Goal: Contribute content

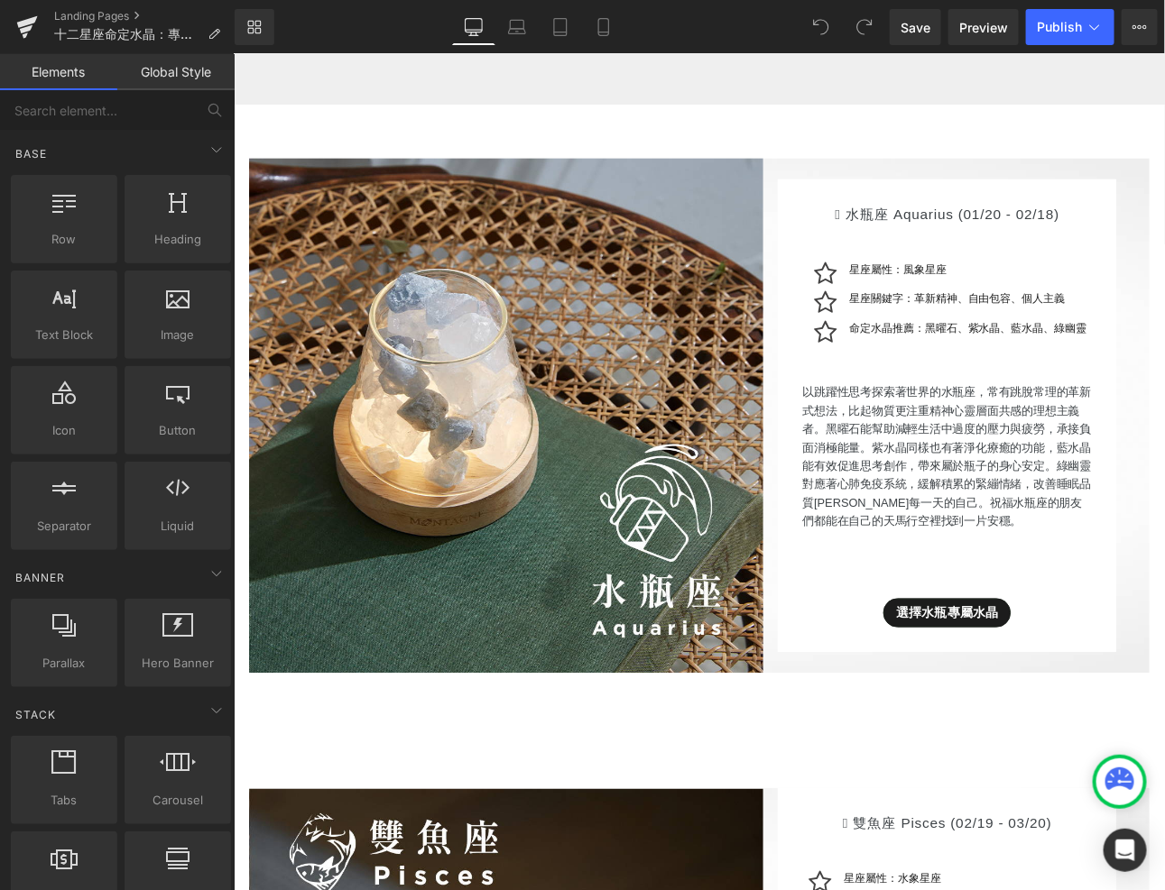
scroll to position [983, 0]
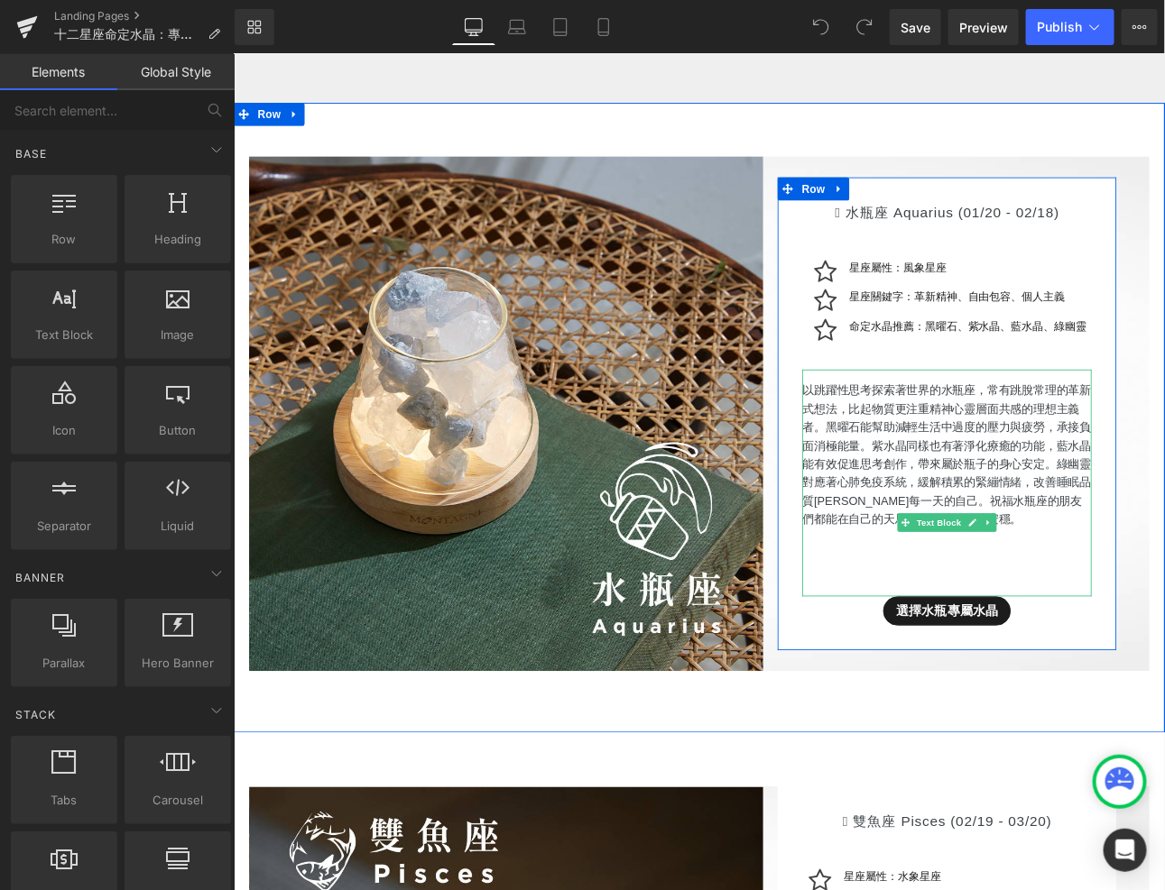
click at [1059, 575] on p "以跳躍性思考探索著世界的水瓶座，常有跳脫常理的革新式想法，比起物質更注重精神心靈層面共感的理想主義者。黑曜石能幫助減輕生活中過度的壓力與疲勞，承接負面消極能量…" at bounding box center [1069, 523] width 339 height 173
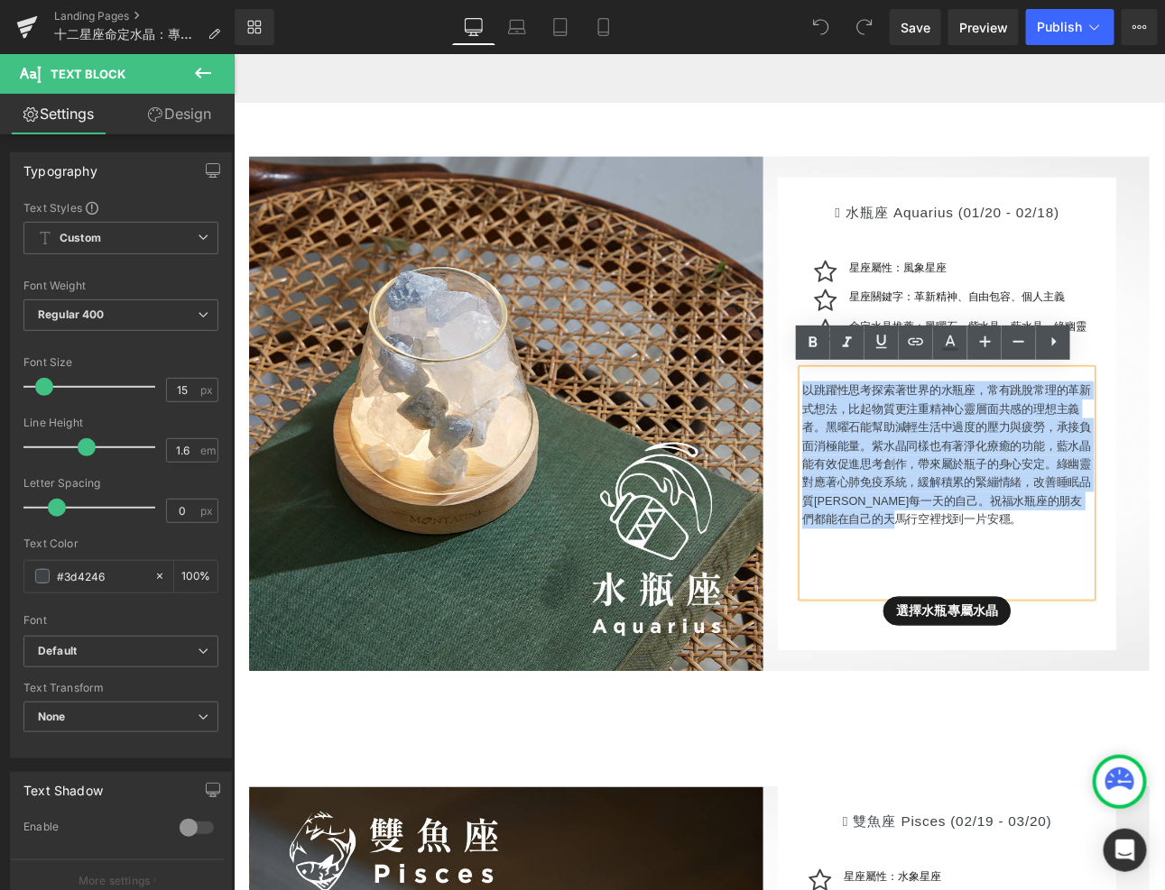
drag, startPoint x: 1092, startPoint y: 602, endPoint x: 902, endPoint y: 451, distance: 242.1
click at [902, 451] on p "以跳躍性思考探索著世界的水瓶座，常有跳脫常理的革新式想法，比起物質更注重精神心靈層面共感的理想主義者。黑曜石能幫助減輕生活中過度的壓力與疲勞，承接負面消極能量…" at bounding box center [1069, 523] width 339 height 173
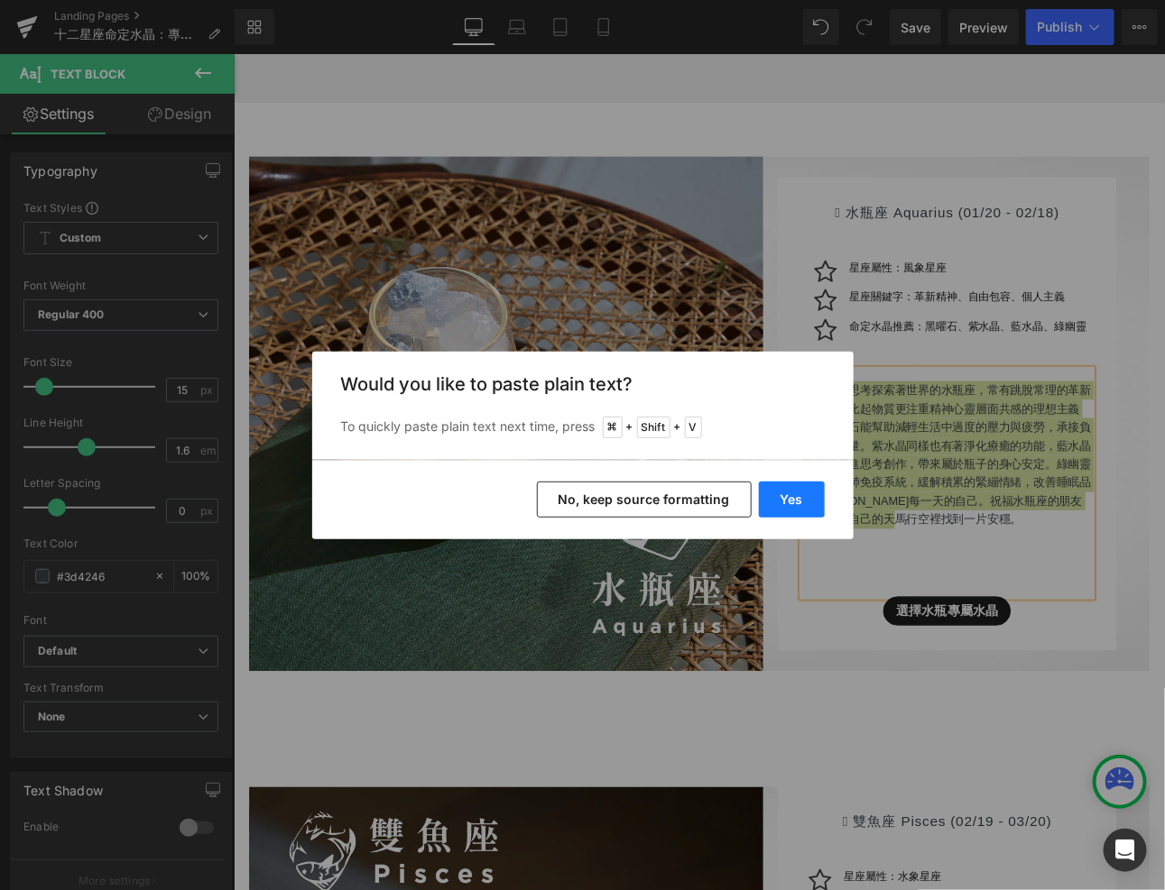
click at [781, 494] on button "Yes" at bounding box center [792, 500] width 66 height 36
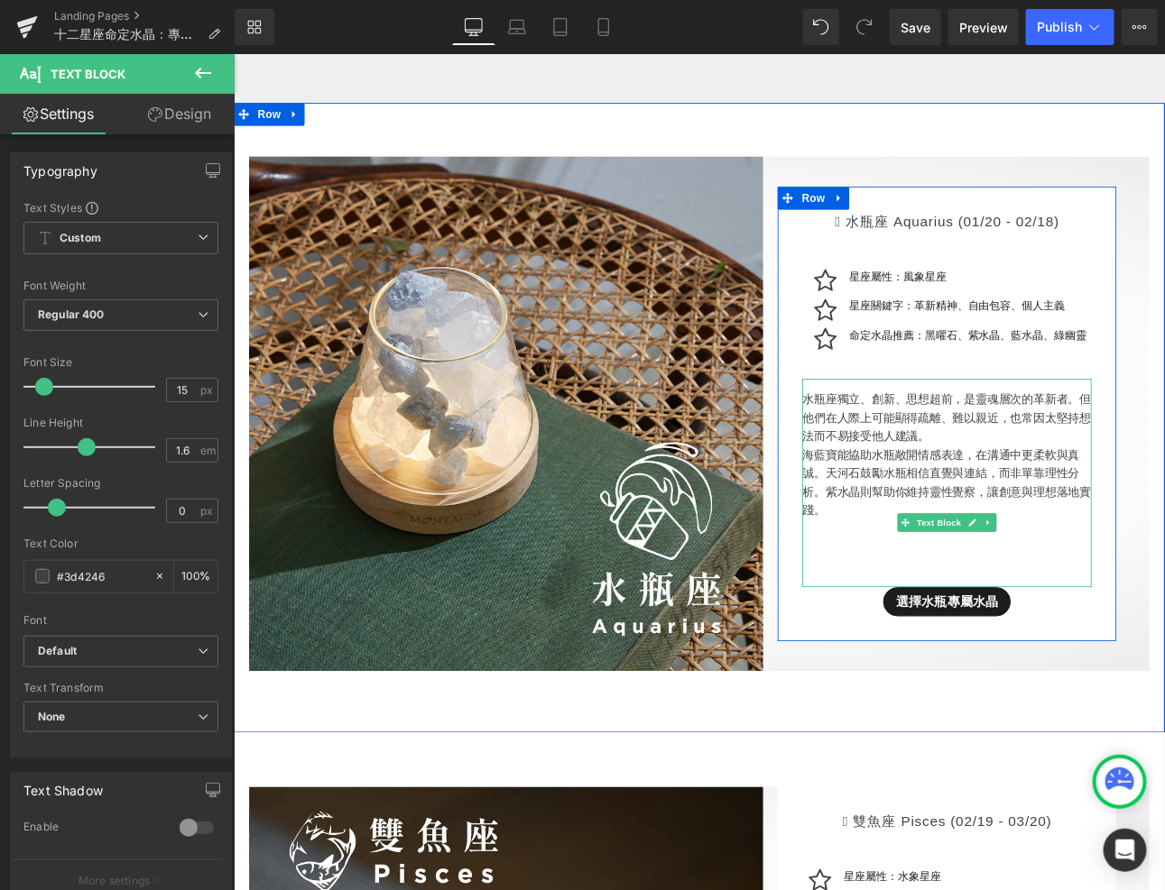
click at [905, 529] on p "海藍寶能協助水瓶敞開情感表達，在溝通中更柔軟與真誠。天河石鼓勵水瓶相信直覺與連結，而非單靠理性分析。紫水晶則幫助你維持靈性覺察，讓創意與理想落地實踐。" at bounding box center [1069, 555] width 339 height 87
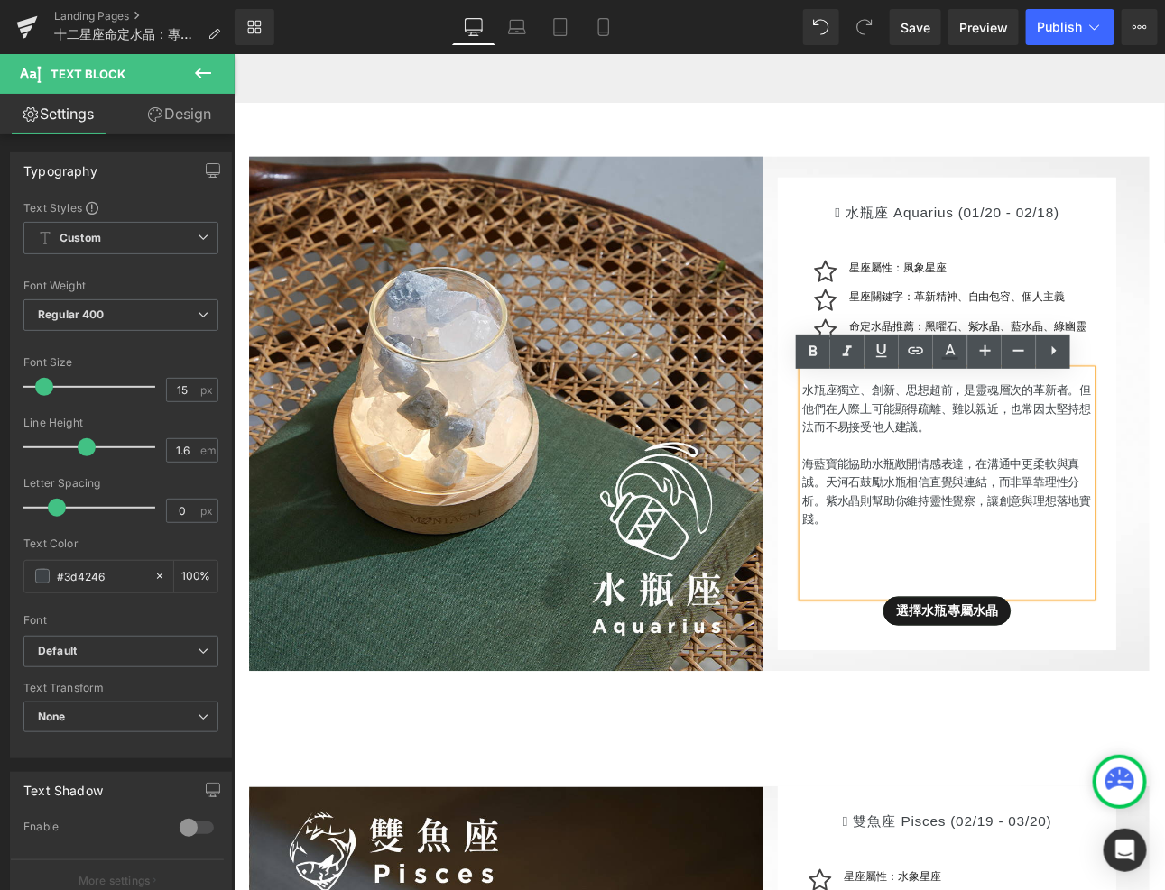
scroll to position [973, 0]
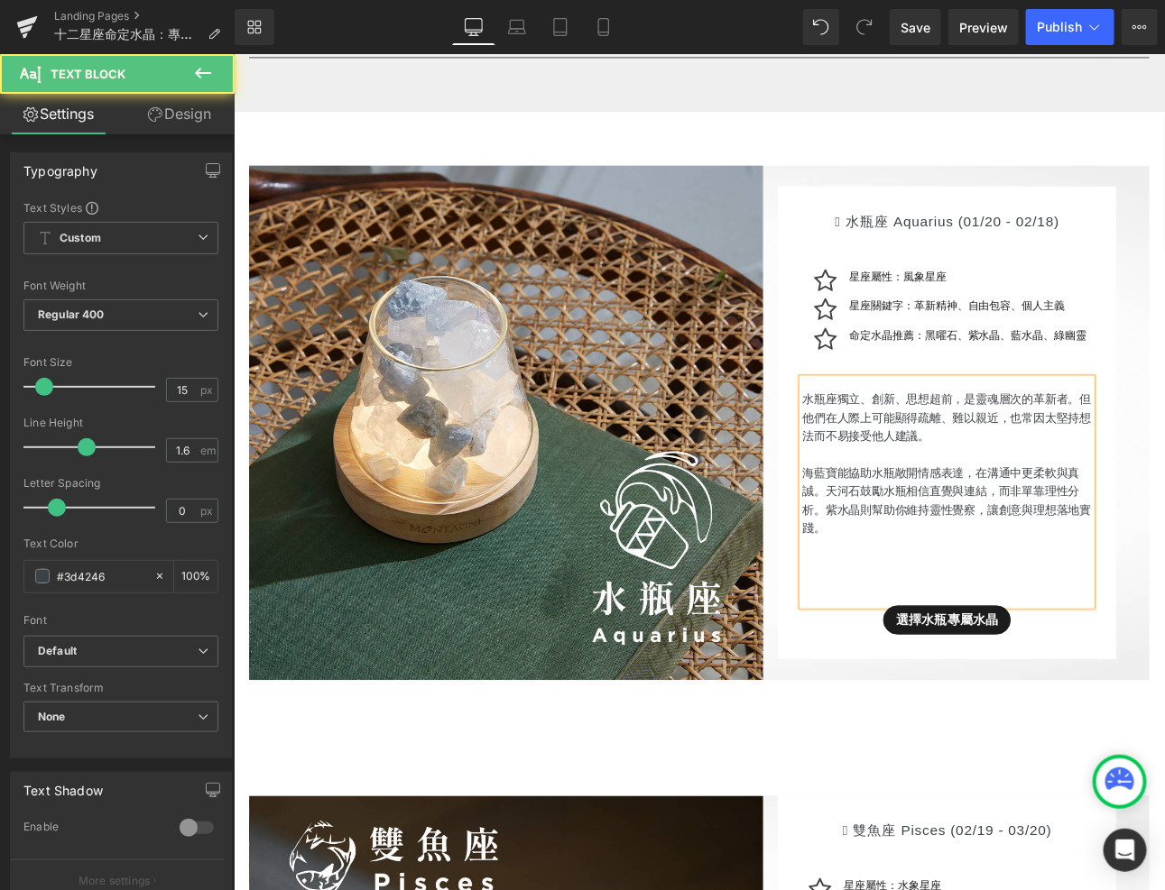
click at [932, 564] on p "海藍寶能協助水瓶敞開情感表達，在溝通中更柔軟與真誠。天河石鼓勵水瓶相信直覺與連結，而非單靠理性分析。紫水晶則幫助你維持靈性覺察，讓創意與理想落地實踐。" at bounding box center [1069, 566] width 339 height 108
click at [999, 384] on p "命定水晶推薦：黑曜石、紫水晶、藍水晶、綠幽靈" at bounding box center [1094, 383] width 278 height 21
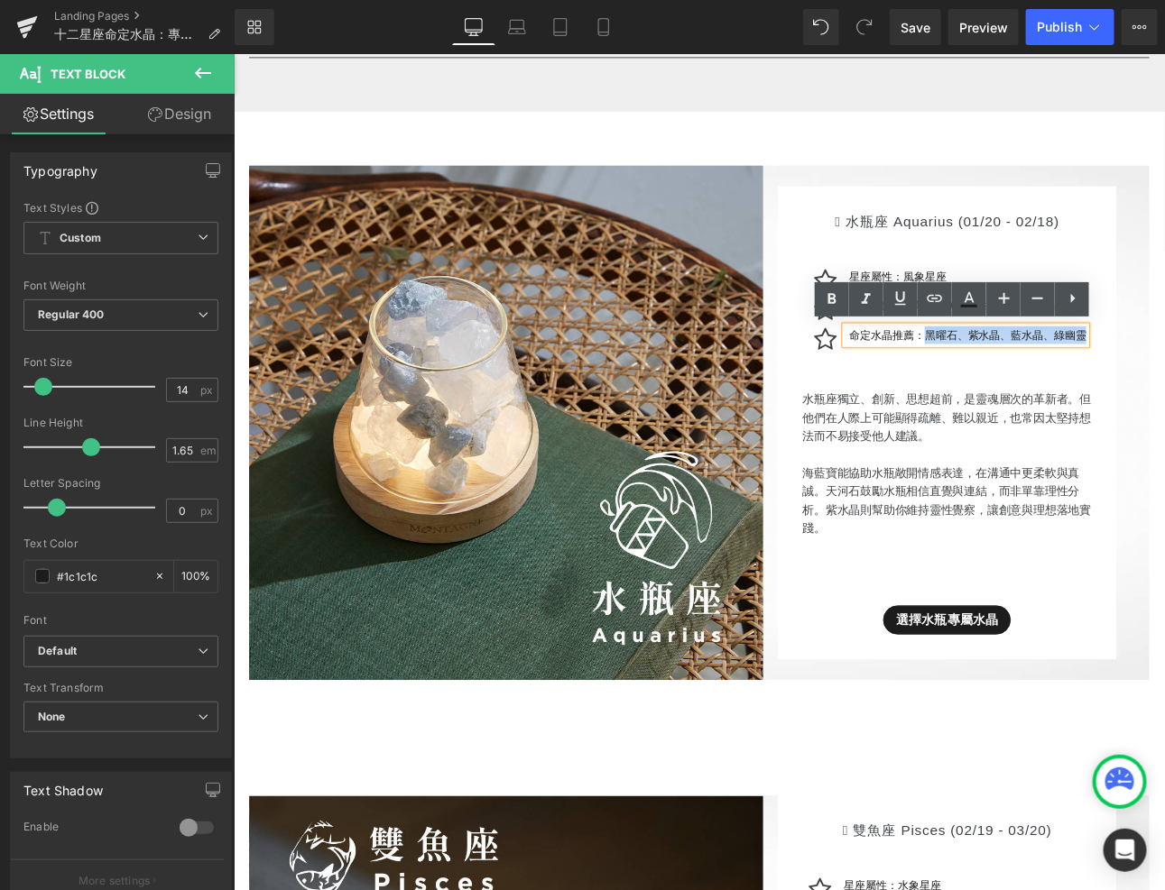
drag, startPoint x: 1048, startPoint y: 385, endPoint x: 1238, endPoint y: 382, distance: 189.5
click at [1164, 383] on div " 水瓶座 Aquarius (01/20 - 02/18) Heading Icon 星座屬性：風象星座 Text Block Icon 星座關鍵字：革新精…" at bounding box center [1069, 485] width 397 height 555
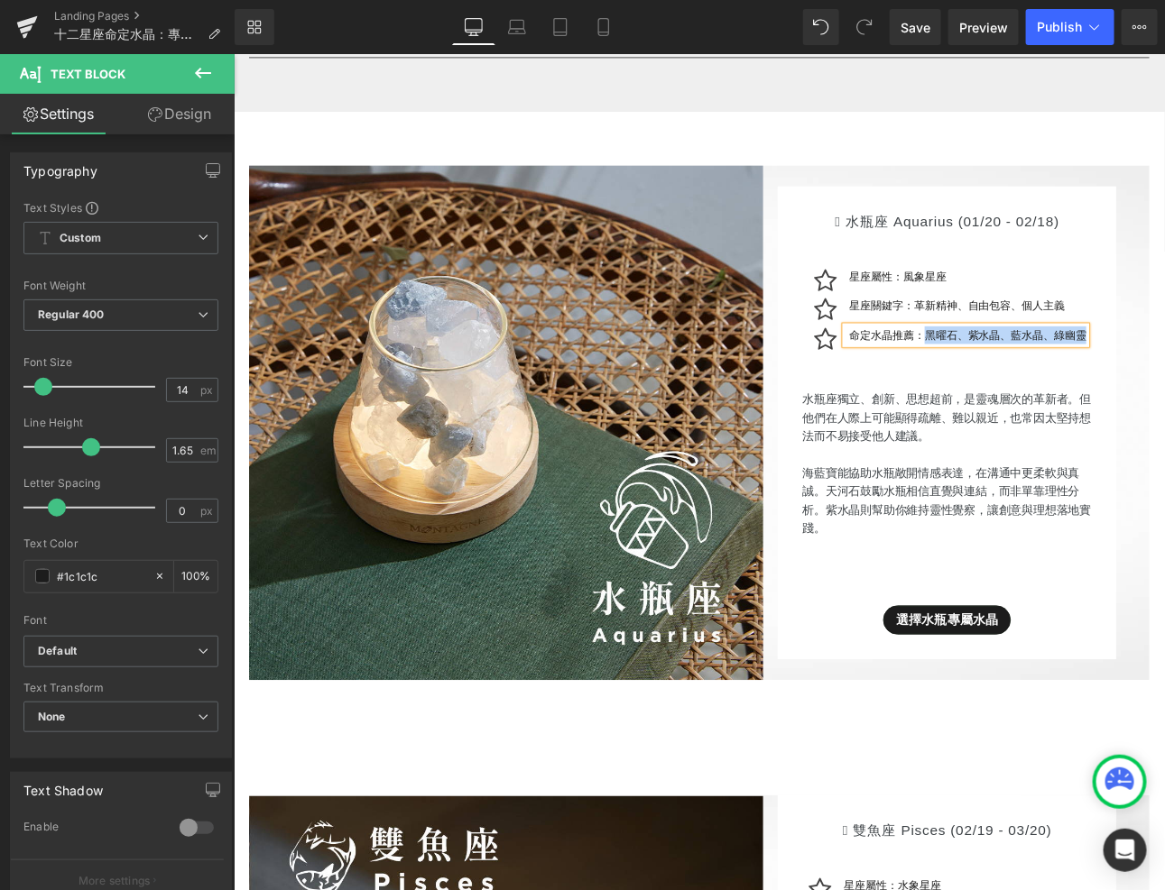
paste div
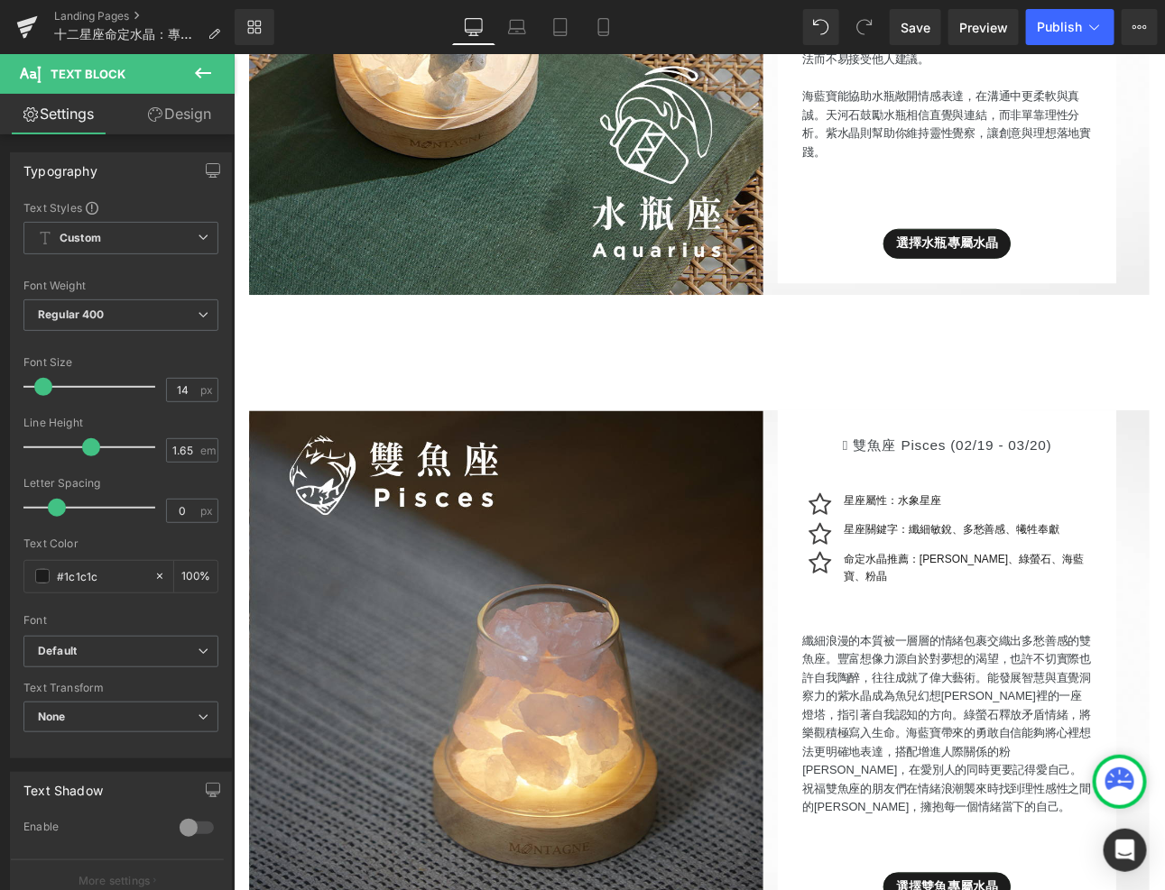
scroll to position [1430, 0]
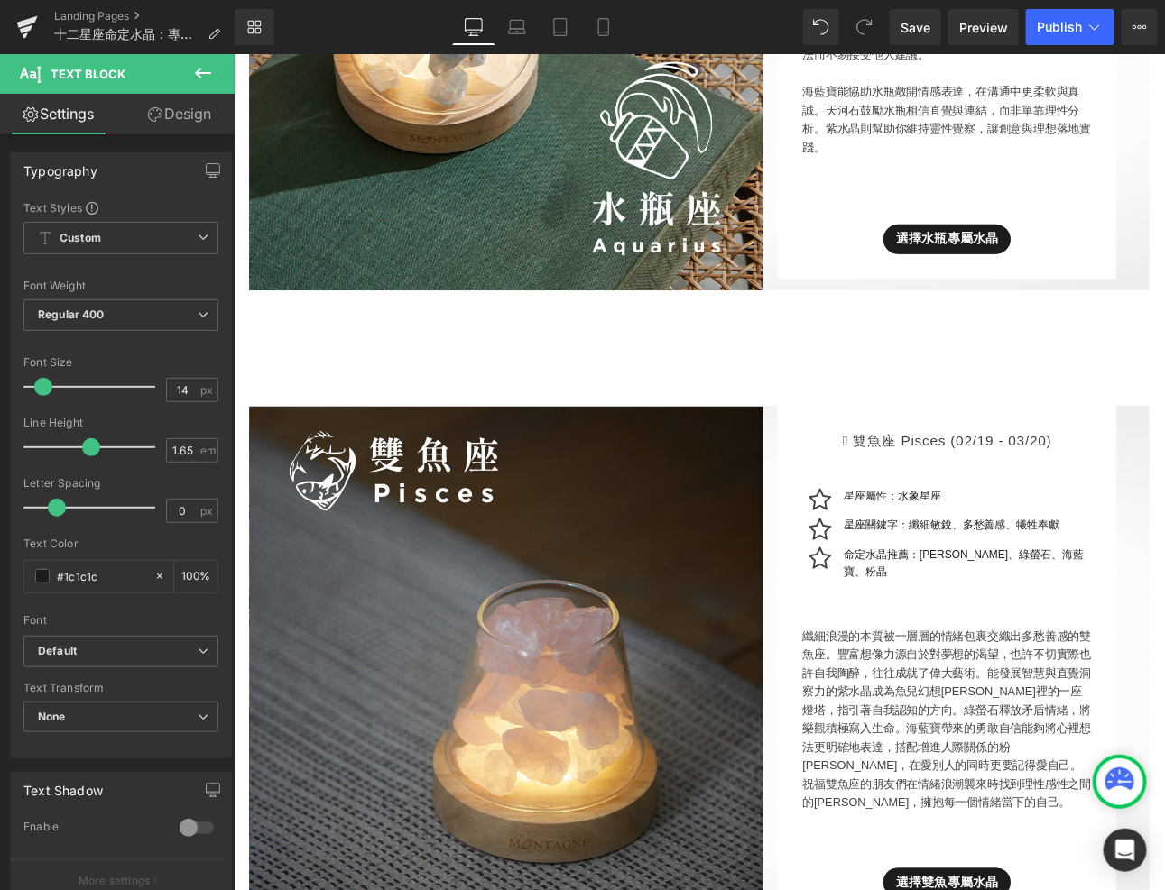
click at [1001, 658] on p "命定水晶推薦：[PERSON_NAME]、綠螢石、海藍寶、粉晶" at bounding box center [1093, 651] width 291 height 42
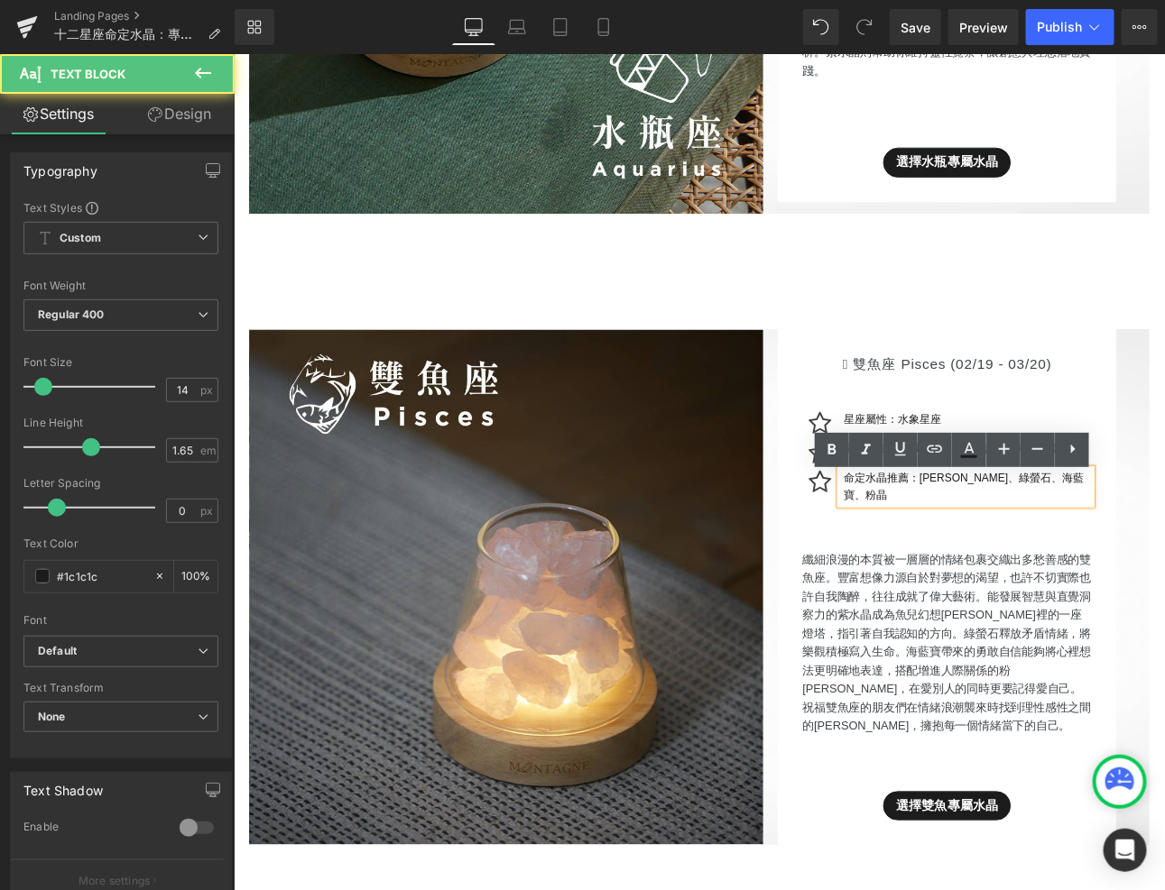
scroll to position [1551, 0]
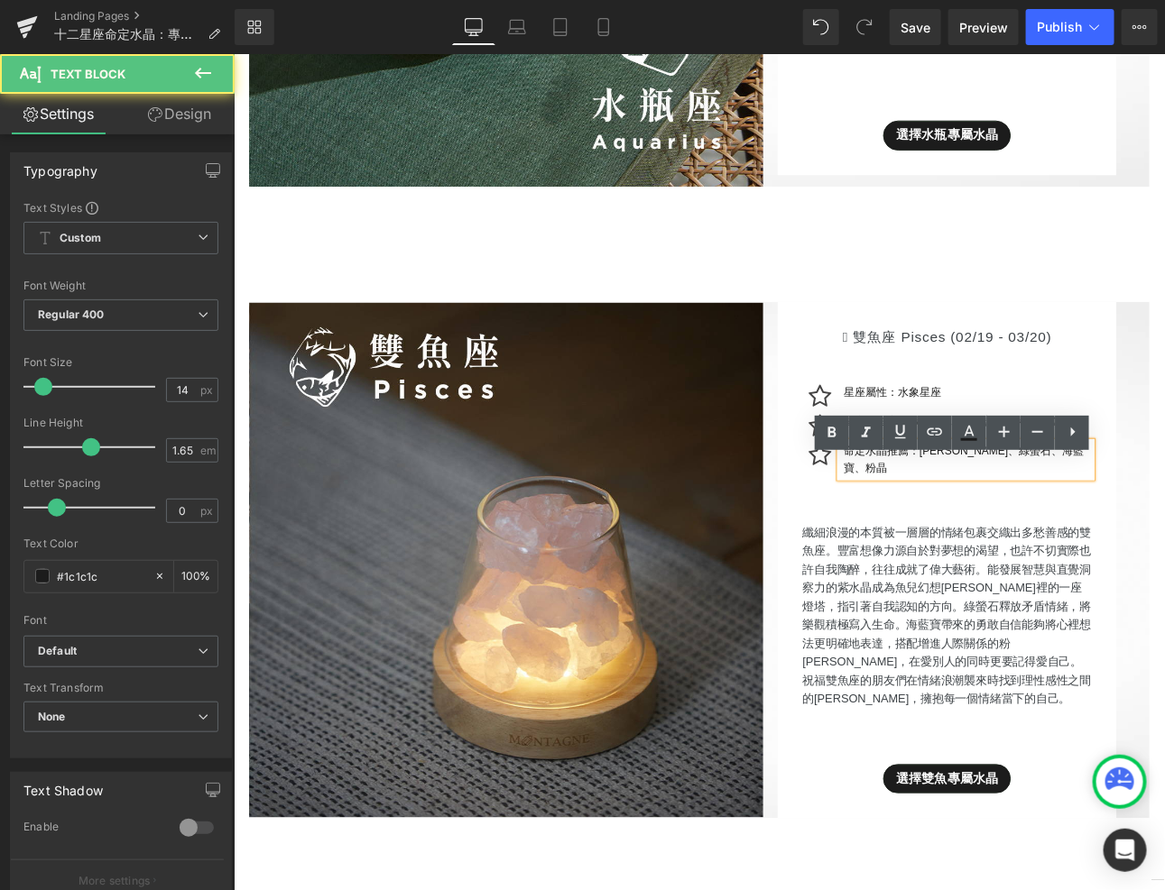
click at [1049, 724] on p "纖細浪漫的本質被一層層的情緒包裹交織出多愁善感的雙魚座。豐富想像力源自於對夢想的渴望，也許不切實際也許自我陶醉，往往成就了偉大藝術。能發展智慧與直覺洞察力的紫…" at bounding box center [1069, 712] width 339 height 217
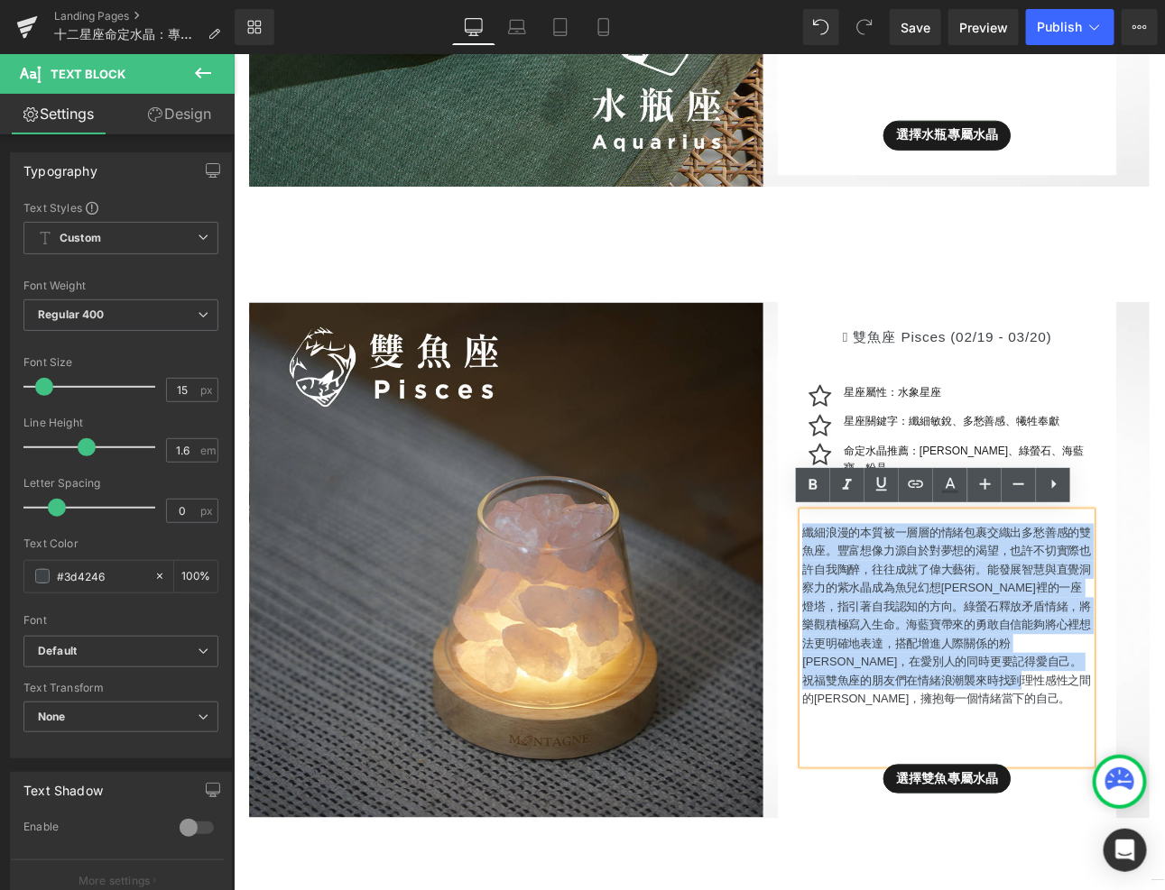
drag, startPoint x: 1200, startPoint y: 790, endPoint x: 900, endPoint y: 613, distance: 349.1
click at [900, 613] on p "纖細浪漫的本質被一層層的情緒包裹交織出多愁善感的雙魚座。豐富想像力源自於對夢想的渴望，也許不切實際也許自我陶醉，往往成就了偉大藝術。能發展智慧與直覺洞察力的紫…" at bounding box center [1069, 712] width 339 height 217
paste div
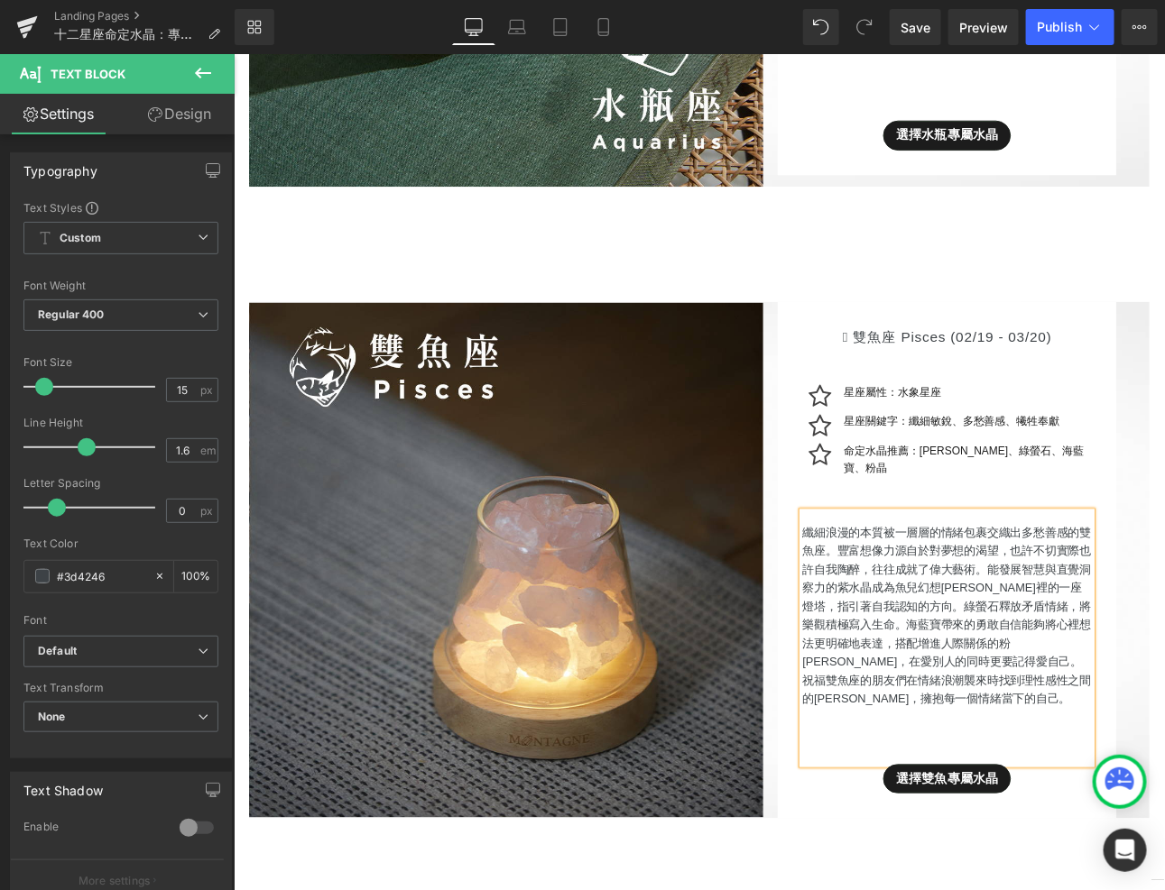
scroll to position [1583, 0]
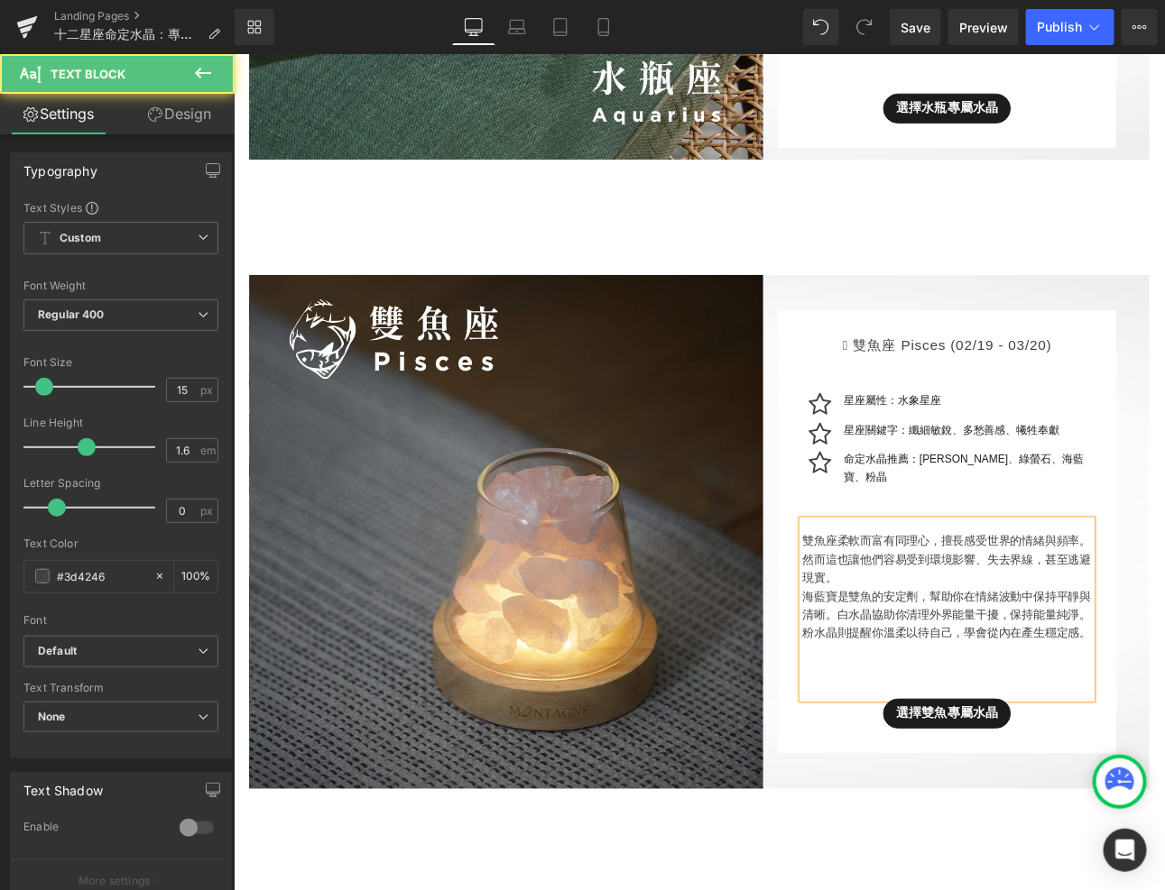
click at [1042, 653] on p "雙魚座柔軟而富有同理心，擅長感受世界的情緒與頻率。然而這也讓他們容易受到環境影響、失去界線，甚至逃避現實。" at bounding box center [1069, 646] width 339 height 65
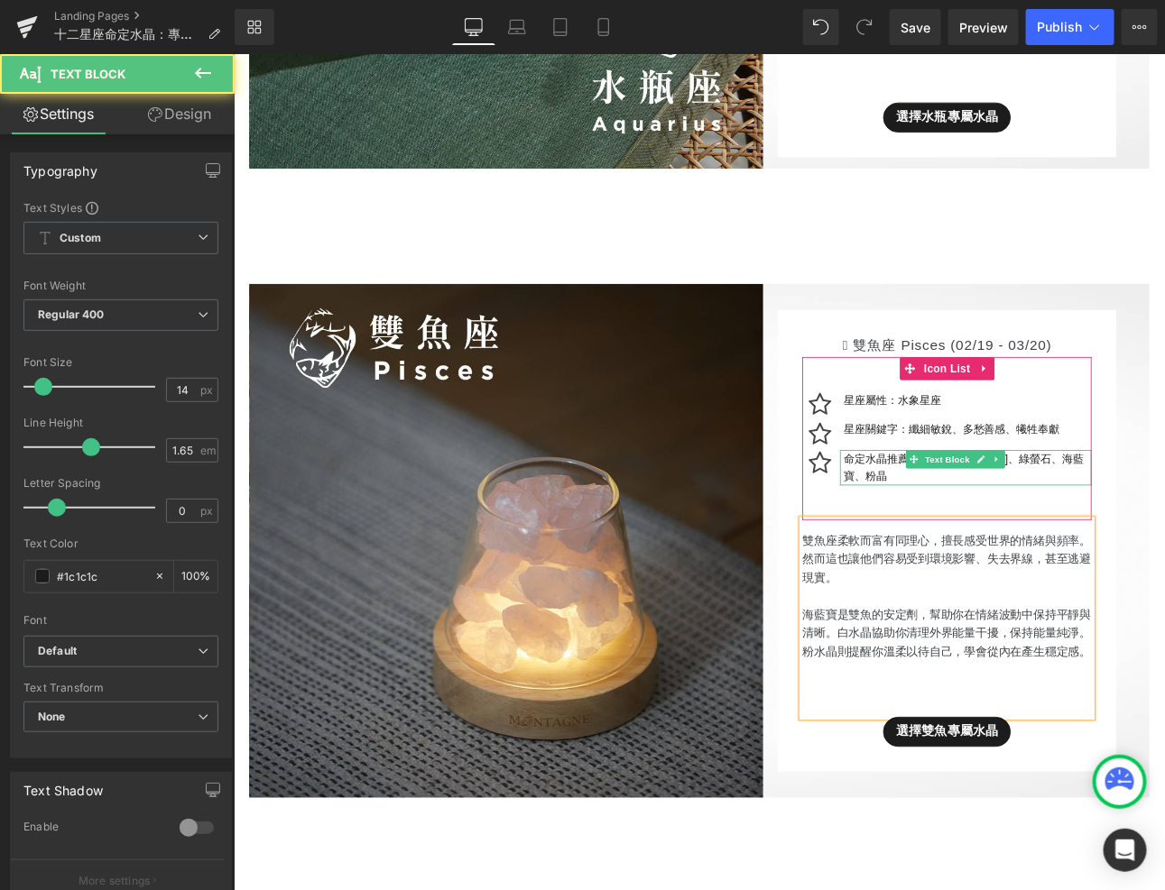
click at [1164, 535] on p "命定水晶推薦：[PERSON_NAME]、綠螢石、海藍寶、粉晶" at bounding box center [1093, 539] width 291 height 42
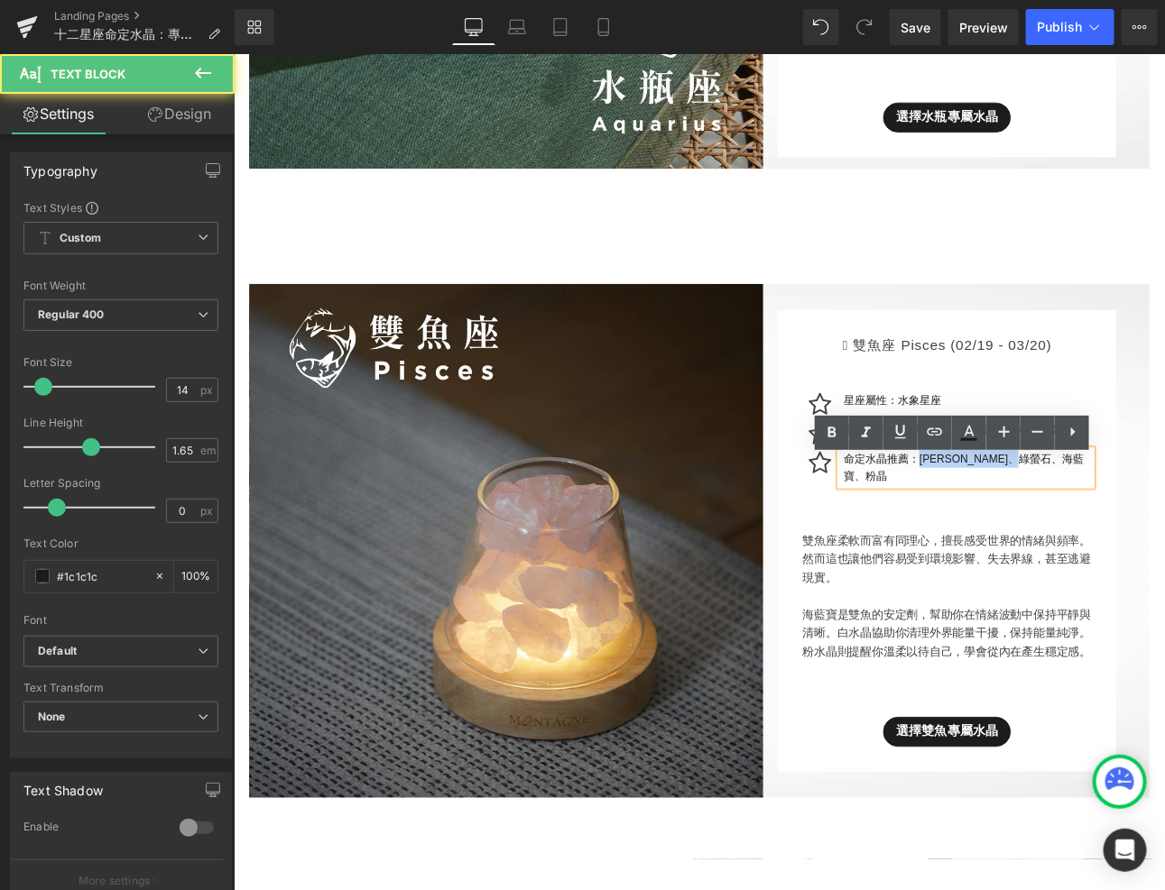
drag, startPoint x: 1053, startPoint y: 539, endPoint x: 1257, endPoint y: 542, distance: 203.9
click at [1164, 542] on div " 雙魚座 Pisces (02/19 - 03/20) Heading Icon 星座屬性：水象星座 Text Block Icon 星座關鍵字：纖細敏銳、…" at bounding box center [1069, 624] width 397 height 541
paste div
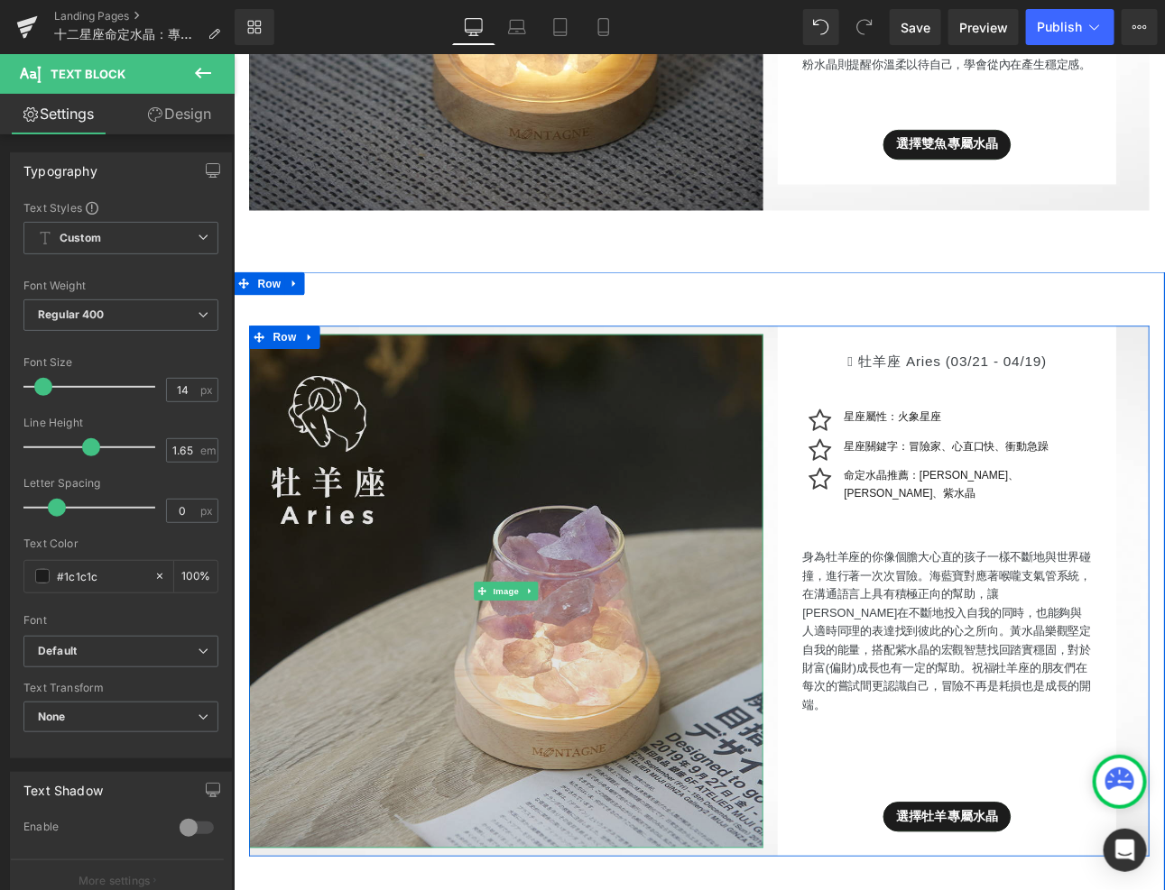
scroll to position [2363, 0]
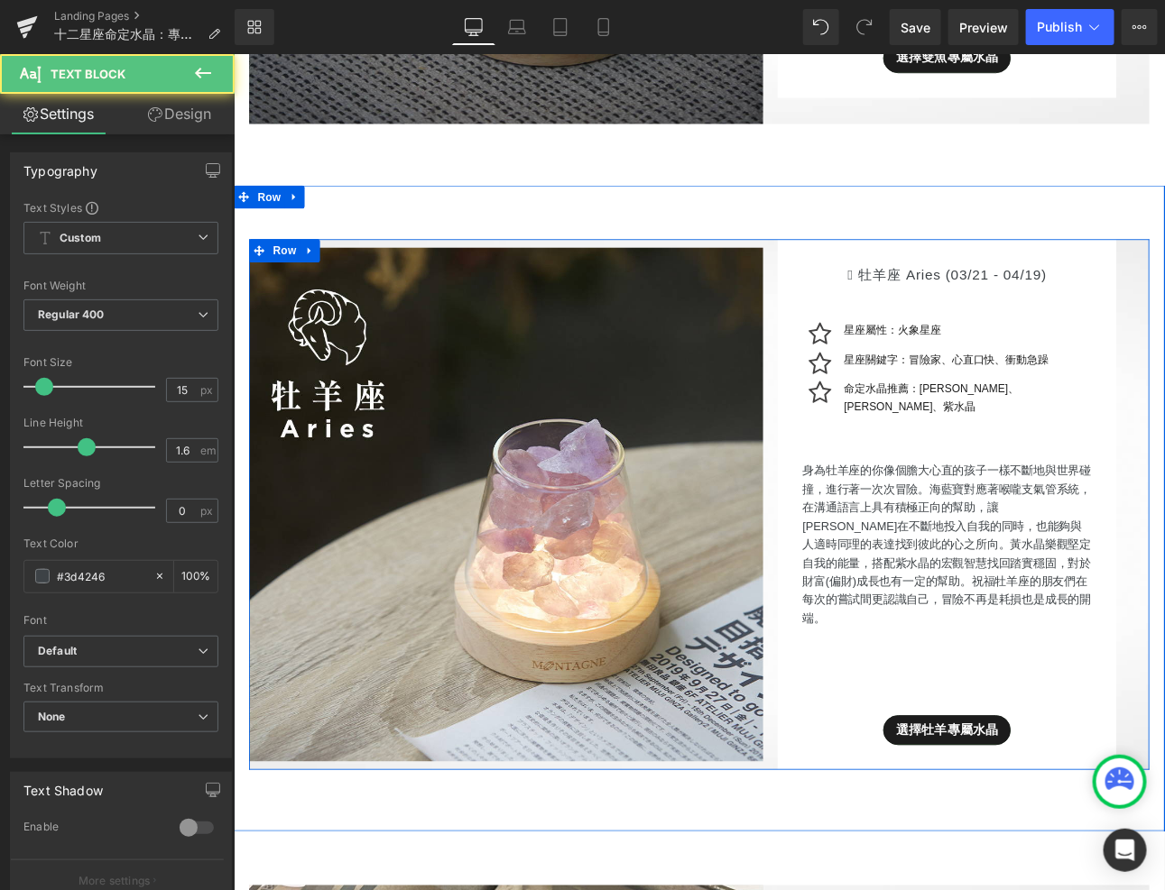
click at [1049, 567] on p "身為牡羊座的你像個膽大心直的孩子一樣不斷地與世界碰撞，進行著一次次冒險。海藍寶對應著喉嚨支氣管系統，在溝通語言上具有積極正向的幫助，讓[PERSON_NAME…" at bounding box center [1069, 628] width 339 height 195
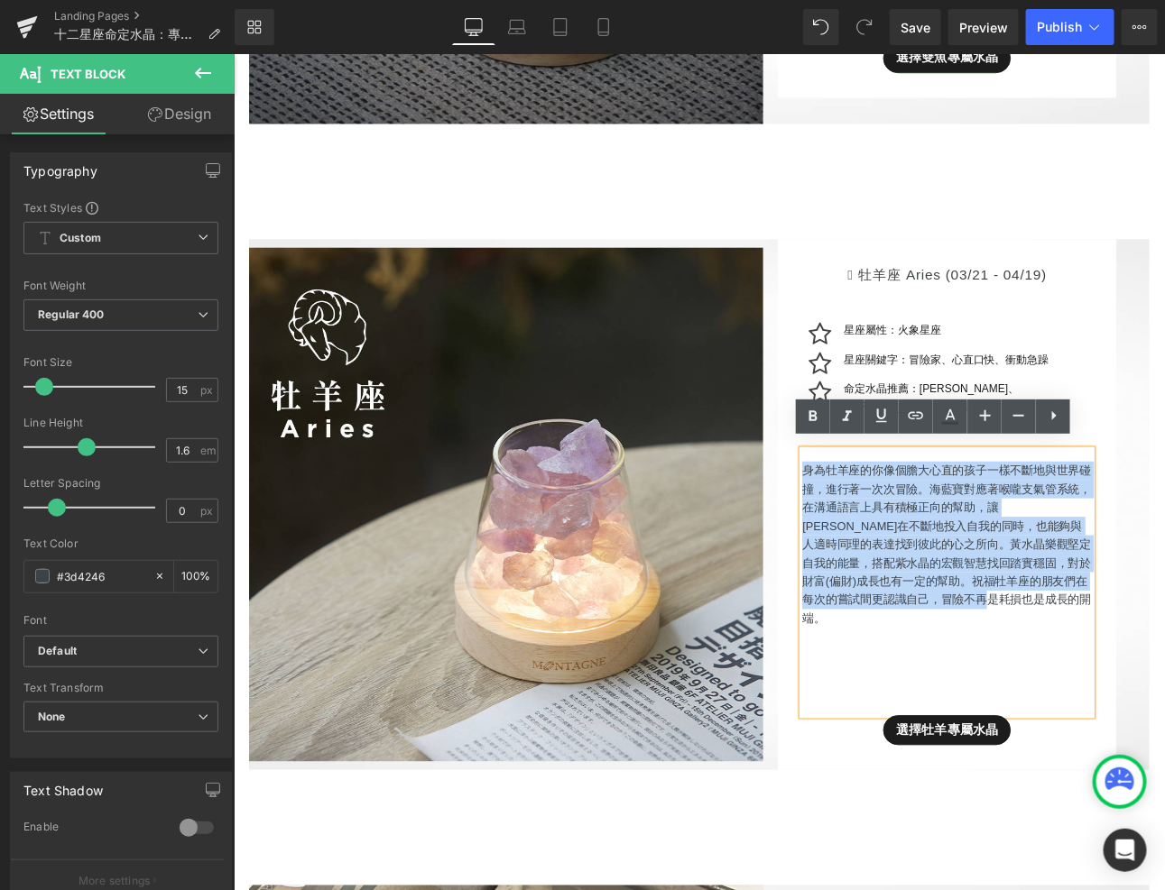
drag, startPoint x: 1075, startPoint y: 677, endPoint x: 901, endPoint y: 527, distance: 229.7
click at [902, 531] on p "身為牡羊座的你像個膽大心直的孩子一樣不斷地與世界碰撞，進行著一次次冒險。海藍寶對應著喉嚨支氣管系統，在溝通語言上具有積極正向的幫助，讓[PERSON_NAME…" at bounding box center [1069, 628] width 339 height 195
paste div
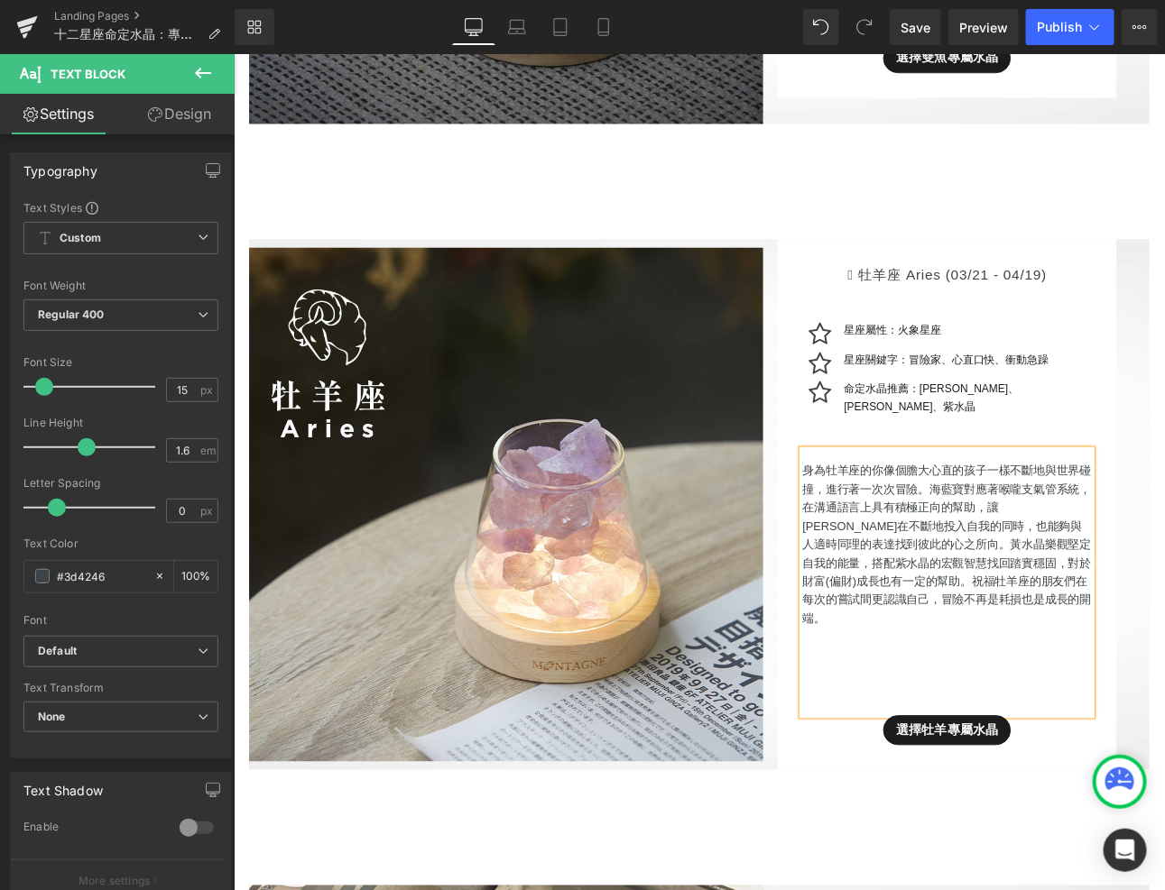
scroll to position [2350, 0]
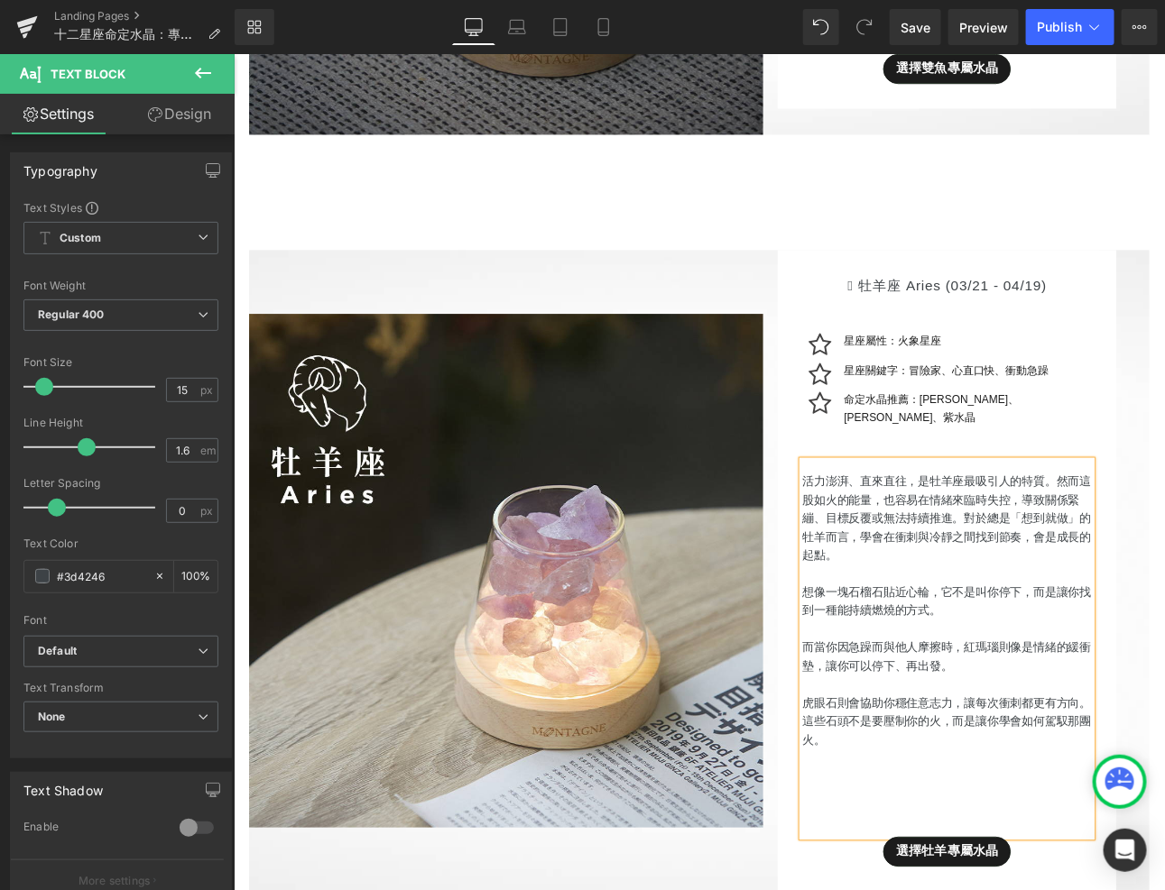
click at [904, 674] on p "想像一塊石榴石貼近心輪，它不是叫你停下，而是讓你找到一種能持續燃燒的方式。" at bounding box center [1069, 695] width 339 height 43
click at [953, 677] on span "想像一塊石榴石貼近心輪，它不是叫你停下，而是讓你找到一種能持續燃燒的方式。" at bounding box center [1069, 695] width 338 height 37
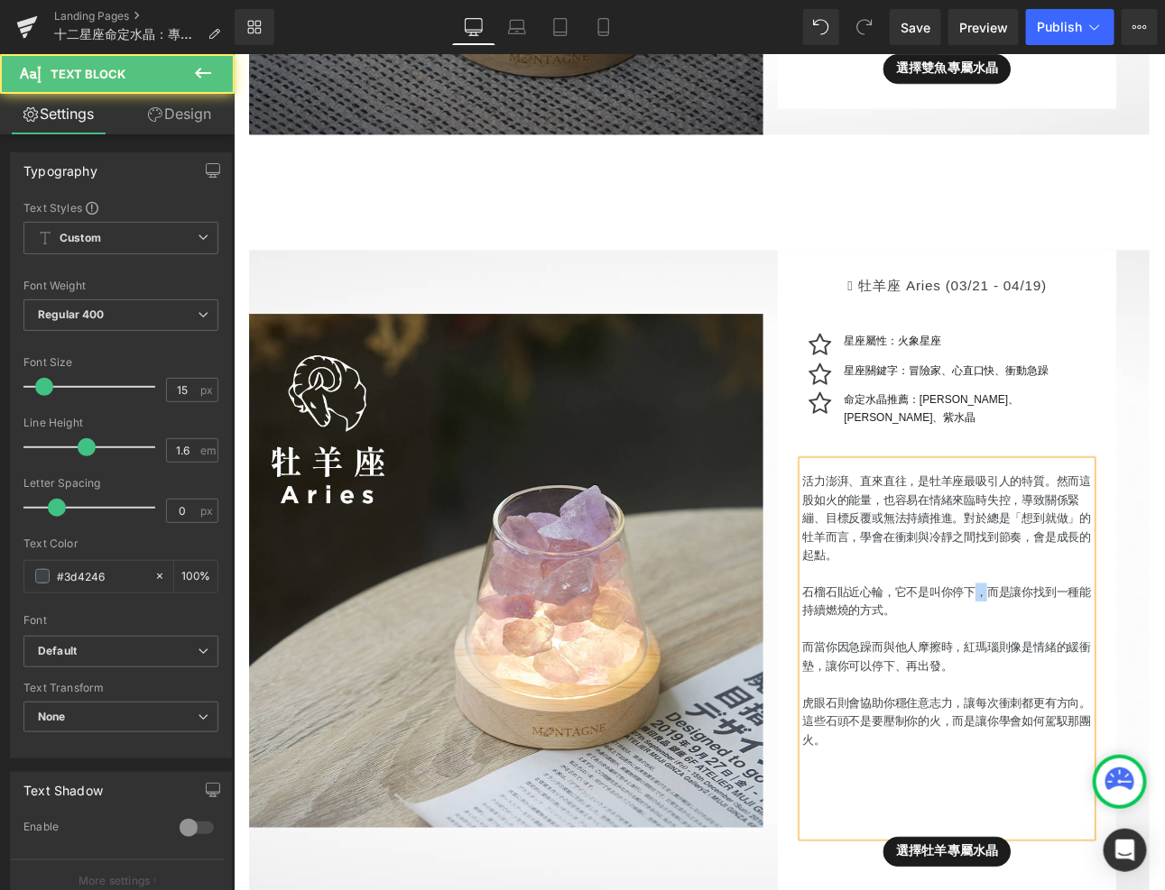
drag, startPoint x: 1112, startPoint y: 663, endPoint x: 1099, endPoint y: 663, distance: 13.5
click at [1099, 677] on span "石榴石貼近心輪，它不是叫你停下，而是讓你找到一種能持續燃燒的方式。" at bounding box center [1069, 695] width 338 height 37
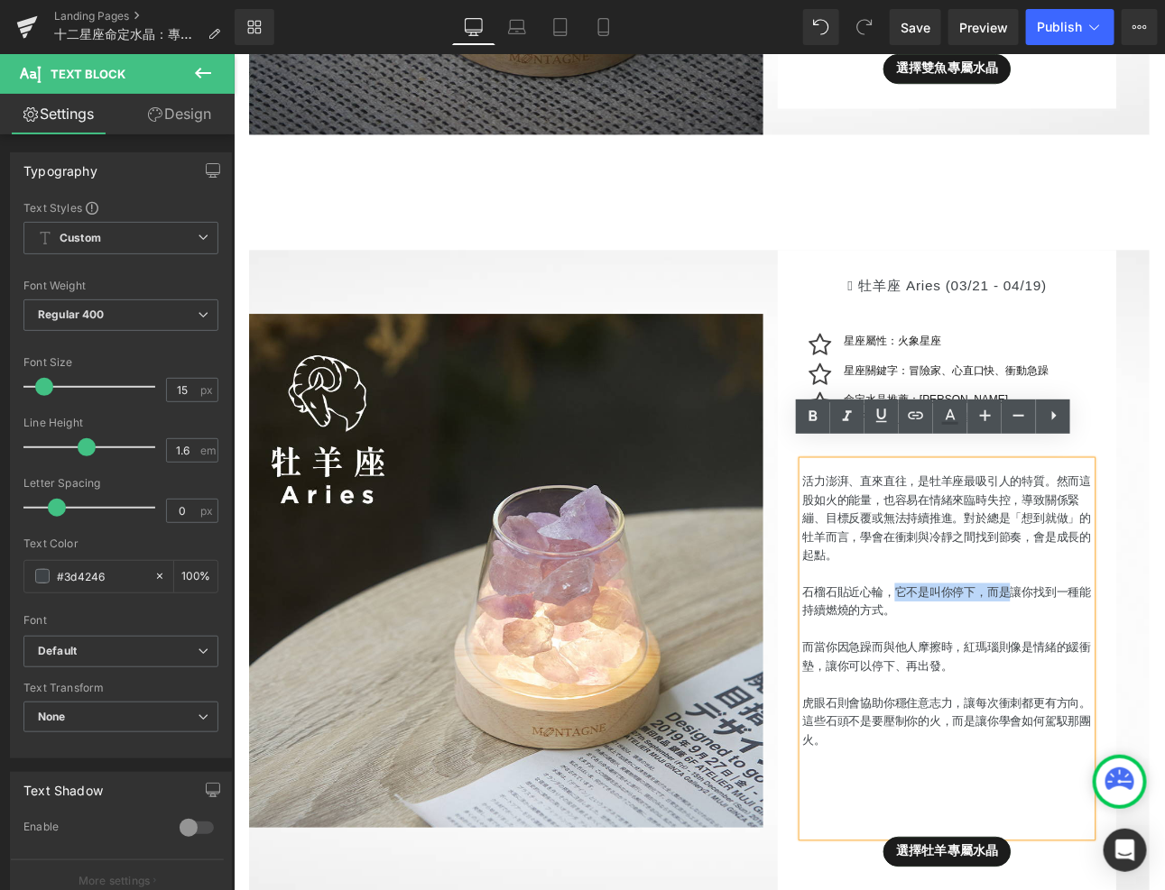
drag, startPoint x: 1145, startPoint y: 662, endPoint x: 1009, endPoint y: 659, distance: 136.3
click at [1009, 677] on span "石榴石貼近心輪，它不是叫你停下，而是讓你找到一種能持續燃燒的方式。" at bounding box center [1069, 695] width 338 height 37
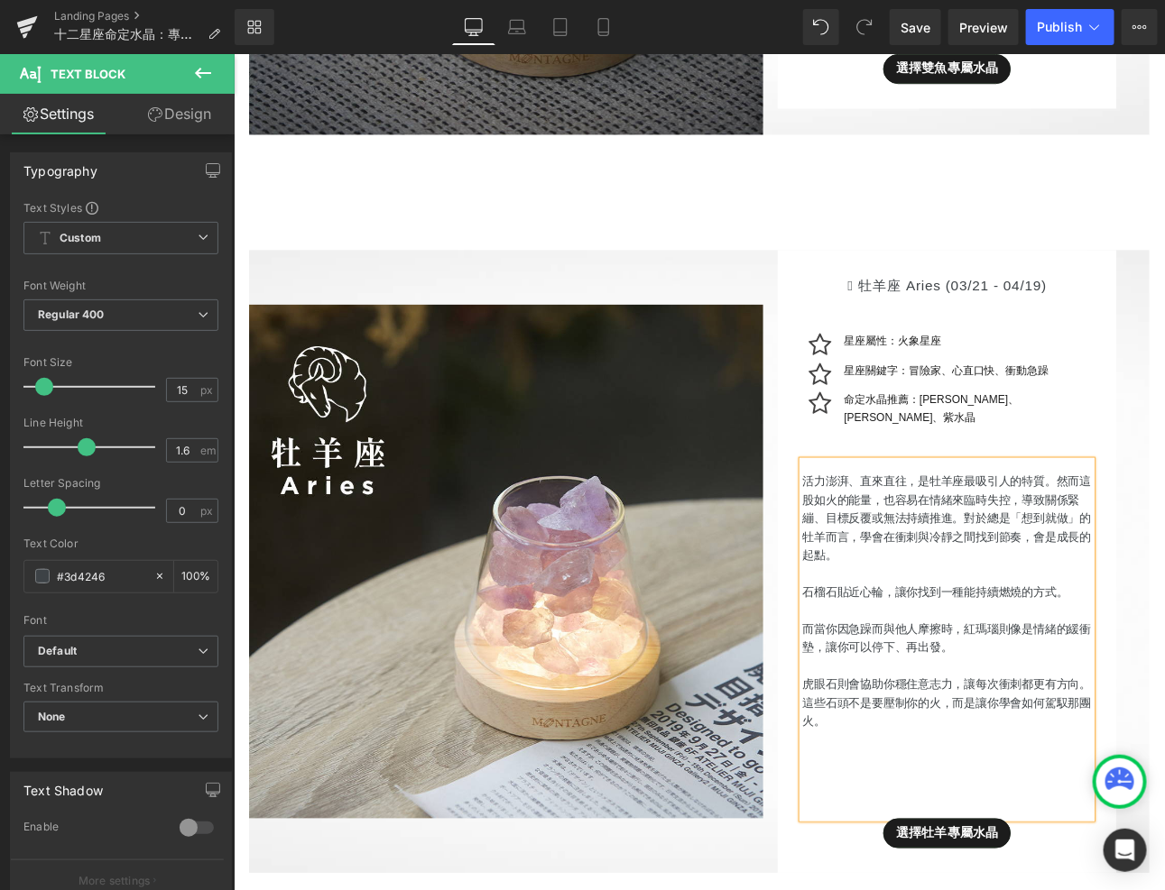
click at [900, 717] on p "而當你因急躁而與他人摩擦時，紅瑪瑙則像是情緒的緩衝墊，讓你可以停下、再出發。" at bounding box center [1069, 738] width 339 height 43
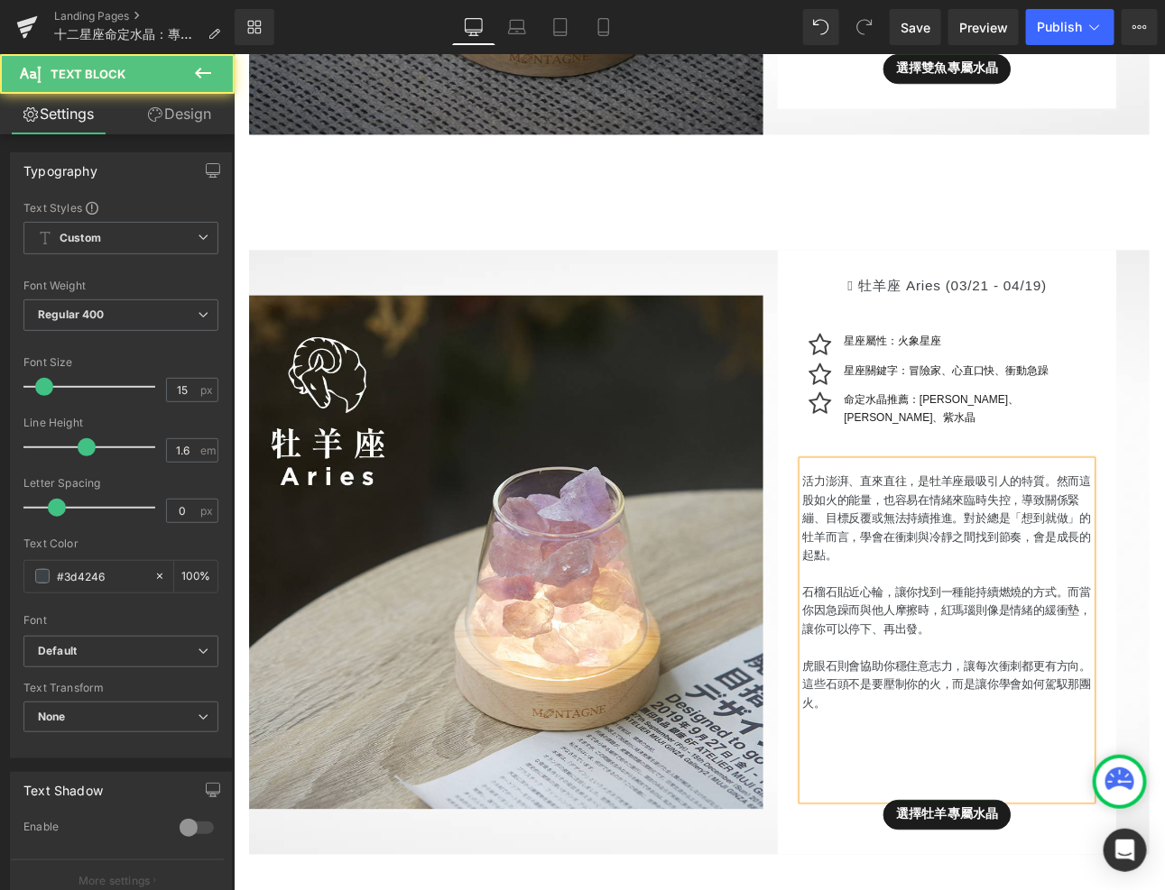
click at [905, 761] on p "虎眼石則會協助你穩住意志力，讓每次衝刺都更有方向。" at bounding box center [1069, 772] width 339 height 22
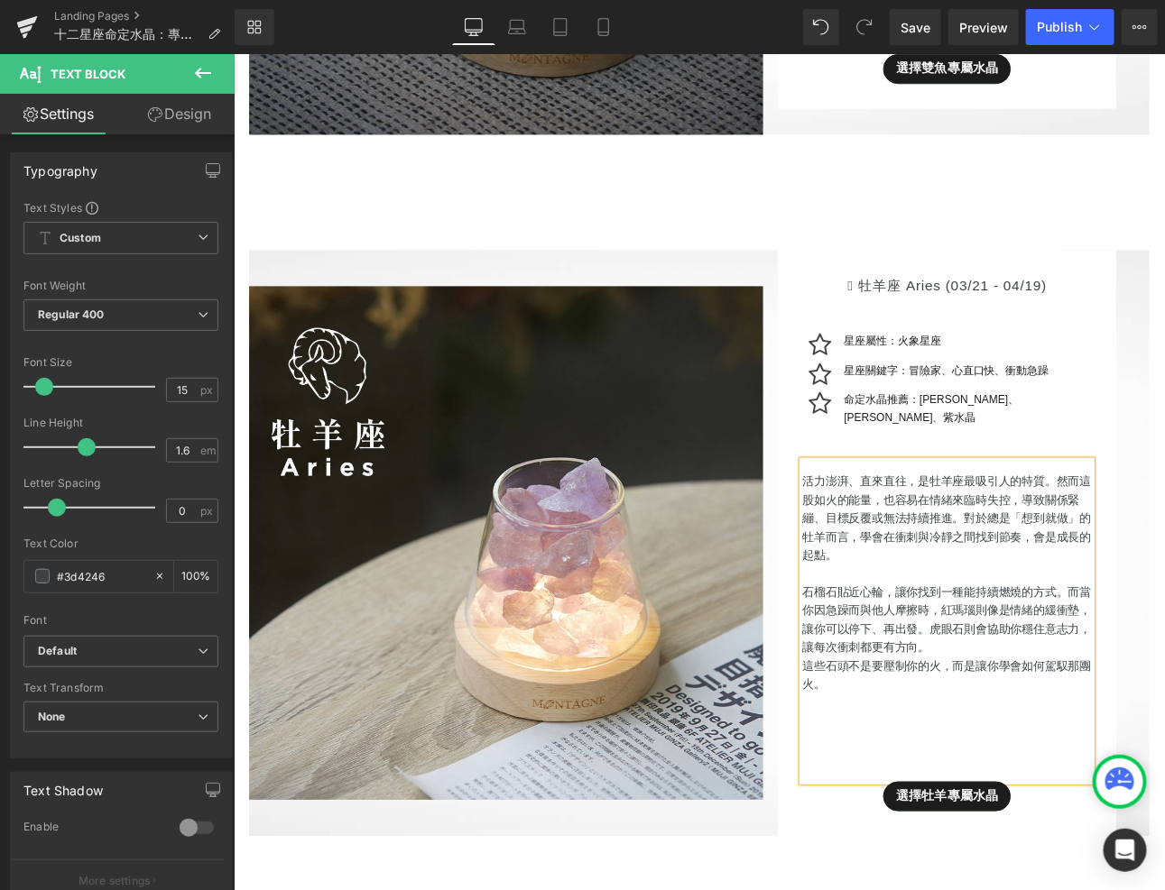
click at [904, 761] on p "這些石頭不是要壓制你的火，而是讓你學會如何駕馭那團火。" at bounding box center [1069, 782] width 339 height 43
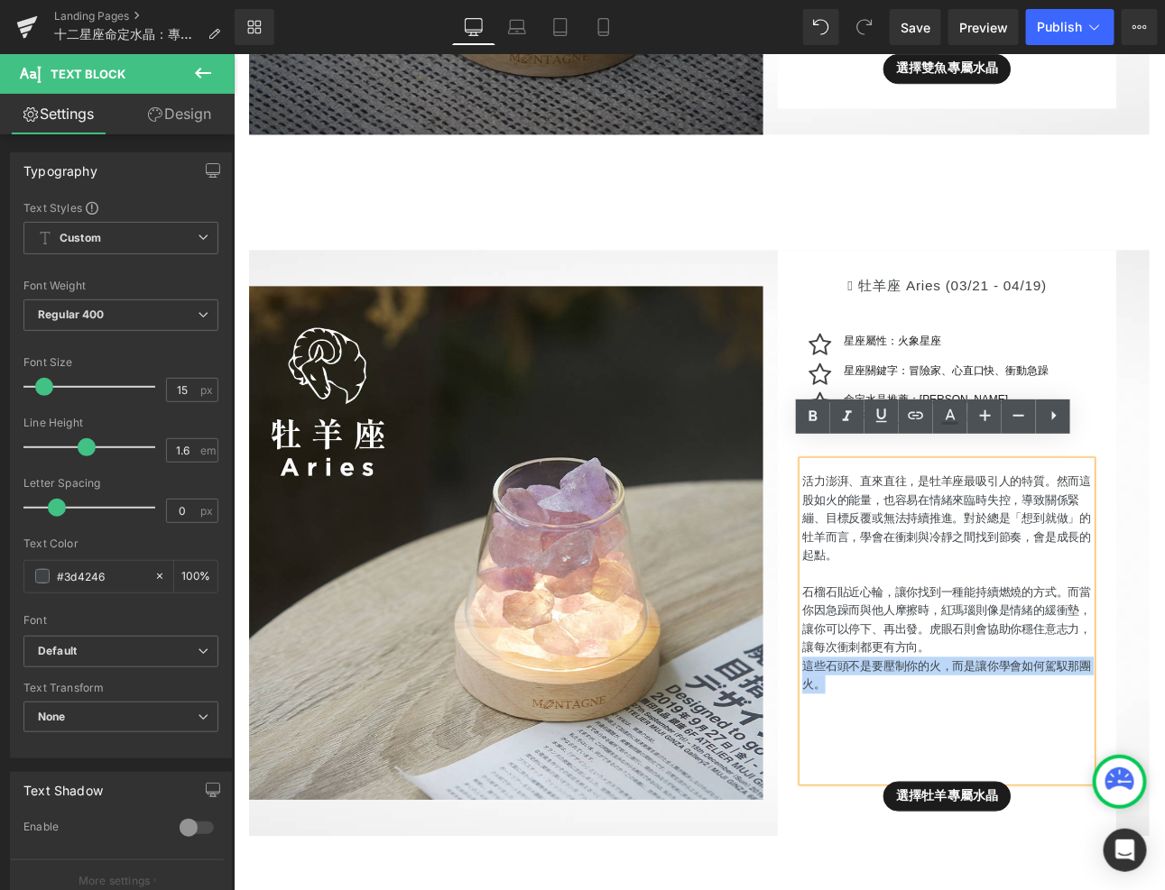
drag, startPoint x: 935, startPoint y: 764, endPoint x: 901, endPoint y: 752, distance: 35.4
click at [901, 761] on p "這些石頭不是要壓制你的火，而是讓你學會如何駕馭那團火。" at bounding box center [1069, 782] width 339 height 43
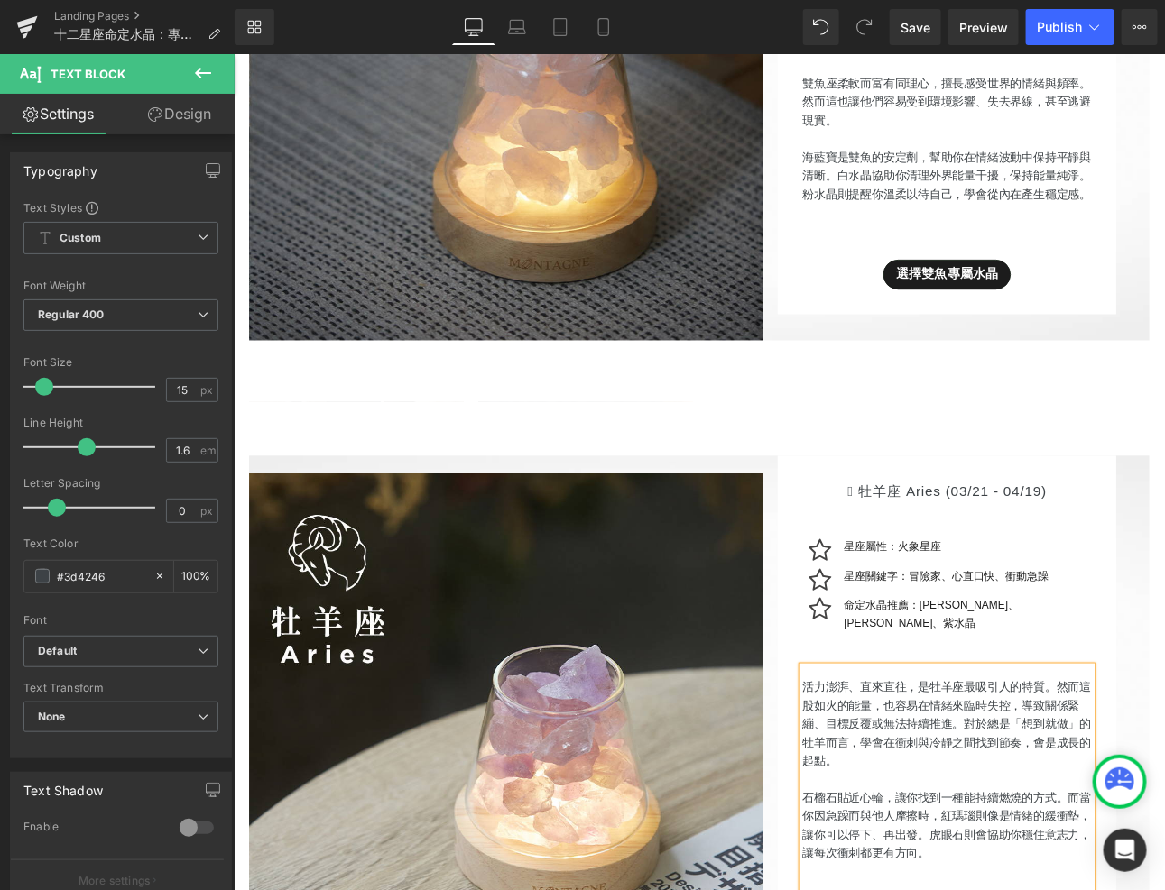
scroll to position [2126, 0]
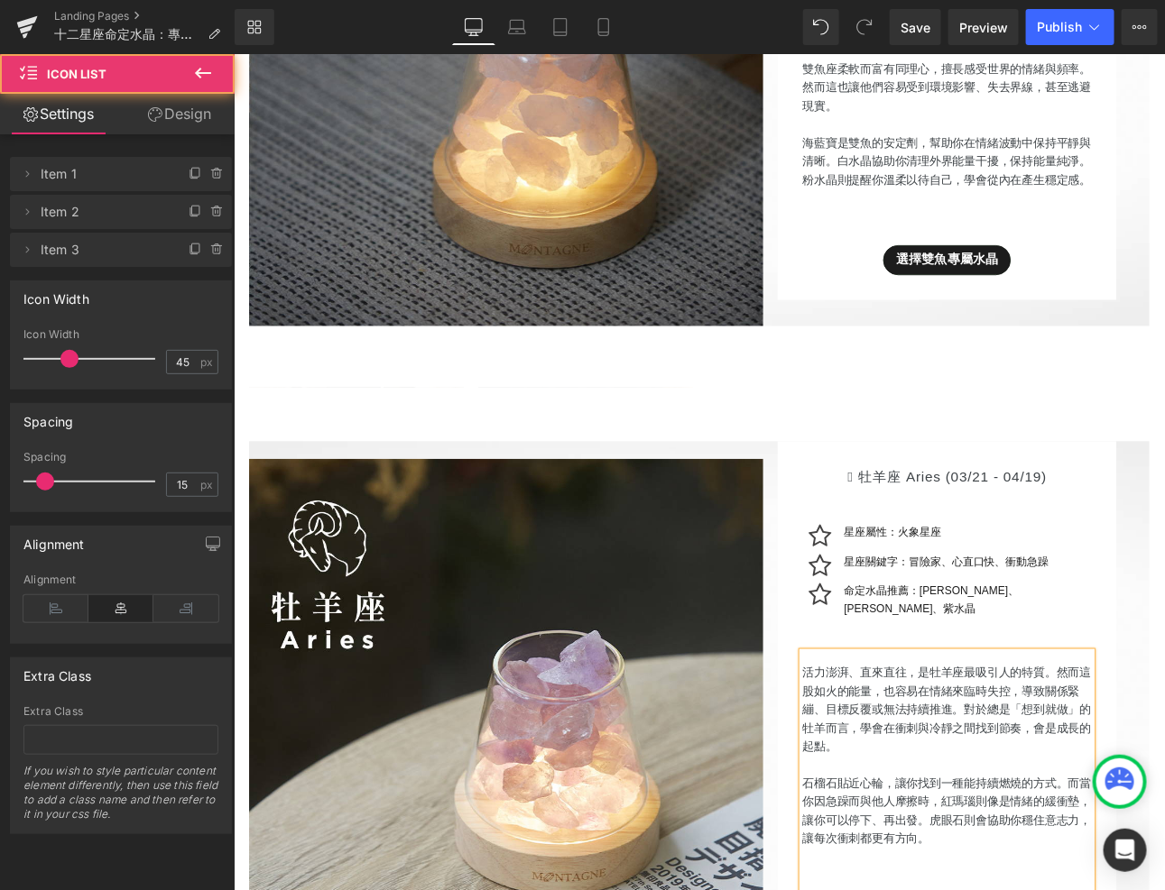
click at [1131, 670] on ul "Icon 星座屬性：火象星座 Text Block Icon 星座關鍵字：冒險家、心直口快、衝動急躁 Text Block Icon 命定水晶推薦：[PERS…" at bounding box center [1069, 666] width 339 height 124
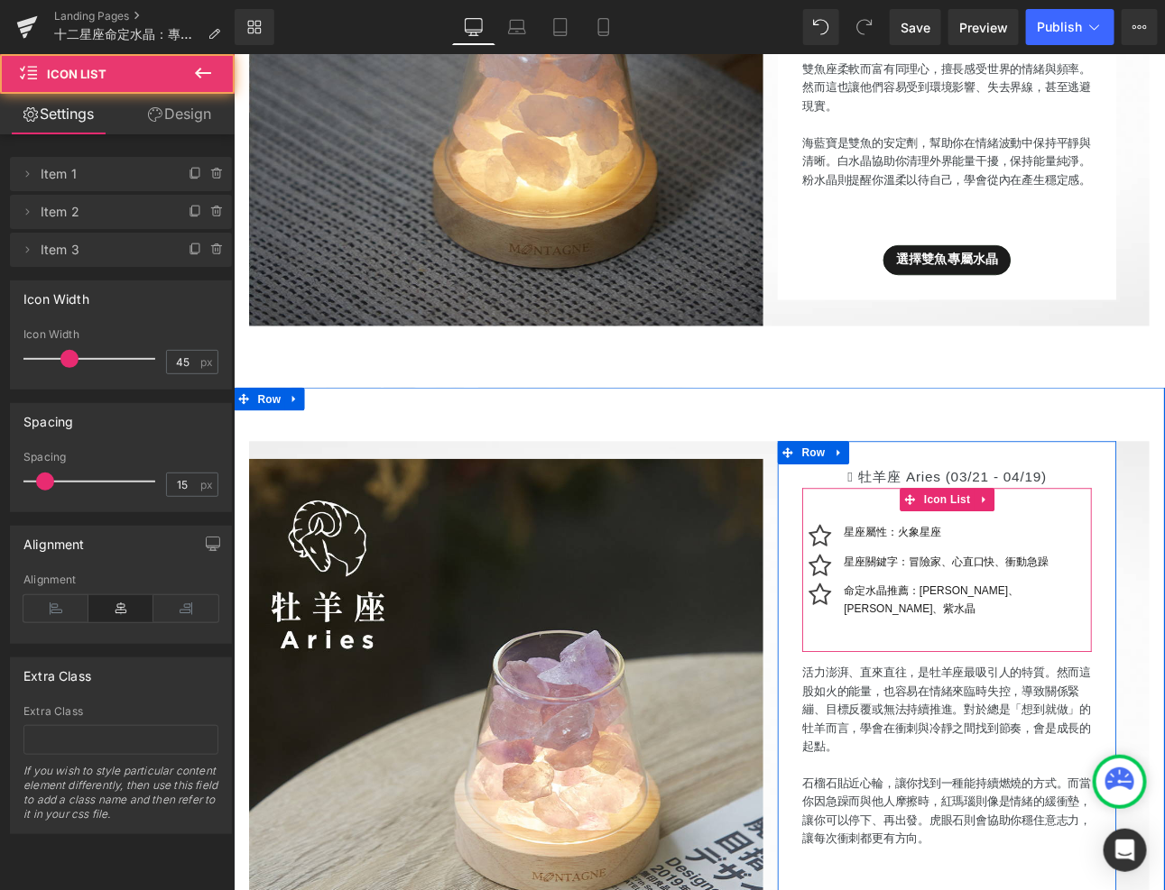
click at [1093, 670] on ul "Icon 星座屬性：火象星座 Text Block Icon 星座關鍵字：冒險家、心直口快、衝動急躁 Text Block Icon 命定水晶推薦：[PERS…" at bounding box center [1069, 666] width 339 height 124
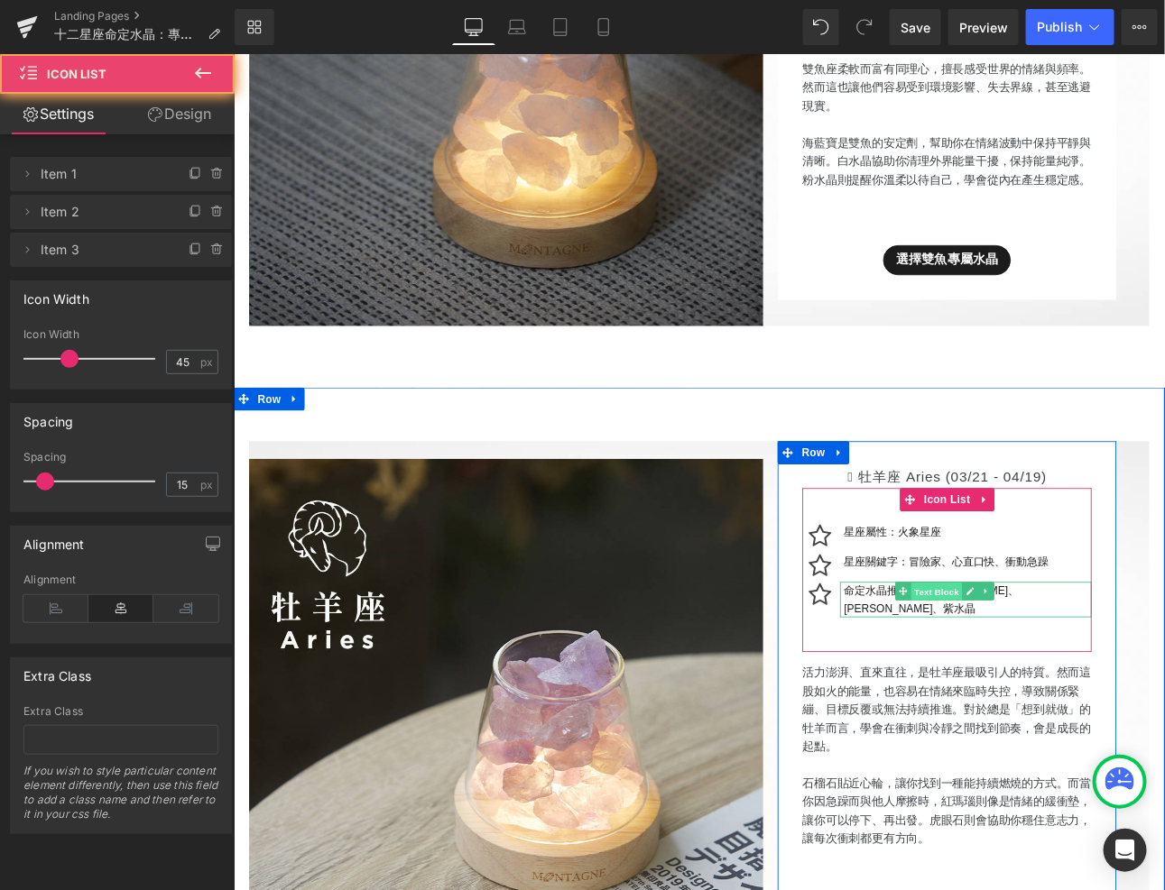
click at [1086, 675] on span "Text Block" at bounding box center [1057, 685] width 60 height 22
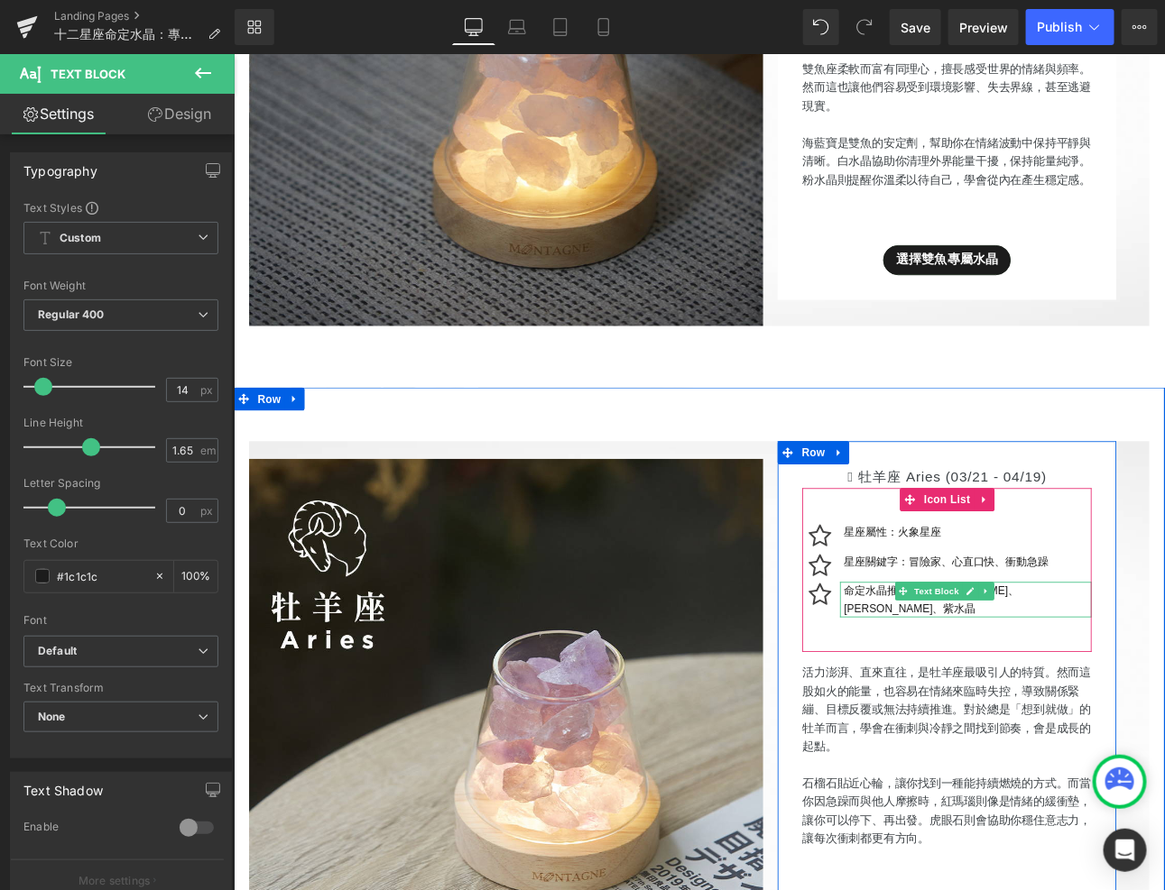
click at [1164, 684] on p "命定水晶推薦：[PERSON_NAME]、[PERSON_NAME]、紫水晶" at bounding box center [1093, 694] width 291 height 42
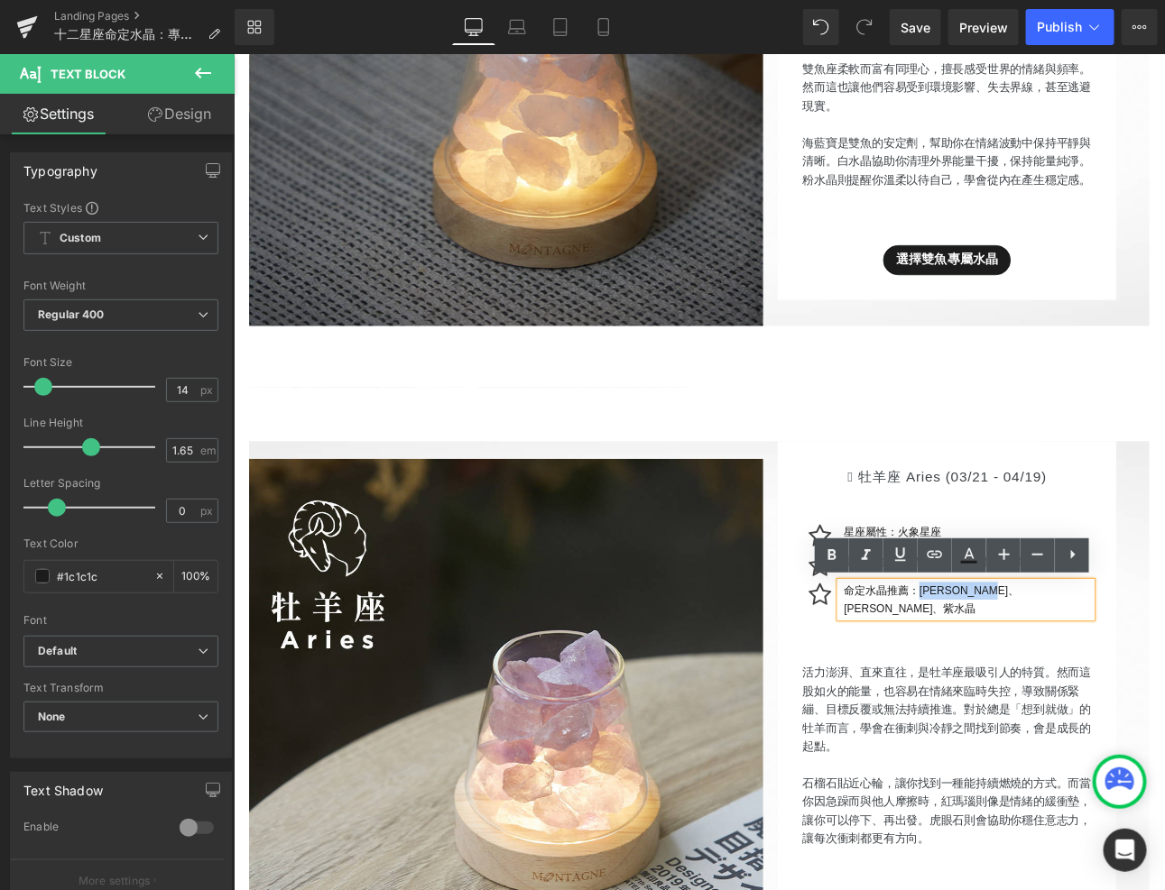
drag, startPoint x: 1204, startPoint y: 686, endPoint x: 1063, endPoint y: 687, distance: 141.7
click at [1063, 687] on p "命定水晶推薦：[PERSON_NAME]、[PERSON_NAME]、紫水晶" at bounding box center [1093, 694] width 291 height 42
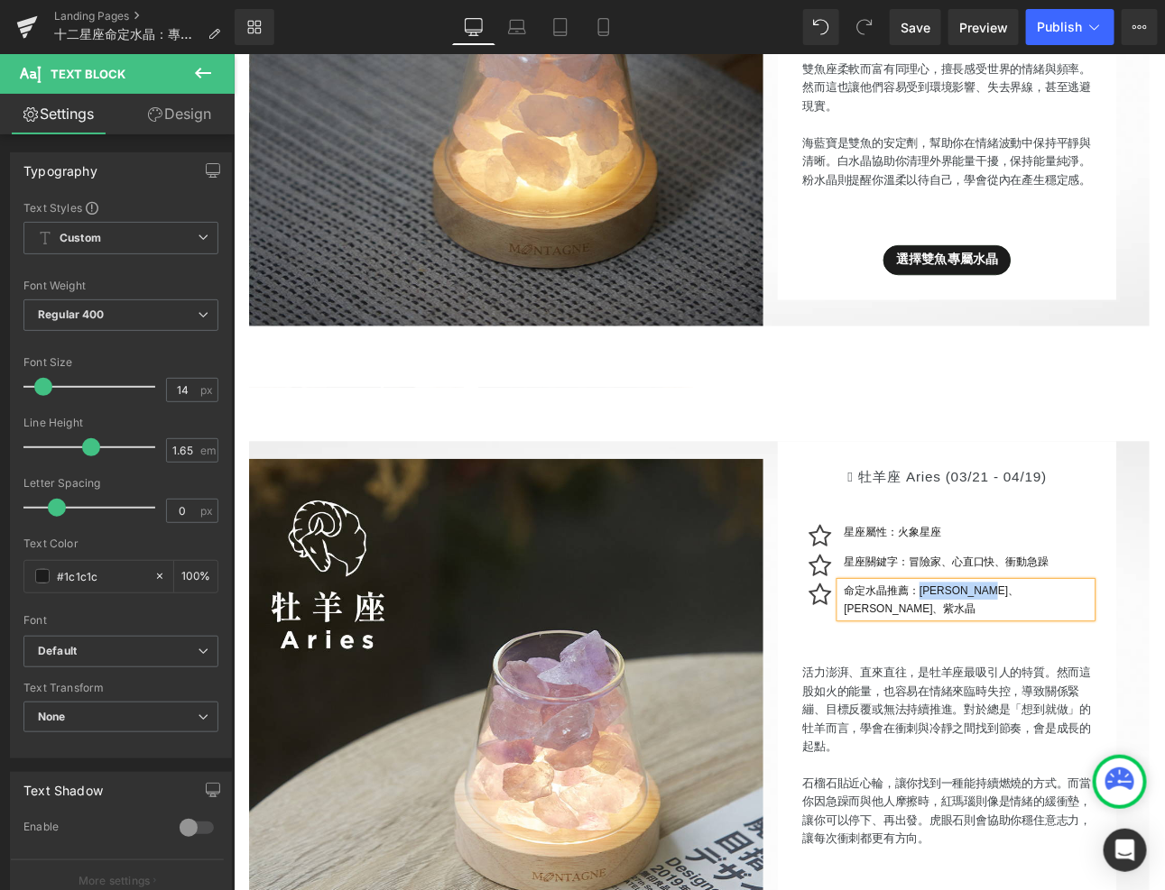
paste div
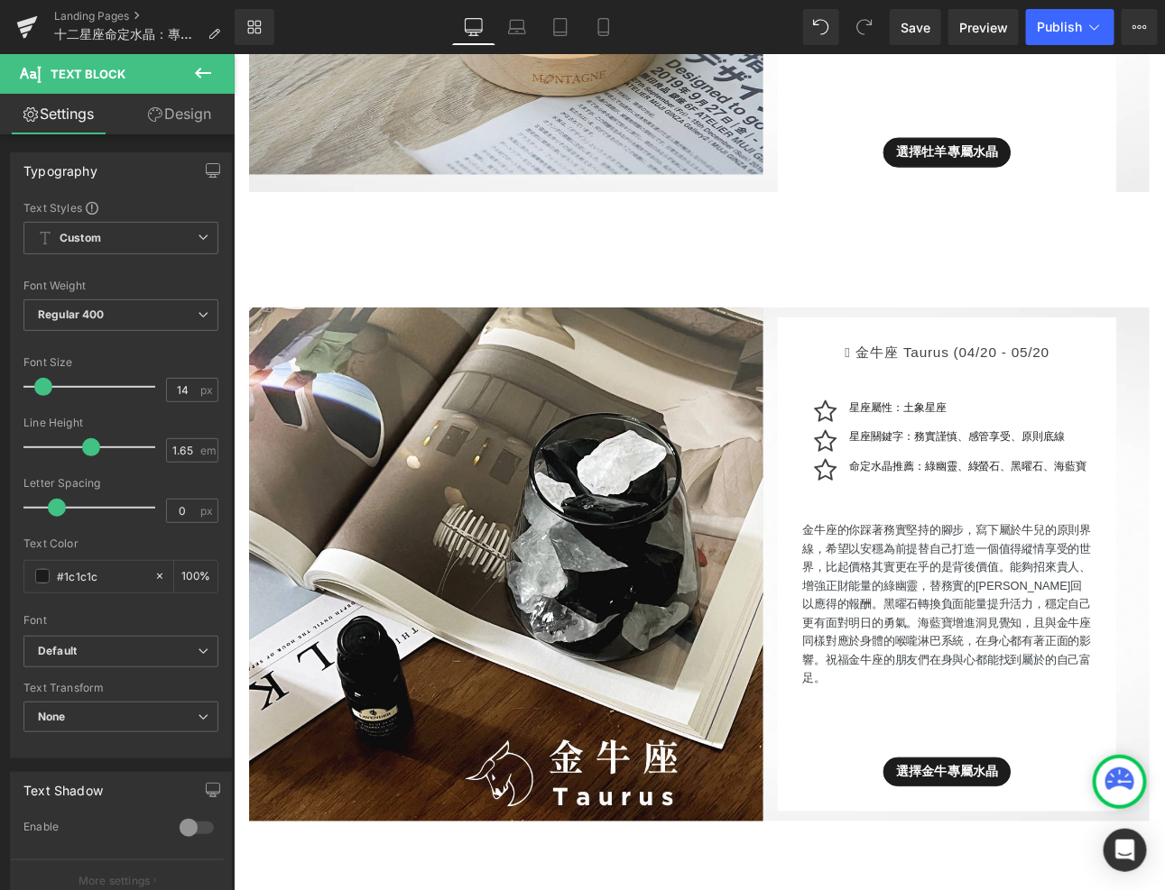
scroll to position [3096, 0]
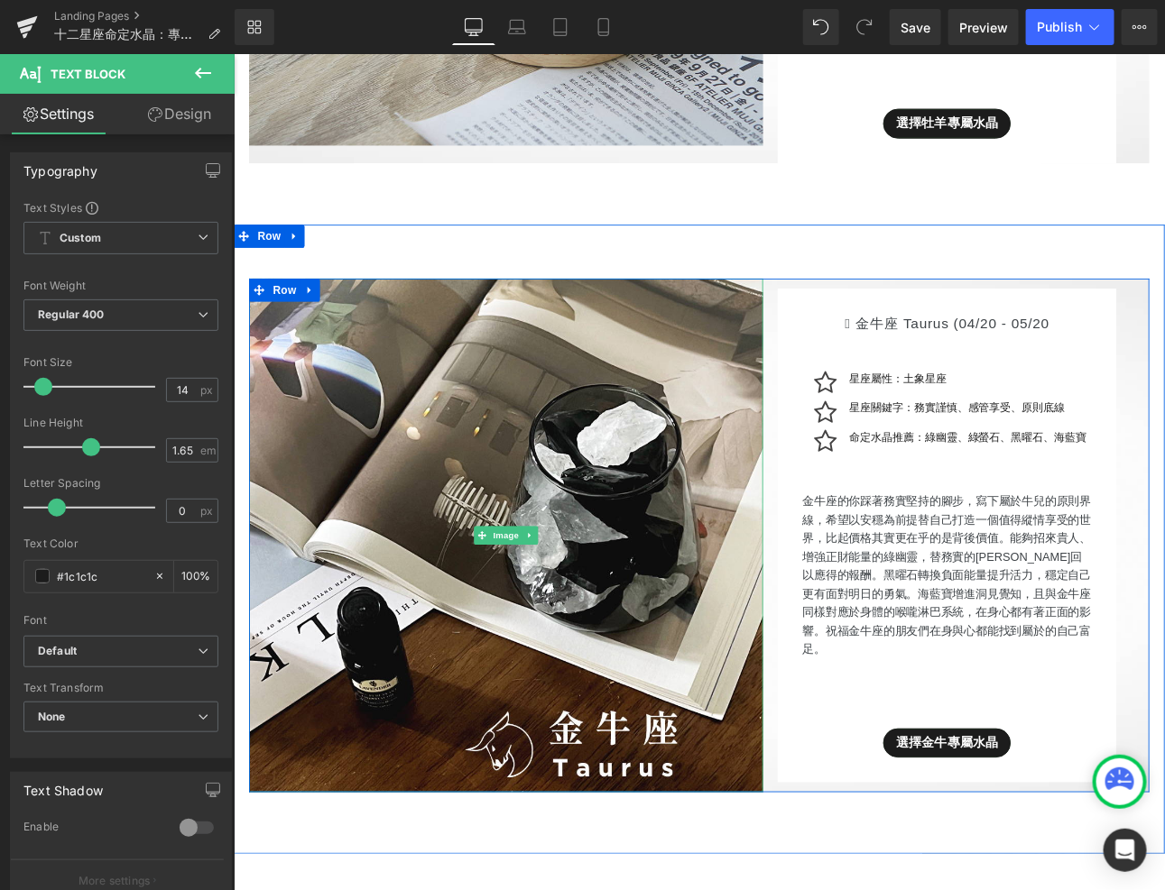
click at [969, 605] on p "金牛座的你踩著務實堅持的腳步，寫下屬於牛兒的原則界線，希望以安穩為前提替自己打造一個值得縱情享受的世界，比起價格其實更在乎的是背後價值。能夠招來貴人、增強正財…" at bounding box center [1069, 664] width 339 height 195
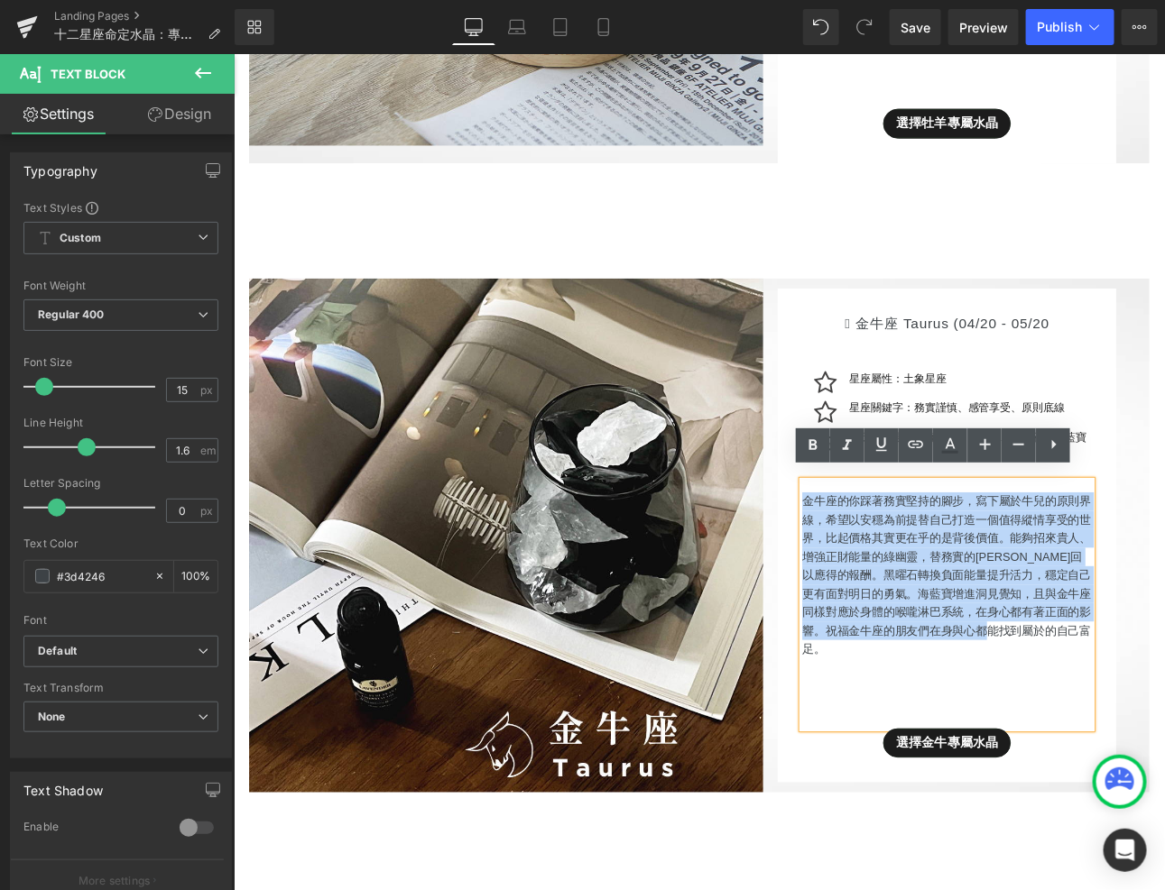
drag, startPoint x: 1186, startPoint y: 719, endPoint x: 871, endPoint y: 557, distance: 354.3
click at [871, 557] on div " 金牛座 Taurus (04/20 - 05/20 Heading Icon 星座屬性：土象星座 Text Block Icon 星座關鍵字：務實謹慎、感…" at bounding box center [1069, 617] width 397 height 579
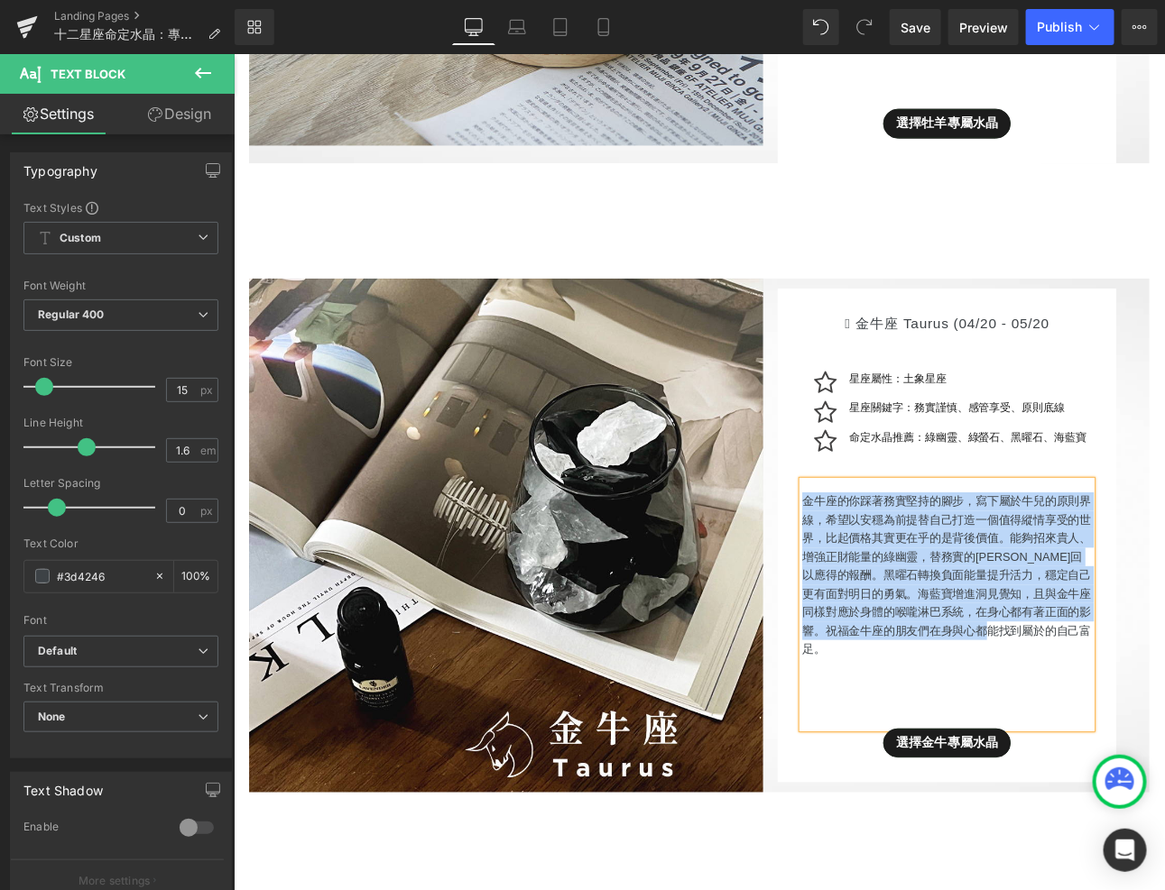
paste div
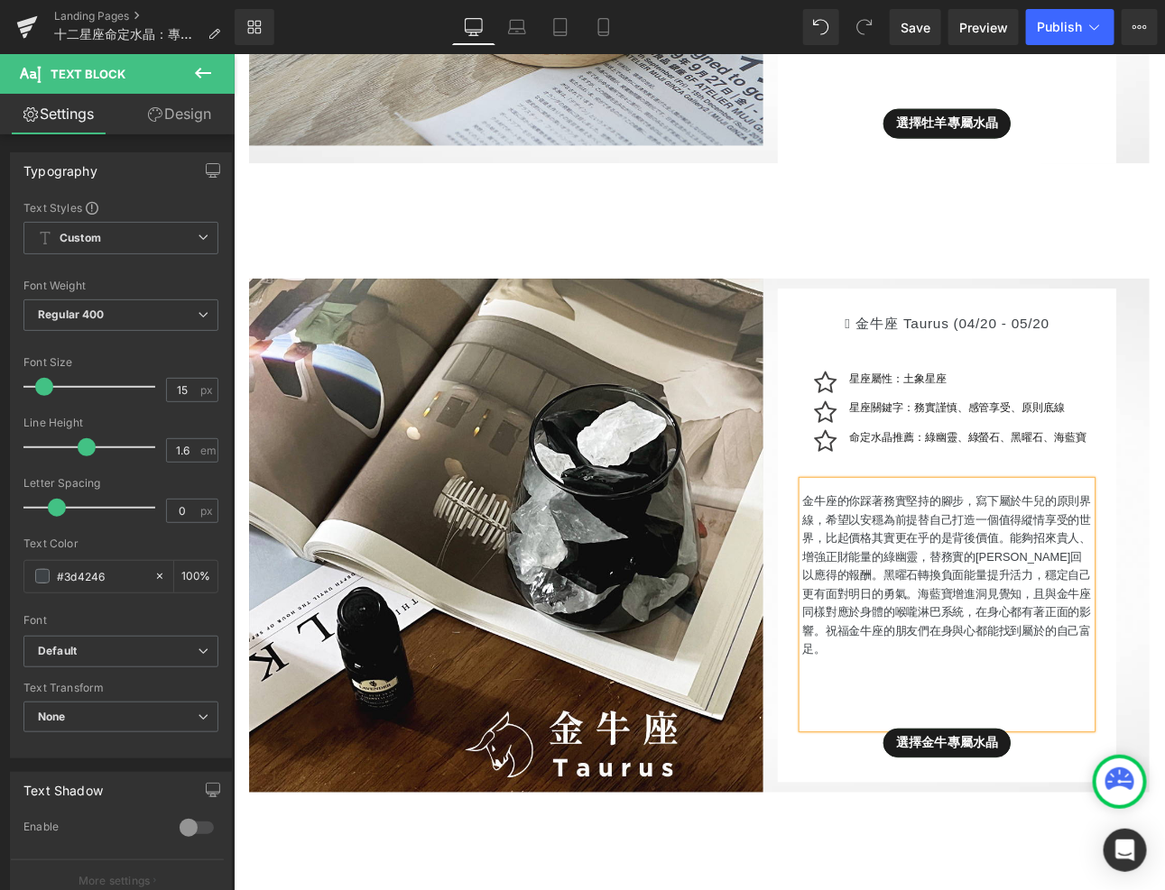
scroll to position [3074, 0]
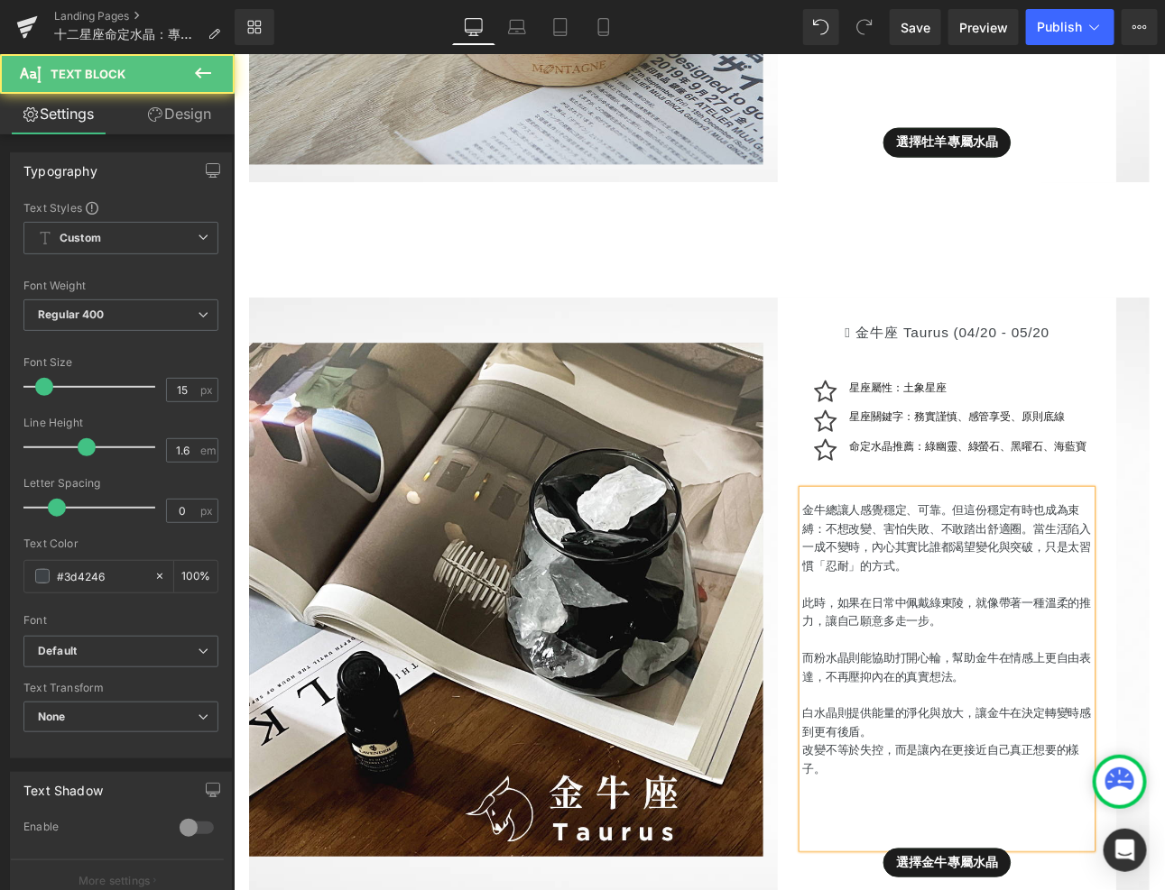
click at [900, 752] on p "而粉水晶則能協助打開心輪，幫助金牛在情感上更自由表達，不再壓抑內在的真實想法。" at bounding box center [1069, 773] width 339 height 43
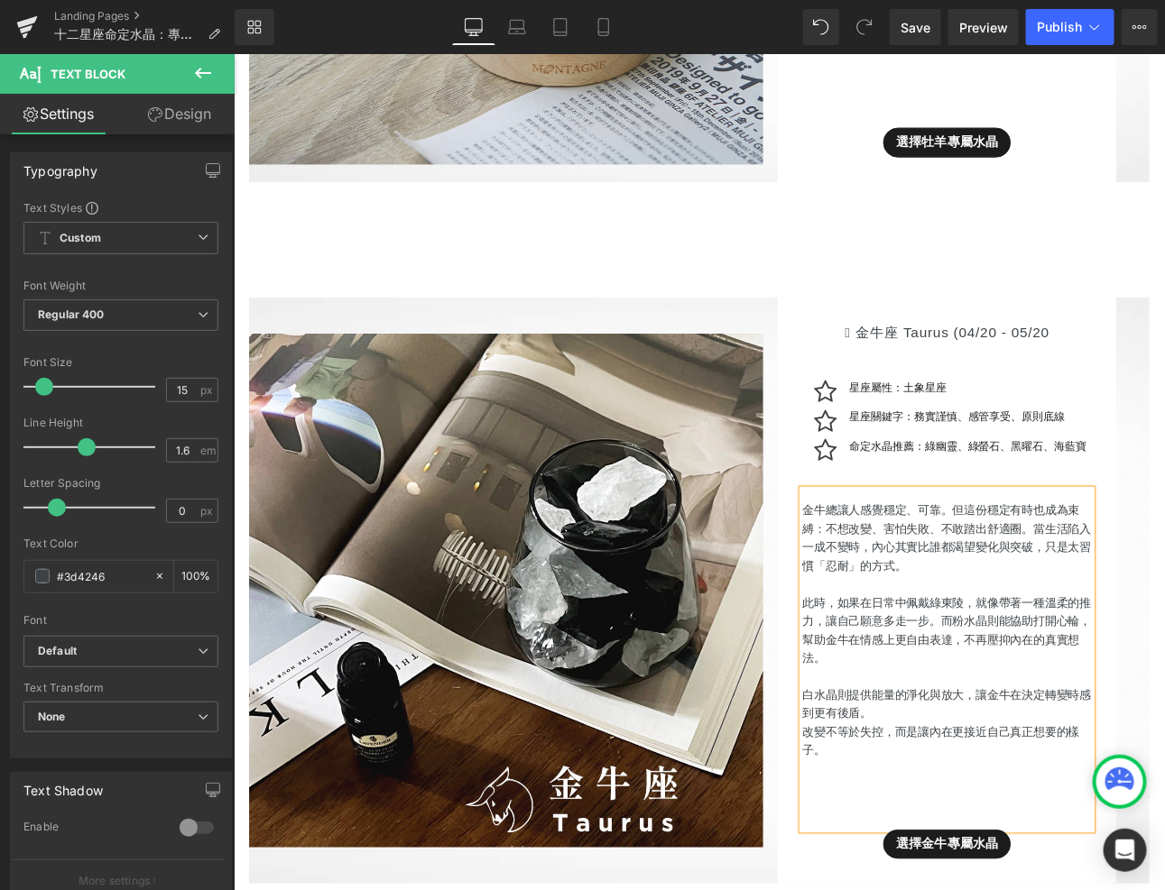
click at [903, 795] on p "白水晶則提供能量的淨化與放大，讓金牛在決定轉變時感到更有後盾。" at bounding box center [1069, 816] width 339 height 43
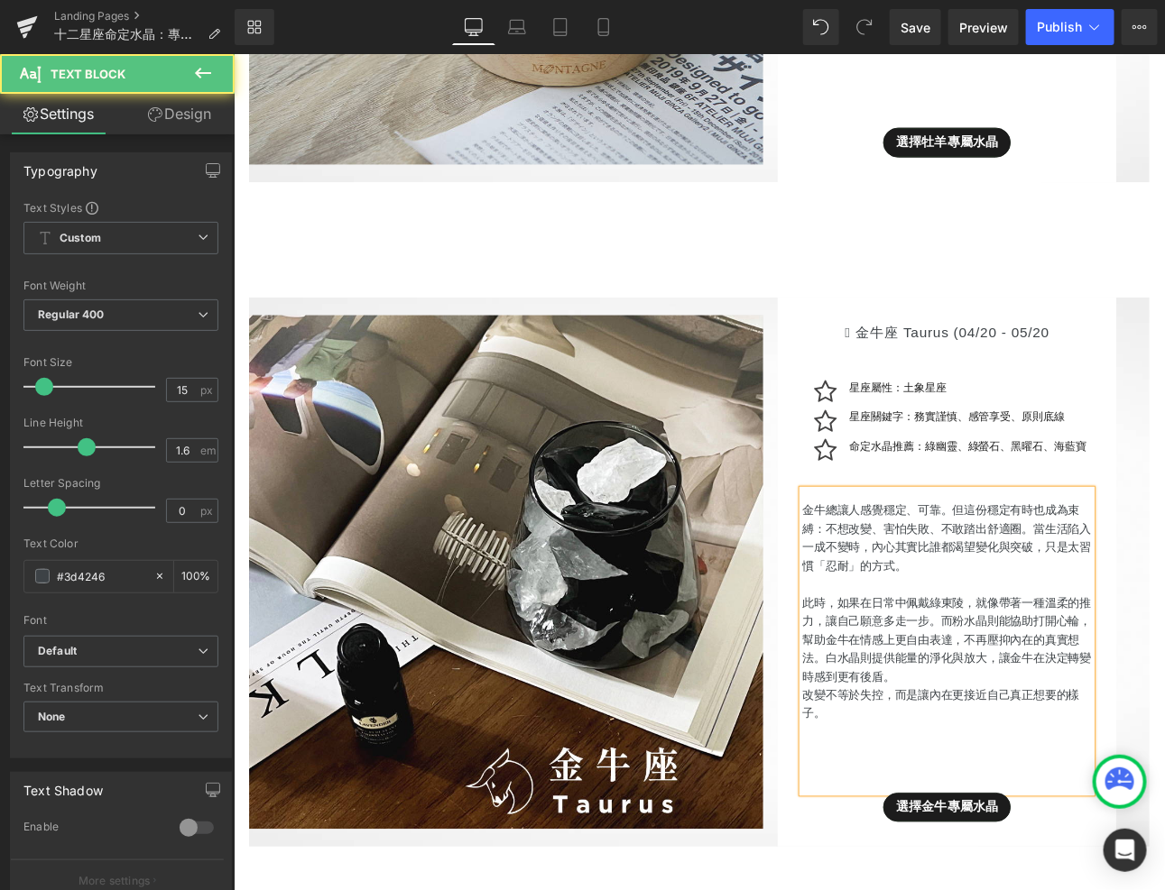
drag, startPoint x: 940, startPoint y: 801, endPoint x: 898, endPoint y: 789, distance: 44.2
click at [900, 789] on div "金牛總讓人感覺穩定、可靠。但這份穩定有時也成為束縛：不想改變、害怕失敗、不敢踏出舒適圈。當生活陷入一成不變時，內心其實比誰都渴望變化與突破，只是太習慣「忍耐」…" at bounding box center [1069, 742] width 339 height 355
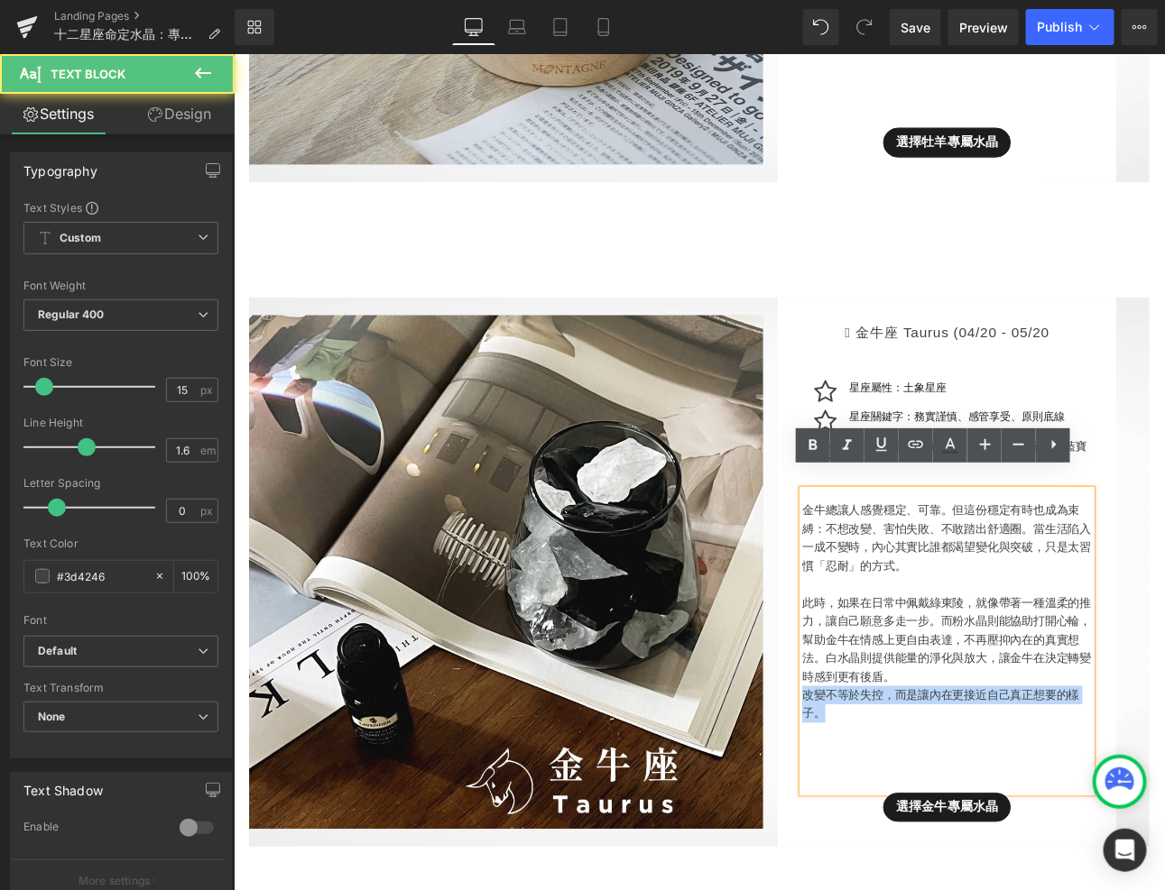
drag, startPoint x: 941, startPoint y: 810, endPoint x: 900, endPoint y: 785, distance: 48.6
click at [900, 795] on p "改變不等於失控，而是讓內在更接近自己真正想要的樣子。" at bounding box center [1069, 816] width 339 height 43
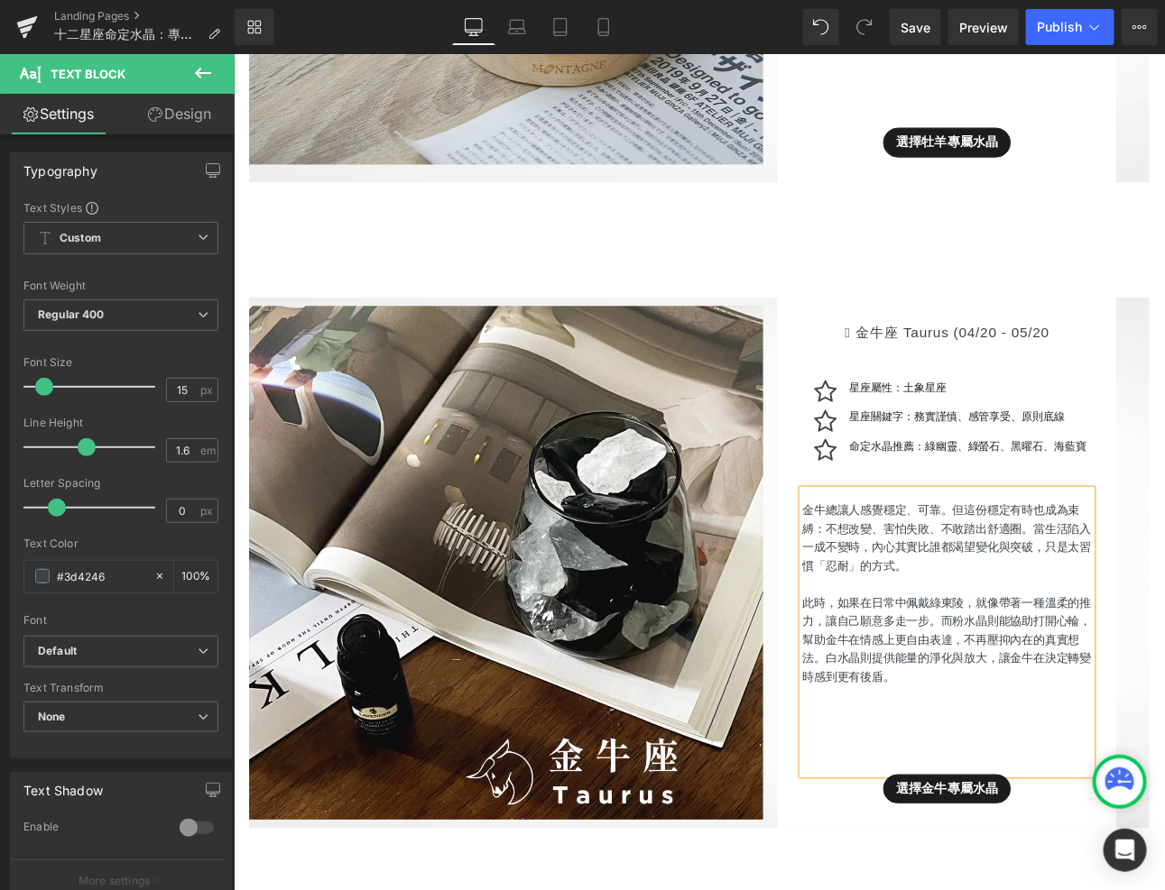
scroll to position [3075, 0]
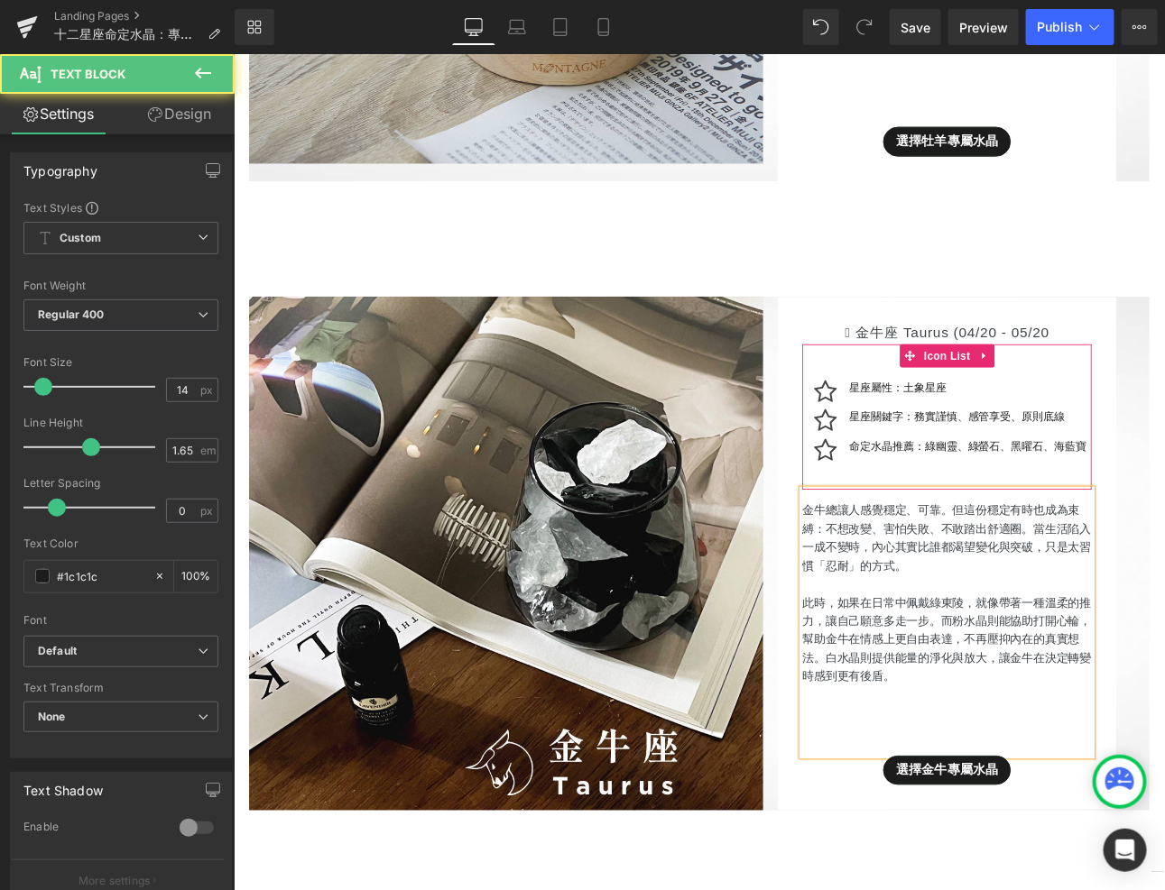
click at [1093, 503] on div "命定水晶推薦：綠幽靈、綠螢石、黑曜石、海藍寶 Text Block" at bounding box center [1091, 513] width 282 height 21
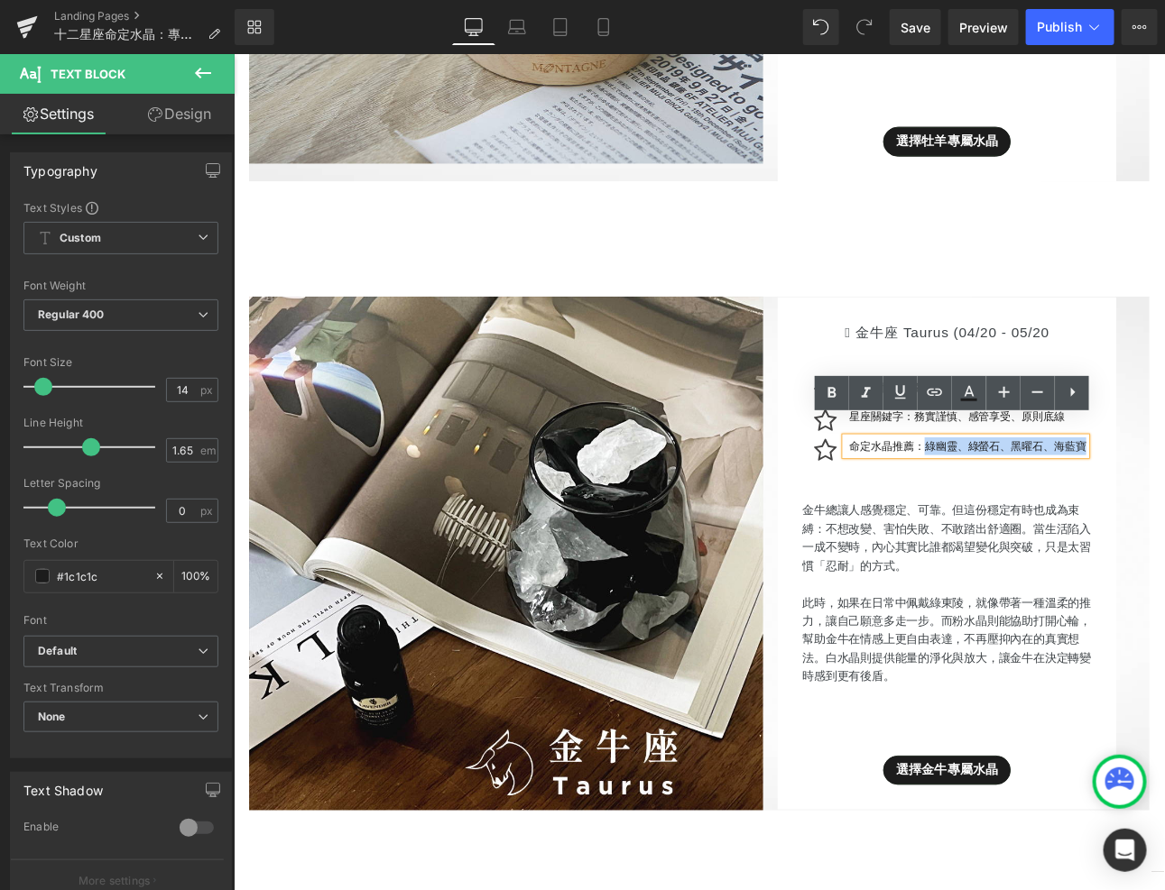
drag, startPoint x: 1047, startPoint y: 493, endPoint x: 1320, endPoint y: 530, distance: 275.9
click at [1164, 530] on div "Image  金牛座 Taurus (04/20 - 05/20 Heading Icon 星座屬性：土象星座 Text Block Icon 星座關鍵字：…" at bounding box center [779, 627] width 1092 height 646
paste div
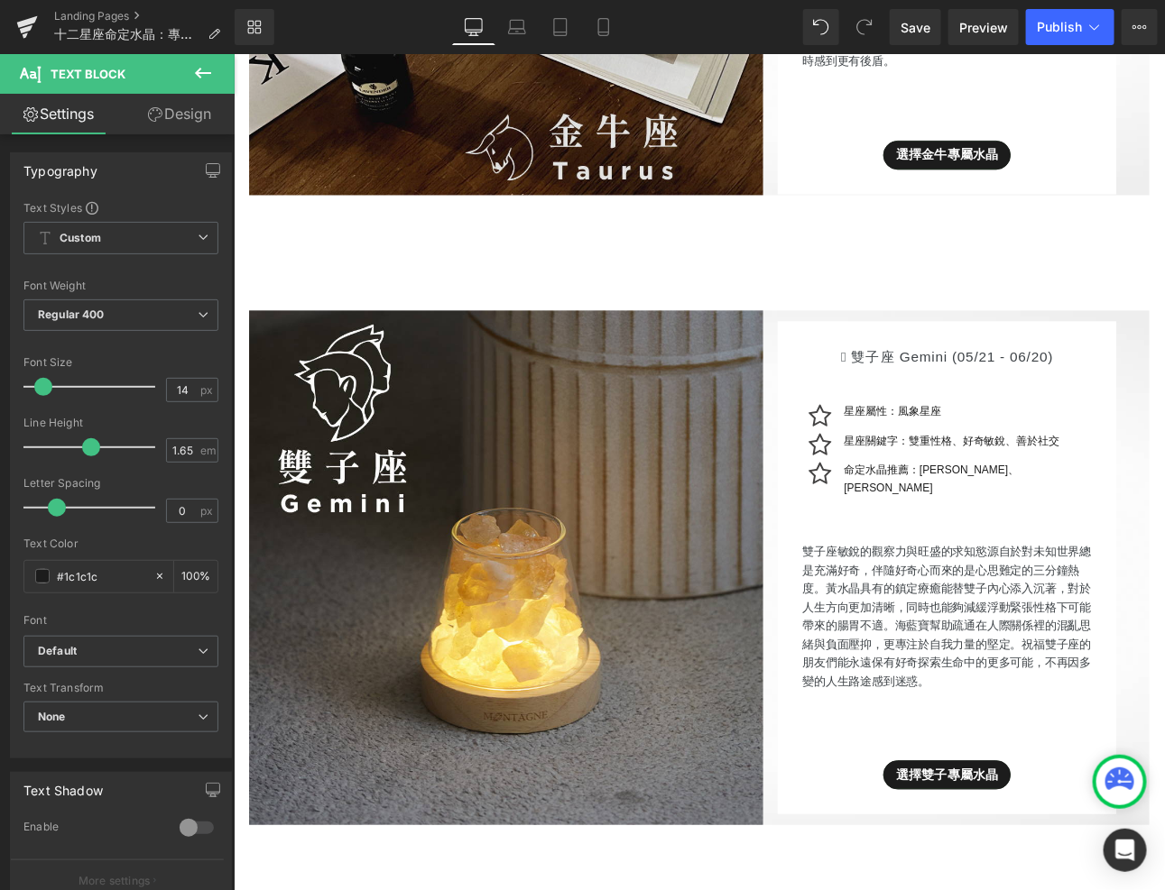
scroll to position [3923, 0]
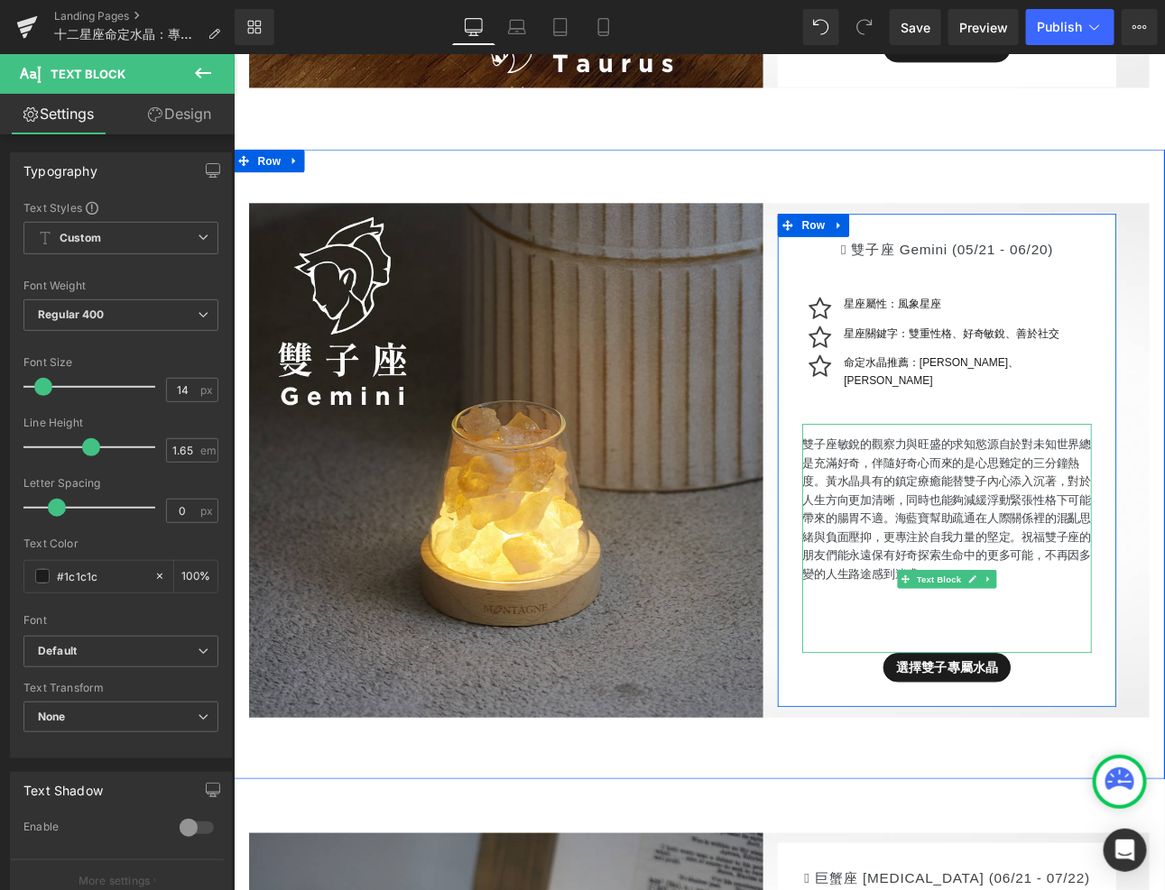
click at [994, 631] on p "雙子座敏銳的觀察力與旺盛的求知慾源自於對未知世界總是充滿好奇，伴隨好奇心而來的是心思難定的三分鐘熱度。黃水晶具有的鎮定療癒能替雙子內心添入沉著，對於人生方向更…" at bounding box center [1069, 587] width 339 height 173
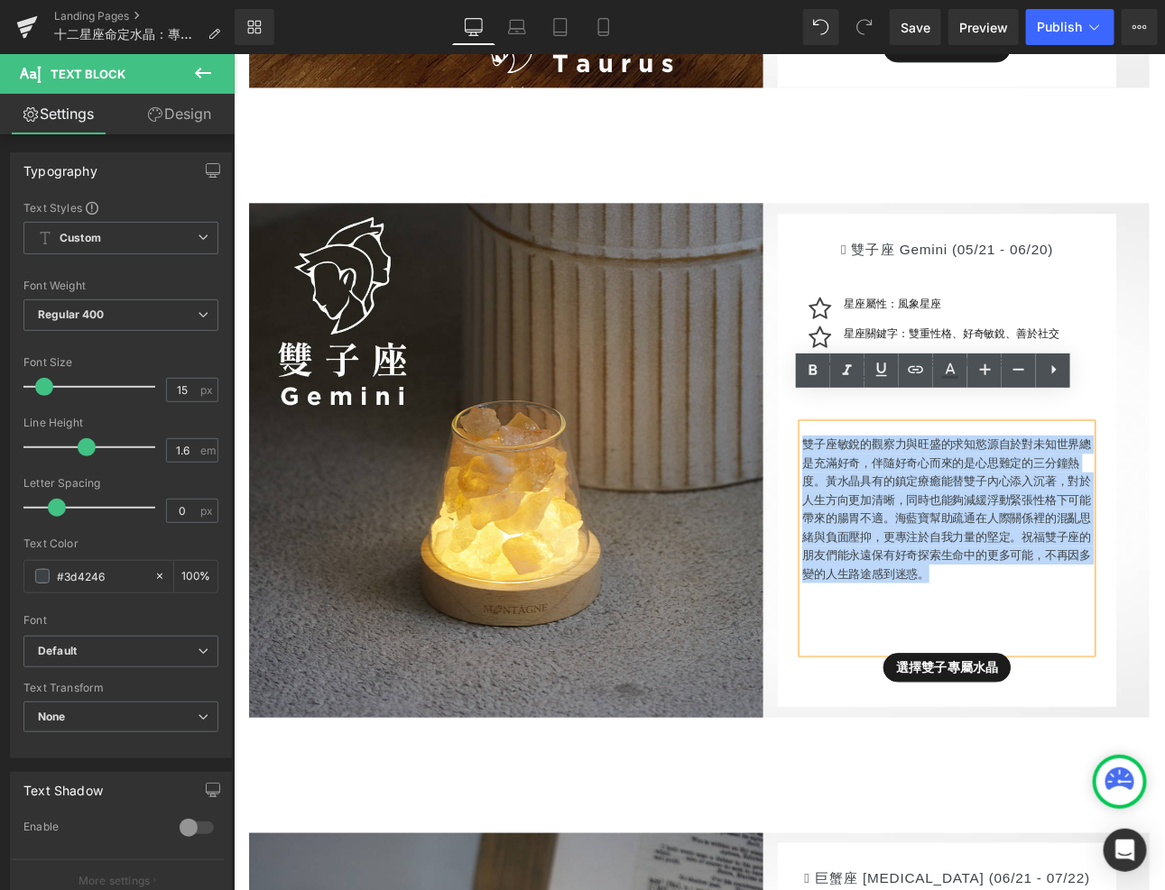
drag, startPoint x: 1051, startPoint y: 633, endPoint x: 899, endPoint y: 476, distance: 218.8
click at [900, 501] on p "雙子座敏銳的觀察力與旺盛的求知慾源自於對未知世界總是充滿好奇，伴隨好奇心而來的是心思難定的三分鐘熱度。黃水晶具有的鎮定療癒能替雙子內心添入沉著，對於人生方向更…" at bounding box center [1069, 587] width 339 height 173
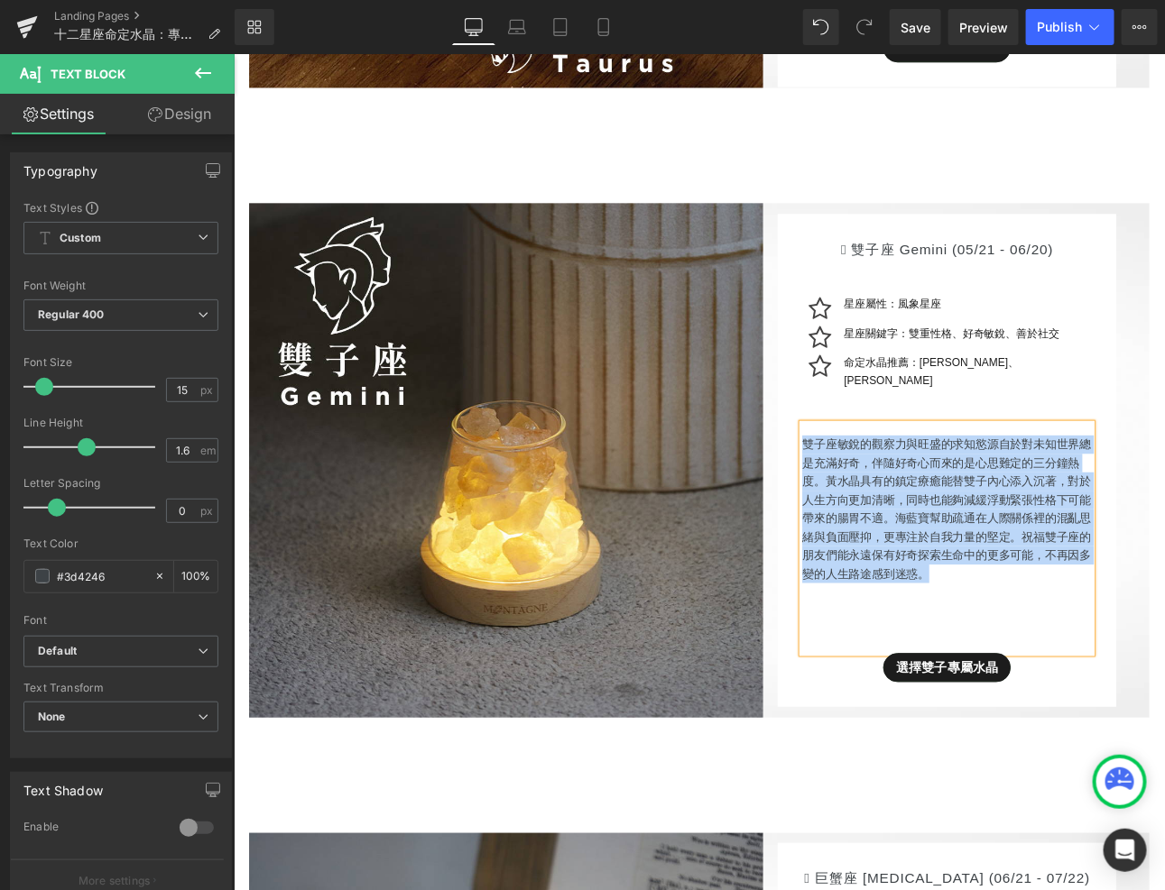
paste div
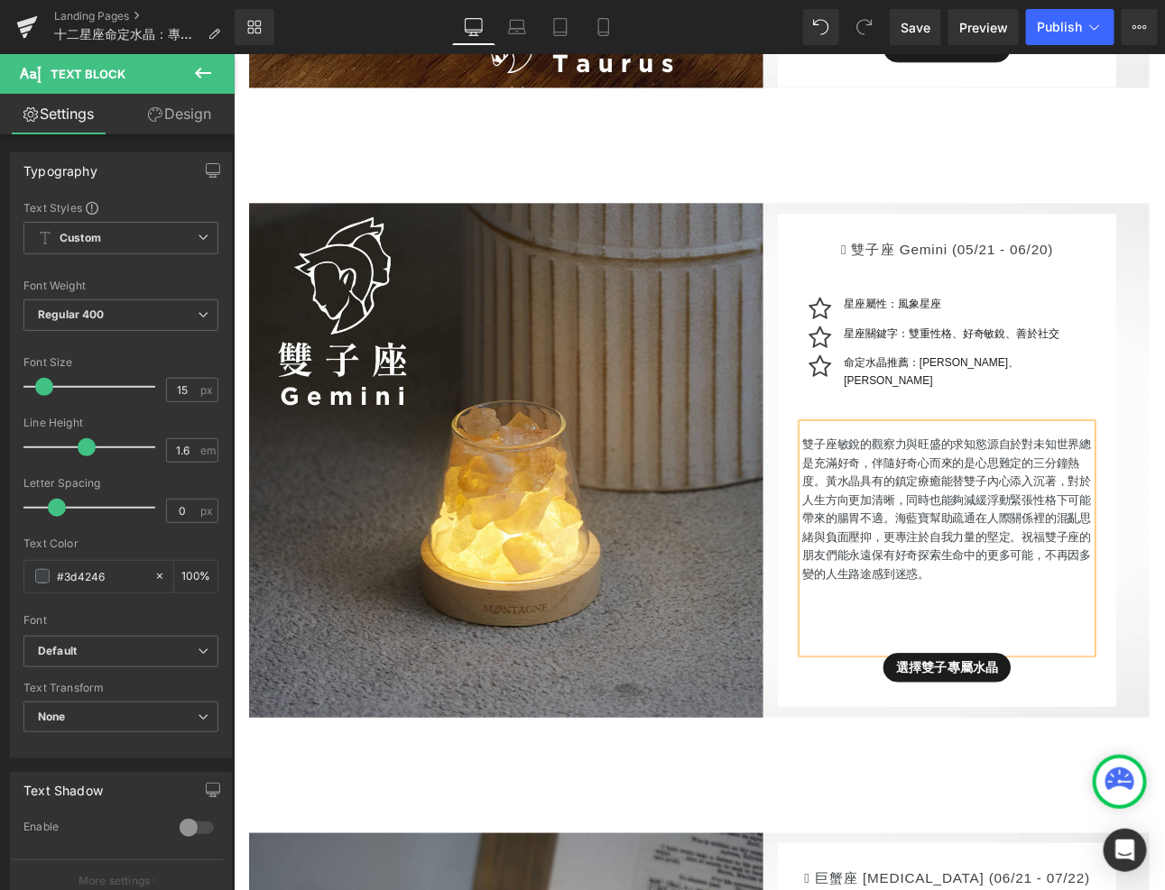
scroll to position [3900, 0]
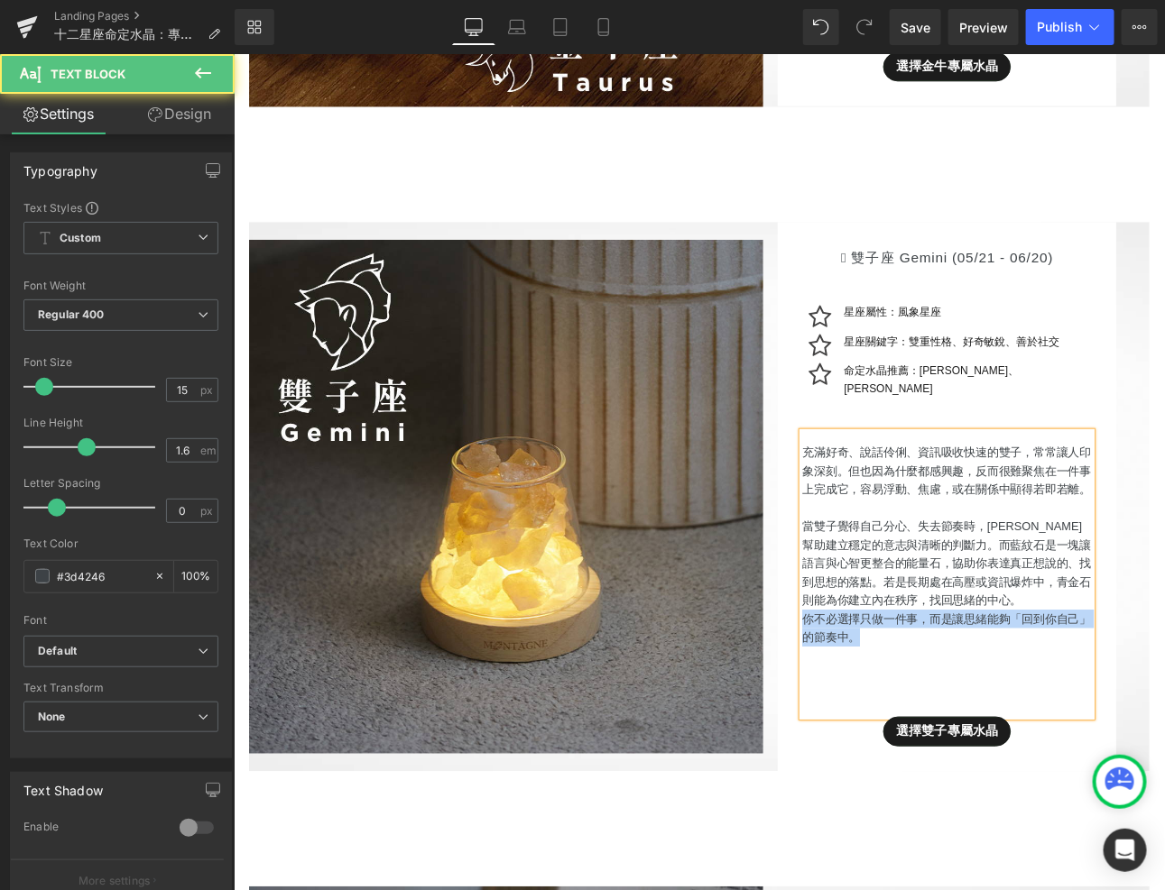
drag, startPoint x: 992, startPoint y: 689, endPoint x: 905, endPoint y: 678, distance: 87.3
click at [905, 706] on p "你不必選擇只做一件事，而是讓思緒能夠「回到你自己」的節奏中。" at bounding box center [1069, 727] width 339 height 43
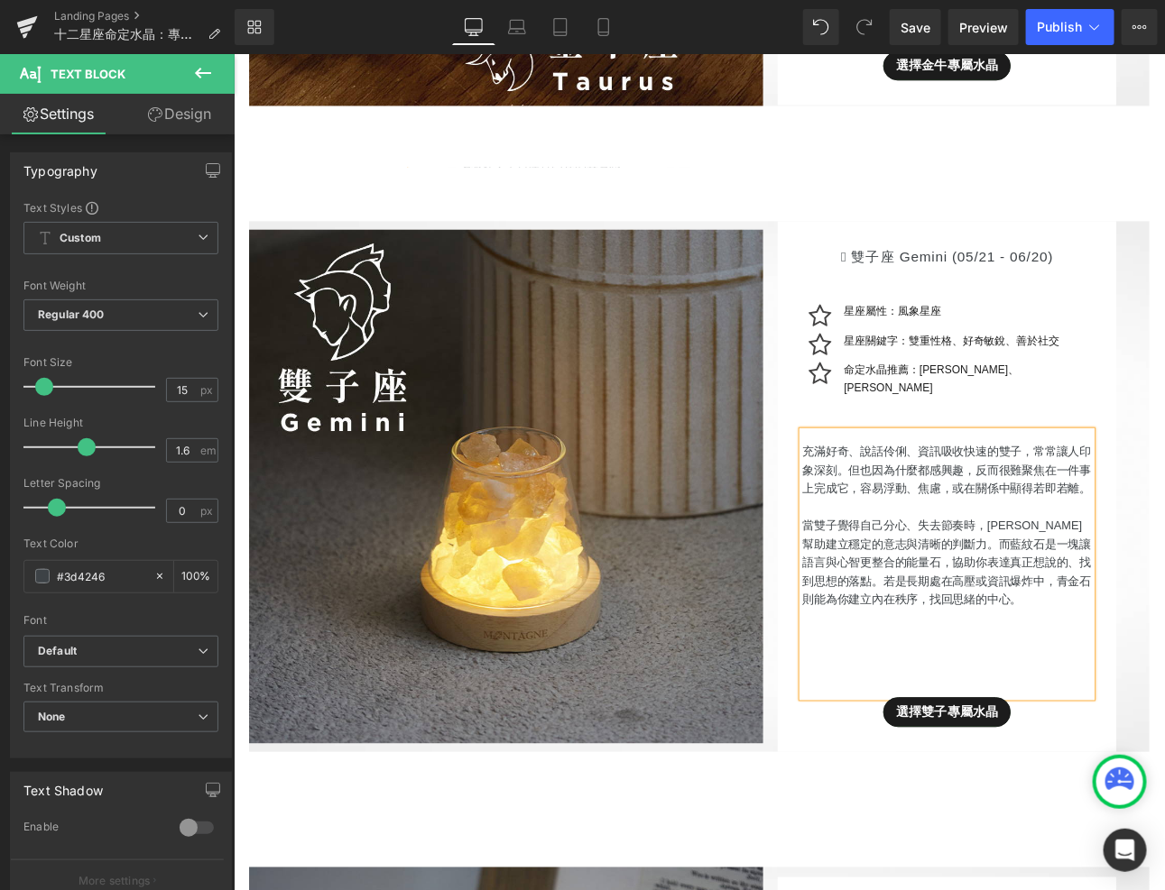
scroll to position [3912, 0]
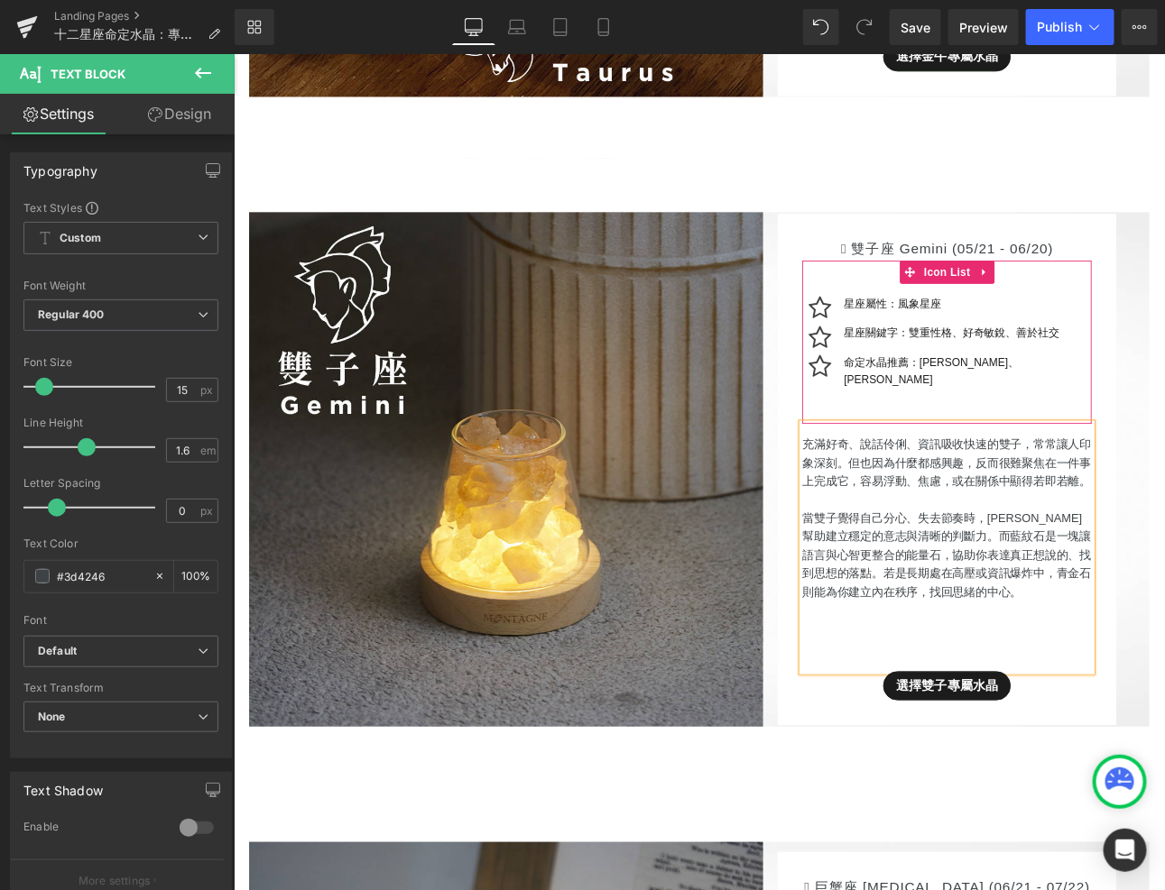
click at [1065, 413] on div "命定水晶推薦：[PERSON_NAME]、[PERSON_NAME] Text Block" at bounding box center [1091, 426] width 295 height 42
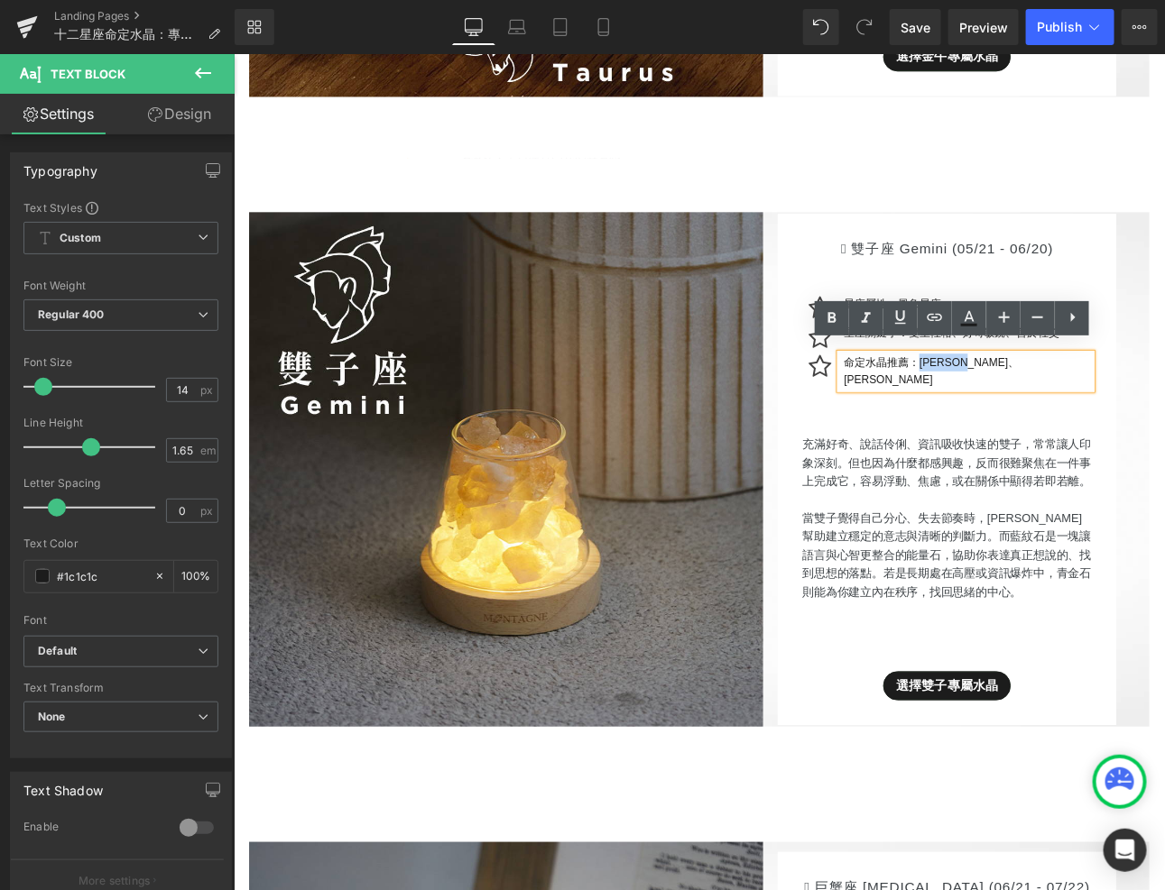
drag, startPoint x: 1059, startPoint y: 403, endPoint x: 1193, endPoint y: 408, distance: 133.6
click at [1164, 408] on p "命定水晶推薦：[PERSON_NAME]、[PERSON_NAME]" at bounding box center [1093, 426] width 291 height 42
paste div
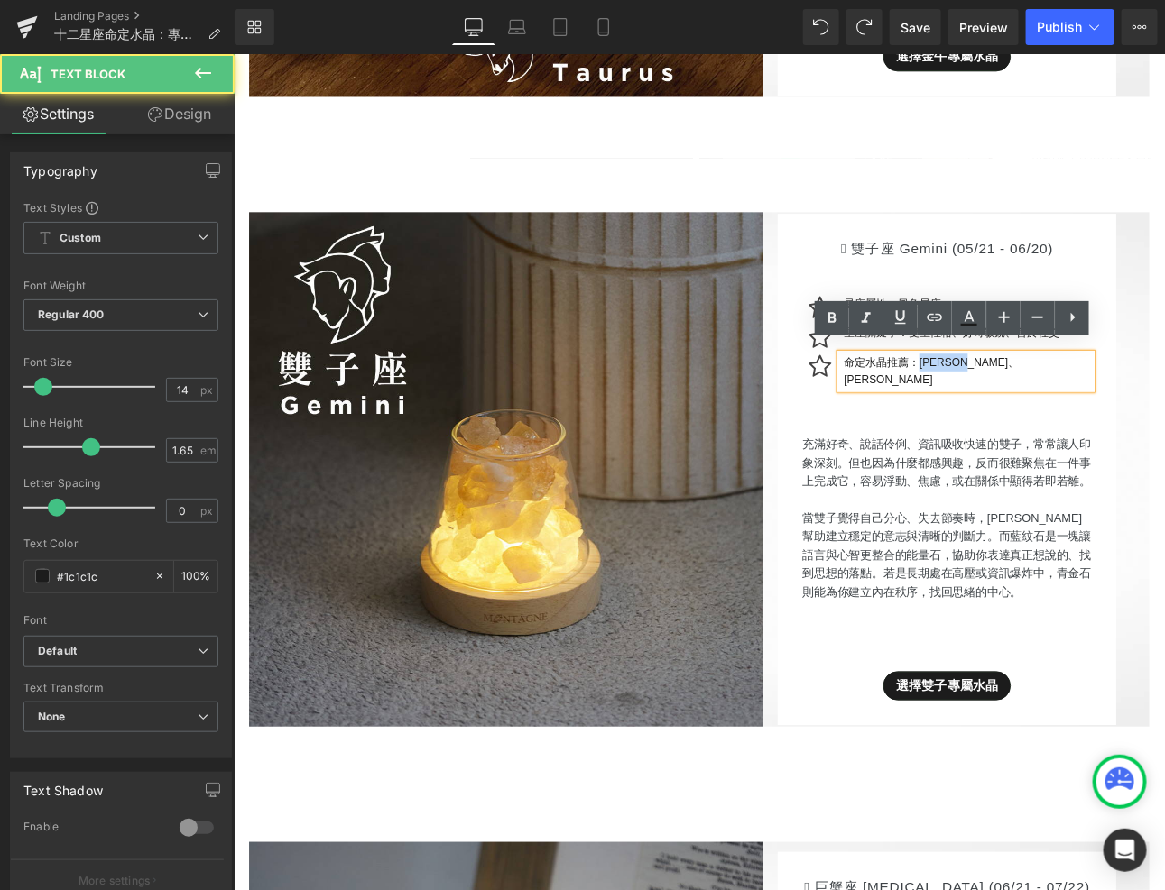
drag, startPoint x: 1056, startPoint y: 401, endPoint x: 1186, endPoint y: 407, distance: 129.1
click at [1164, 408] on p "命定水晶推薦：[PERSON_NAME]、[PERSON_NAME]" at bounding box center [1093, 426] width 291 height 42
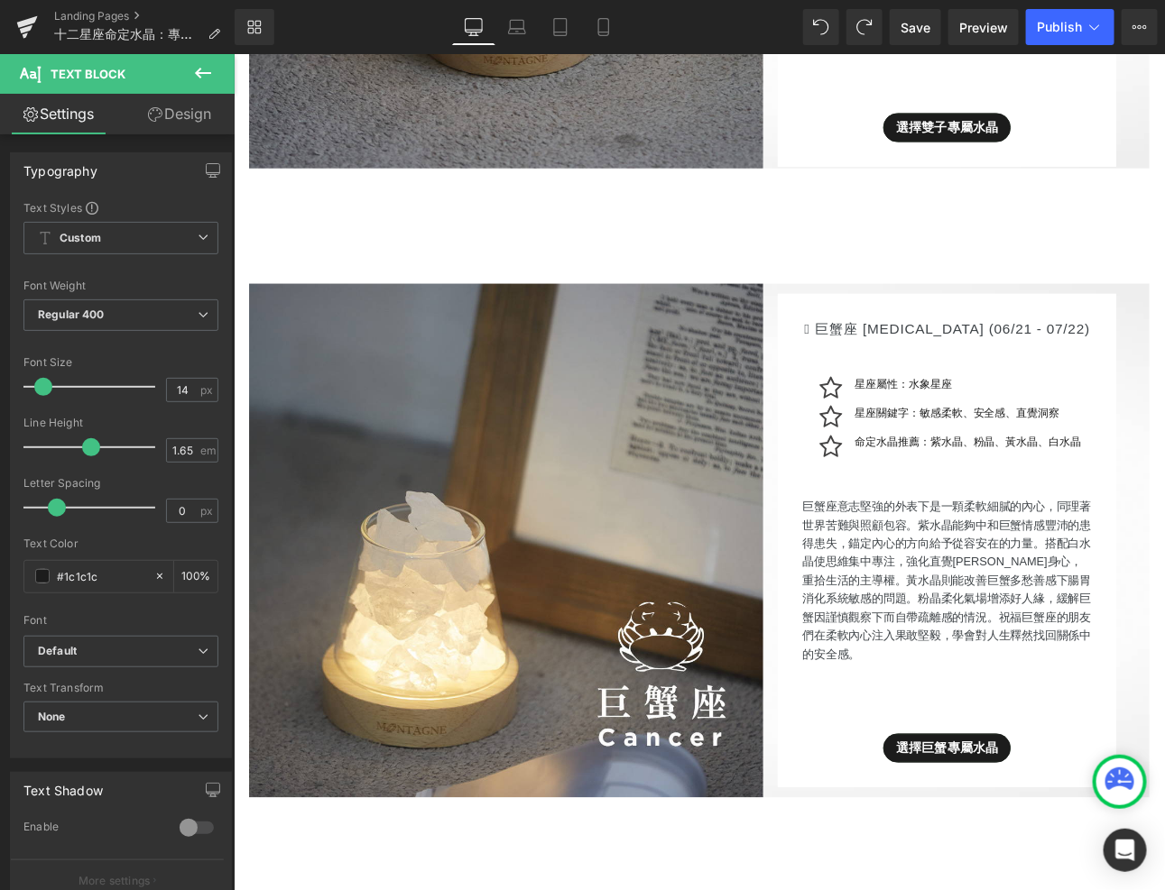
scroll to position [4729, 0]
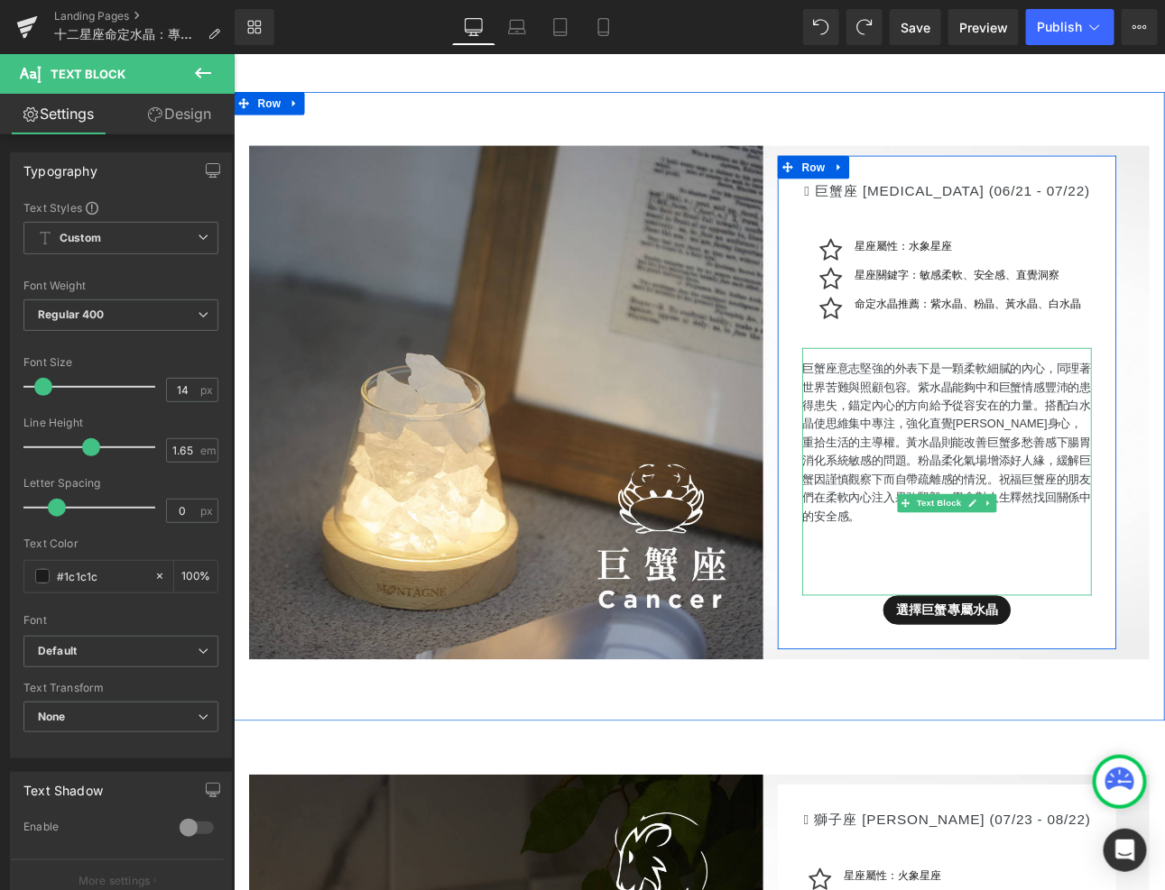
click at [1038, 454] on p "巨蟹座意志堅強的外表下是一顆柔軟細膩的內心，同理著世界苦難與照顧包容。紫水晶能夠中和巨蟹情感豐沛的患得患失，錨定內心的方向給予從容安在的力量。搭配白水晶使思維…" at bounding box center [1069, 508] width 339 height 195
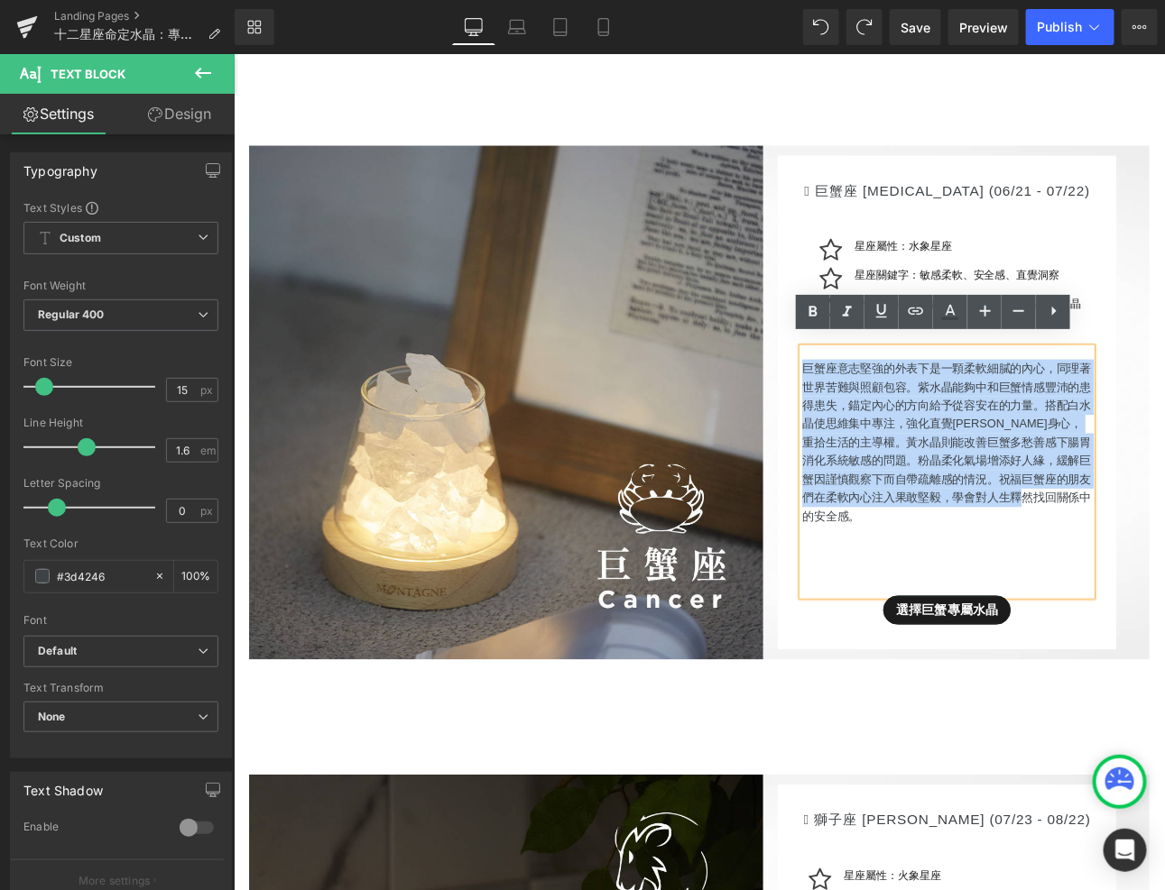
drag, startPoint x: 900, startPoint y: 410, endPoint x: 1213, endPoint y: 567, distance: 350.6
click at [1164, 567] on p "巨蟹座意志堅強的外表下是一顆柔軟細膩的內心，同理著世界苦難與照顧包容。紫水晶能夠中和巨蟹情感豐沛的患得患失，錨定內心的方向給予從容安在的力量。搭配白水晶使思維…" at bounding box center [1069, 508] width 339 height 195
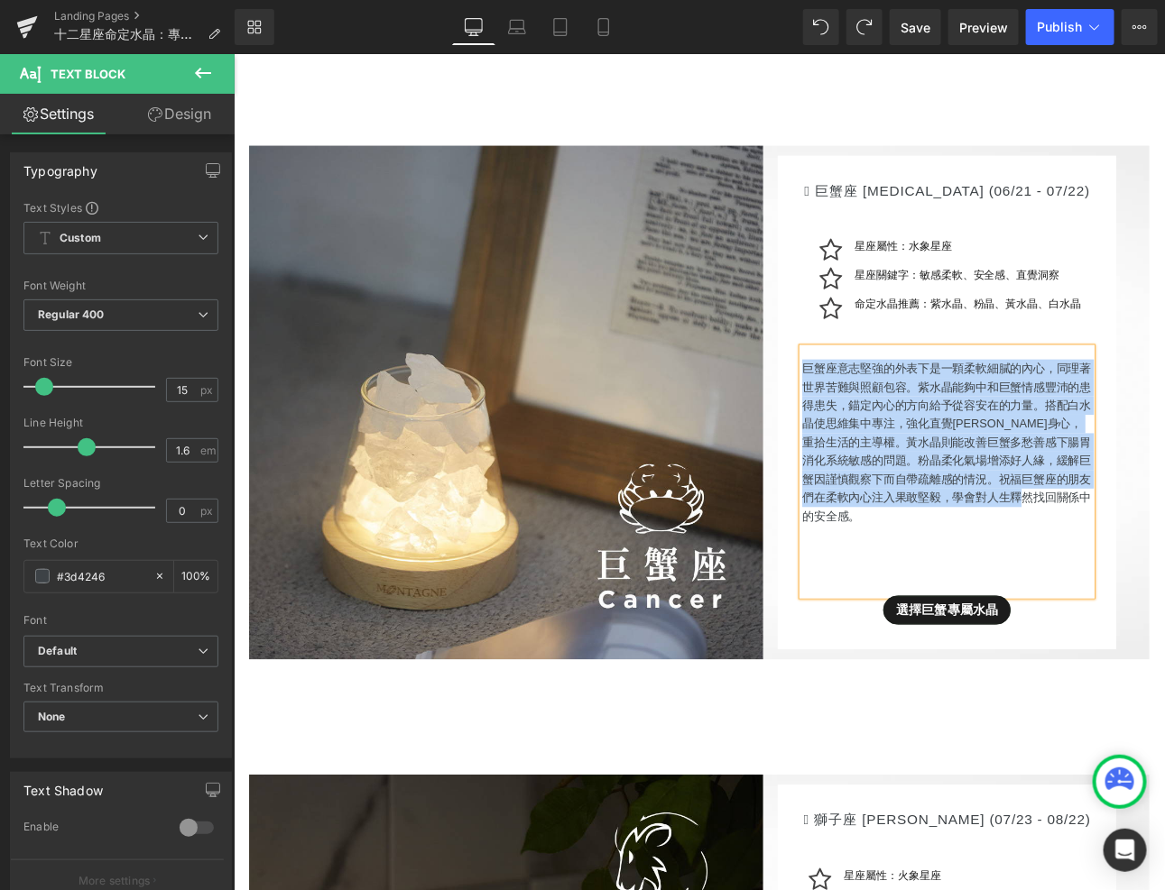
paste div
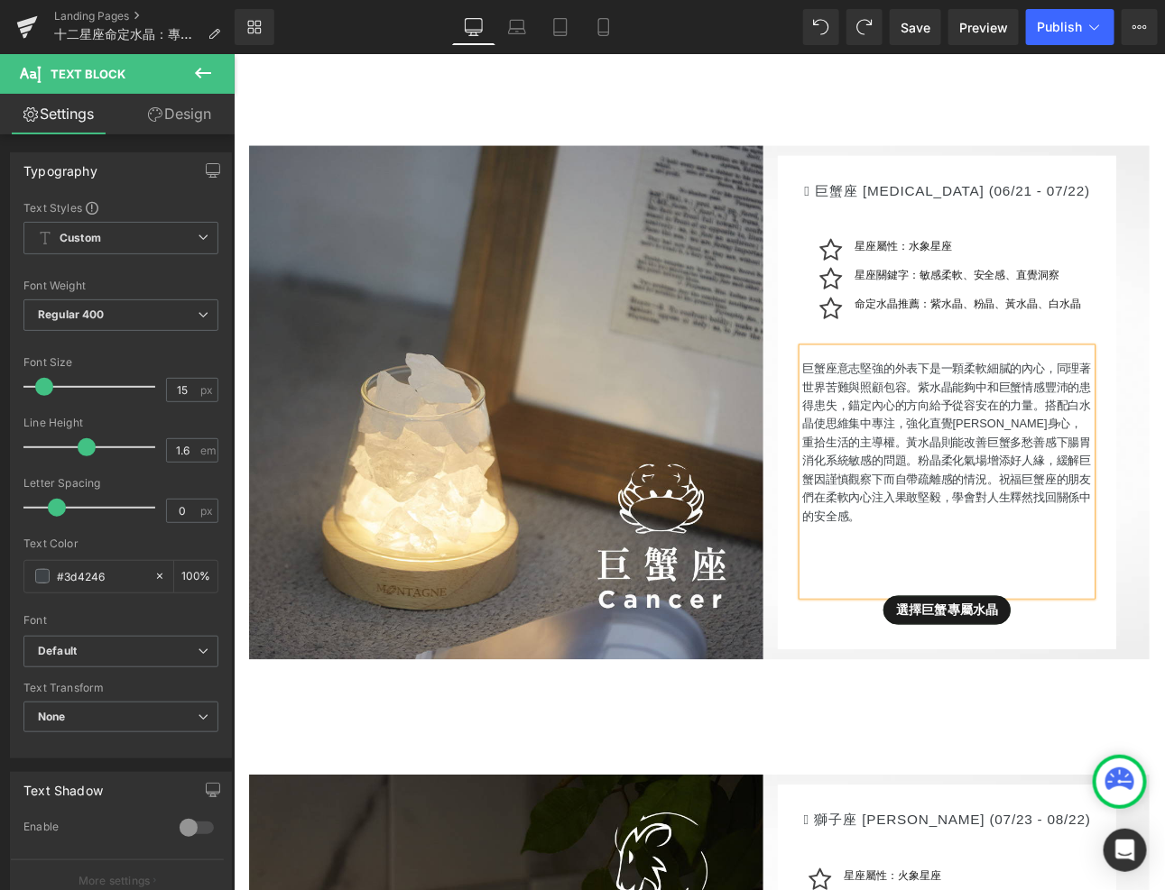
scroll to position [4708, 0]
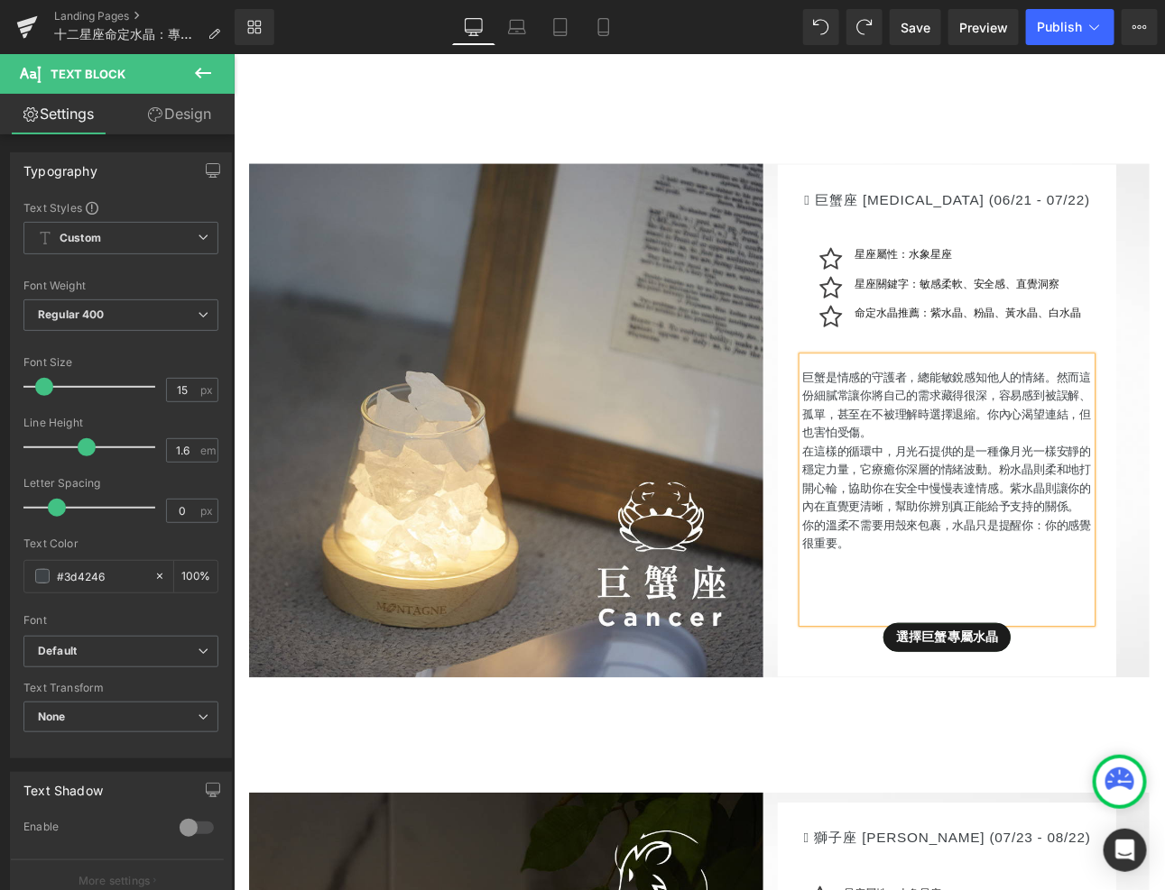
click at [999, 469] on p "巨蟹是情感的守護者，總能敏銳感知他人的情緒。然而這份細膩常讓你將自己的需求藏得很深，容易感到被誤解、孤單，甚至在不被理解時選擇退縮。你內心渴望連結，但也害怕受…" at bounding box center [1069, 465] width 339 height 87
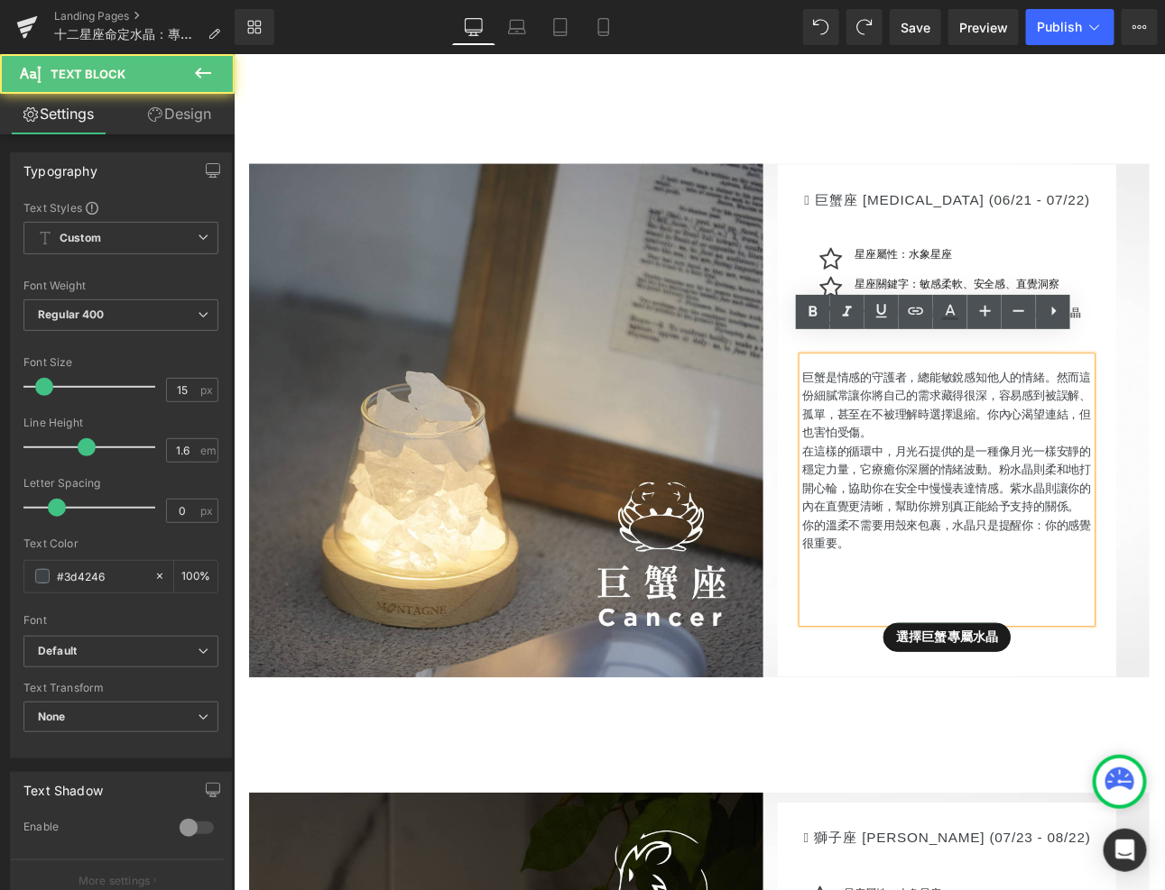
scroll to position [4707, 0]
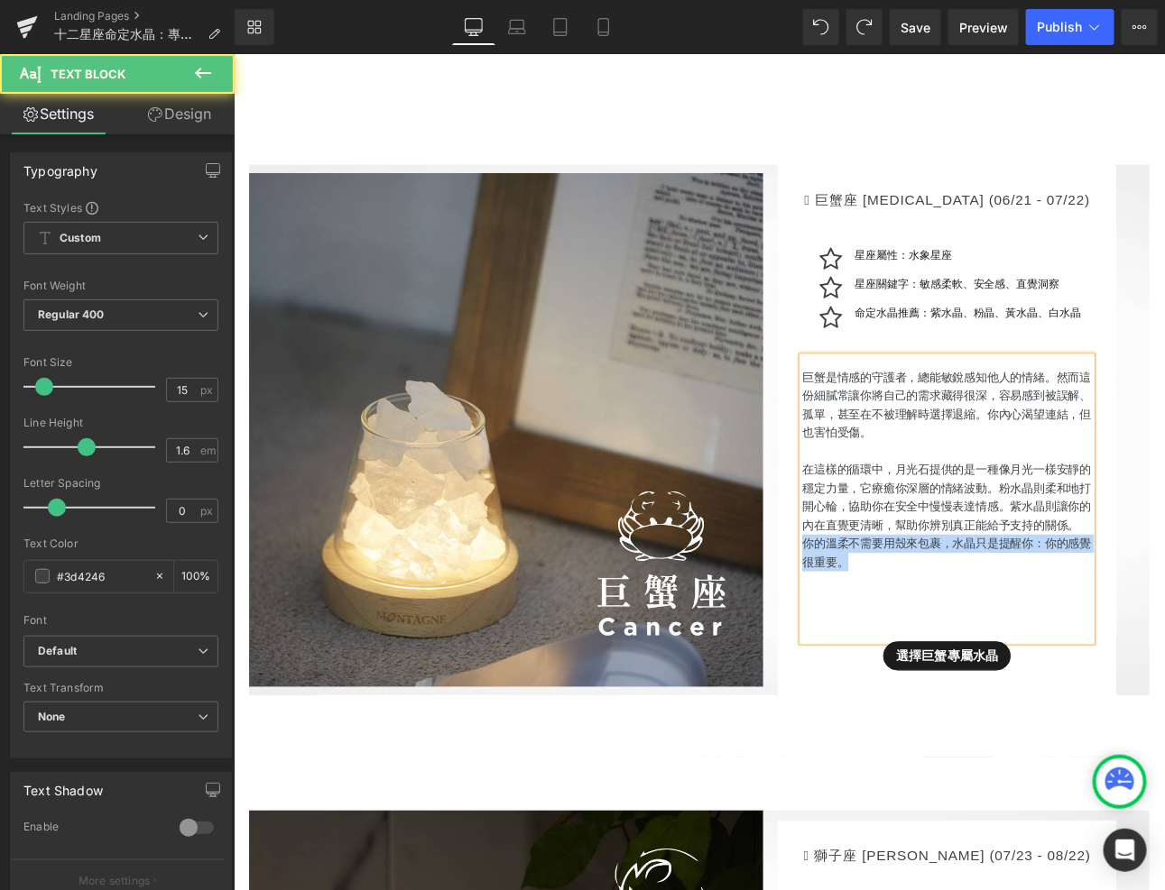
drag, startPoint x: 993, startPoint y: 631, endPoint x: 881, endPoint y: 604, distance: 115.8
click at [881, 604] on div " 巨蟹座 [MEDICAL_DATA] (06/21 - 07/22) Heading Icon 星座屬性：水象星座 Text Block Icon 星座關…" at bounding box center [1069, 494] width 397 height 623
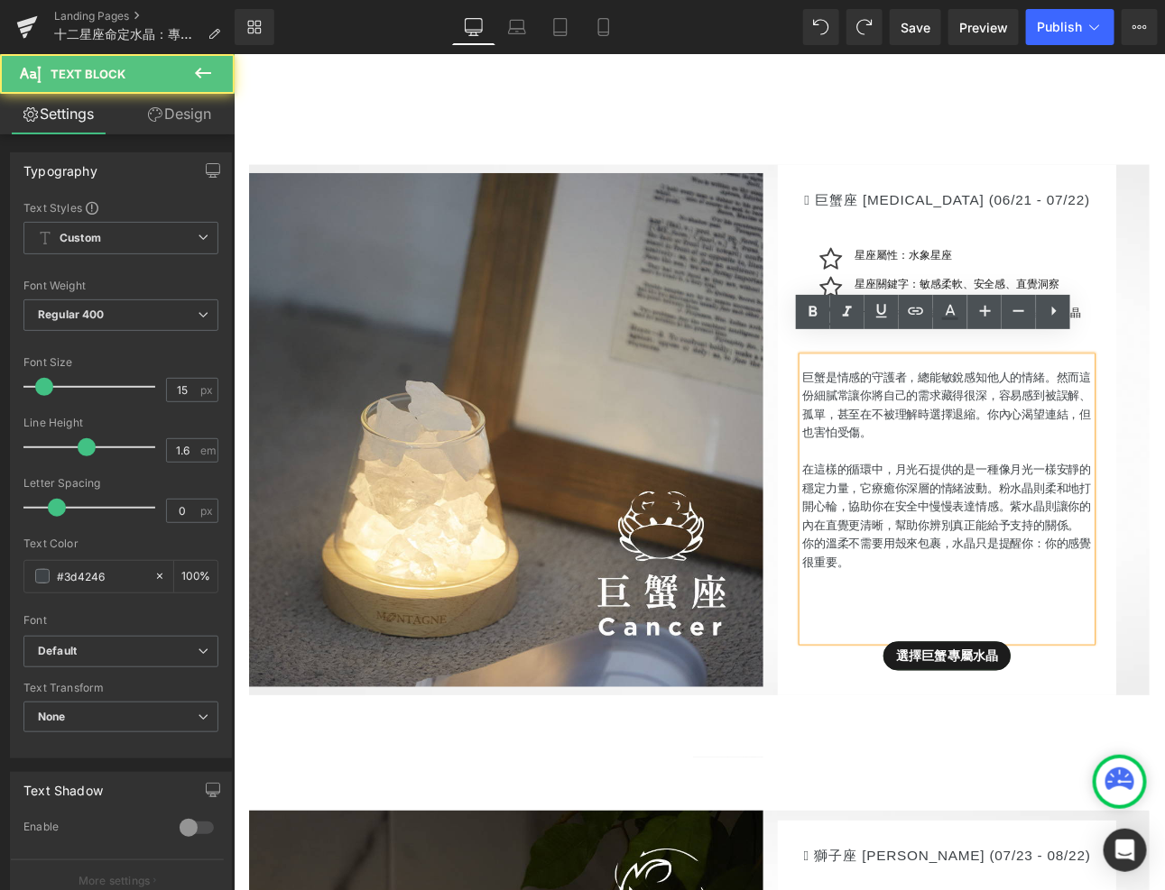
scroll to position [4708, 0]
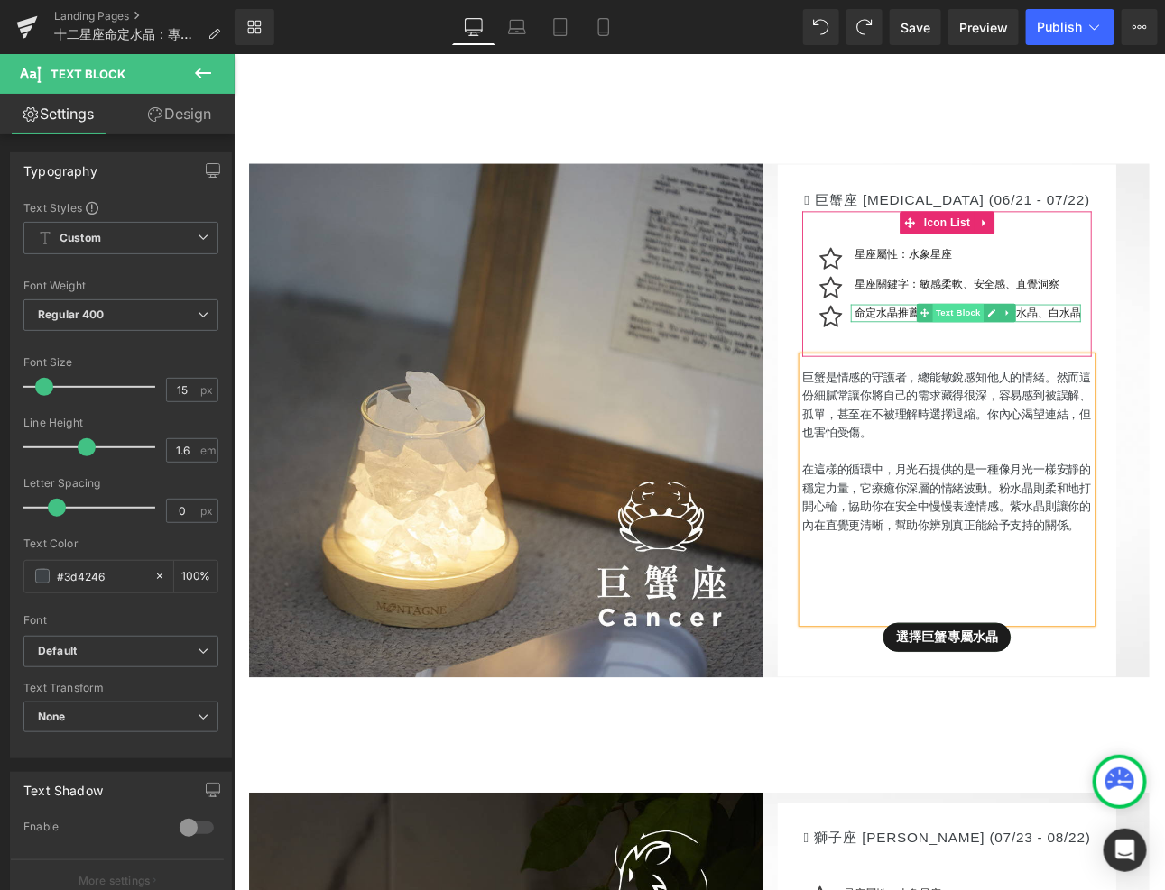
click at [1084, 346] on span "Text Block" at bounding box center [1082, 357] width 60 height 22
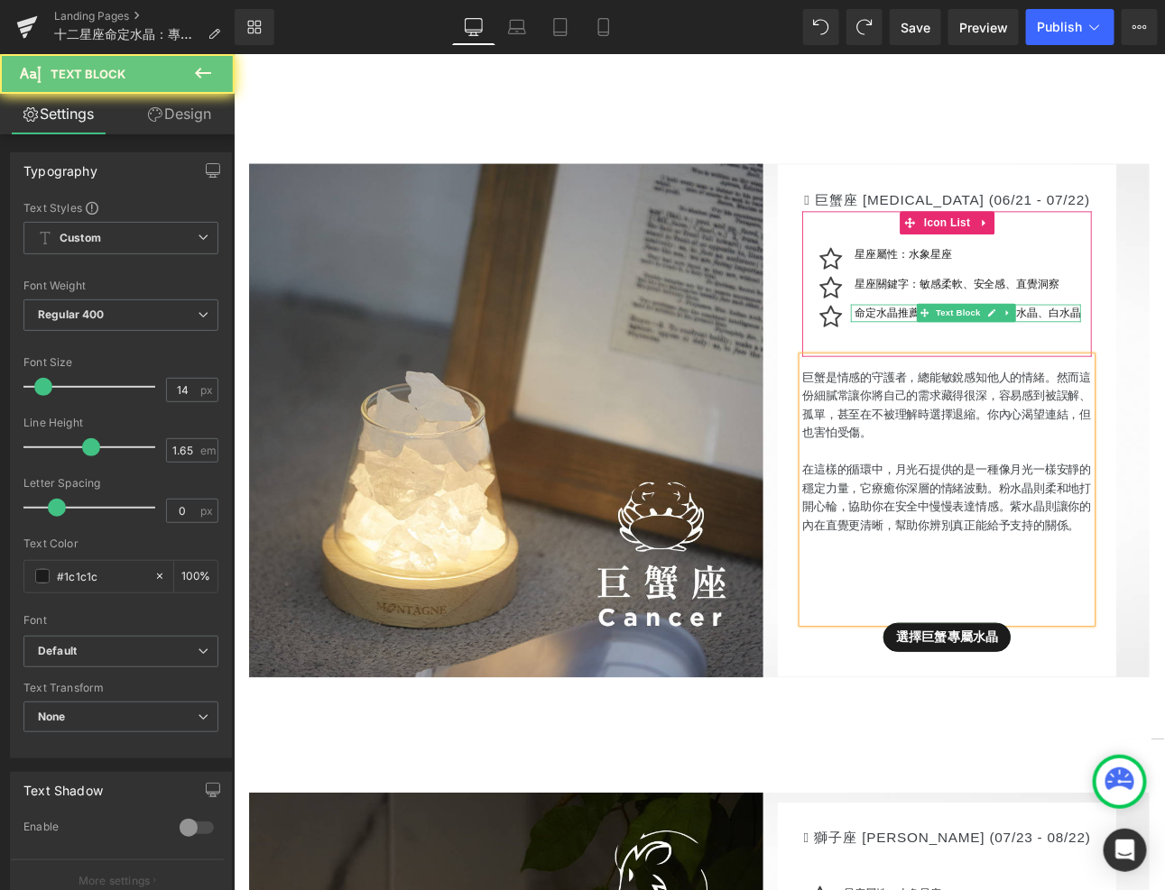
click at [1164, 347] on p "命定水晶推薦：紫水晶、粉晶、黃水晶、白水晶" at bounding box center [1093, 357] width 265 height 21
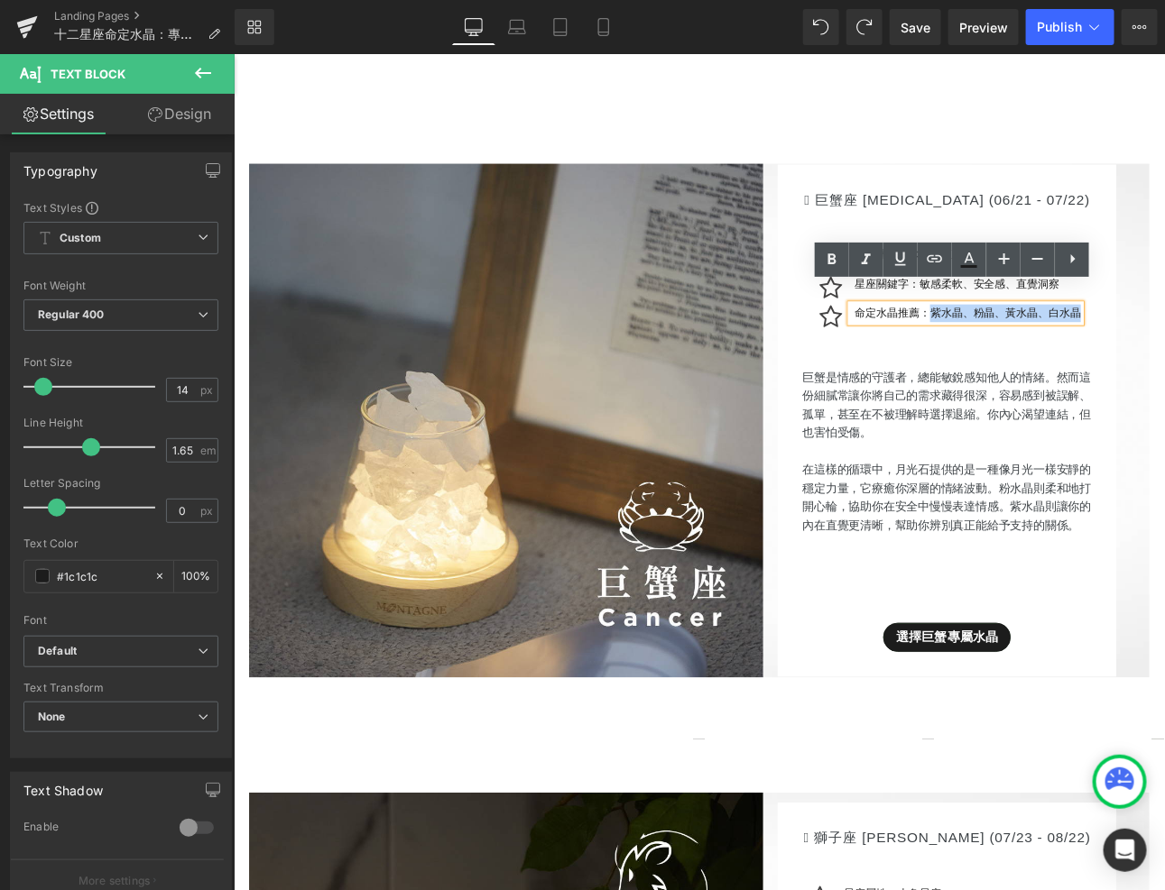
drag, startPoint x: 1052, startPoint y: 340, endPoint x: 1238, endPoint y: 344, distance: 185.9
click at [1164, 344] on div "Icon 星座屬性：水象星座 Text Block Icon 星座關鍵字：敏感柔軟、安全感、直覺洞察 Text Block Icon Text Block" at bounding box center [1069, 330] width 339 height 103
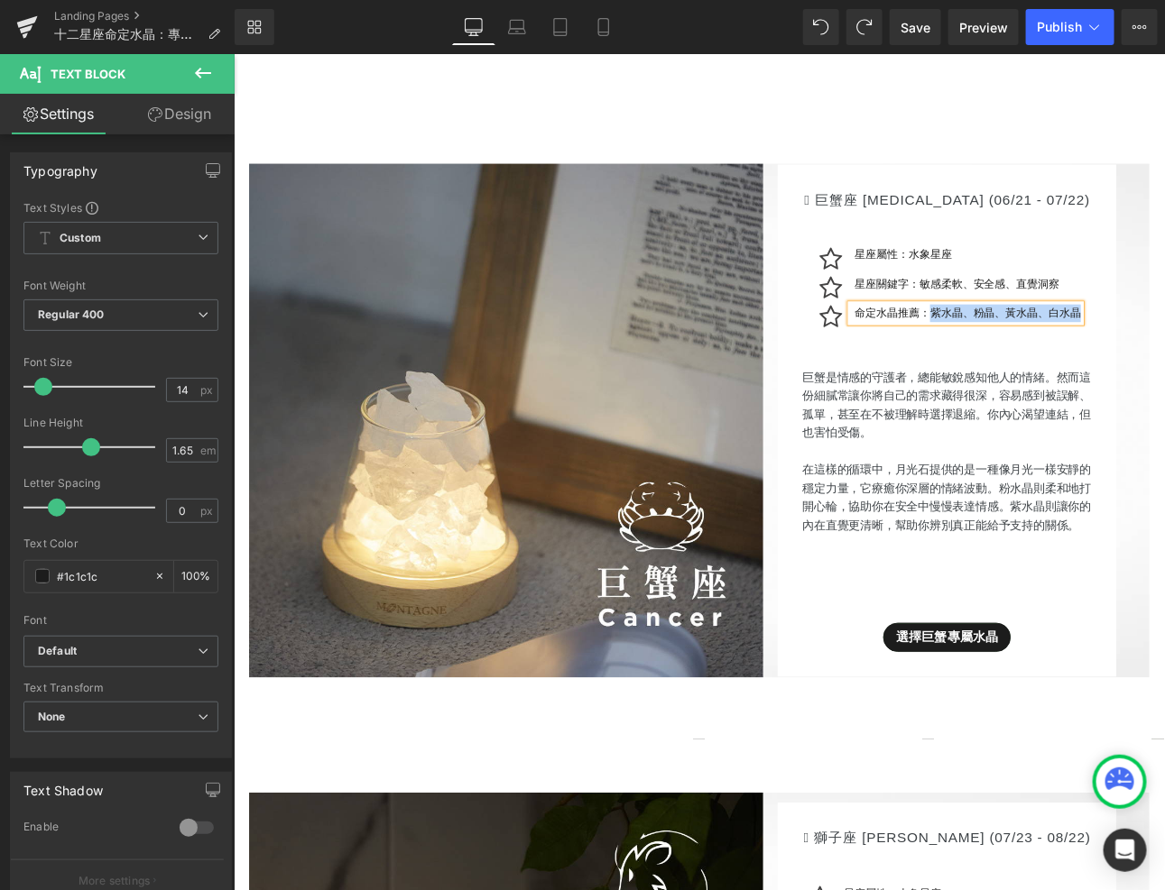
paste div
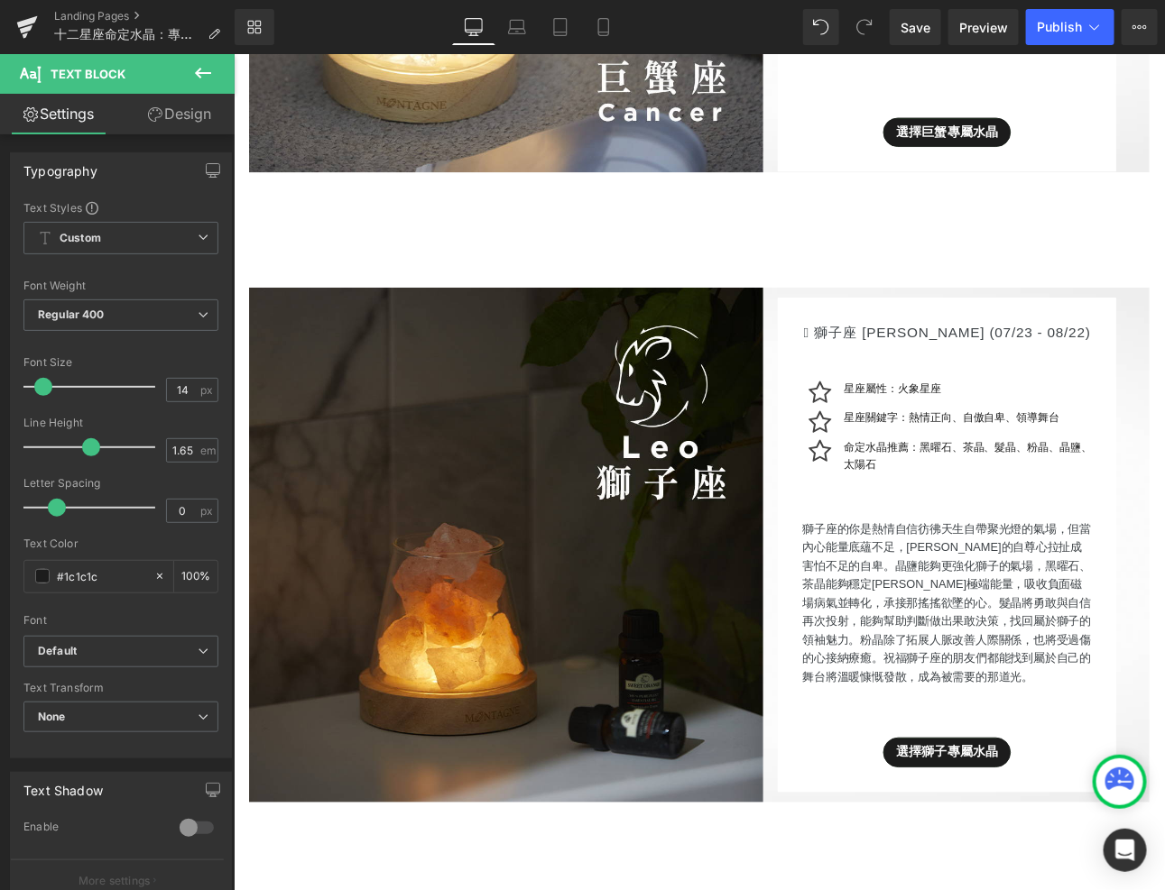
scroll to position [5302, 0]
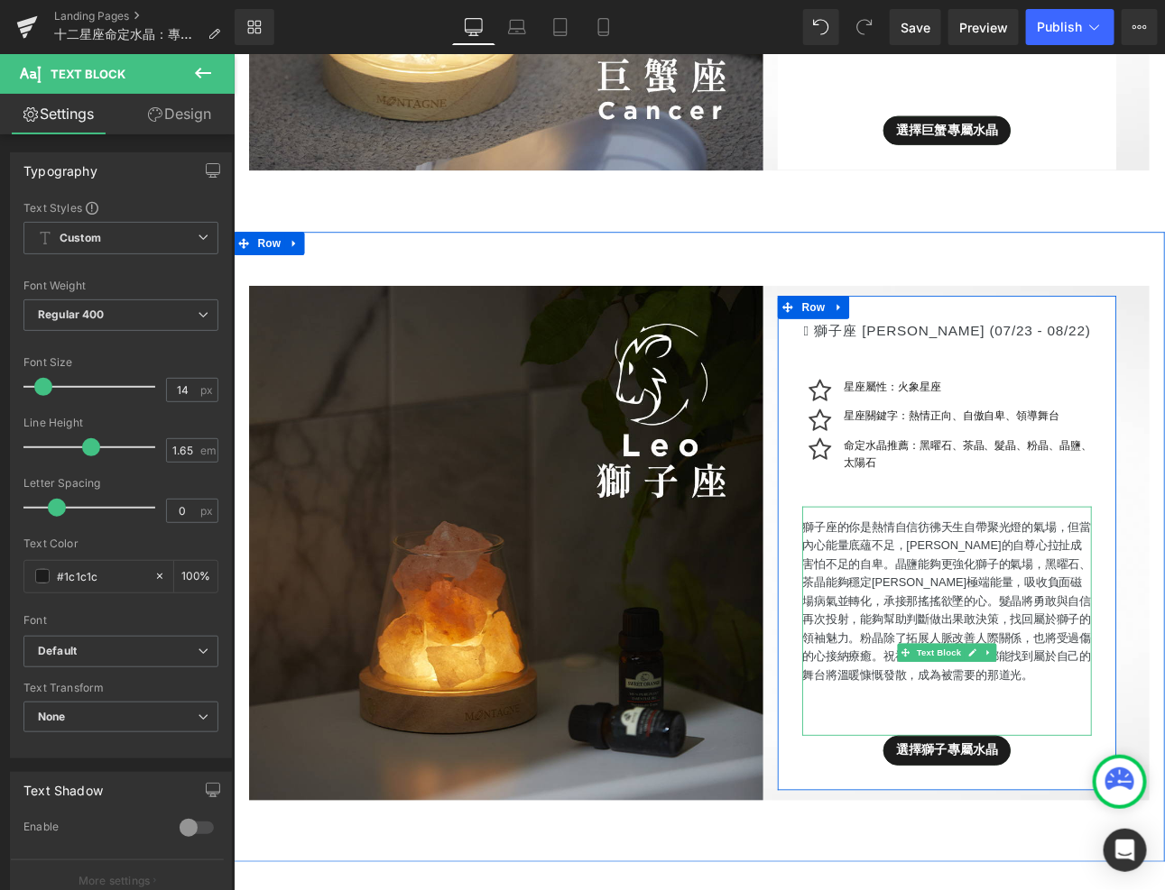
click at [926, 610] on p "獅子座的你是熱情自信彷彿天生自帶聚光燈的氣場，但當內心能量底蘊不足，[PERSON_NAME]的自尊心拉扯成害怕不足的自卑。晶鹽能夠更強化獅子的氣場，黑曜石、…" at bounding box center [1069, 695] width 339 height 195
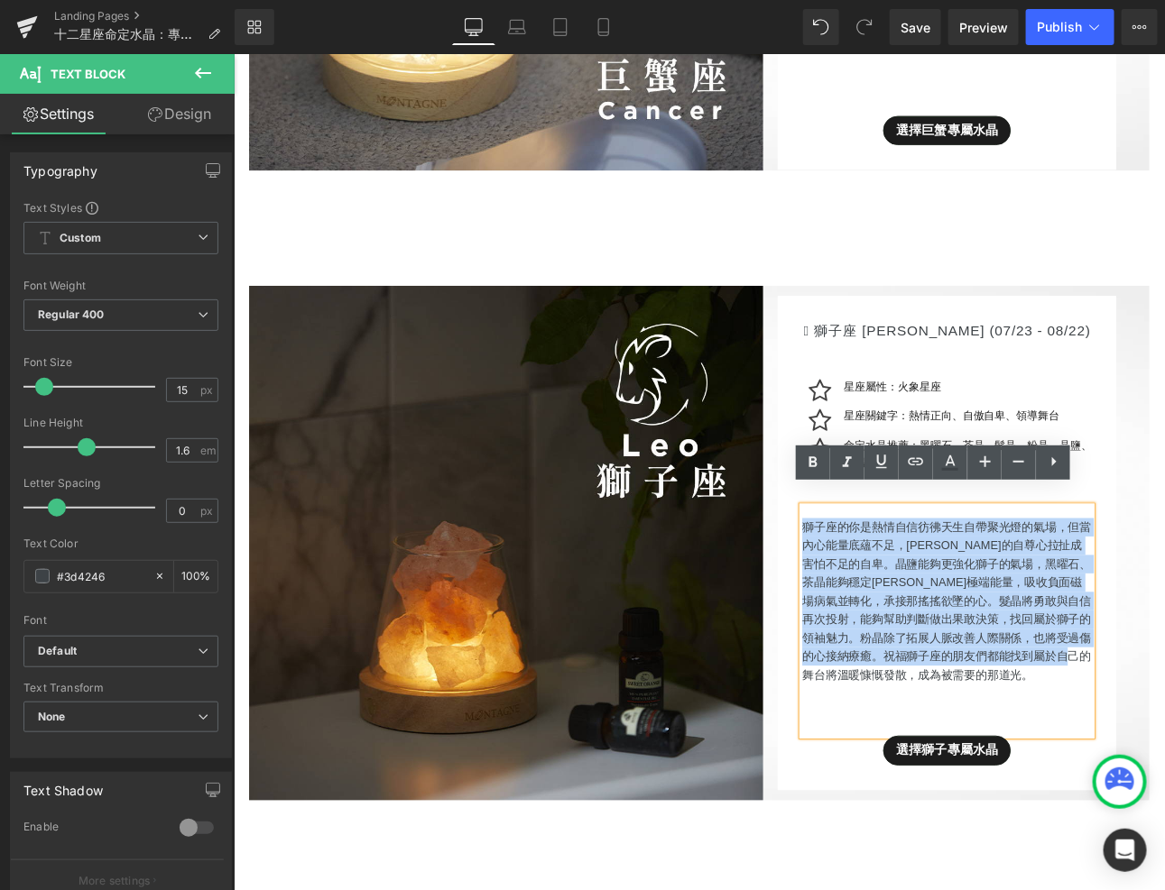
drag, startPoint x: 905, startPoint y: 590, endPoint x: 1058, endPoint y: 784, distance: 247.3
click at [1058, 784] on div "獅子座的你是熱情自信彷彿天生自帶聚光燈的氣場，但當內心能量底蘊不足，[PERSON_NAME]的自尊心拉扯成害怕不足的自卑。晶鹽能夠更強化獅子的氣場，黑曜石、…" at bounding box center [1069, 719] width 339 height 269
paste div
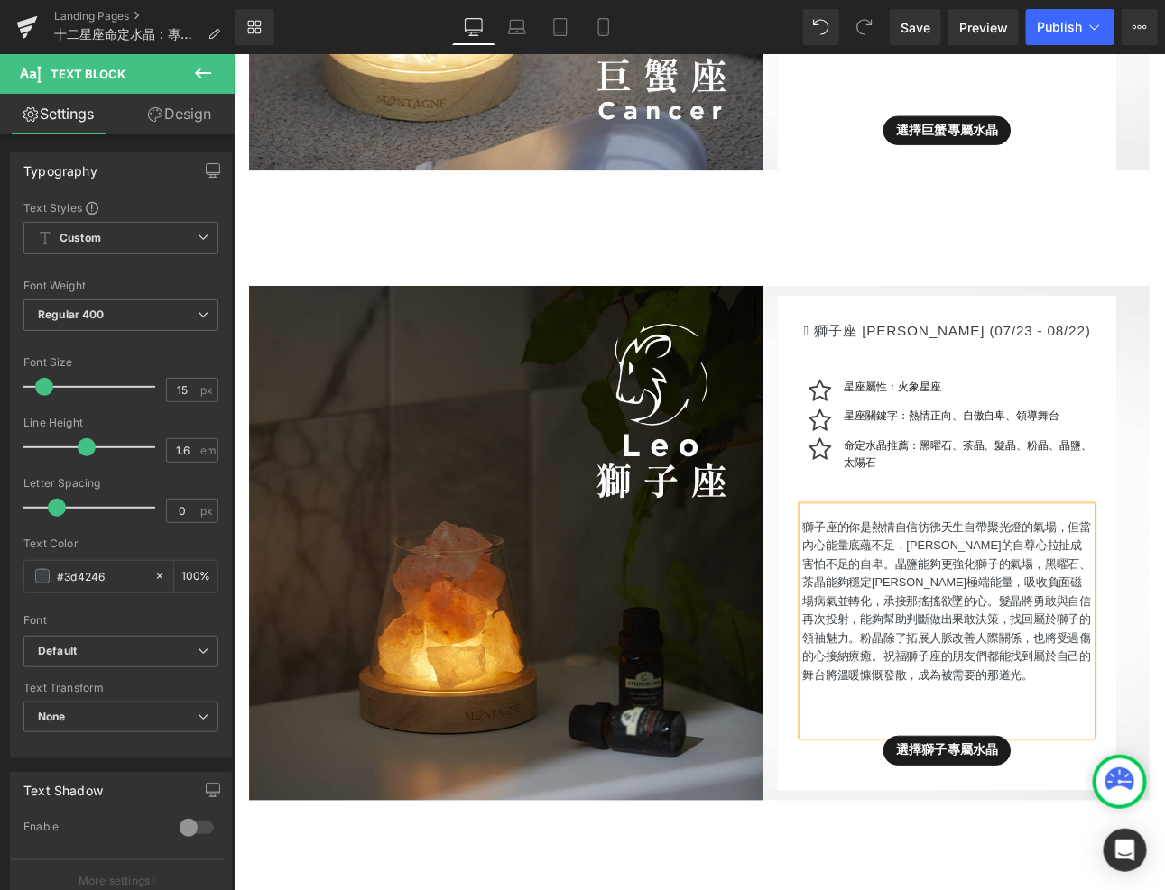
scroll to position [5291, 0]
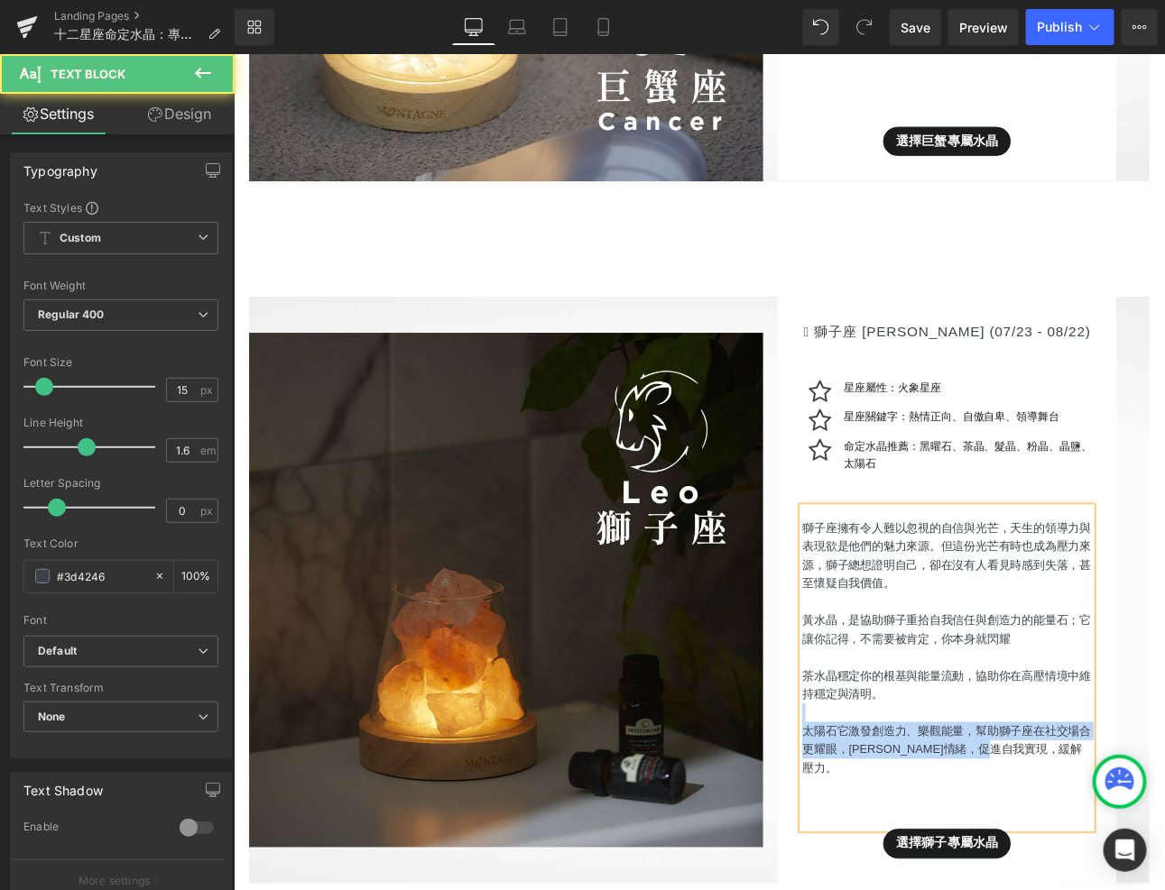
drag, startPoint x: 1183, startPoint y: 843, endPoint x: 937, endPoint y: 812, distance: 247.3
click at [937, 813] on div "獅子座擁有令人難以忽視的自信與光芒，天生的領導力與表現欲是他們的魅力來源。但這份光芒有時也成為壓力來源，獅子總想證明自己，卻在沒有人看見時感到失落，甚至懷疑自…" at bounding box center [1069, 773] width 339 height 377
click at [908, 836] on p "太陽石它激發創造力、樂觀能量，幫助獅子座在社交場合更耀眼，[PERSON_NAME]情緒，促進自我實現，緩解壓力。" at bounding box center [1069, 868] width 339 height 65
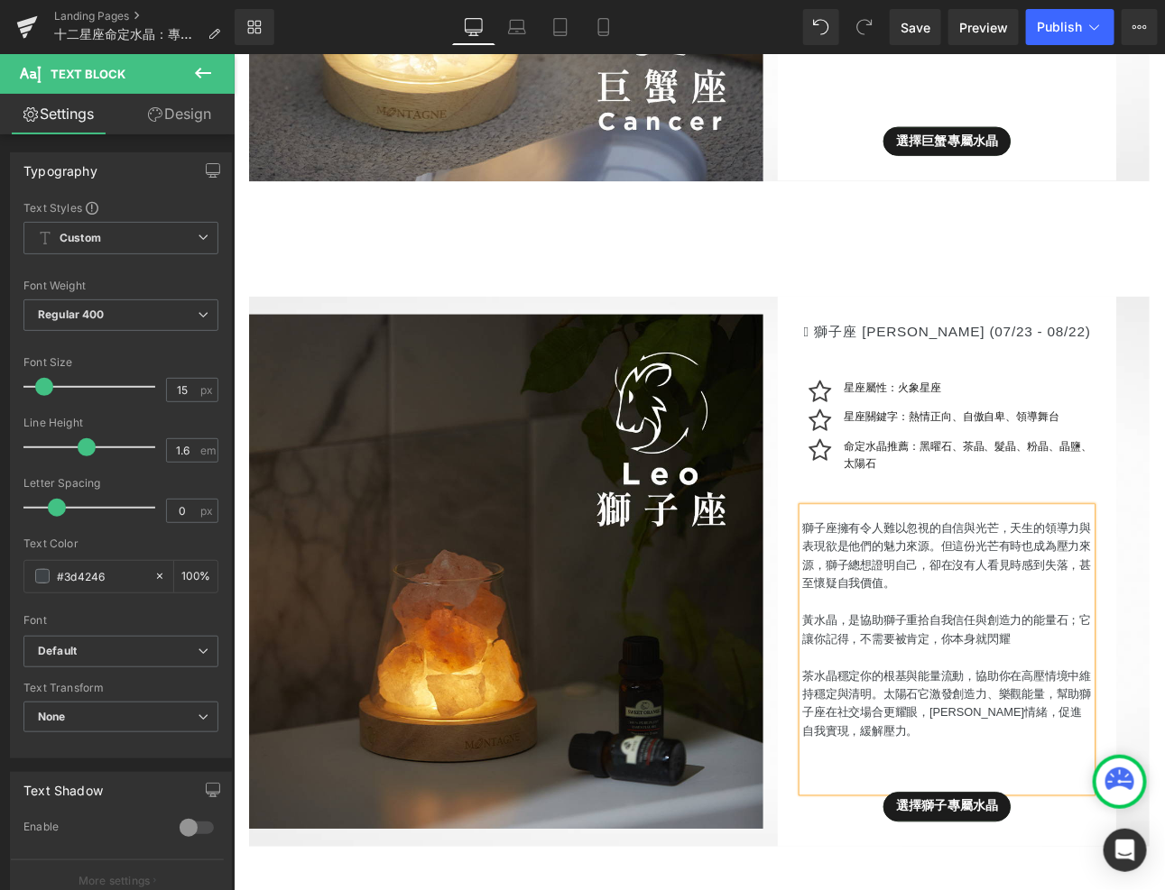
click at [902, 771] on p "茶水晶穩定你的根基與能量流動，協助你在高壓情境中維持穩定與清明。 太陽石它激發創造力、樂觀能量，幫助獅子座在社交場合更耀眼，[PERSON_NAME]情緒，促…" at bounding box center [1069, 814] width 339 height 87
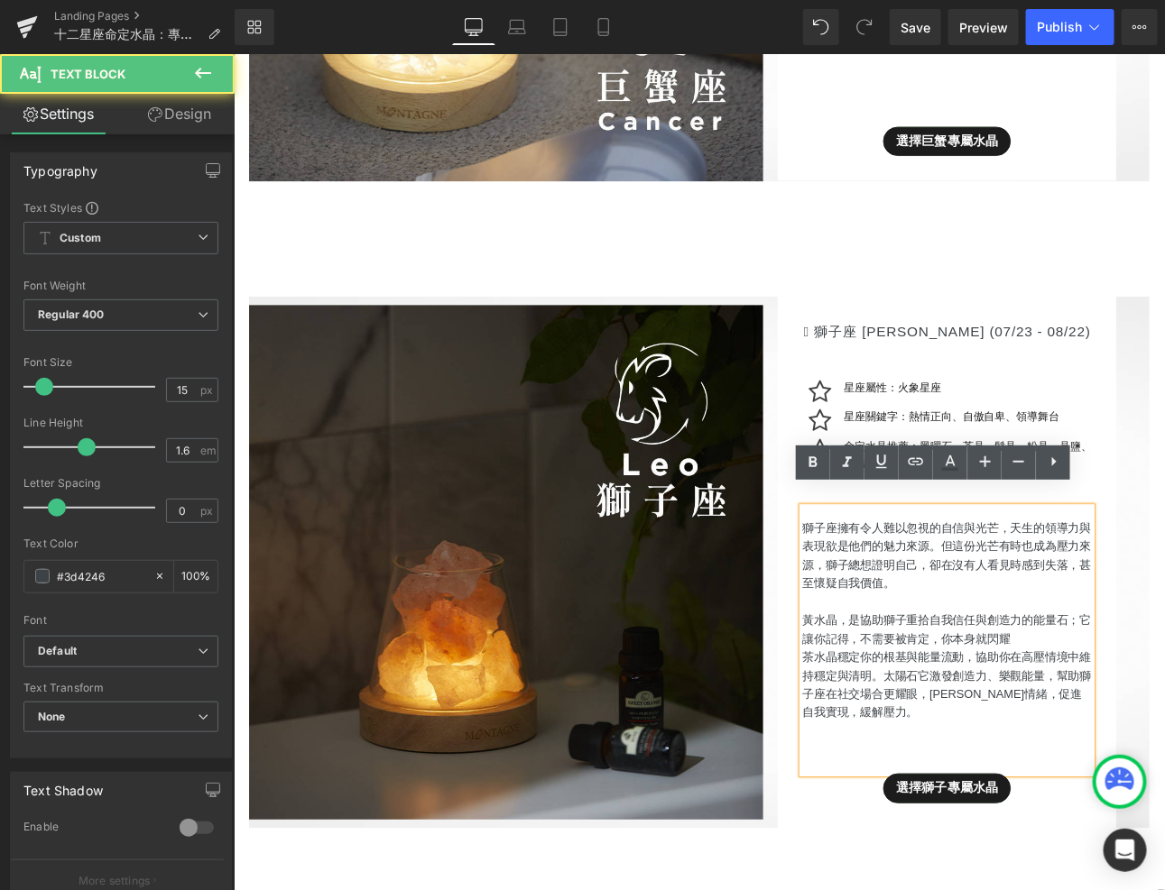
scroll to position [5291, 0]
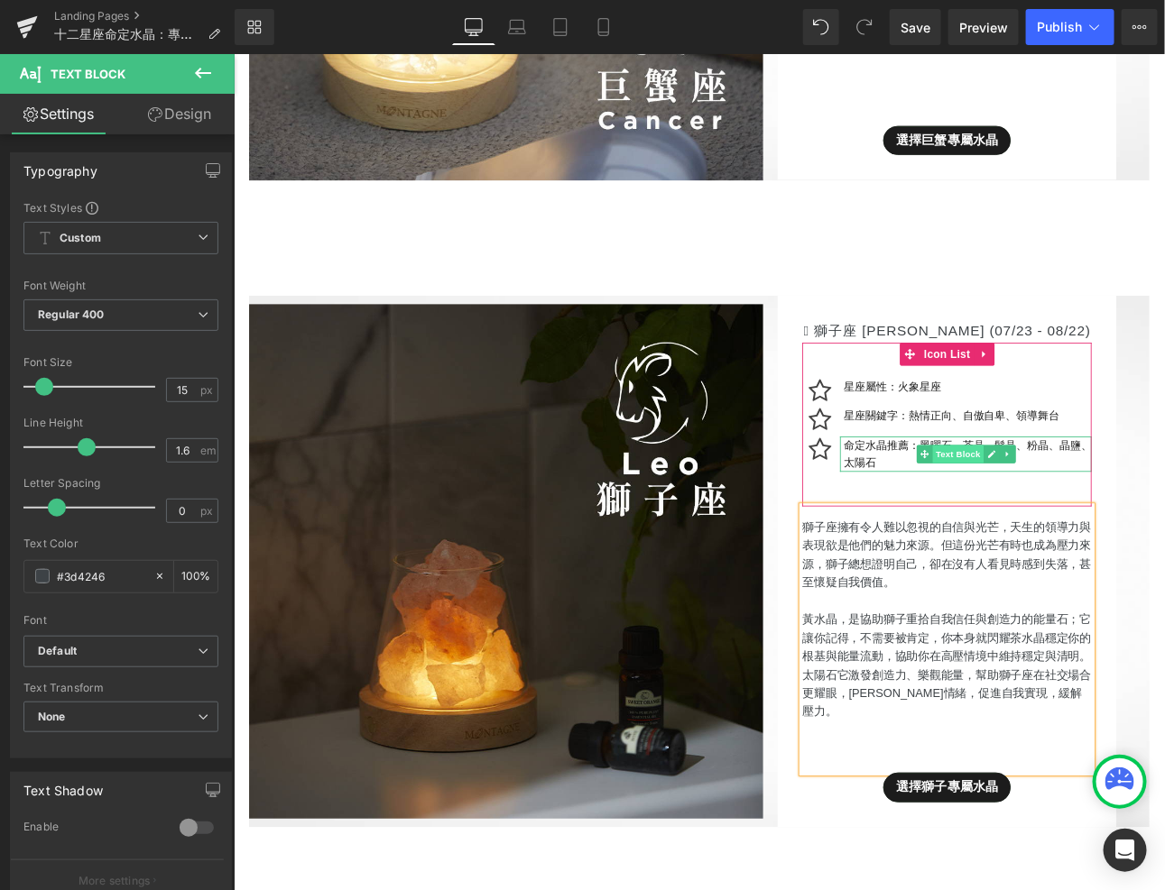
click at [1107, 512] on span "Text Block" at bounding box center [1082, 523] width 60 height 22
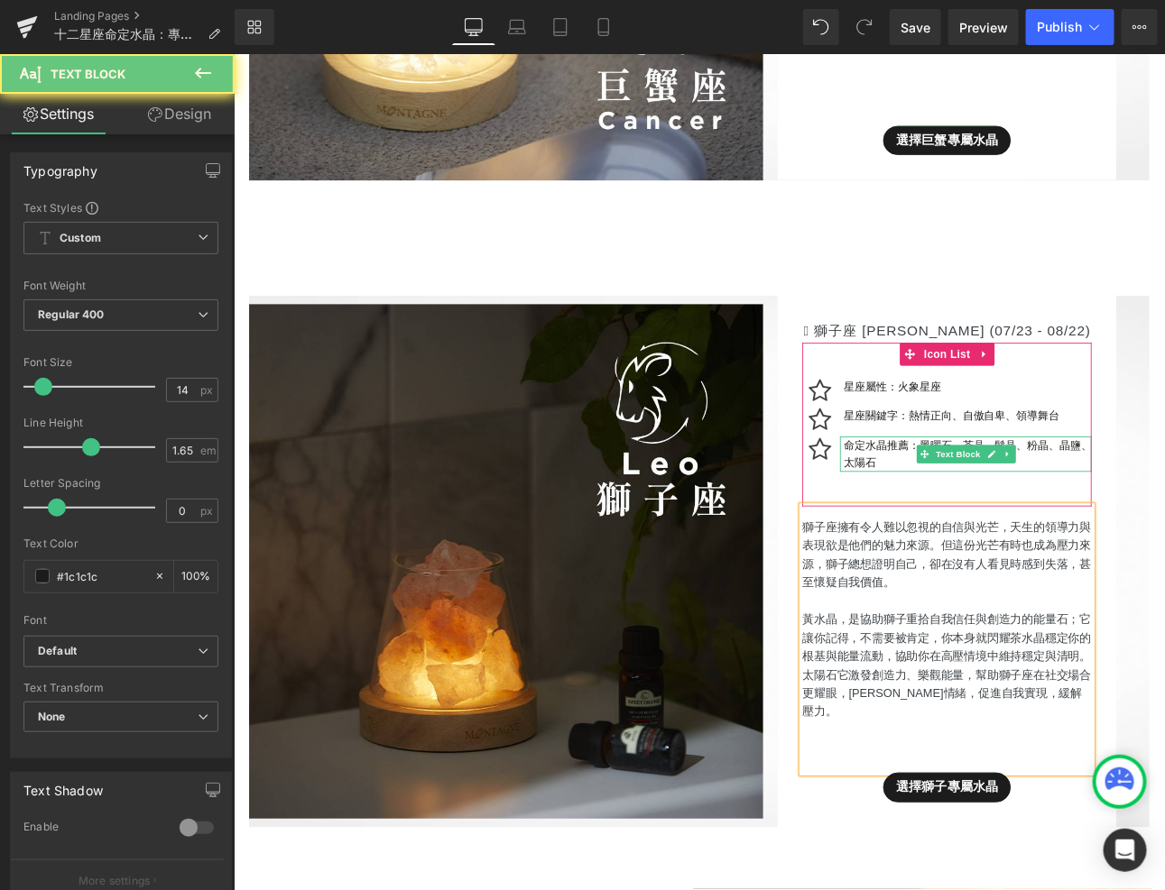
click at [1164, 503] on p "命定水晶推薦：黑曜石、茶晶、髮晶、粉晶、晶鹽、太陽石" at bounding box center [1093, 523] width 291 height 42
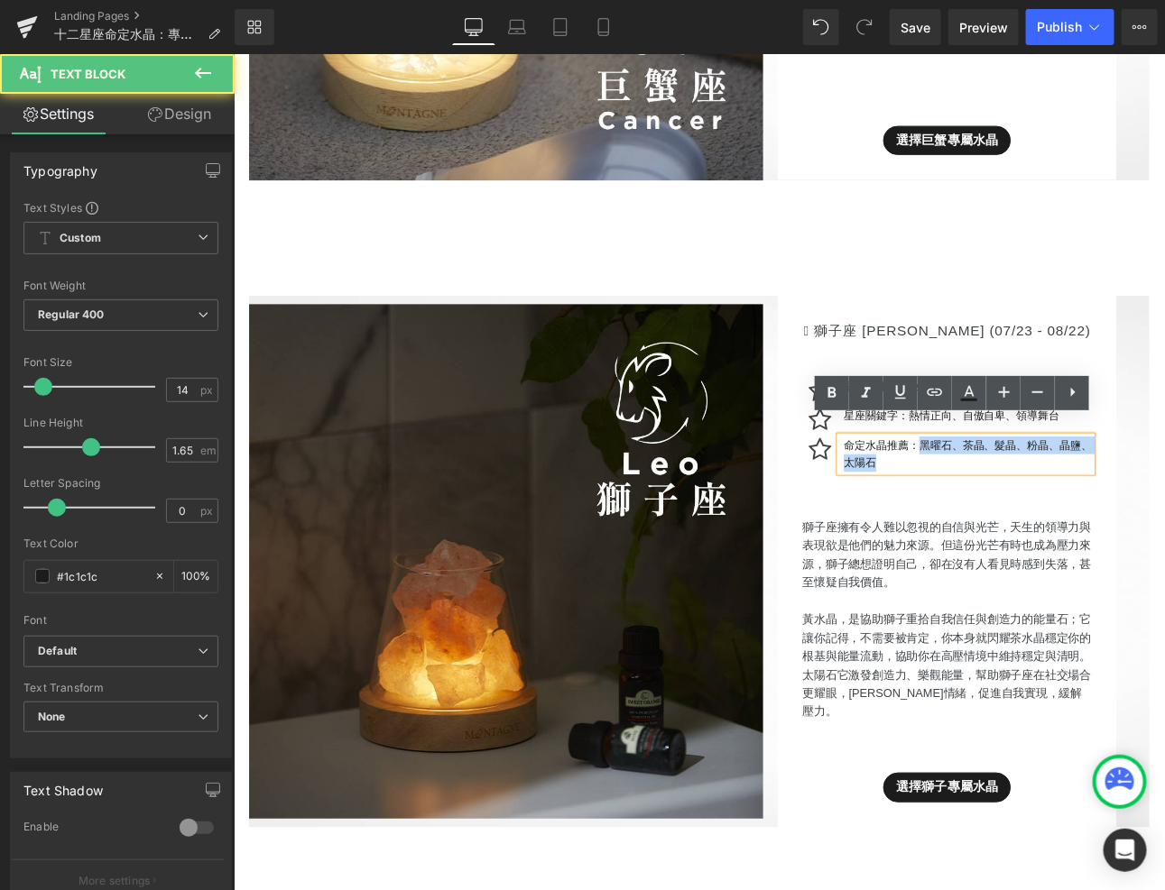
drag, startPoint x: 1034, startPoint y: 488, endPoint x: 1083, endPoint y: 523, distance: 60.1
click at [1083, 523] on div "命定水晶推薦：黑曜石、茶晶、髮晶、粉晶、晶鹽、太陽石" at bounding box center [1091, 523] width 295 height 42
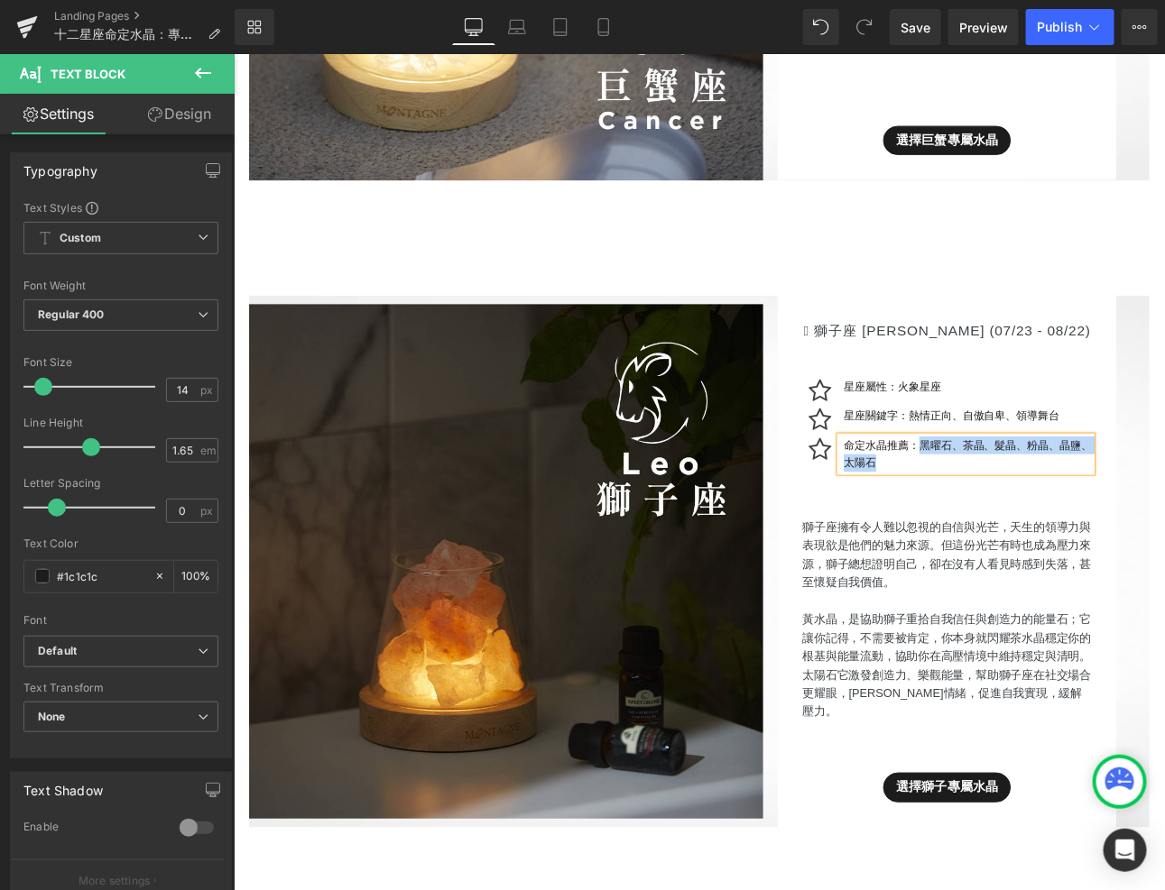
paste div
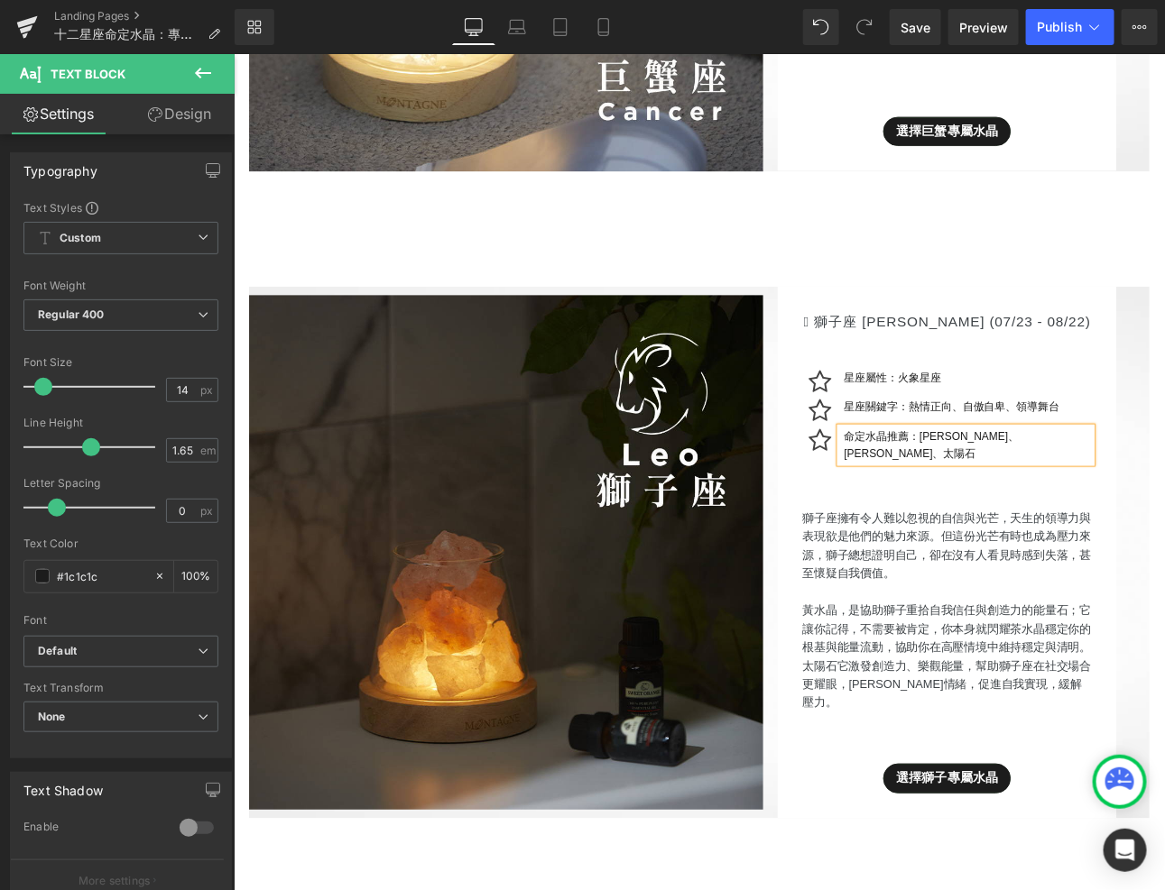
click at [1164, 665] on div " 獅子座 [PERSON_NAME] (07/23 - 08/22) Heading Icon 星座屬性：火象星座 Text Block Icon 星座關鍵…" at bounding box center [1069, 638] width 397 height 623
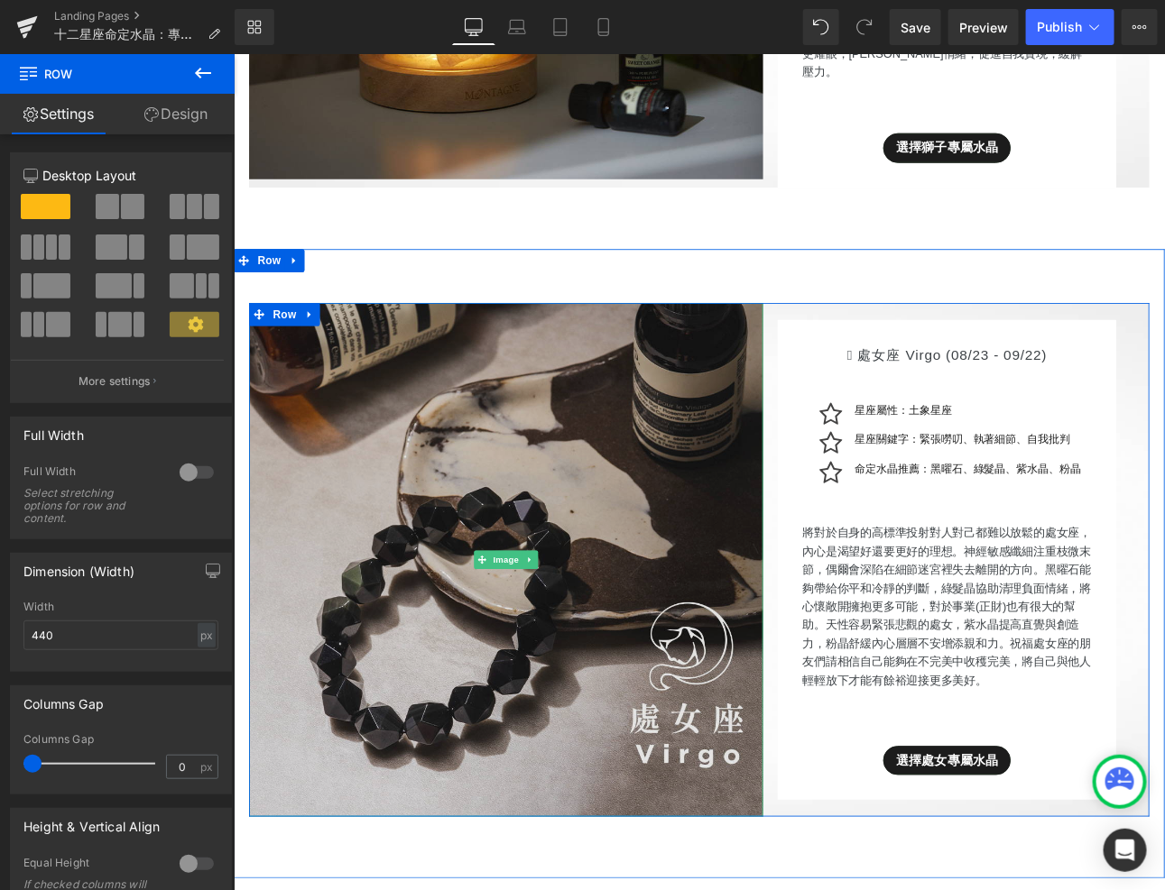
scroll to position [6106, 0]
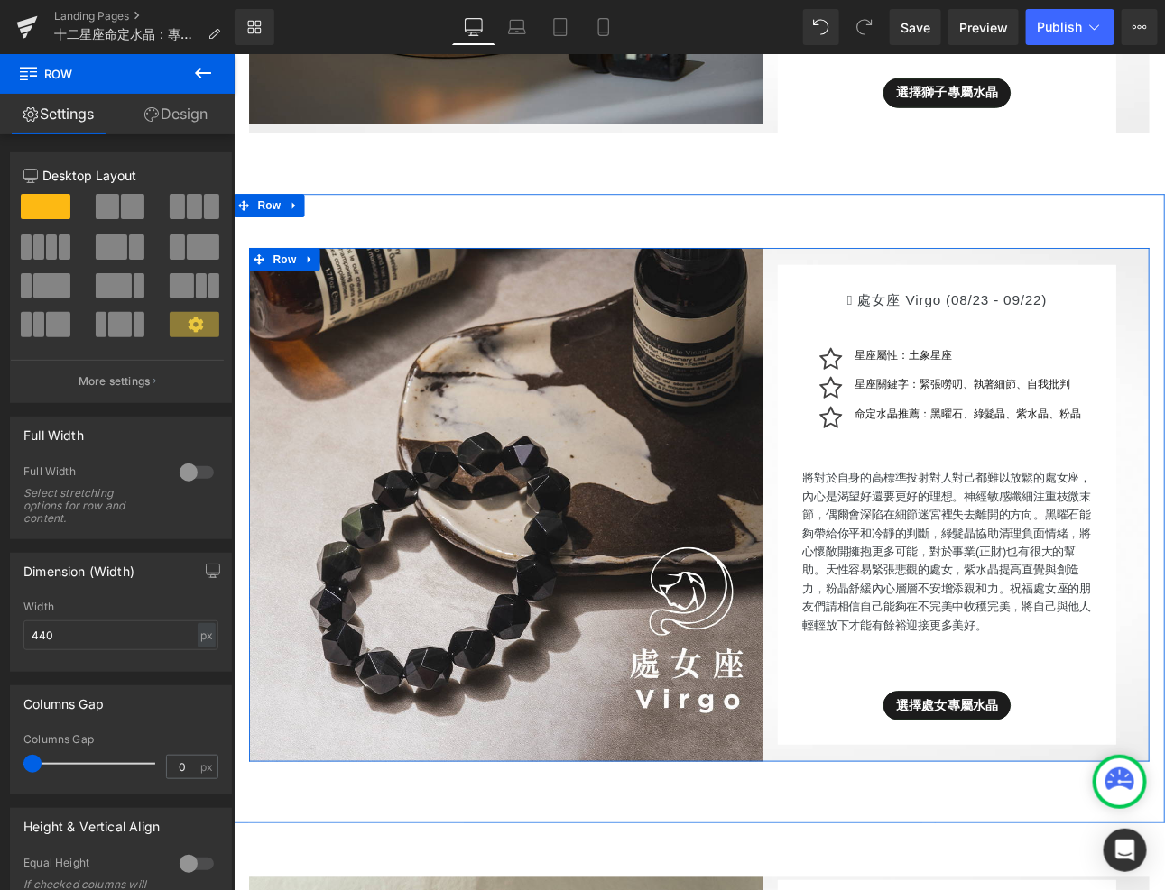
click at [993, 612] on p "將對於自身的高標準投射對人對己都難以放鬆的處女座，內心是渴望好還要更好的理想。神經敏感纖細注重枝微末節，偶爾會深陷在細節迷宮裡失去離開的方向。黑曜石能夠帶給你…" at bounding box center [1069, 637] width 339 height 195
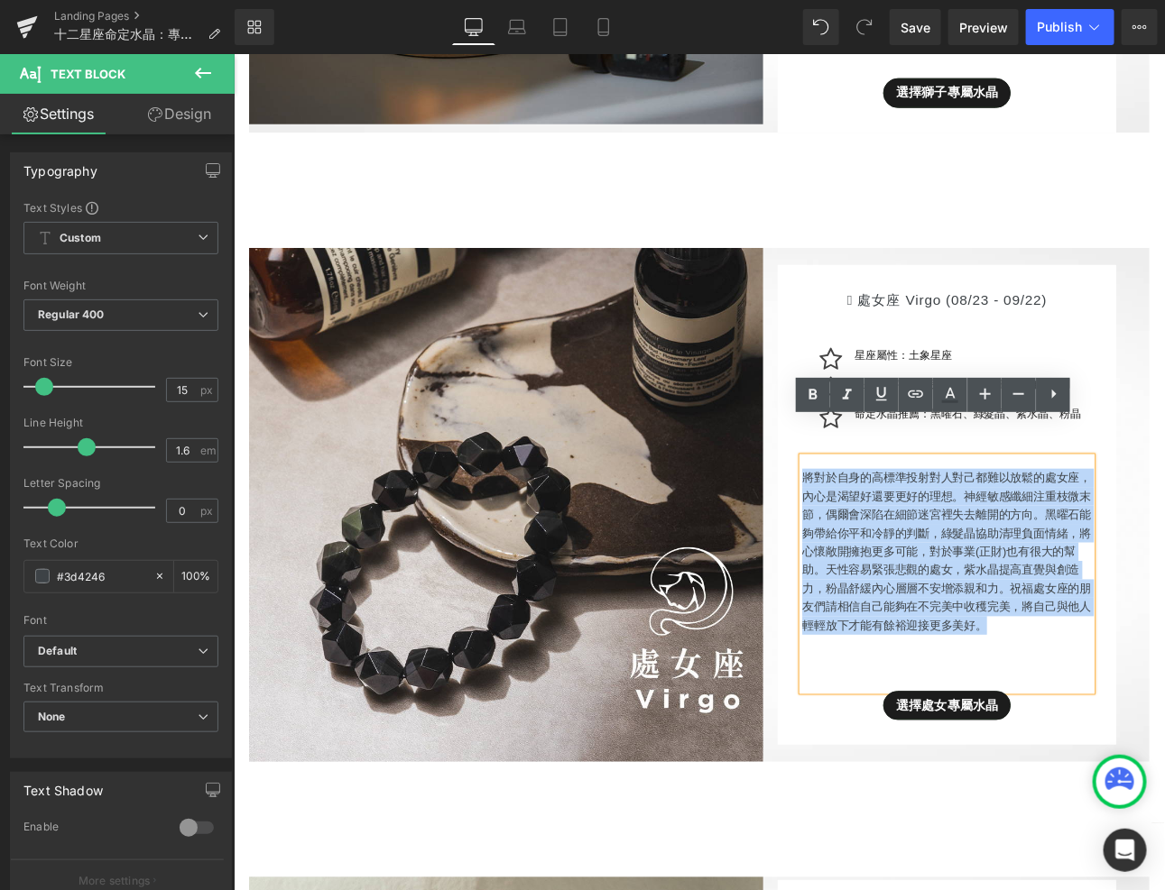
drag, startPoint x: 900, startPoint y: 506, endPoint x: 1196, endPoint y: 685, distance: 346.4
click at [1164, 685] on p "將對於自身的高標準投射對人對己都難以放鬆的處女座，內心是渴望好還要更好的理想。神經敏感纖細注重枝微末節，偶爾會深陷在細節迷宮裡失去離開的方向。黑曜石能夠帶給你…" at bounding box center [1069, 637] width 339 height 195
paste div
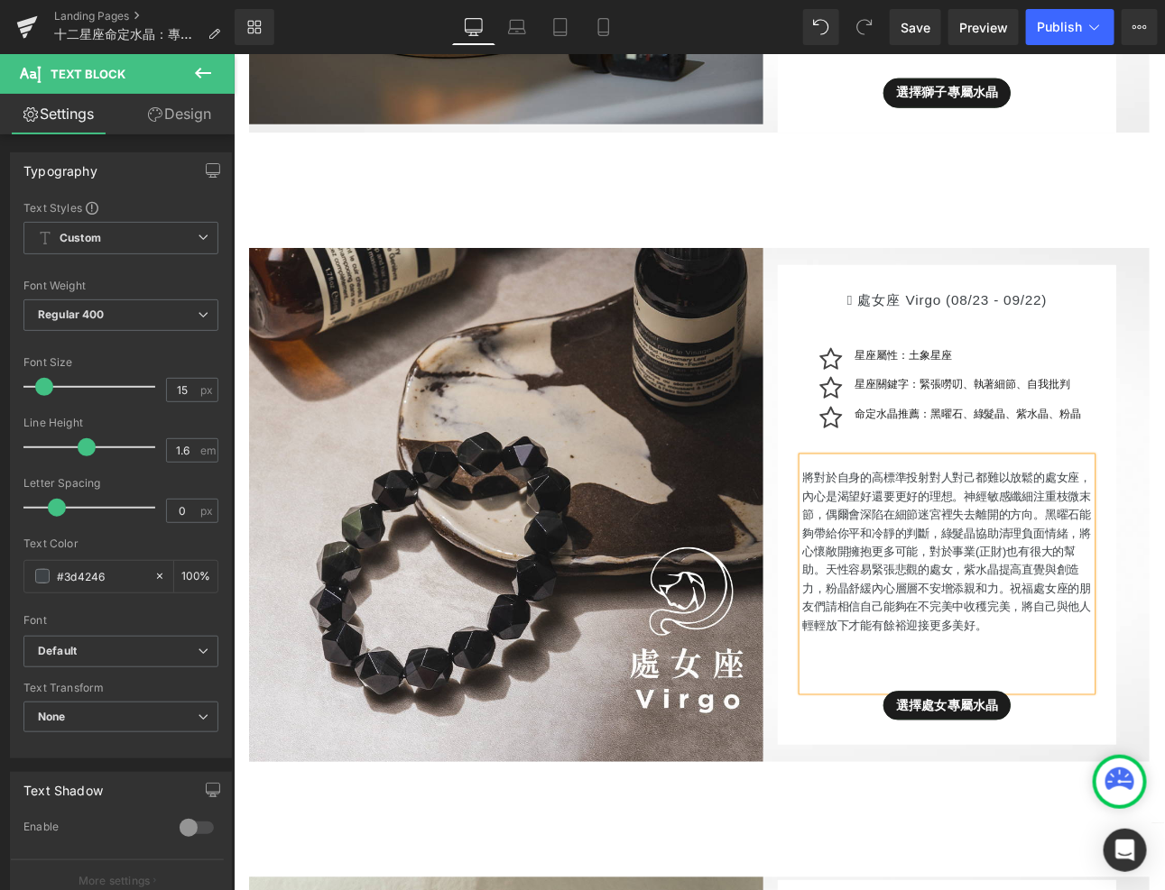
scroll to position [6117, 0]
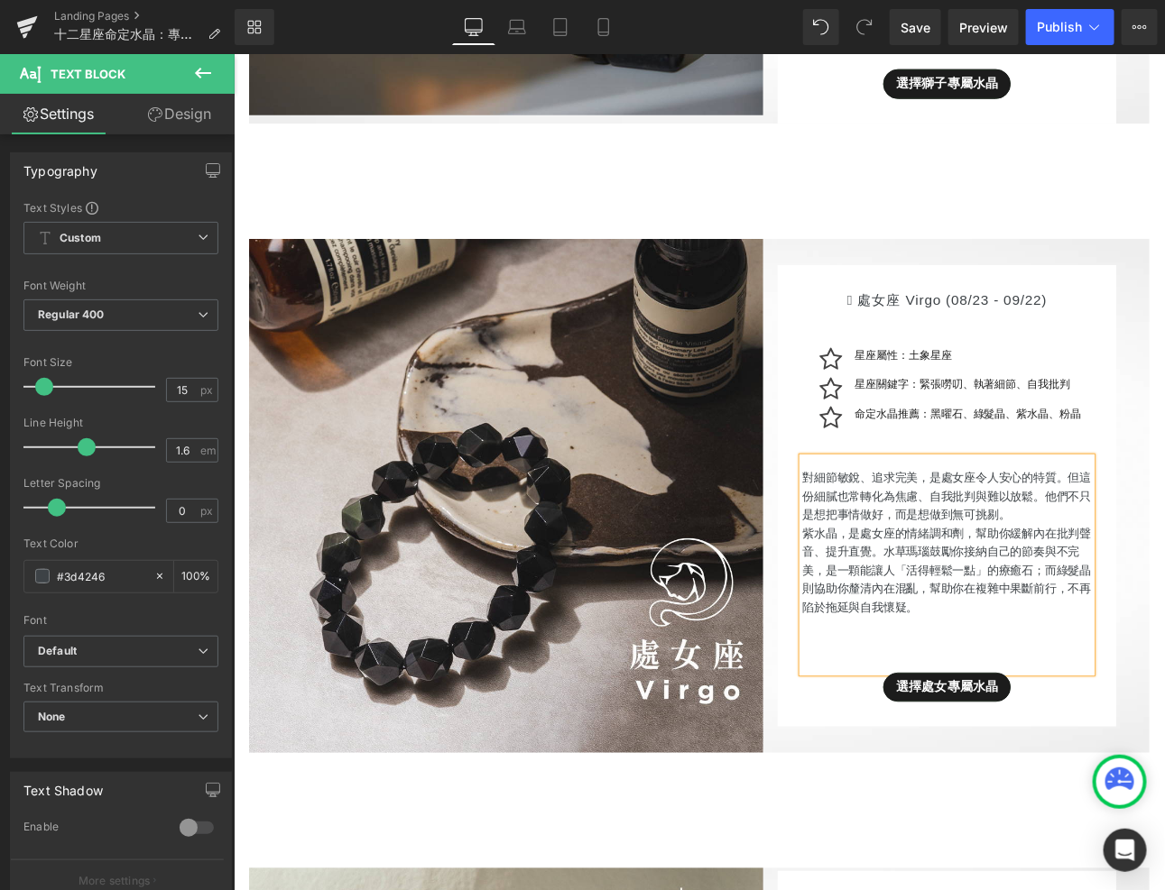
click at [1164, 550] on p "對細節敏銳、追求完美，是處女座令人安心的特質。但這份細膩也常轉化為焦慮、自我批判與難以放鬆。他們不只是想把事情做好，而是想做到無可挑剔。" at bounding box center [1069, 572] width 339 height 65
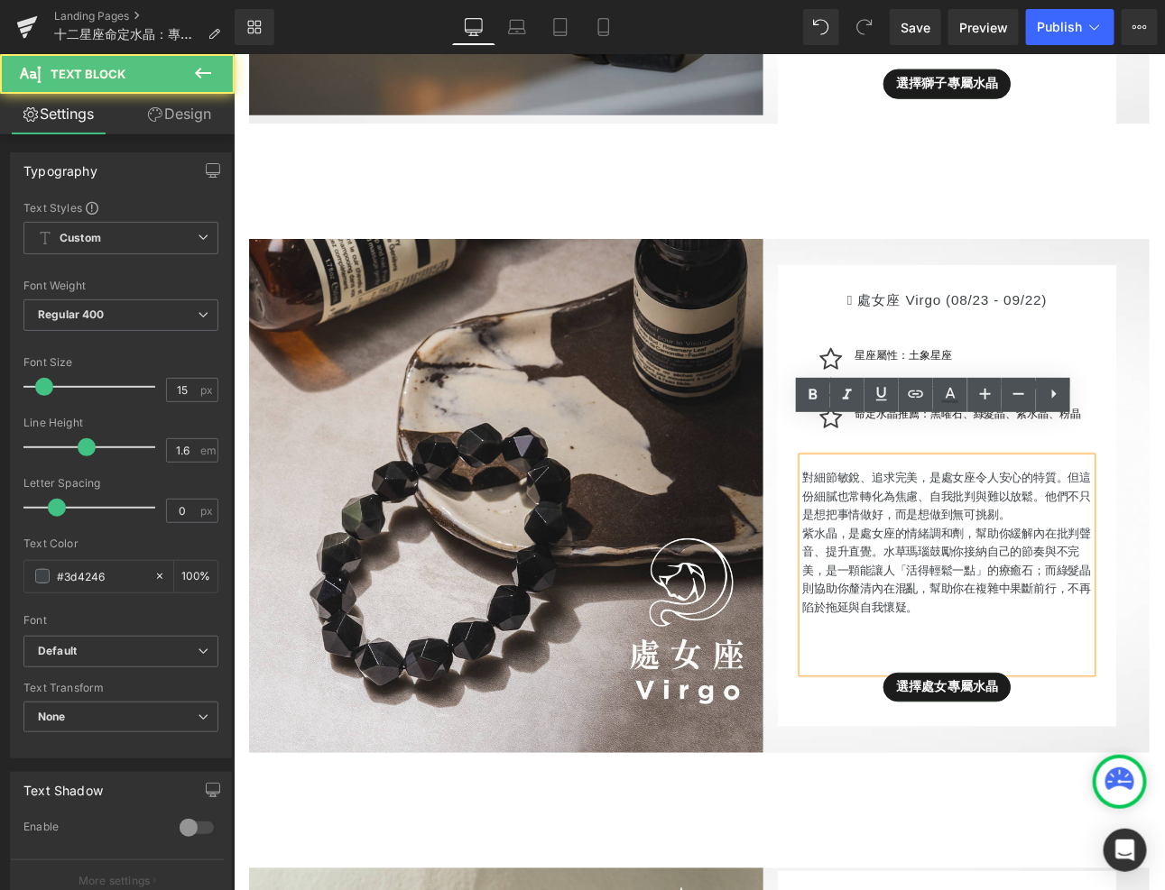
scroll to position [6106, 0]
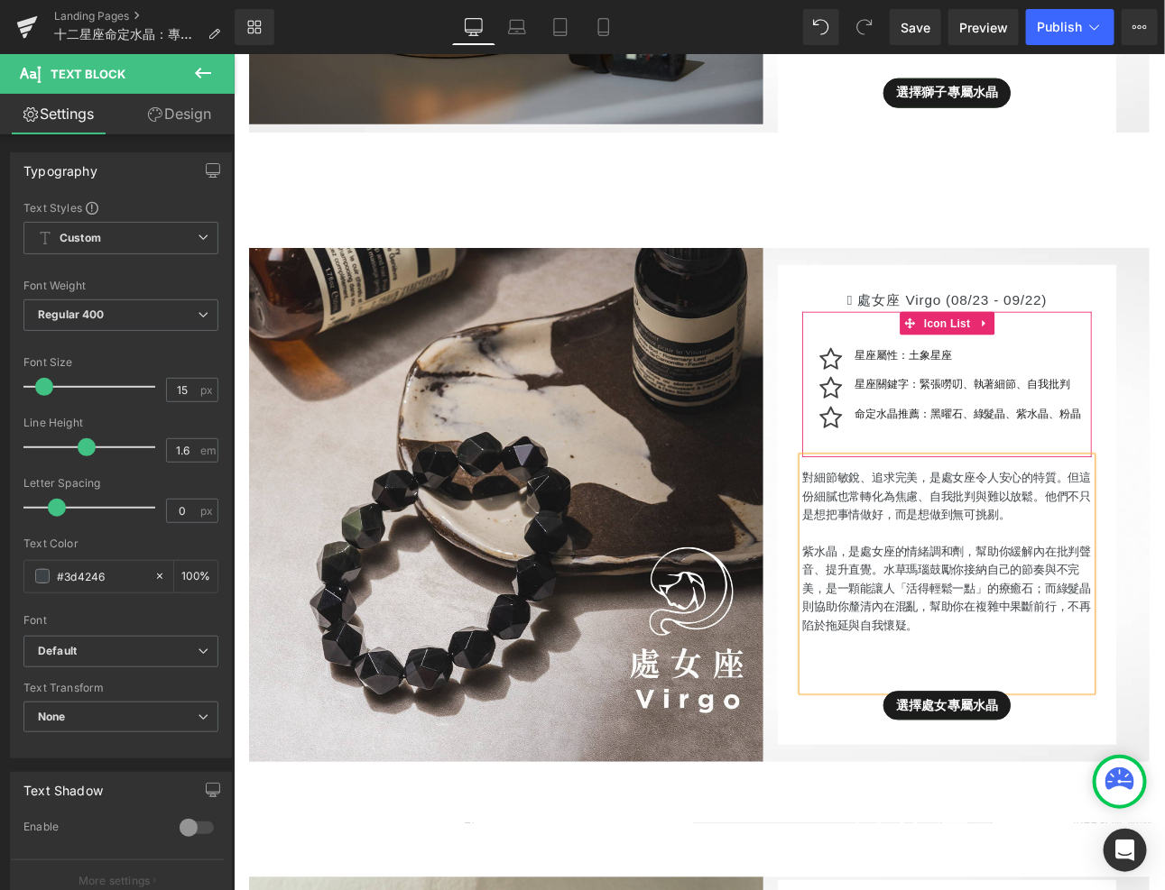
click at [1073, 464] on span "Text Block" at bounding box center [1082, 475] width 60 height 22
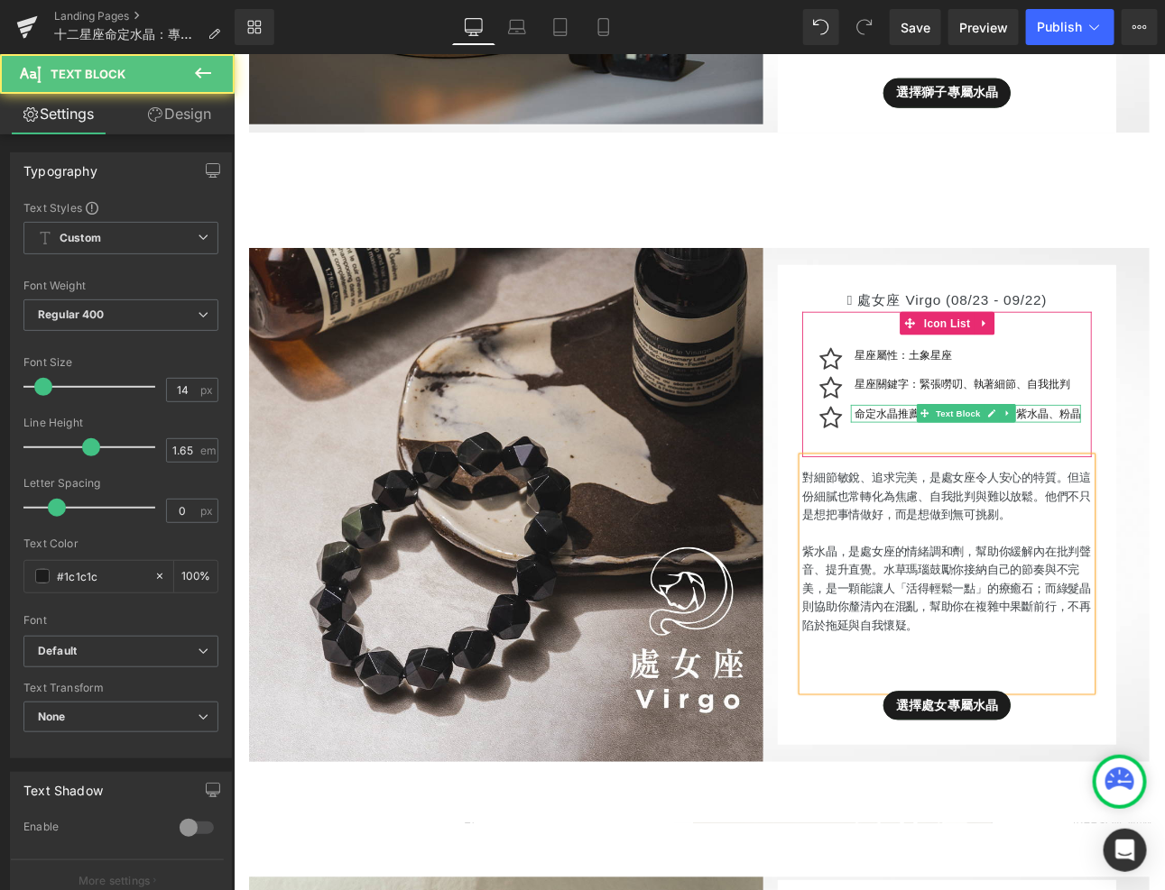
click at [1164, 465] on p "命定水晶推薦：黑曜石、綠髮晶、紫水晶、粉晶" at bounding box center [1093, 475] width 265 height 21
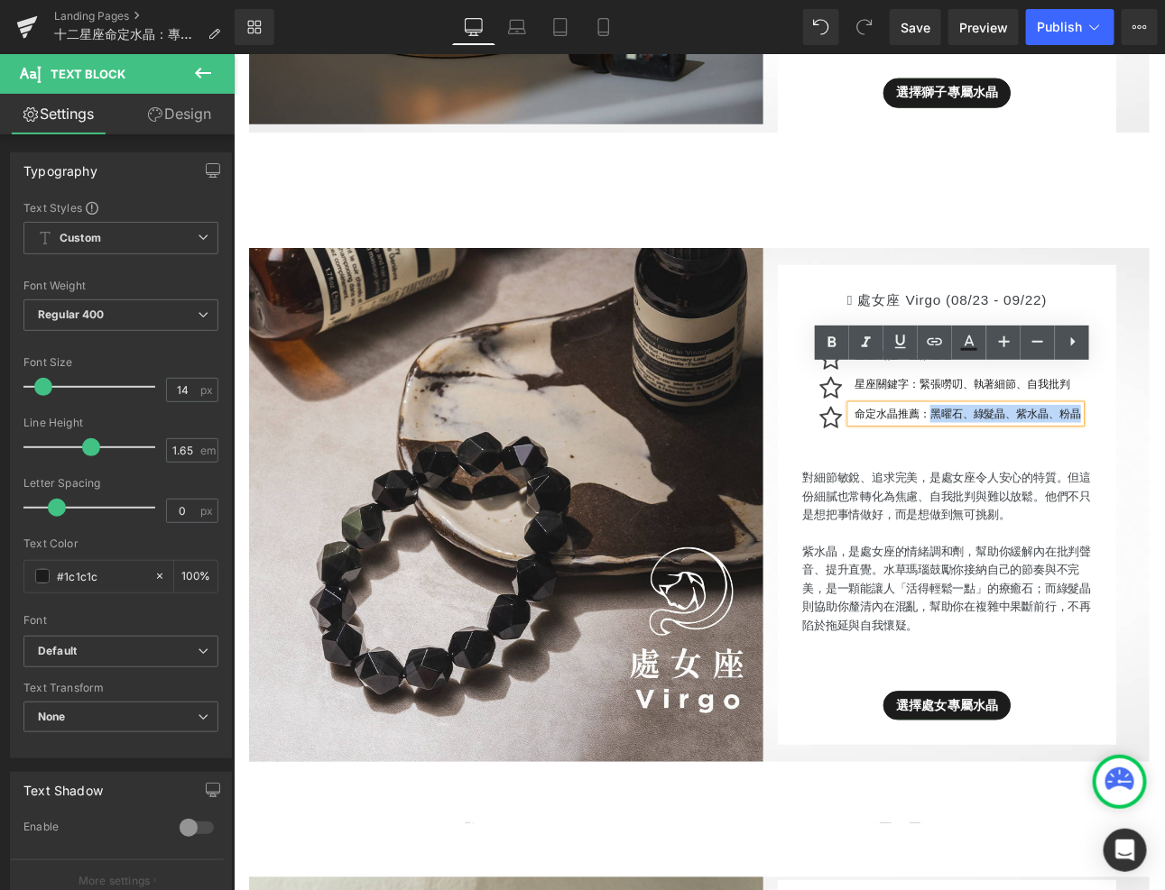
drag, startPoint x: 1053, startPoint y: 432, endPoint x: 1295, endPoint y: 446, distance: 242.2
click at [1164, 446] on div "Image  處女座 Virgo (08/23 - 09/22) Heading Icon 星座屬性：土象星座 Text Block Icon 星座關鍵字：…" at bounding box center [779, 582] width 1056 height 603
paste div
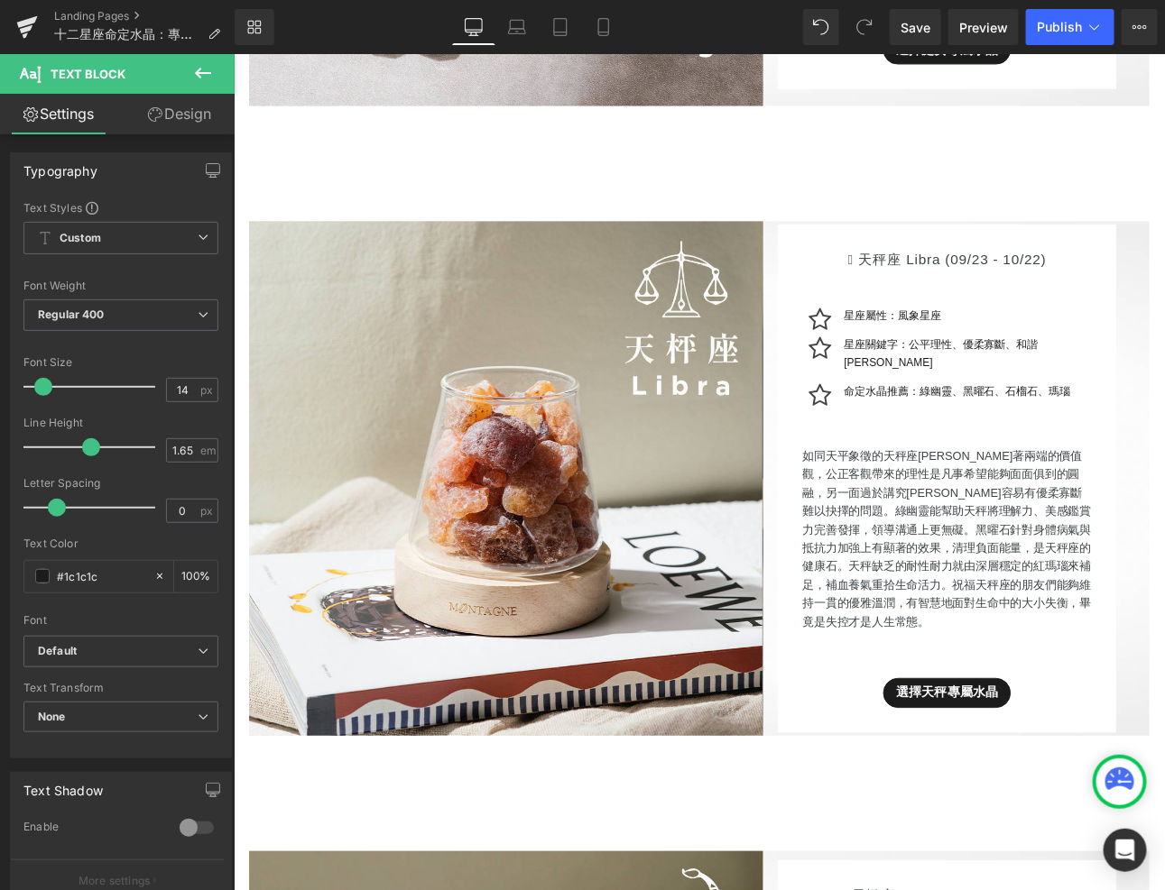
scroll to position [7072, 0]
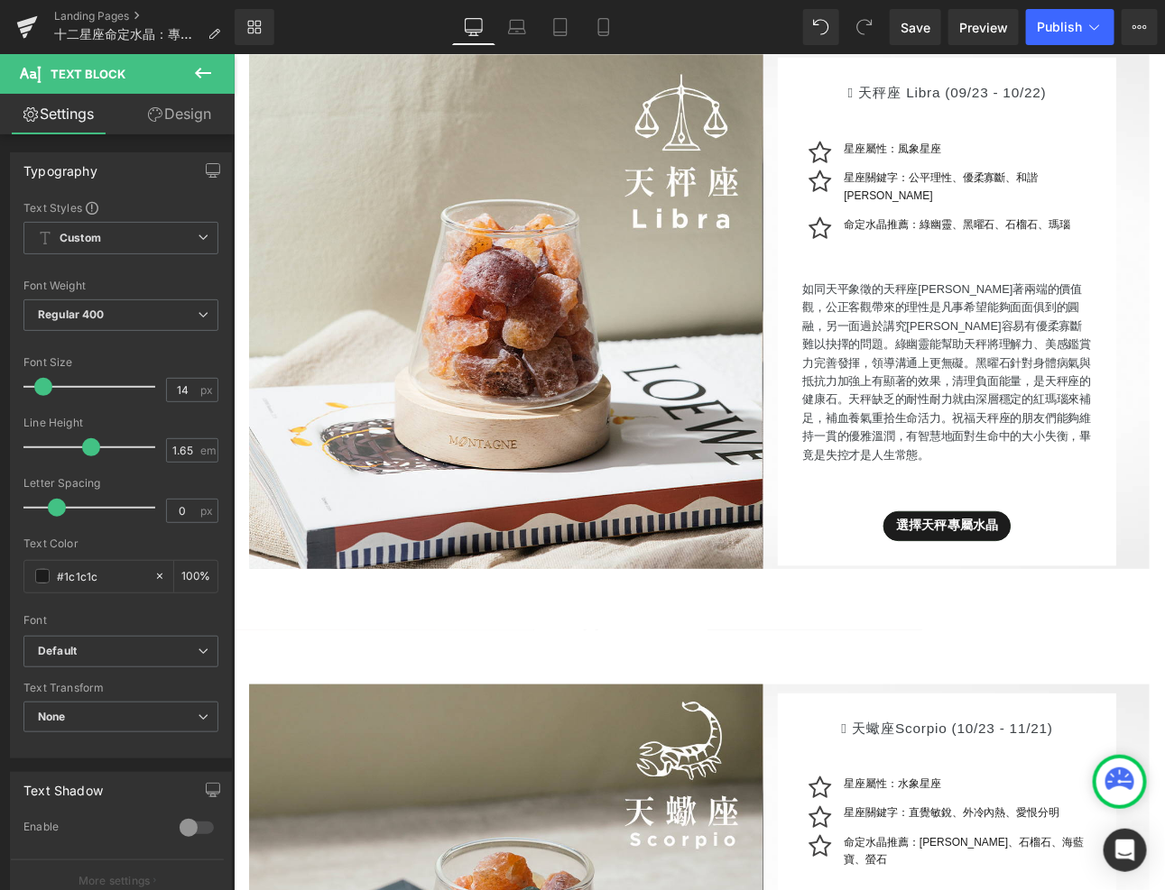
click at [979, 383] on p "如同天平象徵的天秤座[PERSON_NAME]著兩端的價值觀，公正客觀帶來的理性是凡事希望能夠面面俱到的圓融，另一面過於講究[PERSON_NAME]容易有優…" at bounding box center [1069, 426] width 339 height 217
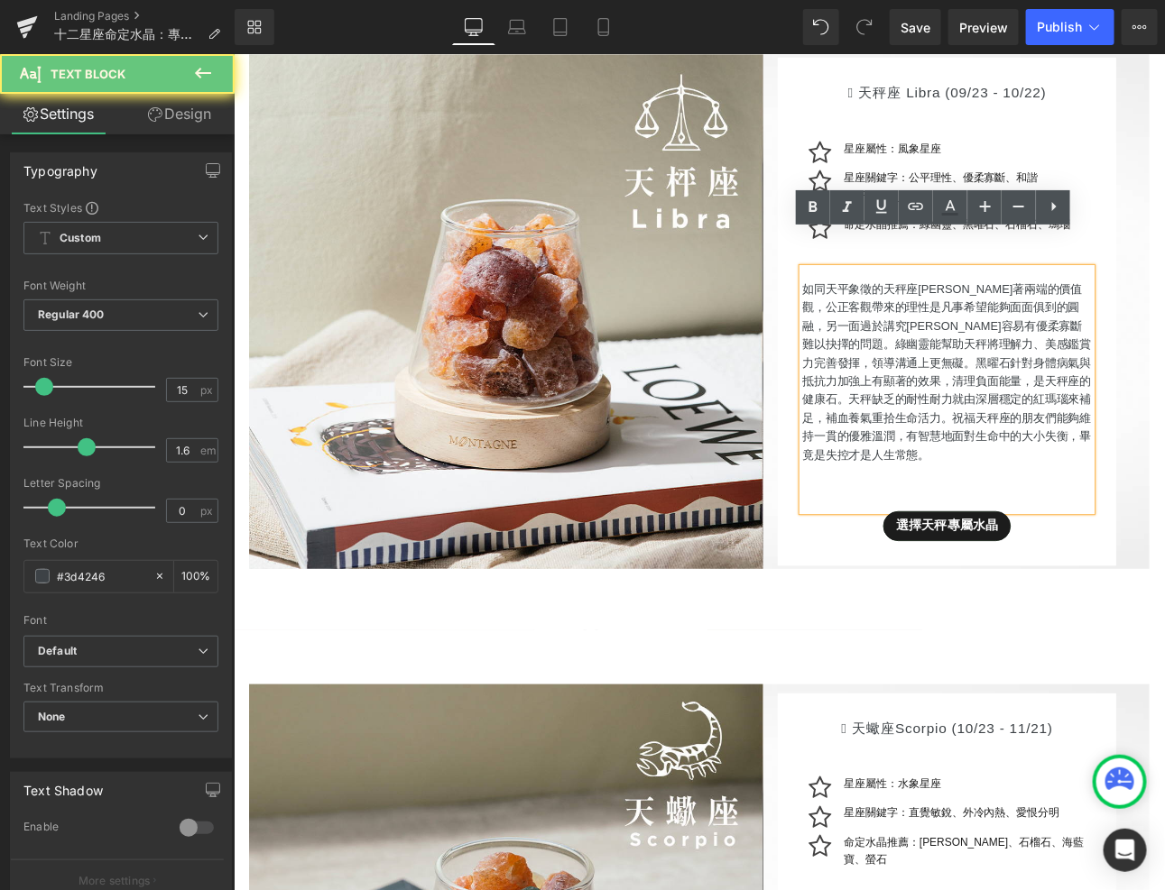
click at [947, 336] on p "如同天平象徵的天秤座[PERSON_NAME]著兩端的價值觀，公正客觀帶來的理性是凡事希望能夠面面俱到的圓融，另一面過於講究[PERSON_NAME]容易有優…" at bounding box center [1069, 426] width 339 height 217
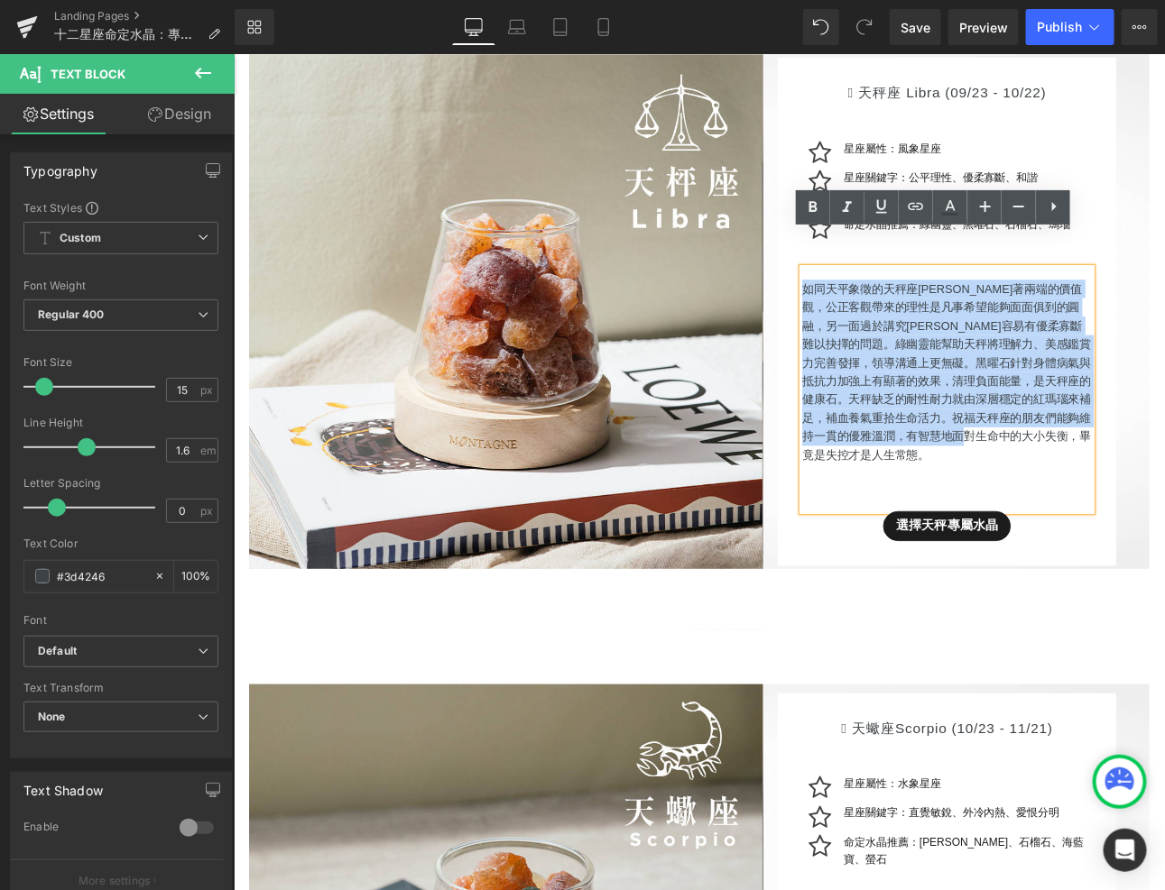
drag, startPoint x: 898, startPoint y: 291, endPoint x: 903, endPoint y: 278, distance: 14.6
click at [903, 304] on div "如同天平象徵的天秤座[PERSON_NAME]著兩端的價值觀，公正客觀帶來的理性是凡事希望能夠面面俱到的圓融，另一面過於講究[PERSON_NAME]容易有優…" at bounding box center [1069, 446] width 339 height 285
paste div
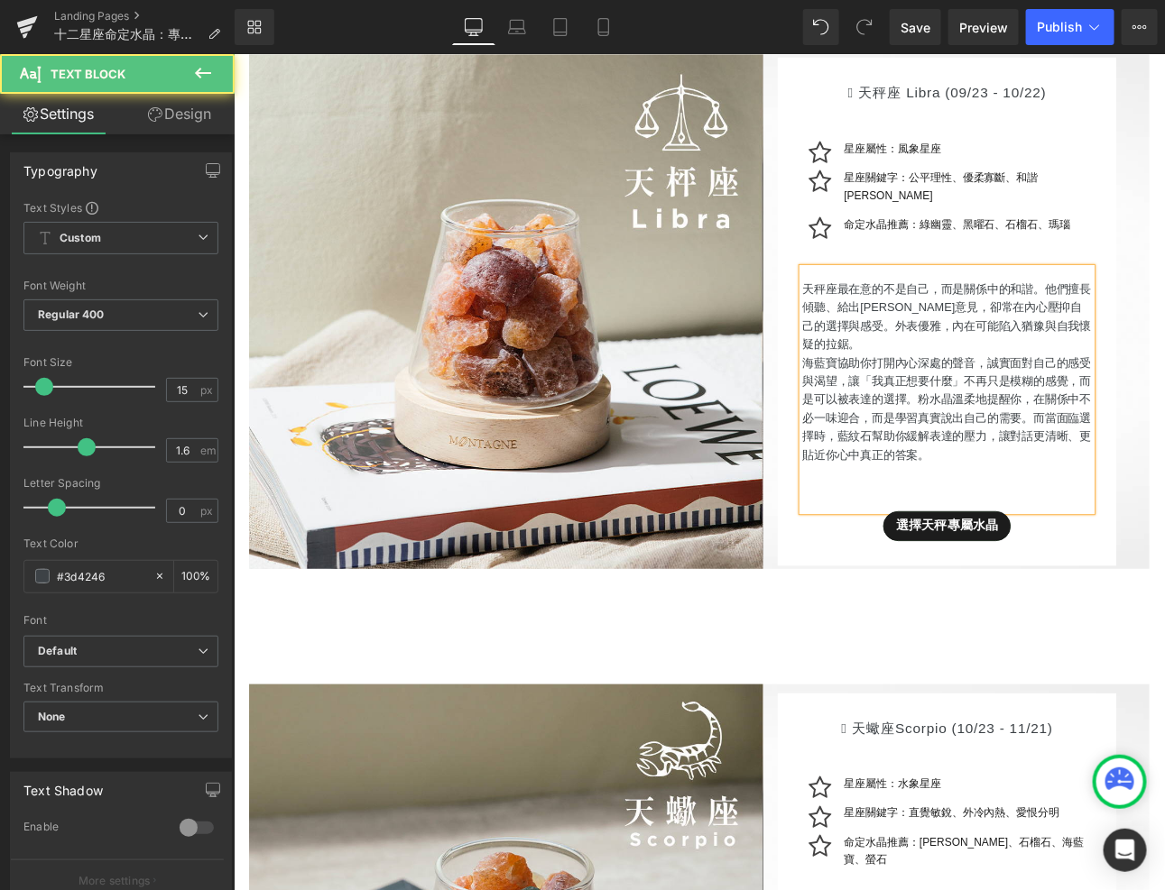
click at [1164, 340] on p "天秤座最在意的不是自己，而是關係中的和諧。他們擅長傾聽、給出[PERSON_NAME]意見，卻常在內心壓抑自己的選擇與感受。外表優雅，內在可能陷入猶豫與自我懷…" at bounding box center [1069, 361] width 339 height 87
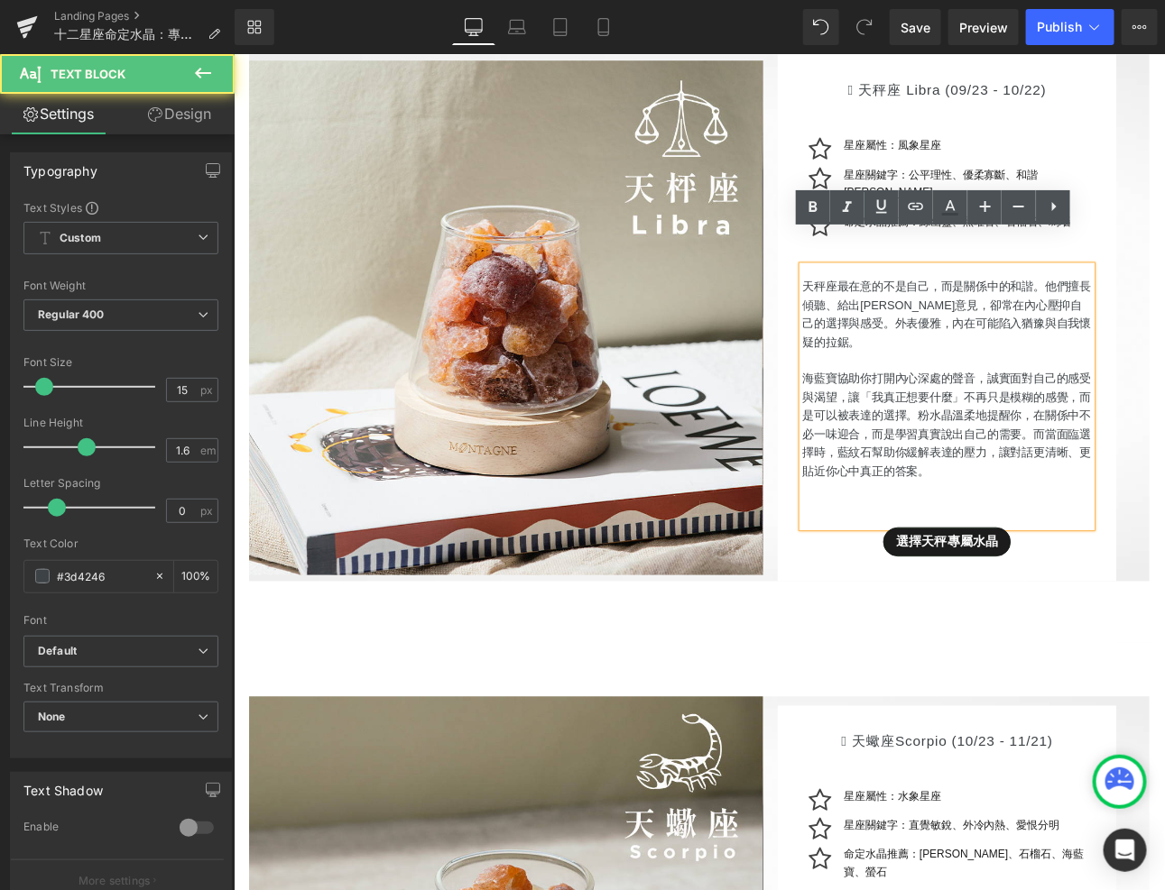
scroll to position [7061, 0]
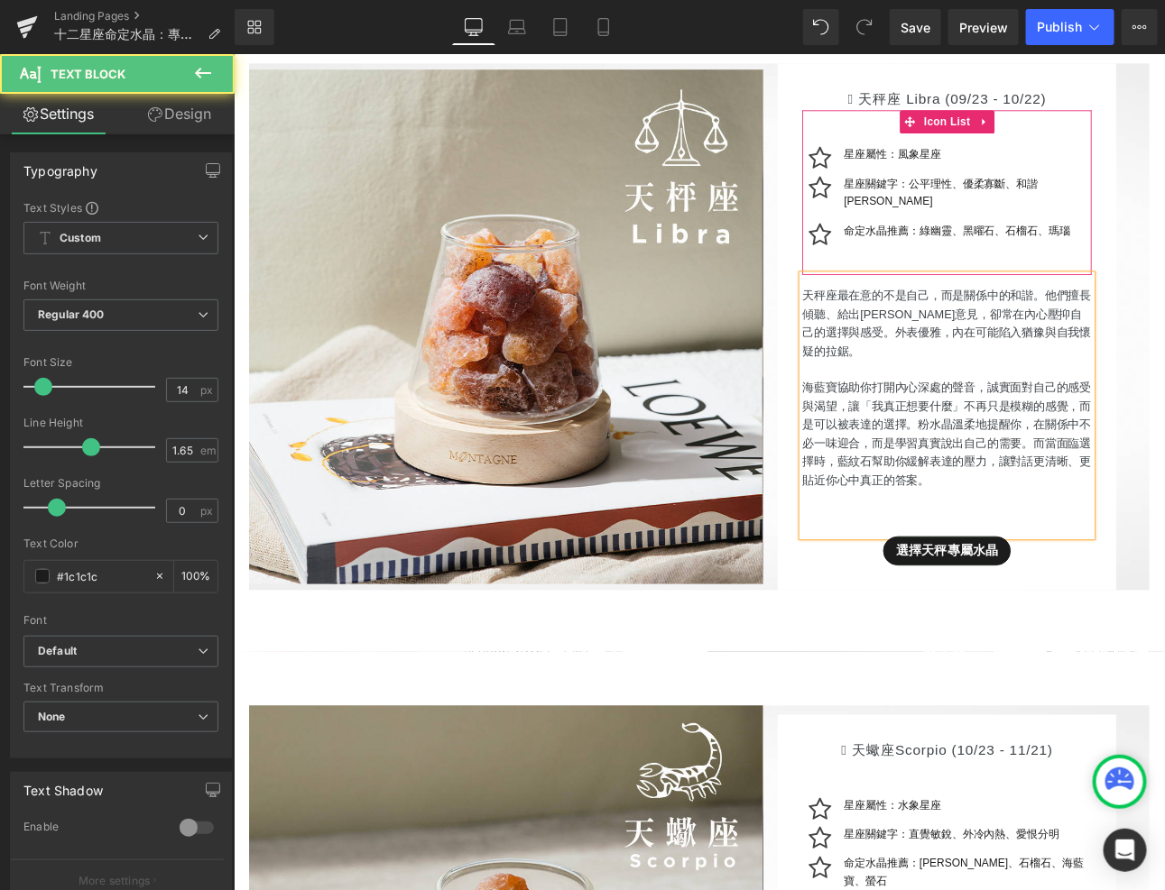
click at [1010, 250] on div "命定水晶推薦：綠幽靈、黑曜石、石榴石、瑪瑙 Text Block" at bounding box center [1091, 260] width 295 height 21
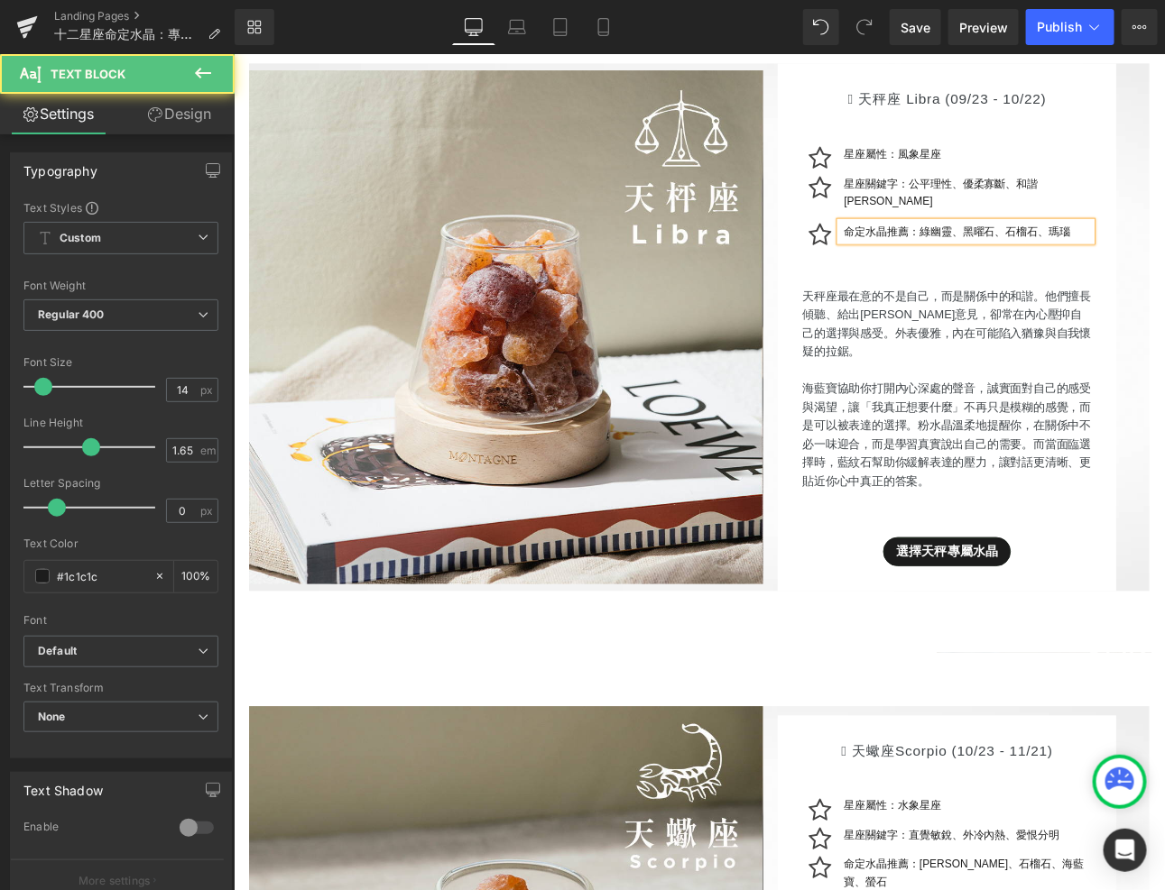
scroll to position [7062, 0]
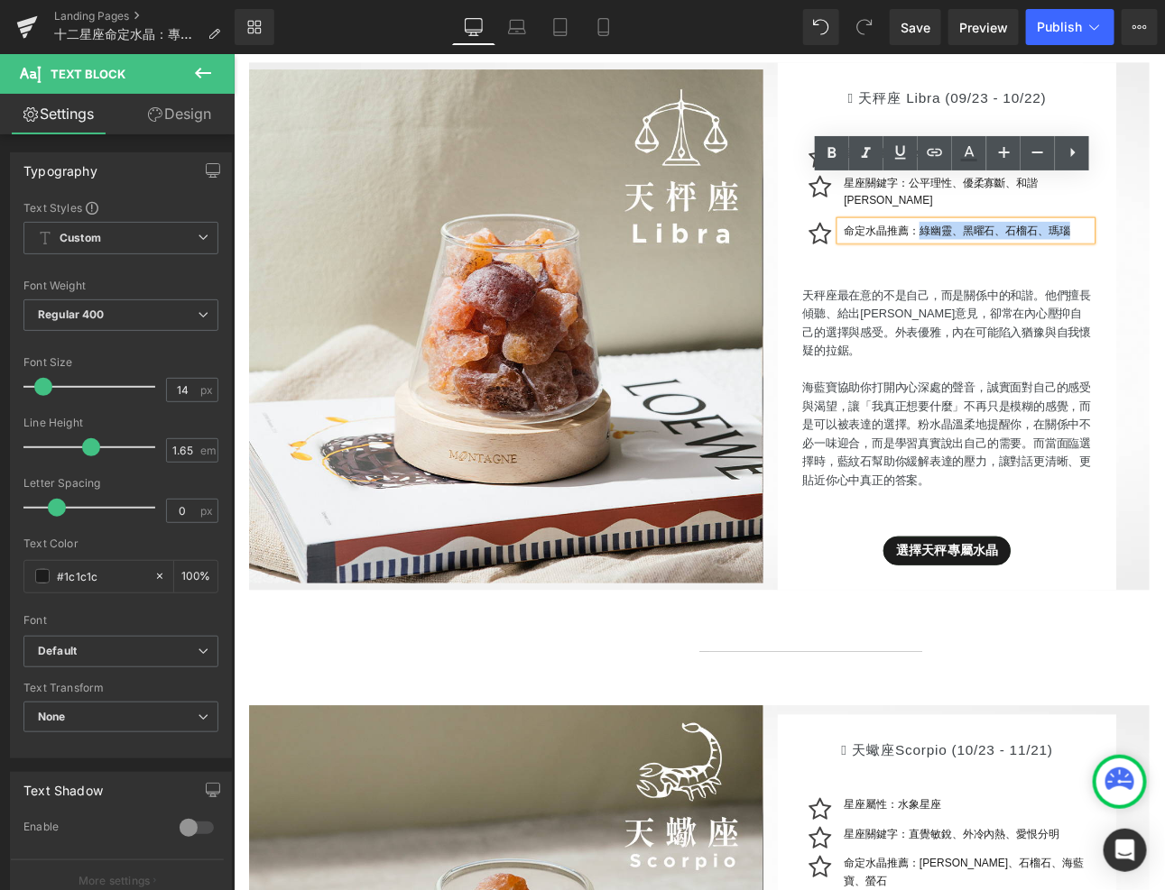
drag, startPoint x: 1051, startPoint y: 211, endPoint x: 1355, endPoint y: 214, distance: 304.1
paste div
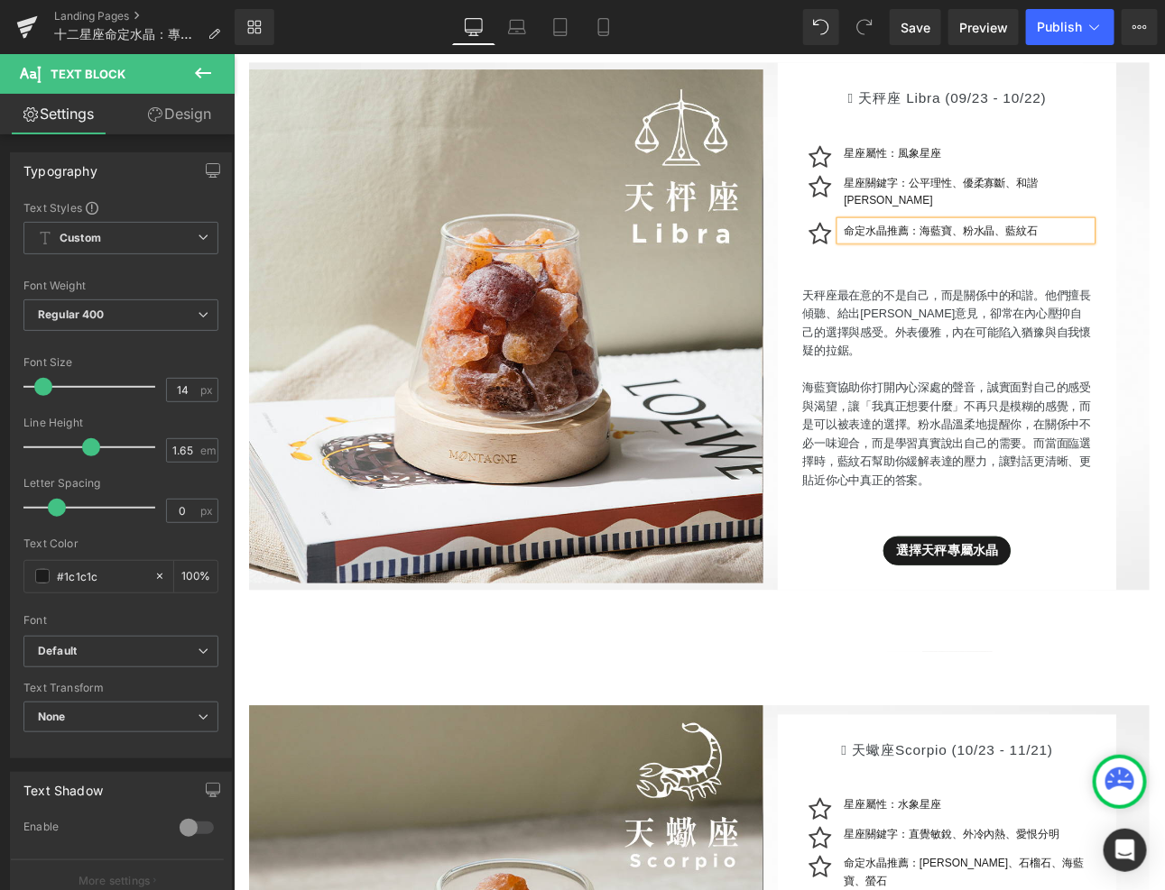
scroll to position [7454, 0]
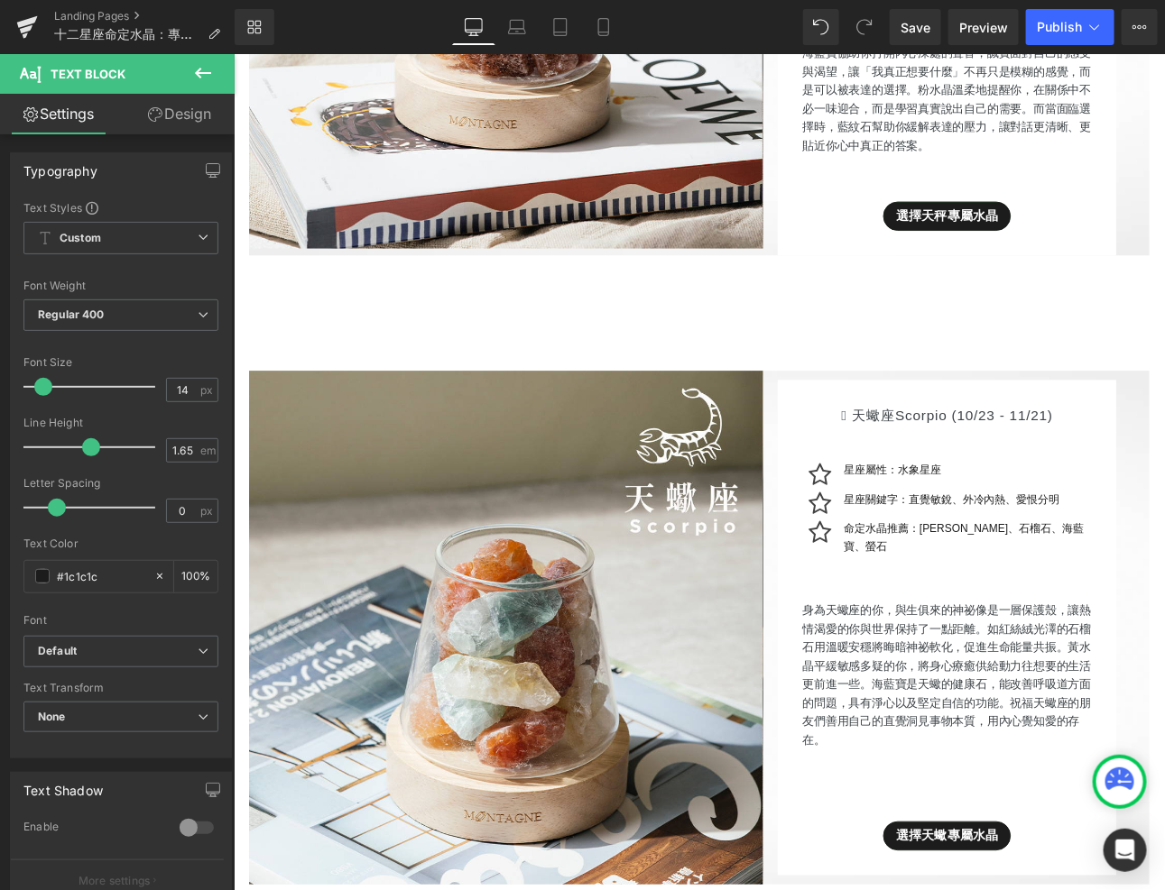
click at [985, 718] on p "身為天蠍座的你，與生俱來的神祕像是一層保護殼，讓熱情渴愛的你與世界保持了一點距離。如紅絲絨光澤的石榴石用溫暖安穩將晦暗神祕軟化，促進生命能量共振。黃水晶平緩敏…" at bounding box center [1069, 782] width 339 height 173
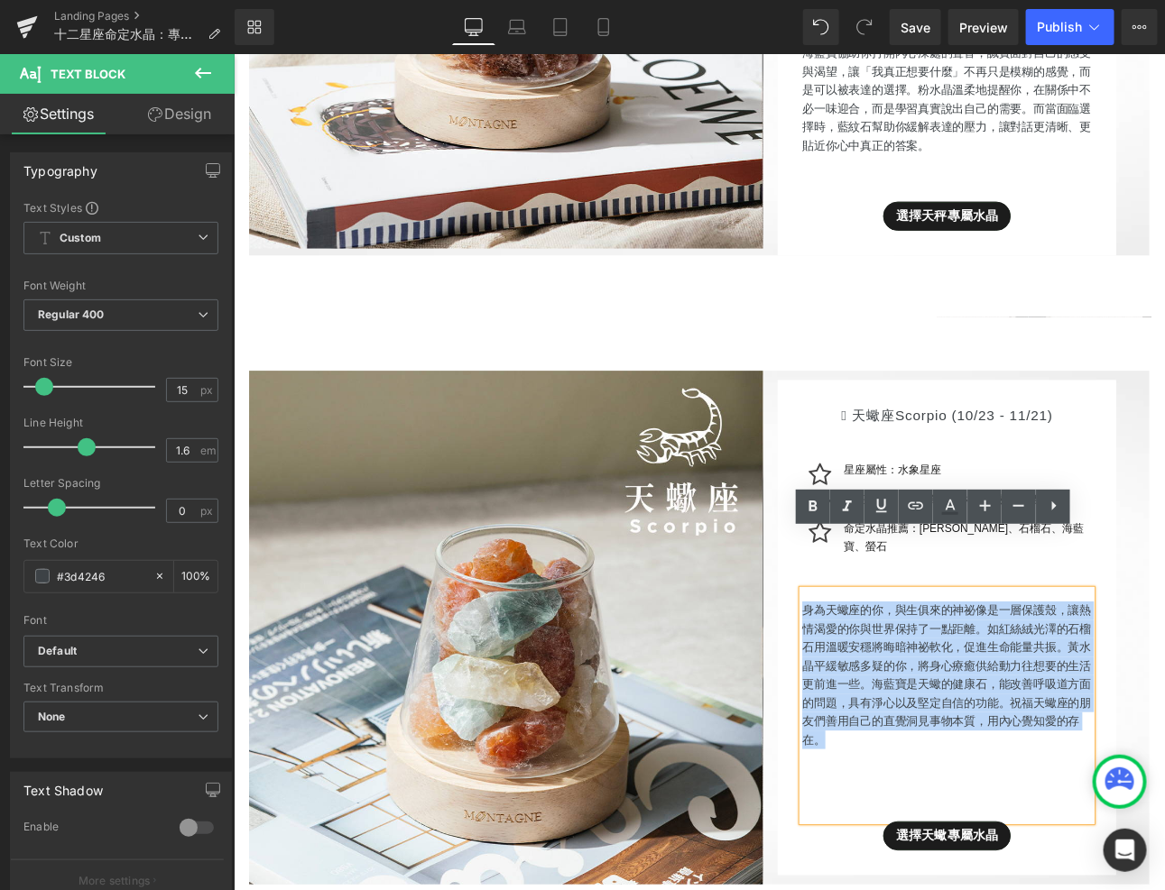
drag, startPoint x: 949, startPoint y: 790, endPoint x: 900, endPoint y: 644, distance: 154.4
click at [900, 696] on p "身為天蠍座的你，與生俱來的神祕像是一層保護殼，讓熱情渴愛的你與世界保持了一點距離。如紅絲絨光澤的石榴石用溫暖安穩將晦暗神祕軟化，促進生命能量共振。黃水晶平緩敏…" at bounding box center [1069, 782] width 339 height 173
paste div
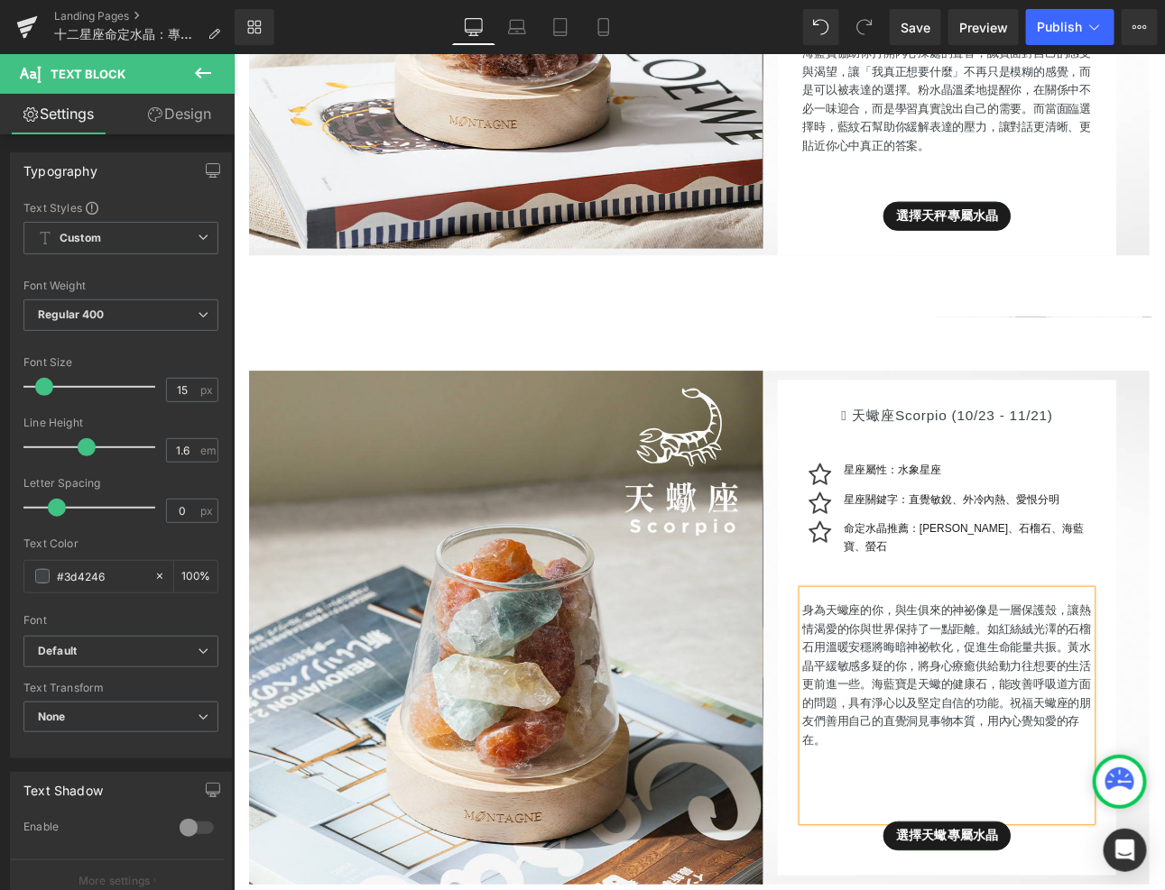
scroll to position [7465, 0]
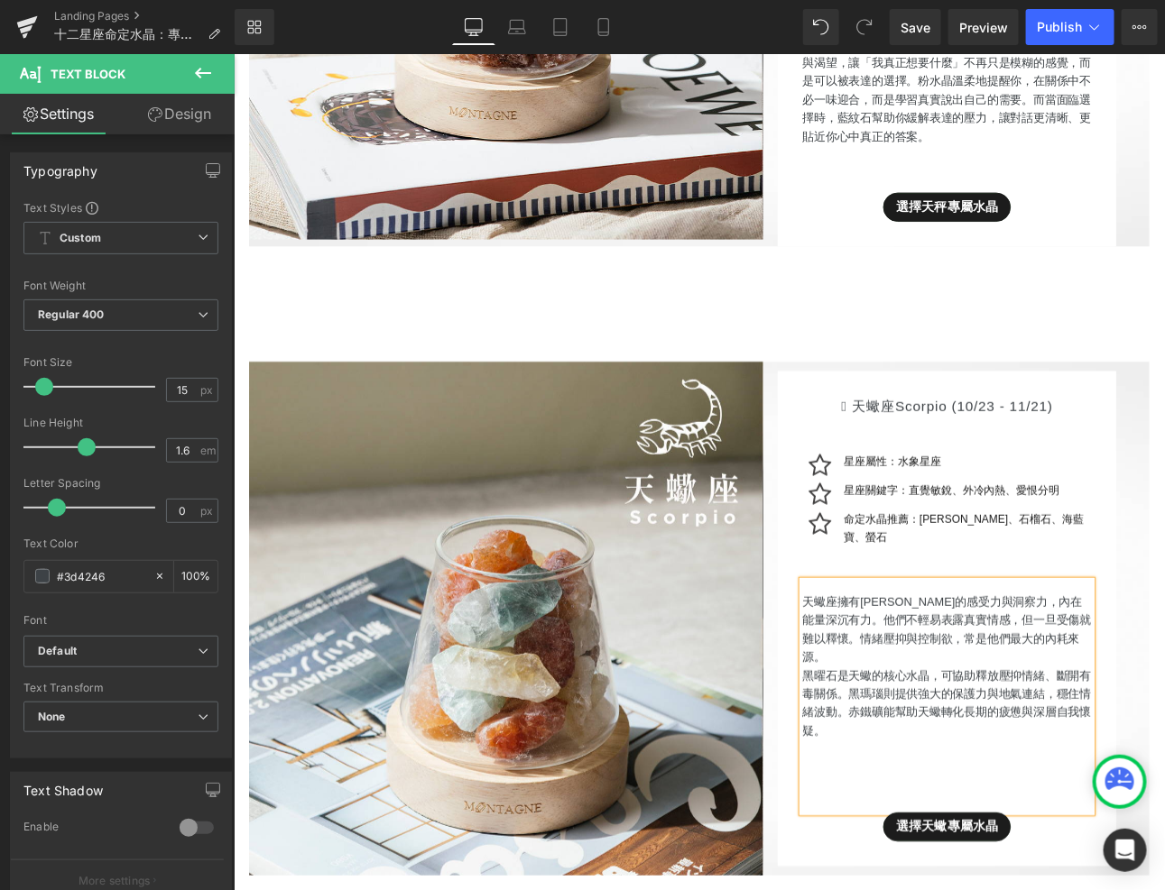
click at [1164, 686] on p "天蠍座擁有[PERSON_NAME]的感受力與洞察力，內在能量深沉有力。他們不輕易表露真實情感，但一旦受傷就難以釋懷。情緒壓抑與控制欲，常是他們最大的內耗來源。" at bounding box center [1069, 728] width 339 height 87
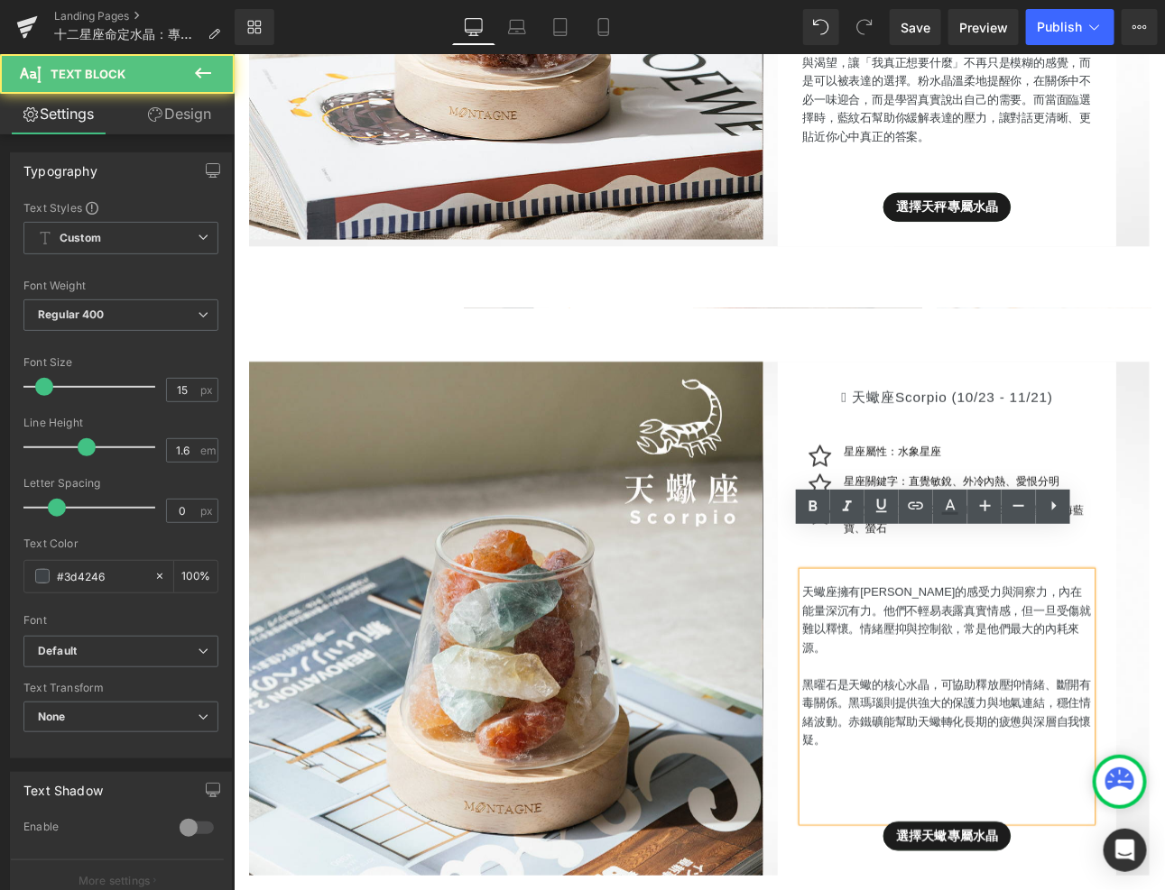
scroll to position [7454, 0]
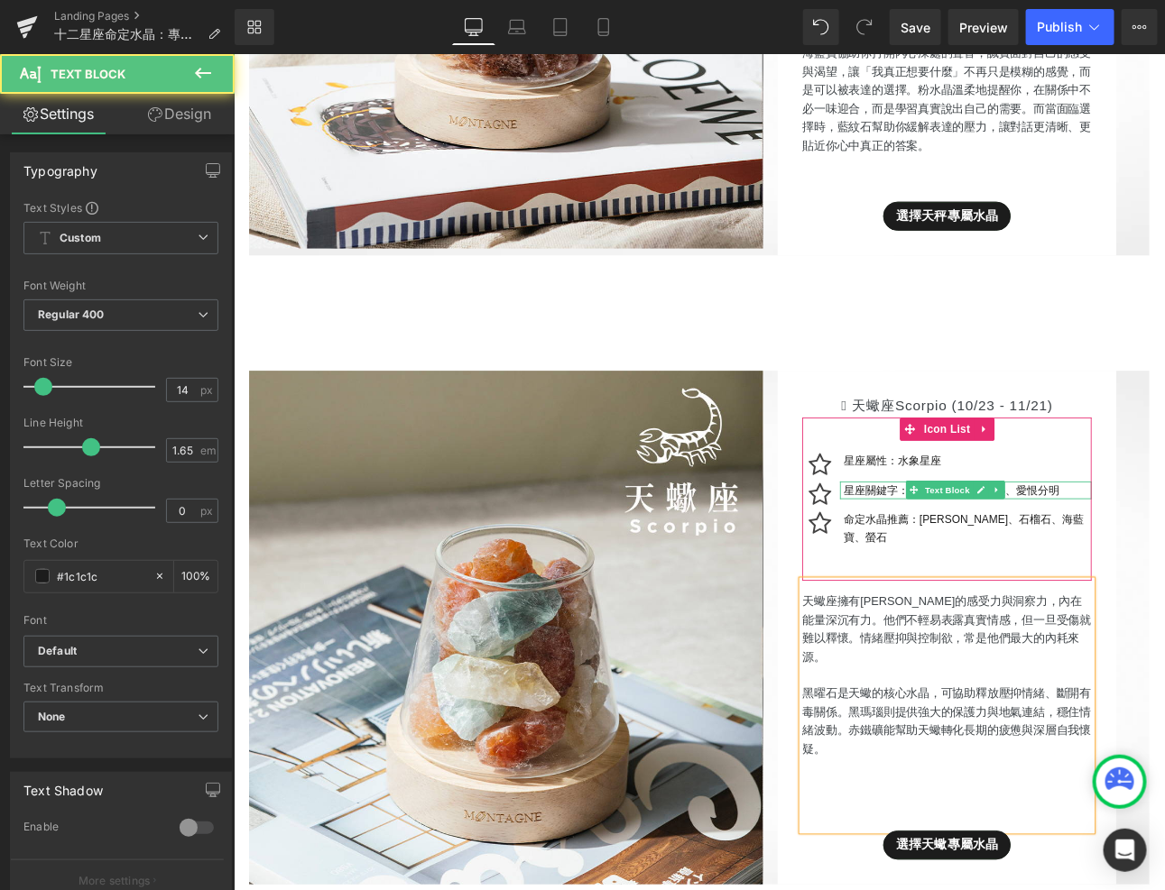
click at [1003, 555] on p "星座關鍵字：直覺敏銳、外冷內熱、愛恨分明" at bounding box center [1093, 565] width 291 height 21
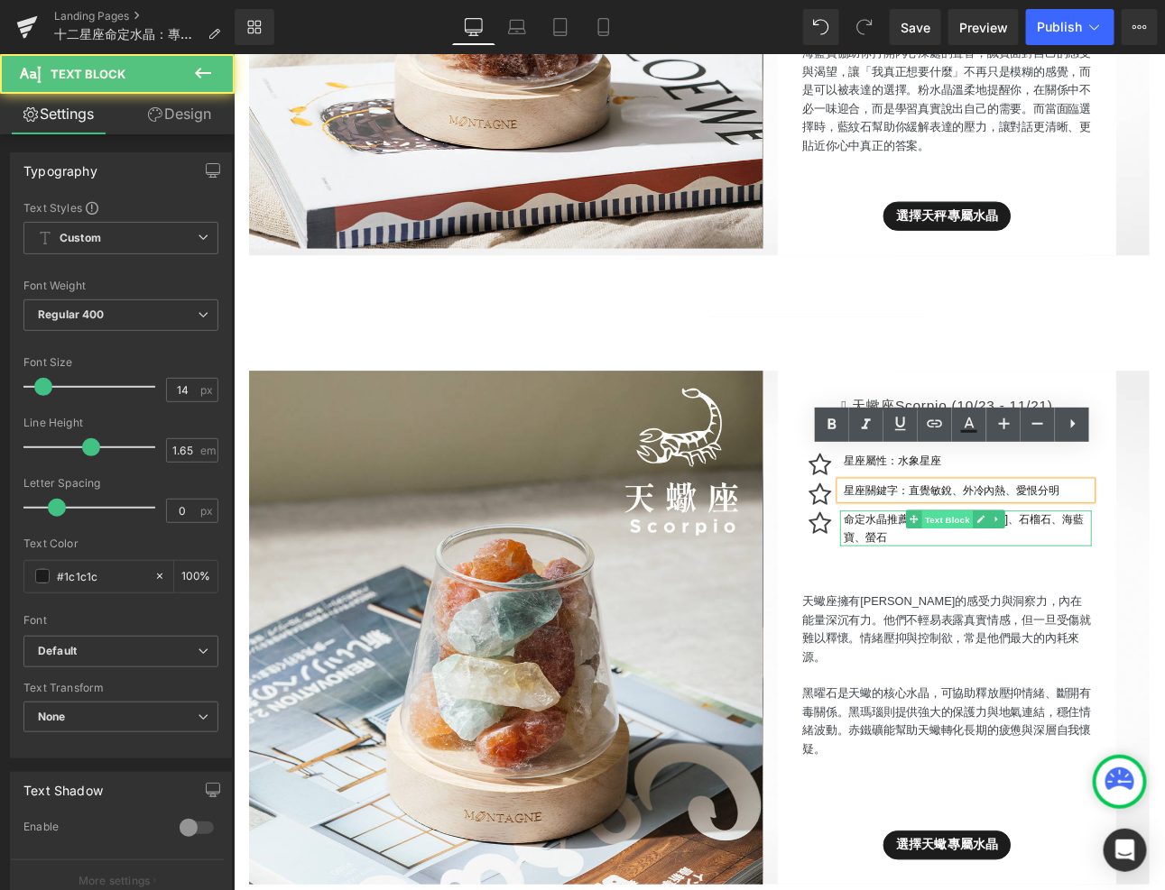
click at [1066, 589] on span "Text Block" at bounding box center [1069, 600] width 60 height 22
click at [1164, 589] on p "命定水晶推薦：[PERSON_NAME]、石榴石、海藍寶、螢石" at bounding box center [1093, 610] width 291 height 42
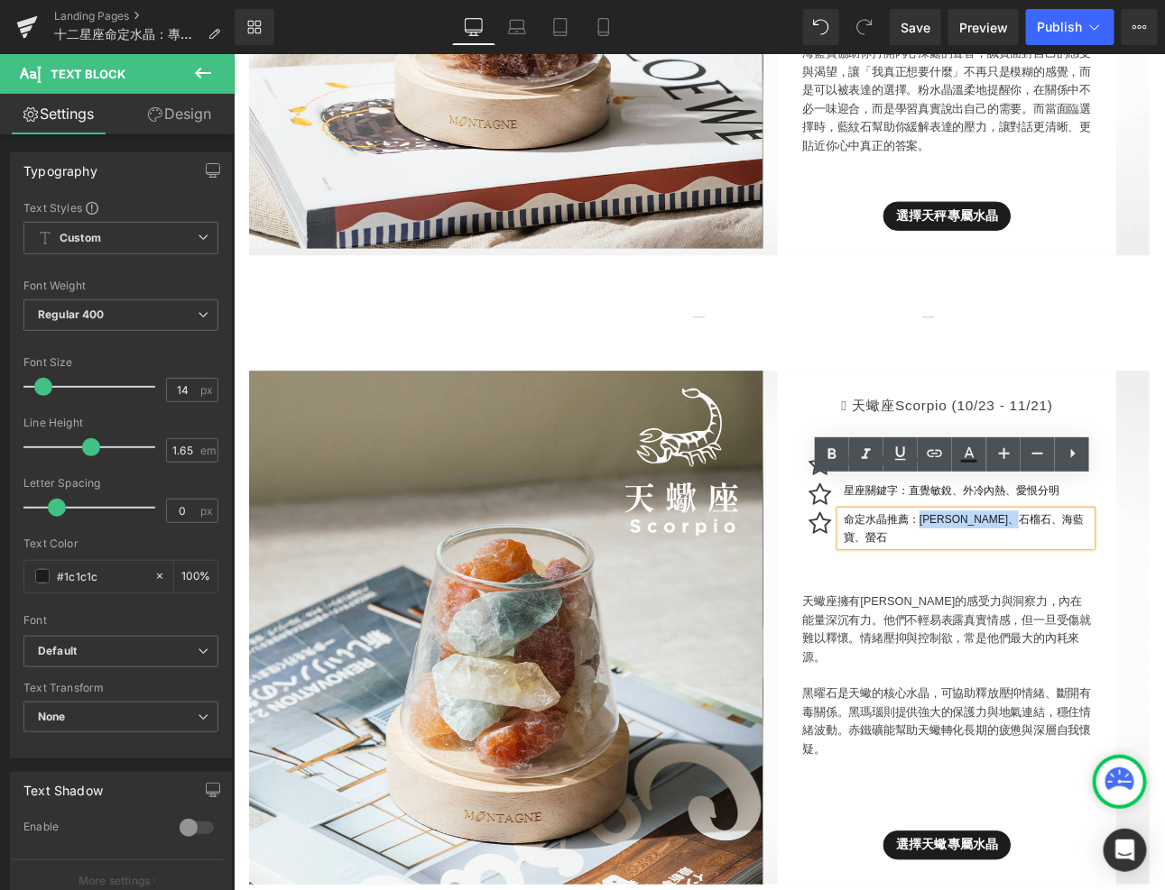
drag, startPoint x: 1054, startPoint y: 567, endPoint x: 1267, endPoint y: 573, distance: 213.0
click at [1164, 573] on div " 天蠍座Scorpio (10/23 - 11/21) Heading Icon 星座屬性：水象星座 Text Block Icon 星座關鍵字：[PERS…" at bounding box center [1069, 727] width 397 height 604
paste div
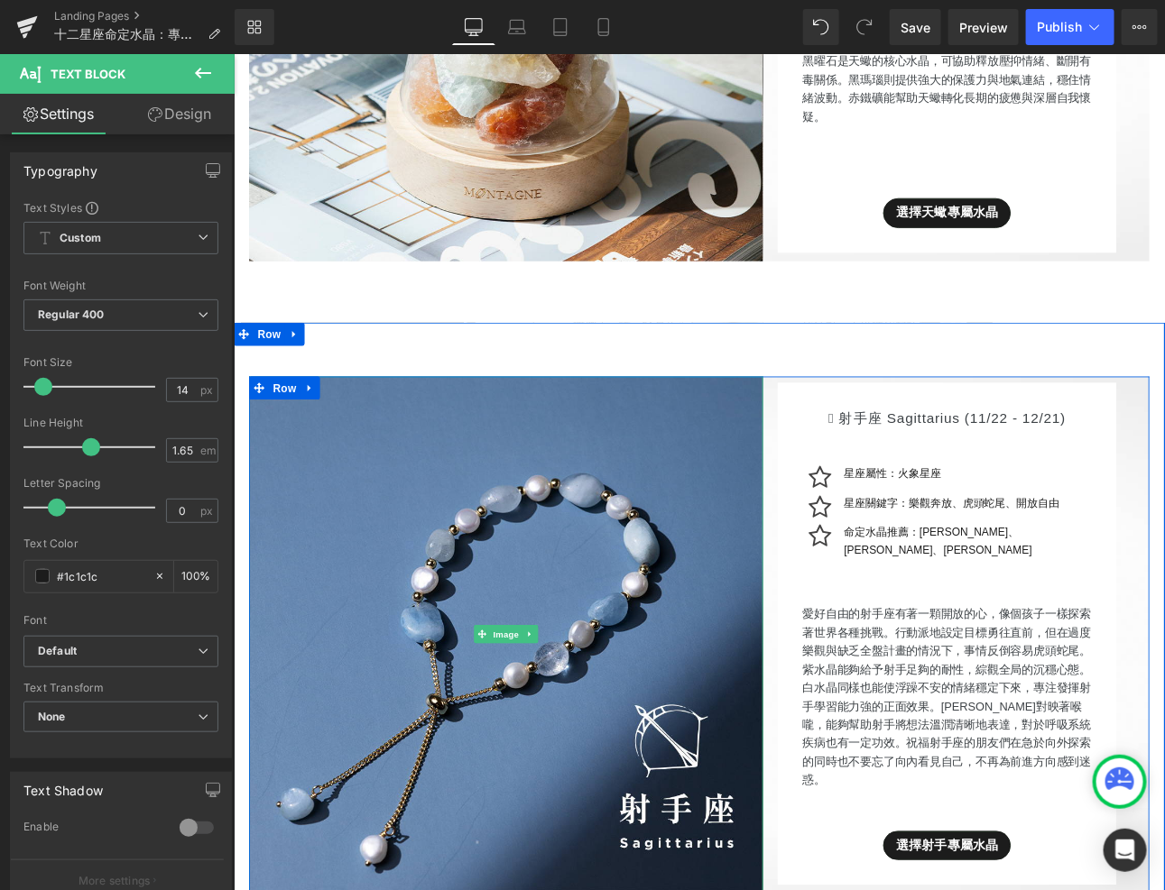
scroll to position [8205, 0]
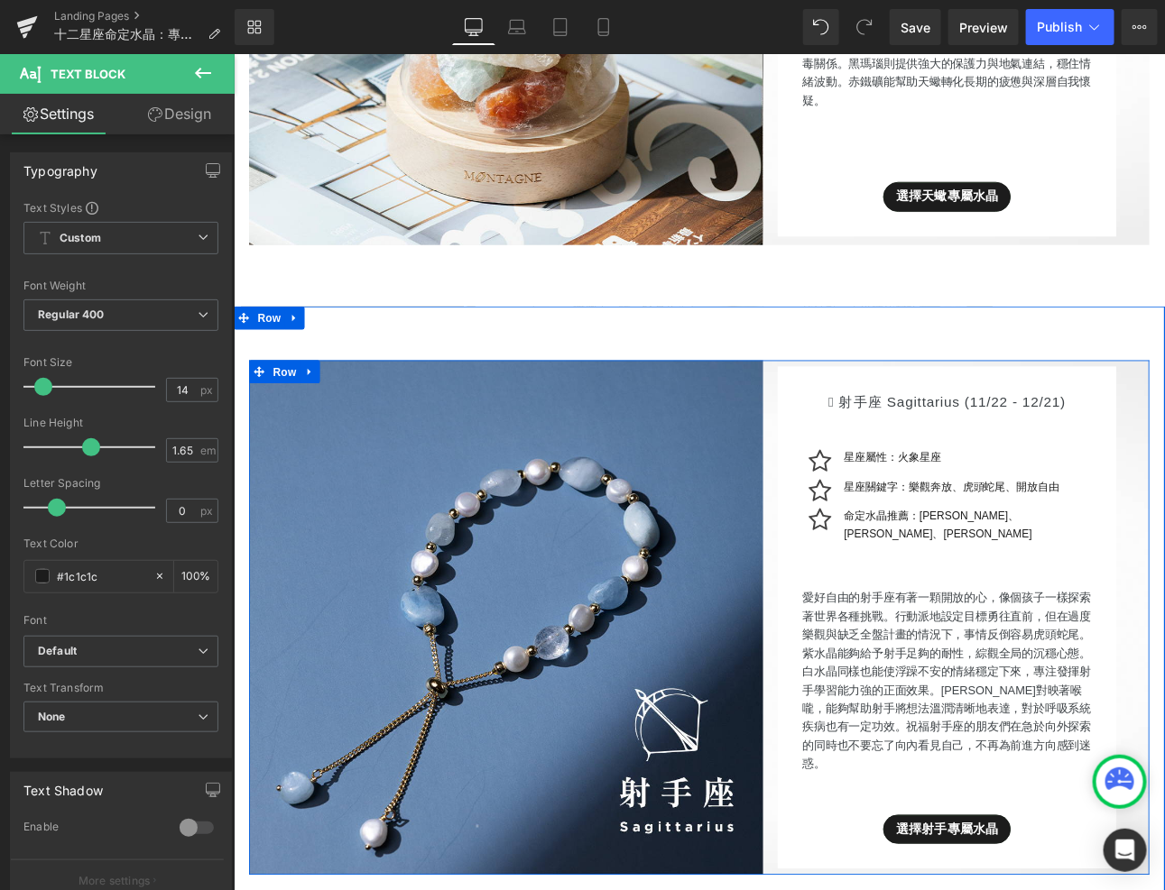
click at [930, 680] on p "愛好自由的射手座有著一顆開放的心，像個孩子一樣探索著世界各種挑戰。行動派地設定目標勇往直前，但在過度樂觀與缺乏全盤計畫的情況下，事情反倒容易虎頭蛇尾。紫水晶能…" at bounding box center [1069, 788] width 339 height 217
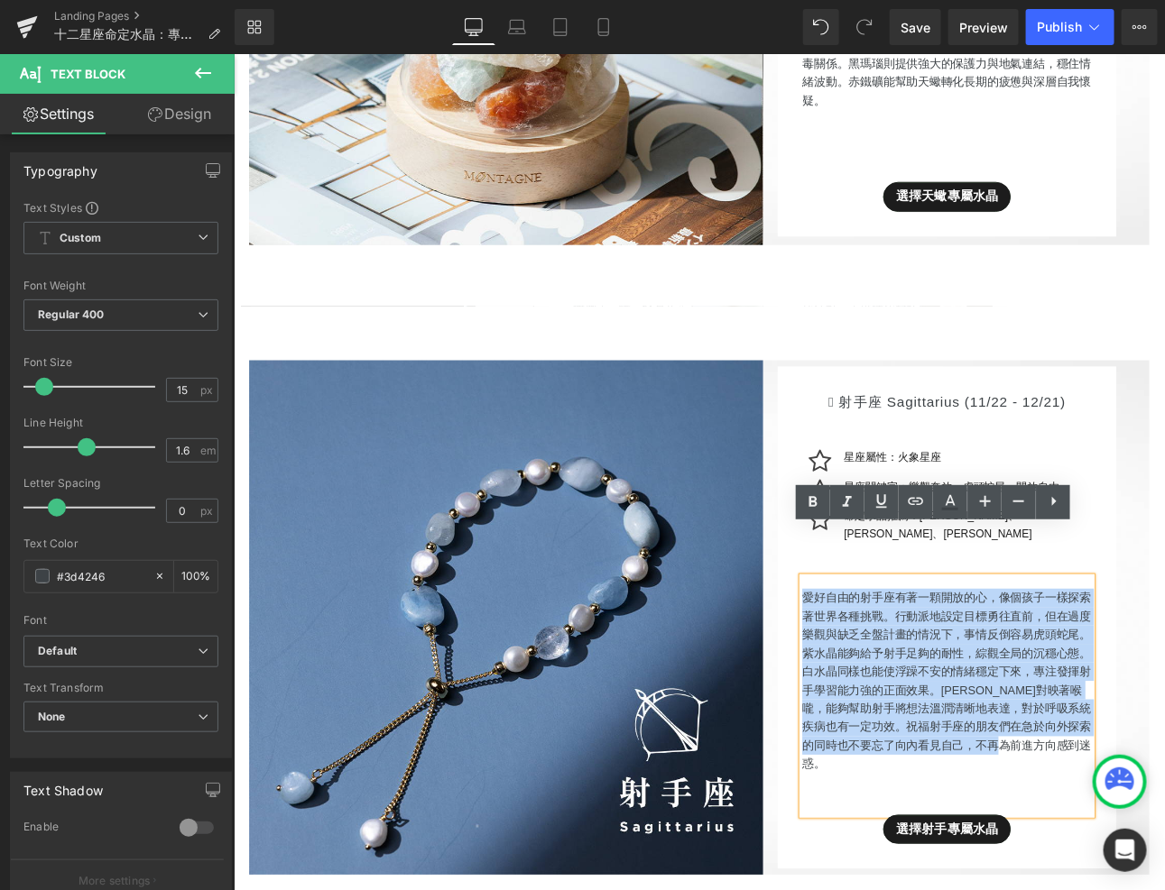
drag, startPoint x: 900, startPoint y: 640, endPoint x: 1186, endPoint y: 843, distance: 351.5
click at [1164, 845] on div "愛好自由的射手座有著一顆開放的心，像個孩子一樣探索著世界各種挑戰。行動派地設定目標勇往直前，但在過度樂觀與缺乏全盤計畫的情況下，事情反倒容易虎頭蛇尾。紫水晶能…" at bounding box center [1069, 806] width 339 height 279
paste div
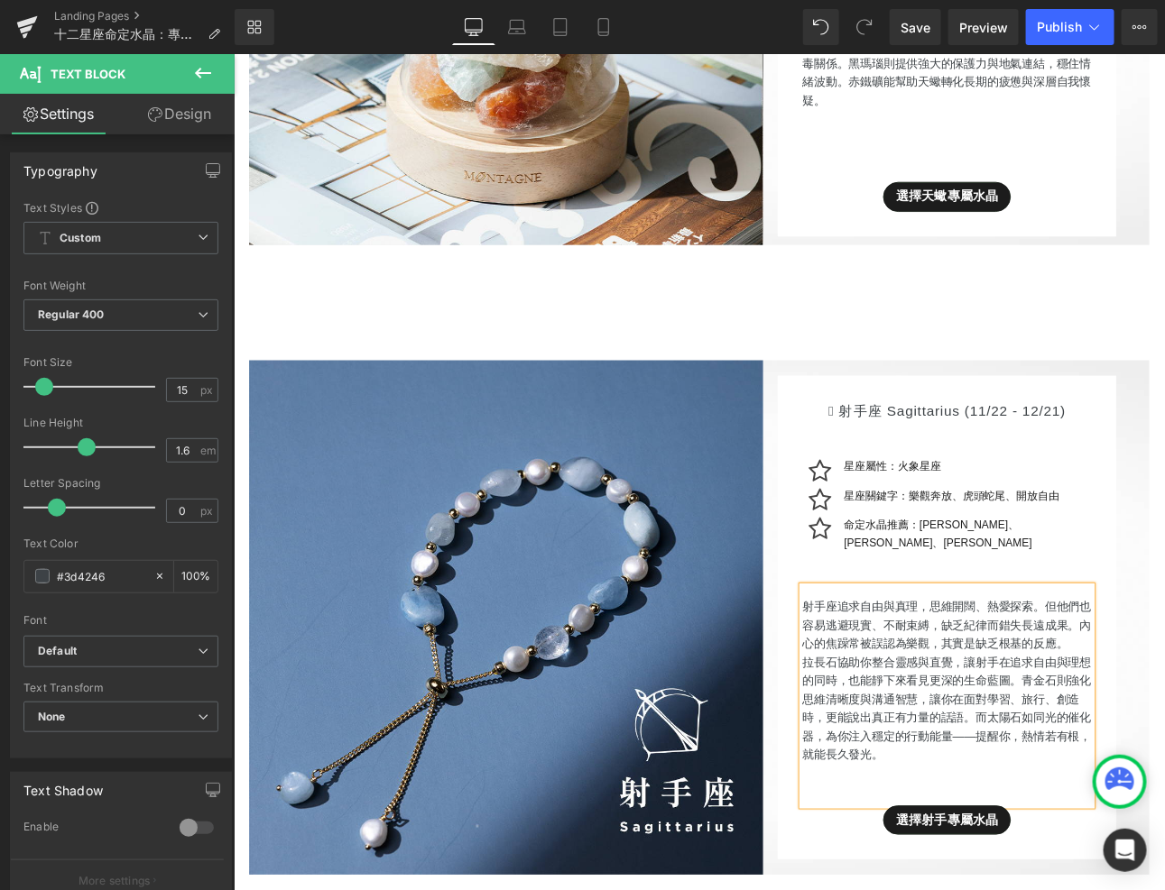
click at [1164, 691] on p "射手座追求自由與真理，思維開闊、熱愛探索。但他們也容易逃避現實、不耐束縛，缺乏紀律而錯失長遠成果。內心的焦躁常被誤認為樂觀，其實是缺乏根基的反應。" at bounding box center [1069, 723] width 339 height 65
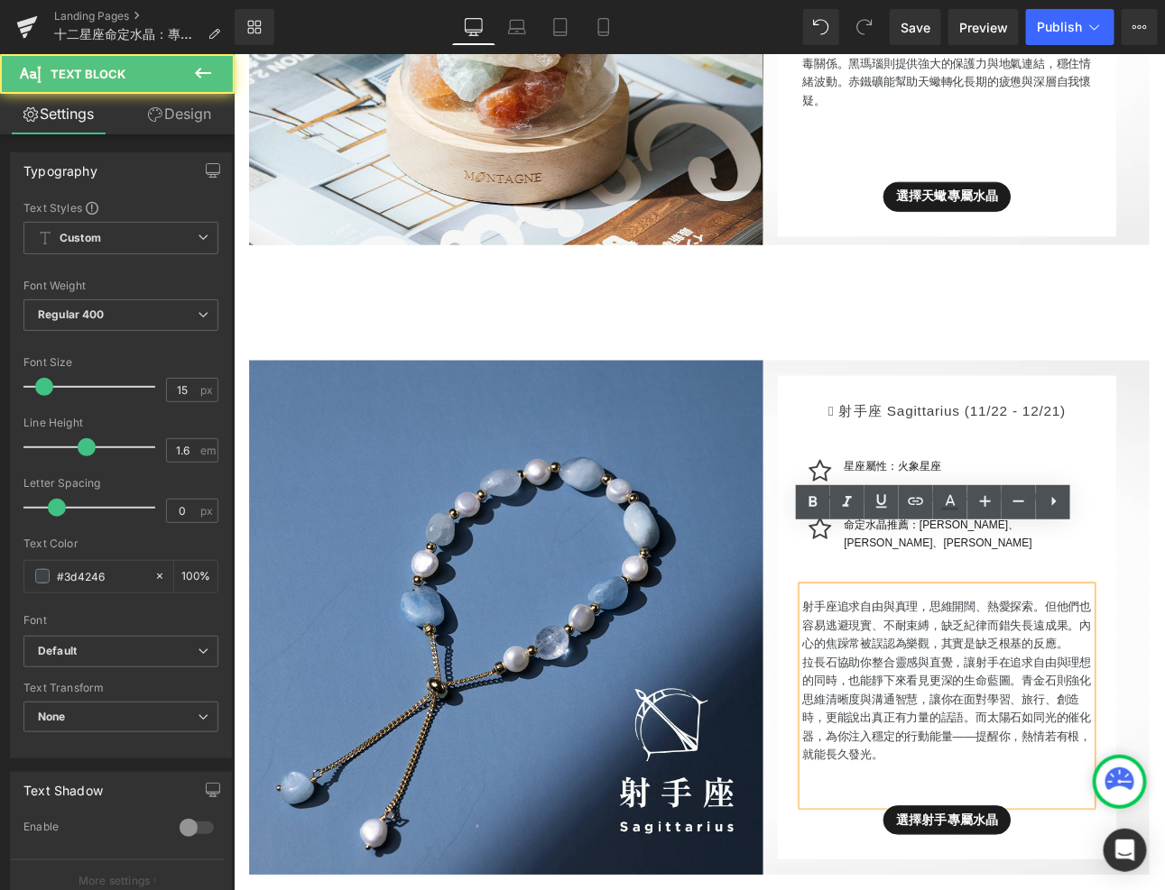
scroll to position [8194, 0]
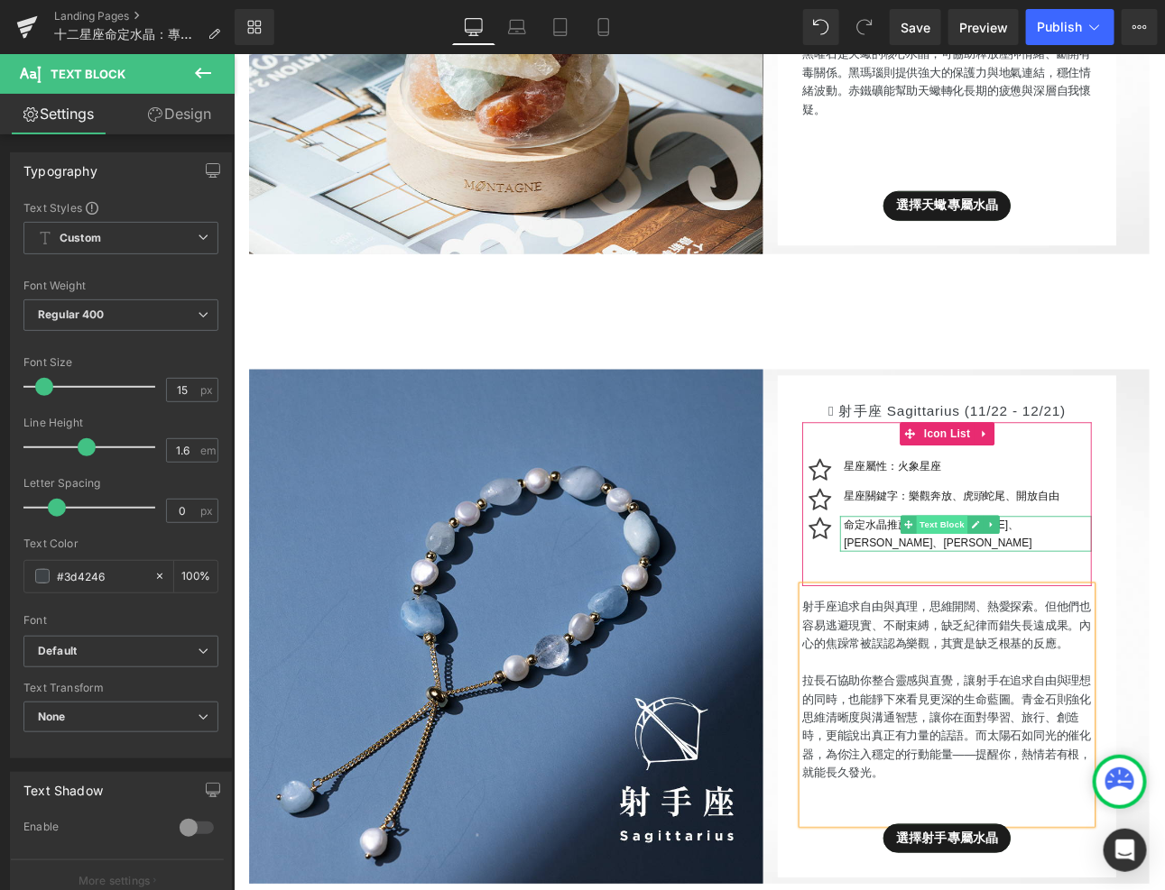
click at [1080, 595] on span "Text Block" at bounding box center [1063, 606] width 60 height 22
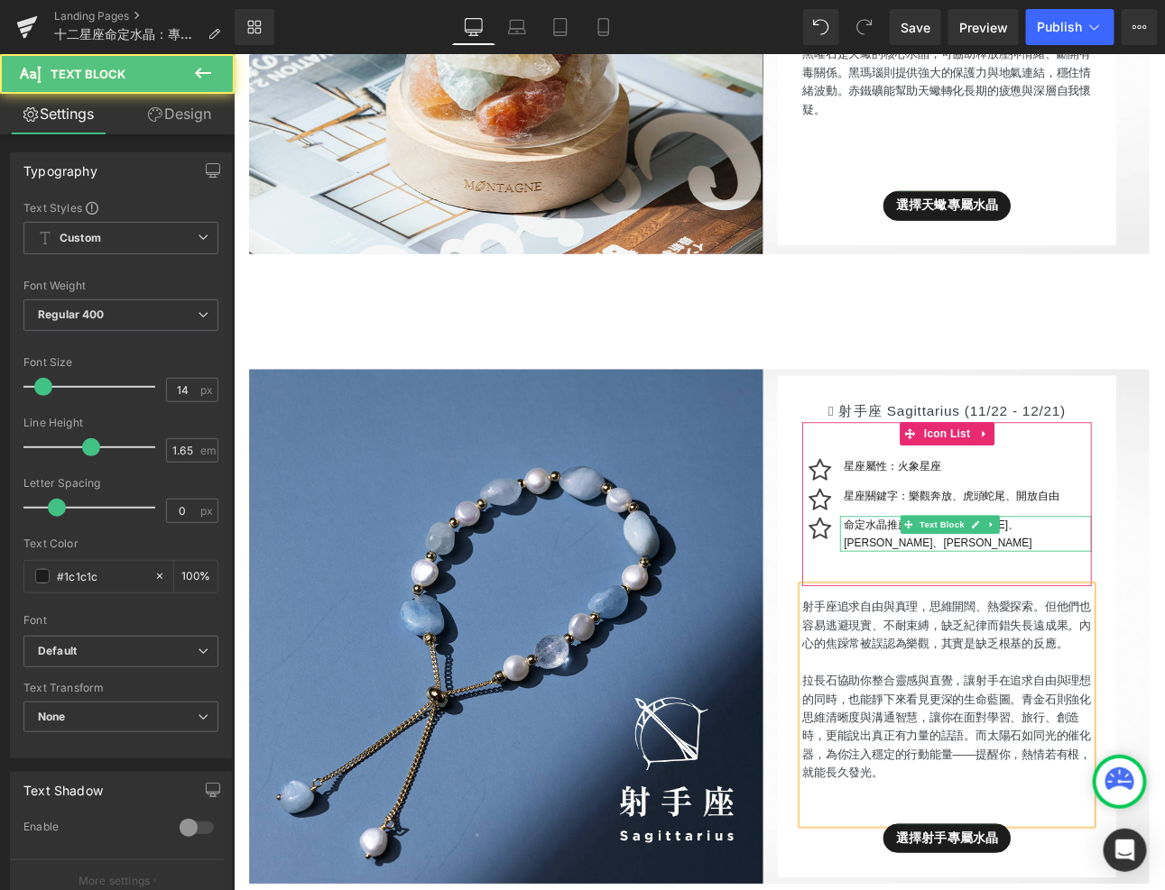
click at [1164, 595] on p "命定水晶推薦：[PERSON_NAME]、[PERSON_NAME]、[PERSON_NAME]" at bounding box center [1093, 616] width 291 height 42
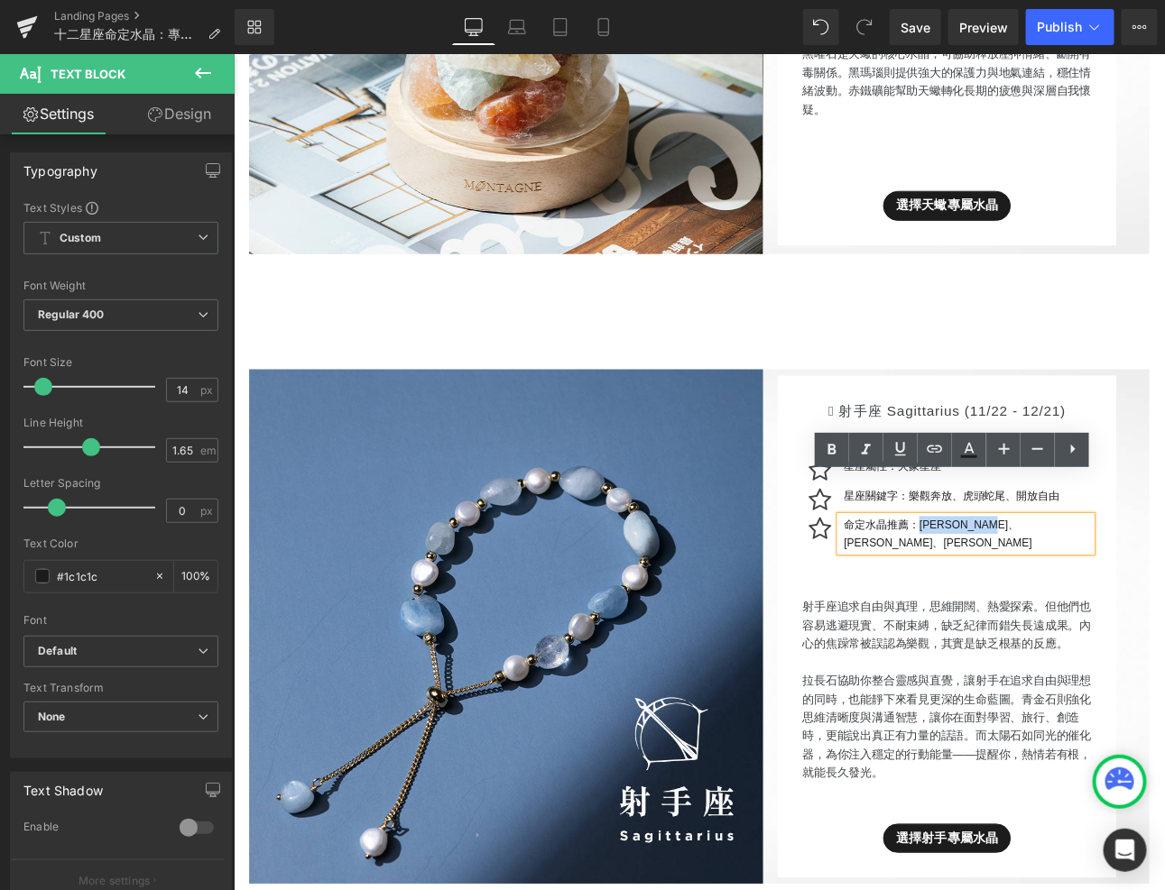
drag, startPoint x: 1055, startPoint y: 557, endPoint x: 1221, endPoint y: 560, distance: 166.0
click at [1164, 595] on div "命定水晶推薦：[PERSON_NAME]、[PERSON_NAME]、[PERSON_NAME]" at bounding box center [1091, 616] width 295 height 42
paste div
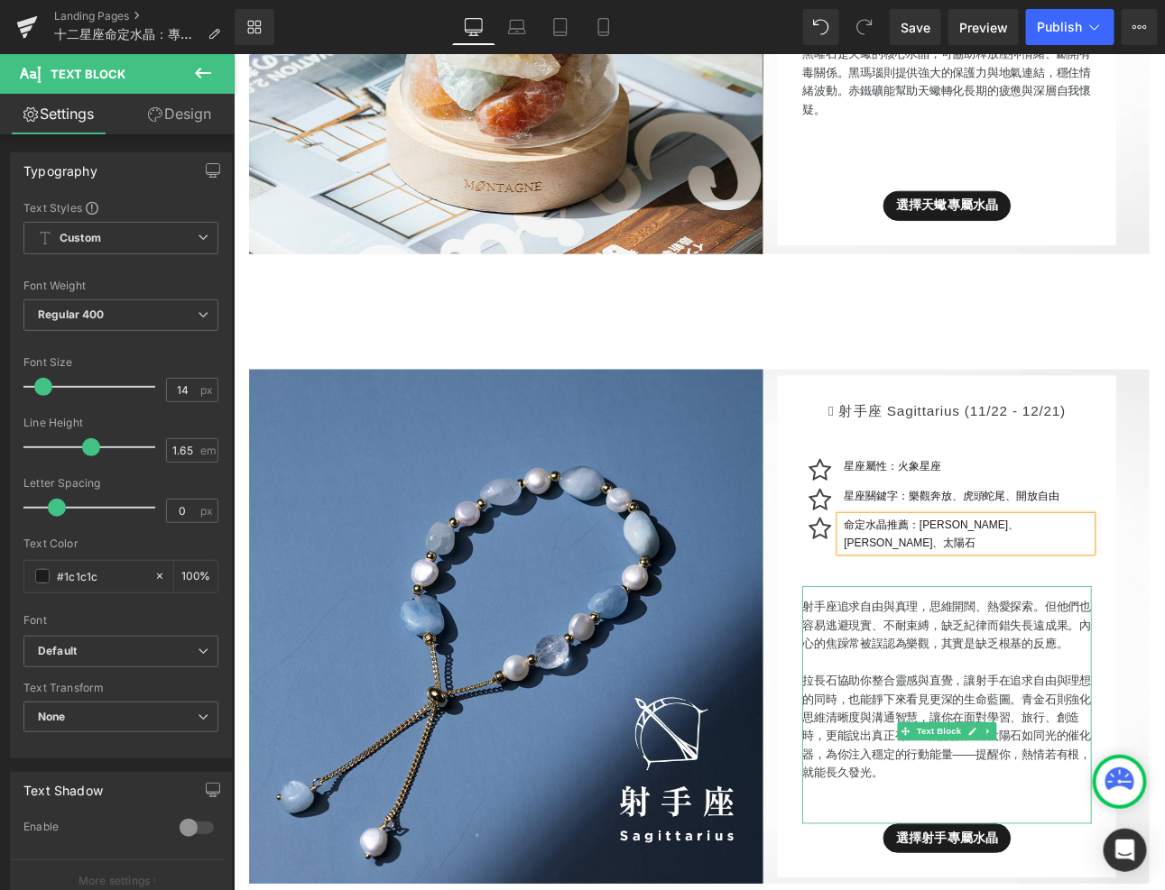
click at [1096, 808] on p "拉長石協助你整合靈感與直覺，讓射手在追求自由與理想的同時，也能靜下來看見更深的生命藍圖。青金石則強化思維清晰度與溝通智慧，讓你在面對學習、旅行、創造時，更能說…" at bounding box center [1069, 843] width 339 height 130
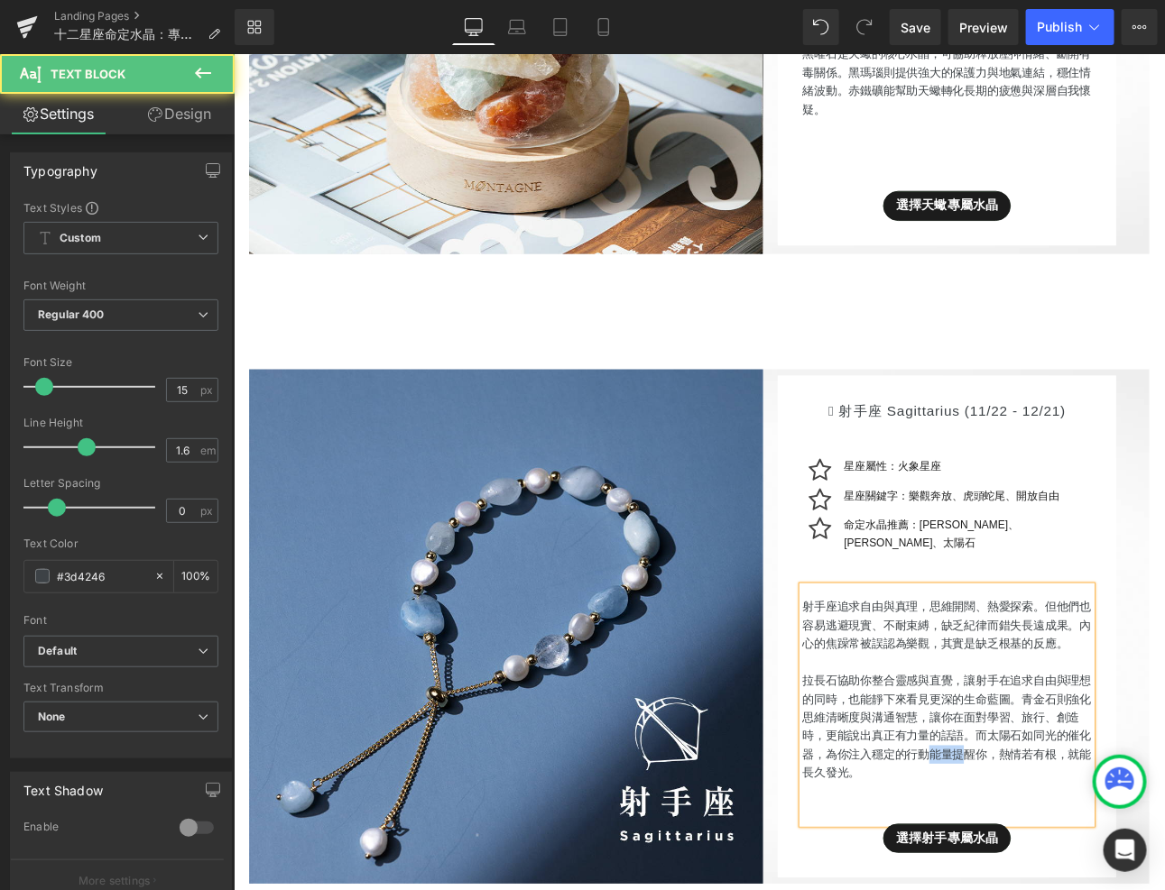
drag, startPoint x: 1054, startPoint y: 817, endPoint x: 1085, endPoint y: 802, distance: 34.7
click at [1085, 802] on p "拉長石協助你整合靈感與直覺，讓射手在追求自由與理想的同時，也能靜下來看見更深的生命藍圖。青金石則強化思維清晰度與溝通智慧，讓你在面對學習、旅行、創造時，更能說…" at bounding box center [1069, 843] width 339 height 130
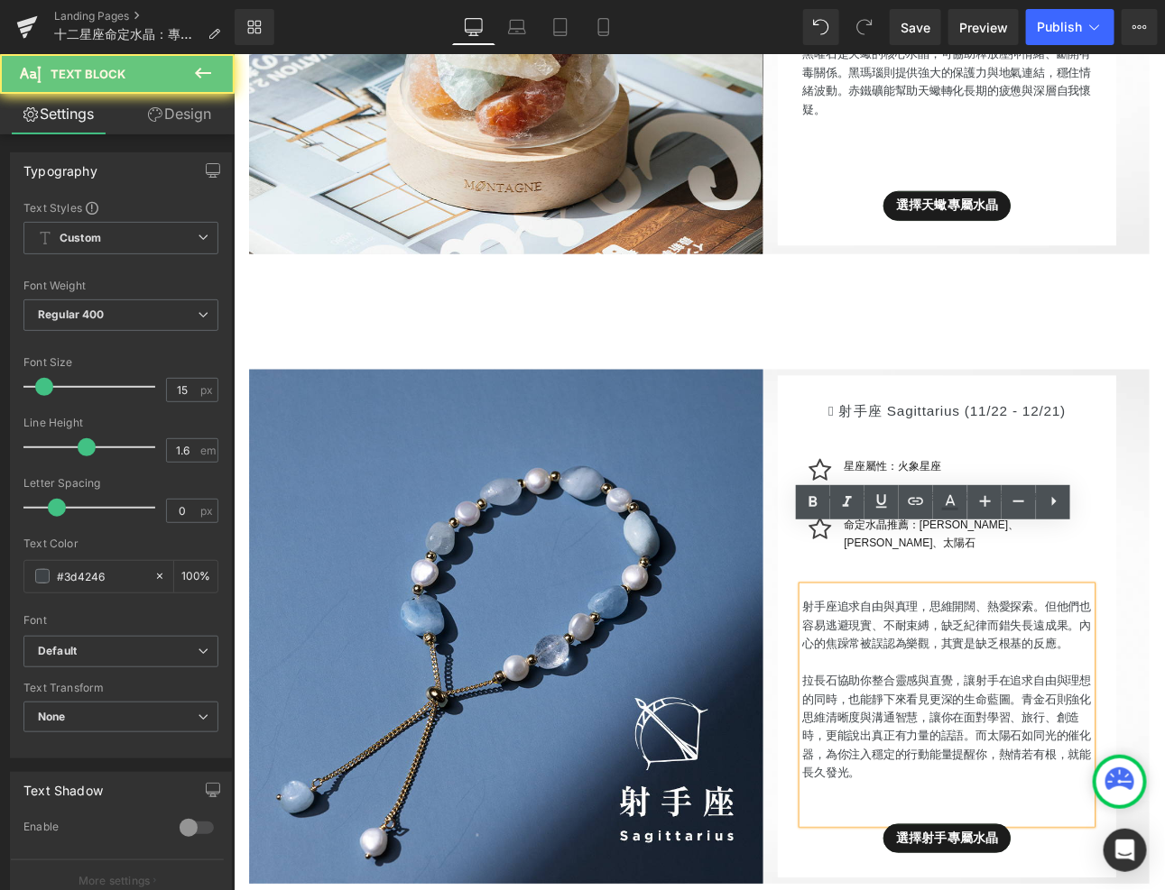
click at [1085, 802] on p "拉長石協助你整合靈感與直覺，讓射手在追求自由與理想的同時，也能靜下來看見更深的生命藍圖。青金石則強化思維清晰度與溝通智慧，讓你在面對學習、旅行、創造時，更能說…" at bounding box center [1069, 843] width 339 height 130
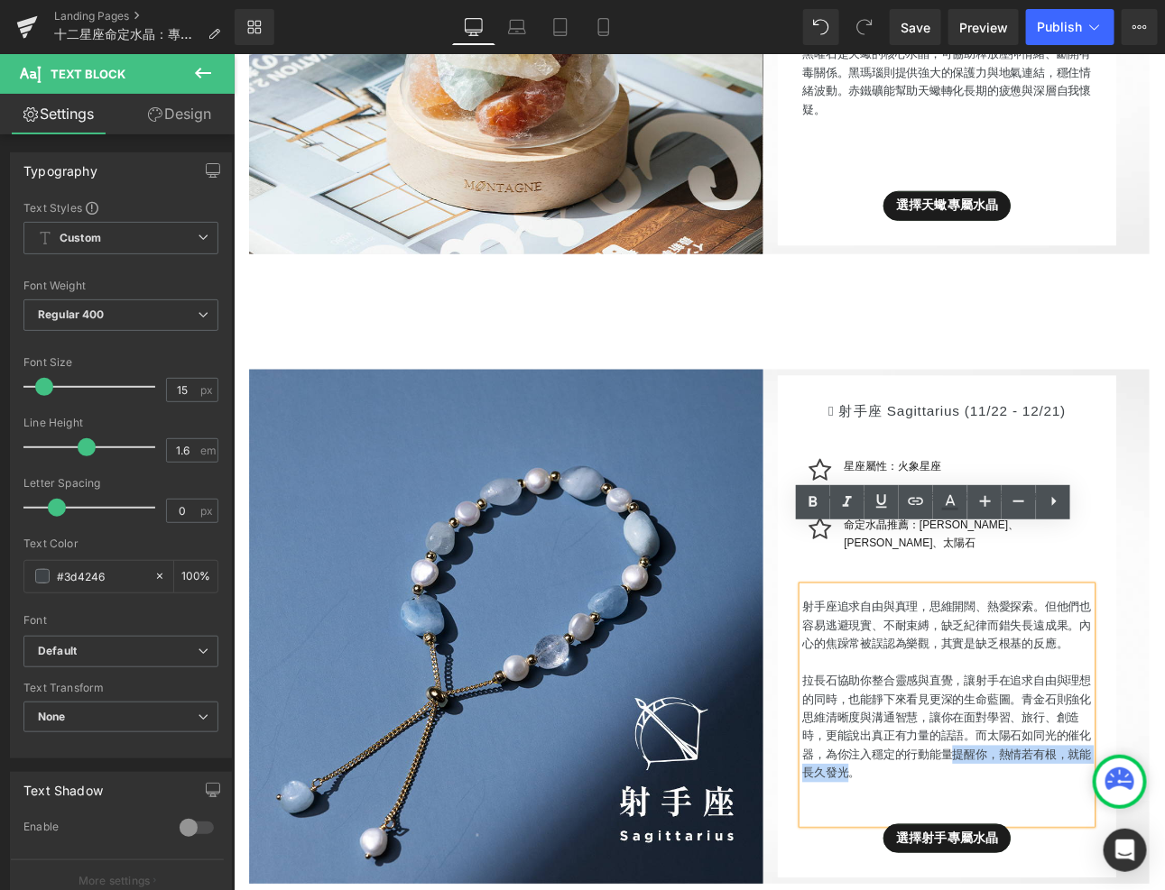
drag, startPoint x: 1080, startPoint y: 802, endPoint x: 955, endPoint y: 828, distance: 128.1
click at [955, 828] on p "拉長石協助你整合靈感與直覺，讓射手在追求自由與理想的同時，也能靜下來看見更深的生命藍圖。青金石則強化思維清晰度與溝通智慧，讓你在面對學習、旅行、創造時，更能說…" at bounding box center [1069, 843] width 339 height 130
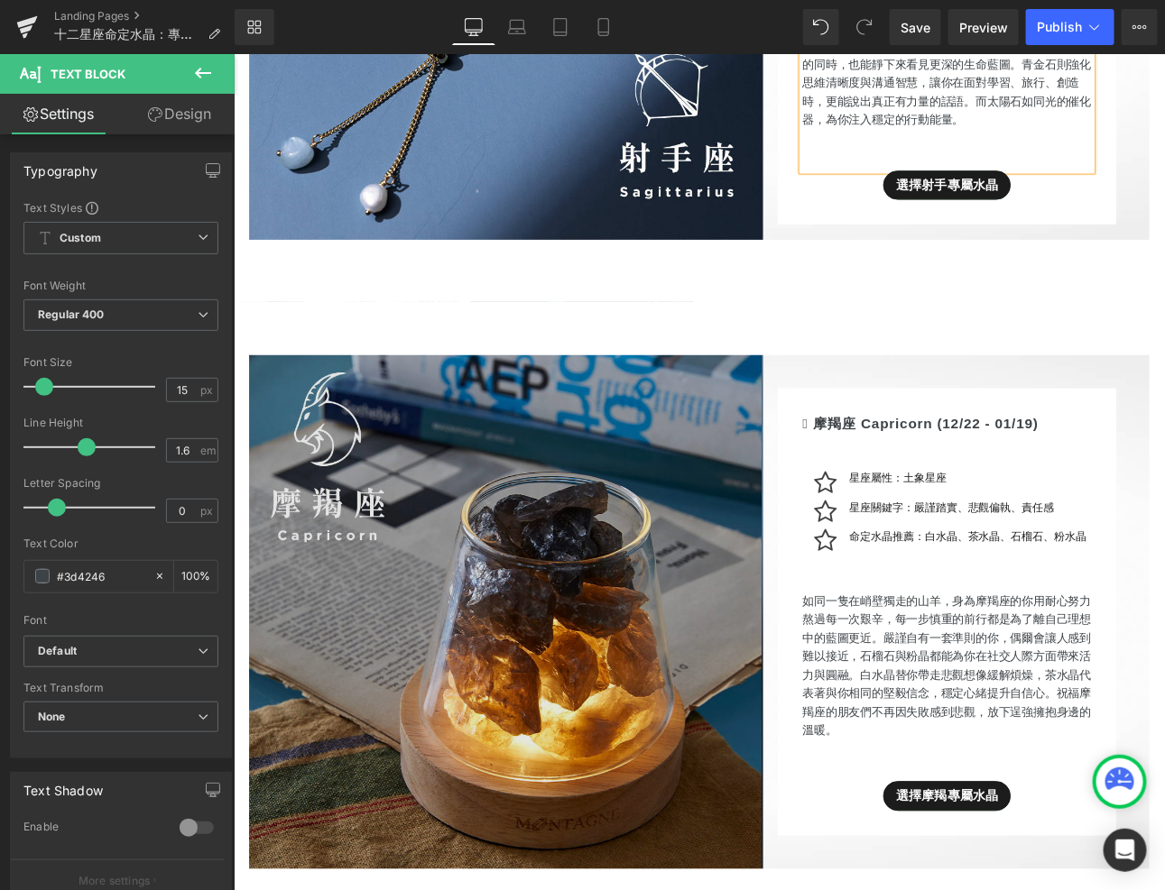
scroll to position [8959, 0]
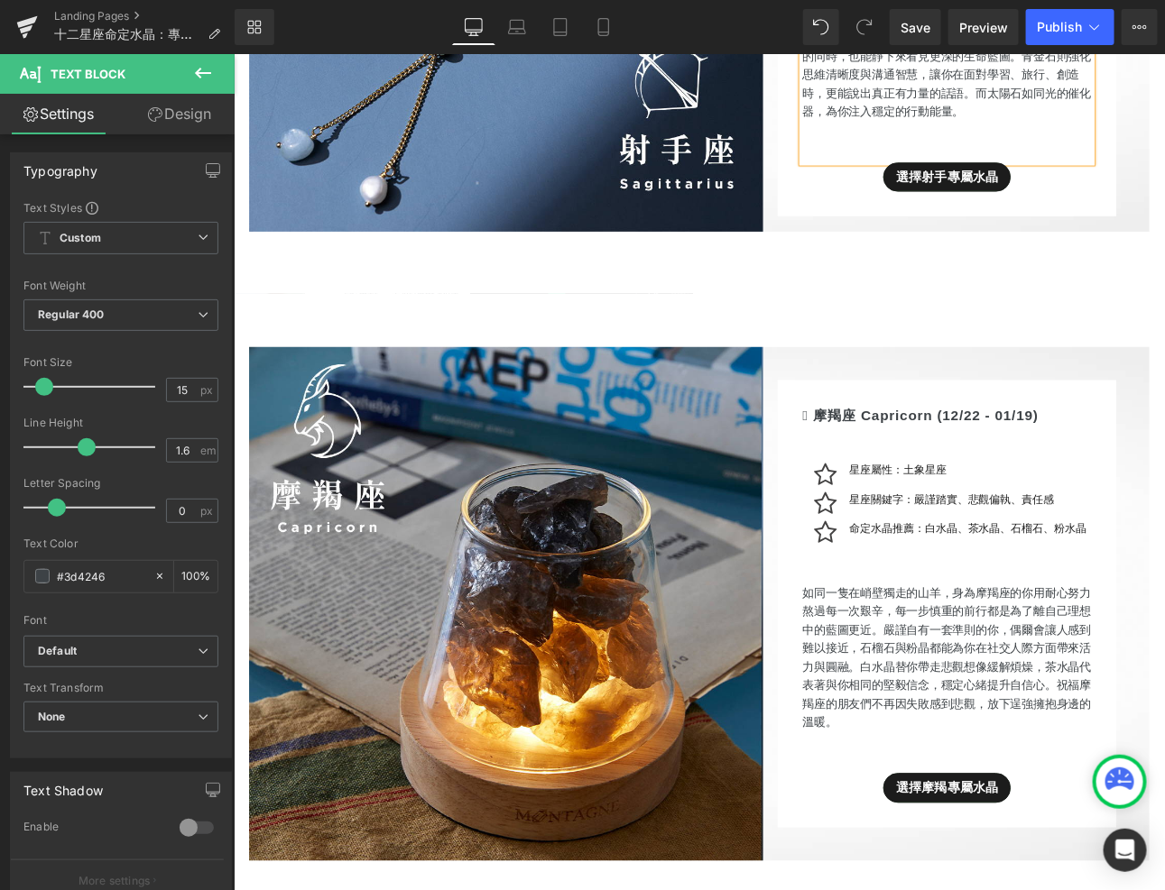
click at [954, 714] on p "如同一隻在峭壁獨走的山羊，身為摩羯座的你用耐心努力熬過每一次艱辛，每一步慎重的前行都是為了離自己理想中的藍圖更近。嚴謹自有一套準則的你，偶爾會讓人感到難以接近…" at bounding box center [1069, 761] width 339 height 173
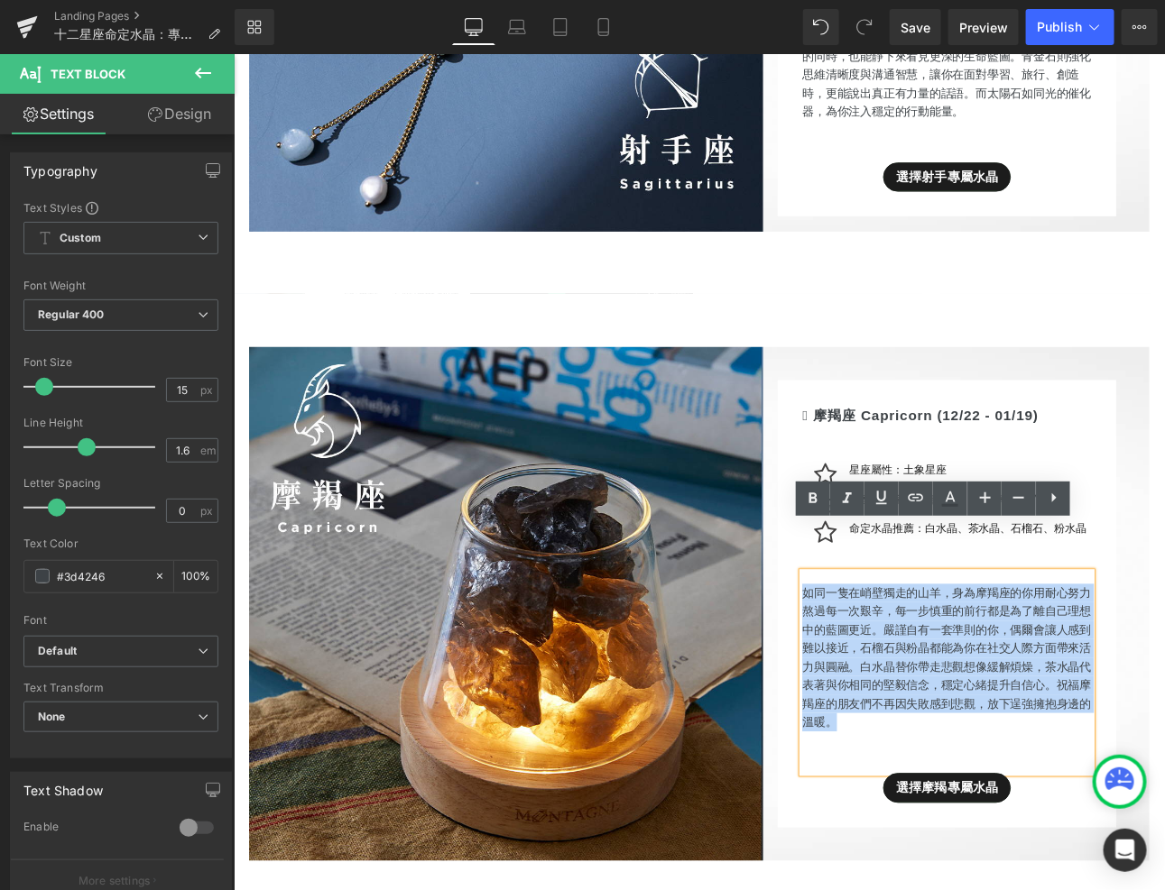
drag, startPoint x: 900, startPoint y: 628, endPoint x: 1003, endPoint y: 768, distance: 173.6
click at [1003, 768] on p "如同一隻在峭壁獨走的山羊，身為摩羯座的你用耐心努力熬過每一次艱辛，每一步慎重的前行都是為了離自己理想中的藍圖更近。嚴謹自有一套準則的你，偶爾會讓人感到難以接近…" at bounding box center [1069, 761] width 339 height 173
drag, startPoint x: 970, startPoint y: 779, endPoint x: 905, endPoint y: 632, distance: 159.9
click at [905, 675] on p "如同一隻在峭壁獨走的山羊，身為摩羯座的你用耐心努力熬過每一次艱辛，每一步慎重的前行都是為了離自己理想中的藍圖更近。嚴謹自有一套準則的你，偶爾會讓人感到難以接近…" at bounding box center [1069, 761] width 339 height 173
paste div
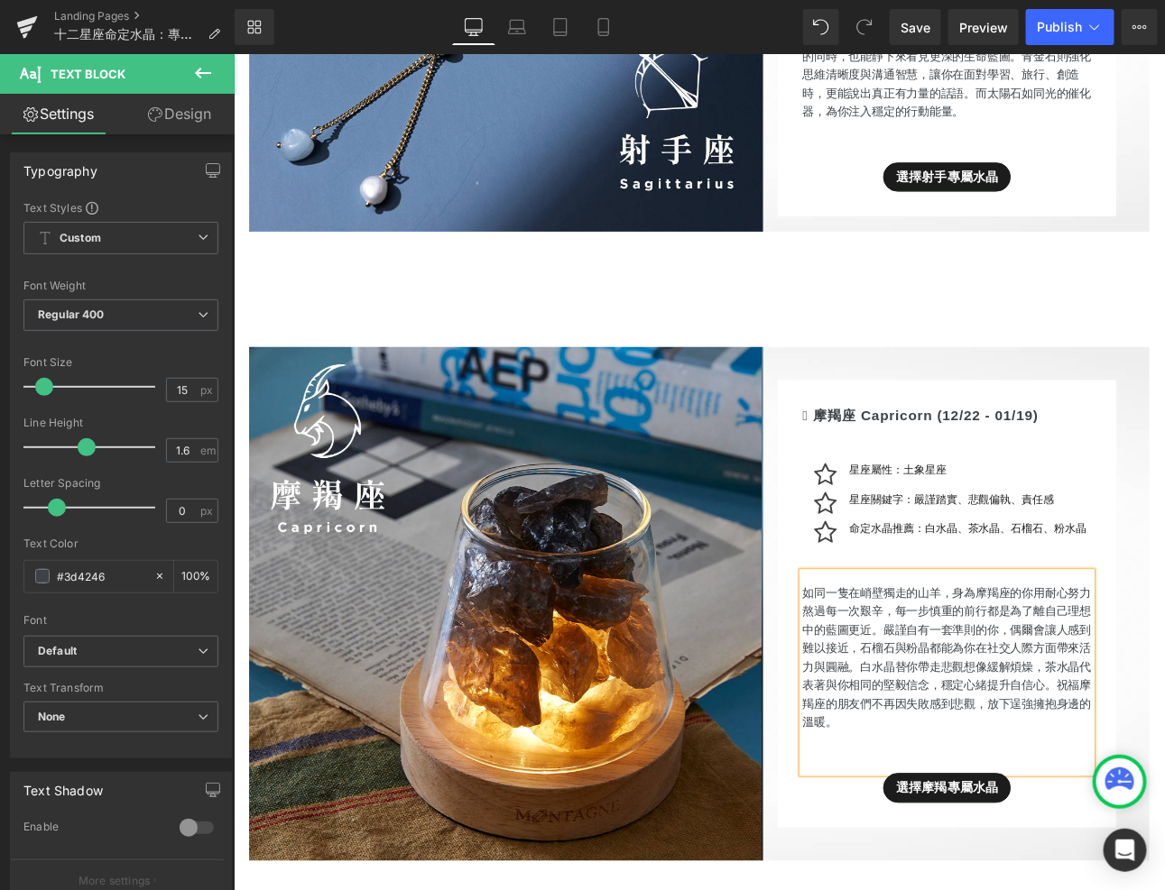
scroll to position [8970, 0]
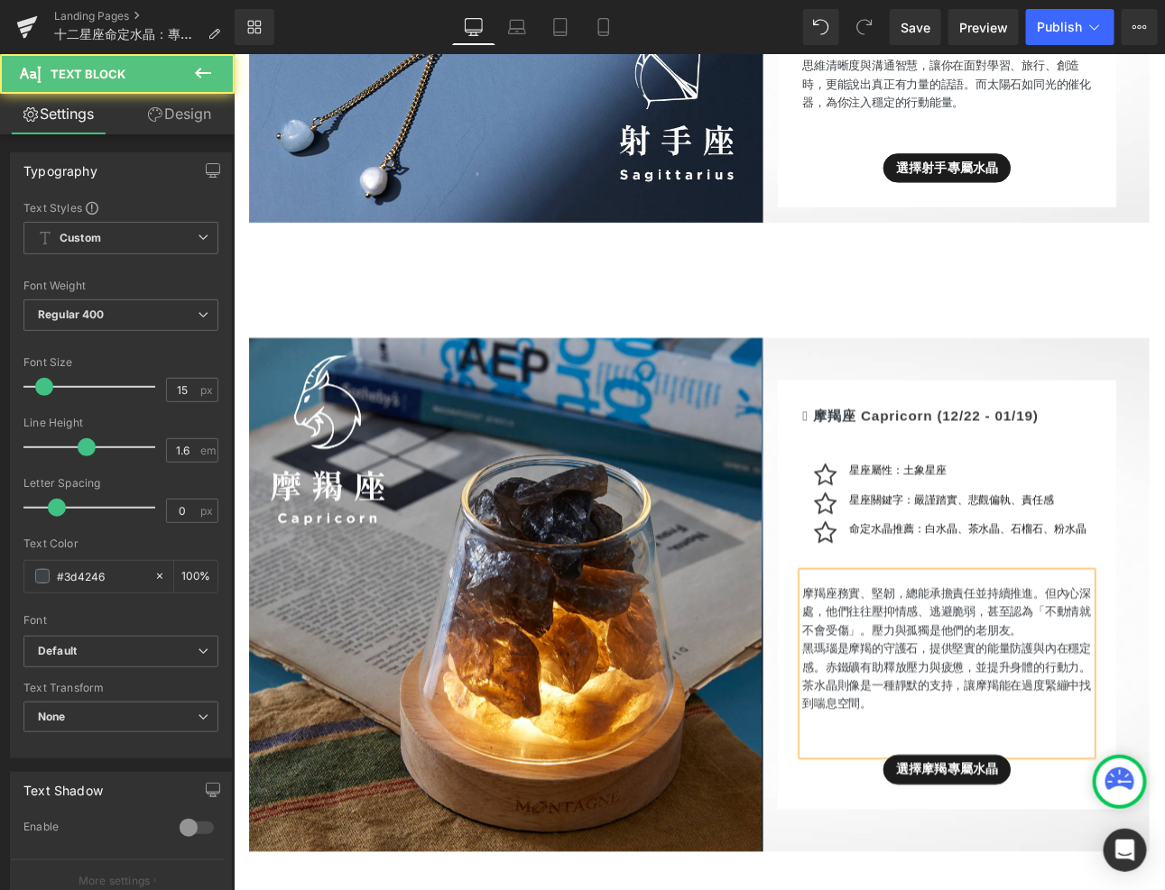
click at [1164, 678] on p "摩羯座務實、堅韌，總能承擔責任並持續推進。但內心深處，他們往往壓抑情感、逃避脆弱，甚至認為「不動情就不會受傷」。壓力與孤獨是他們的老朋友。" at bounding box center [1069, 707] width 339 height 65
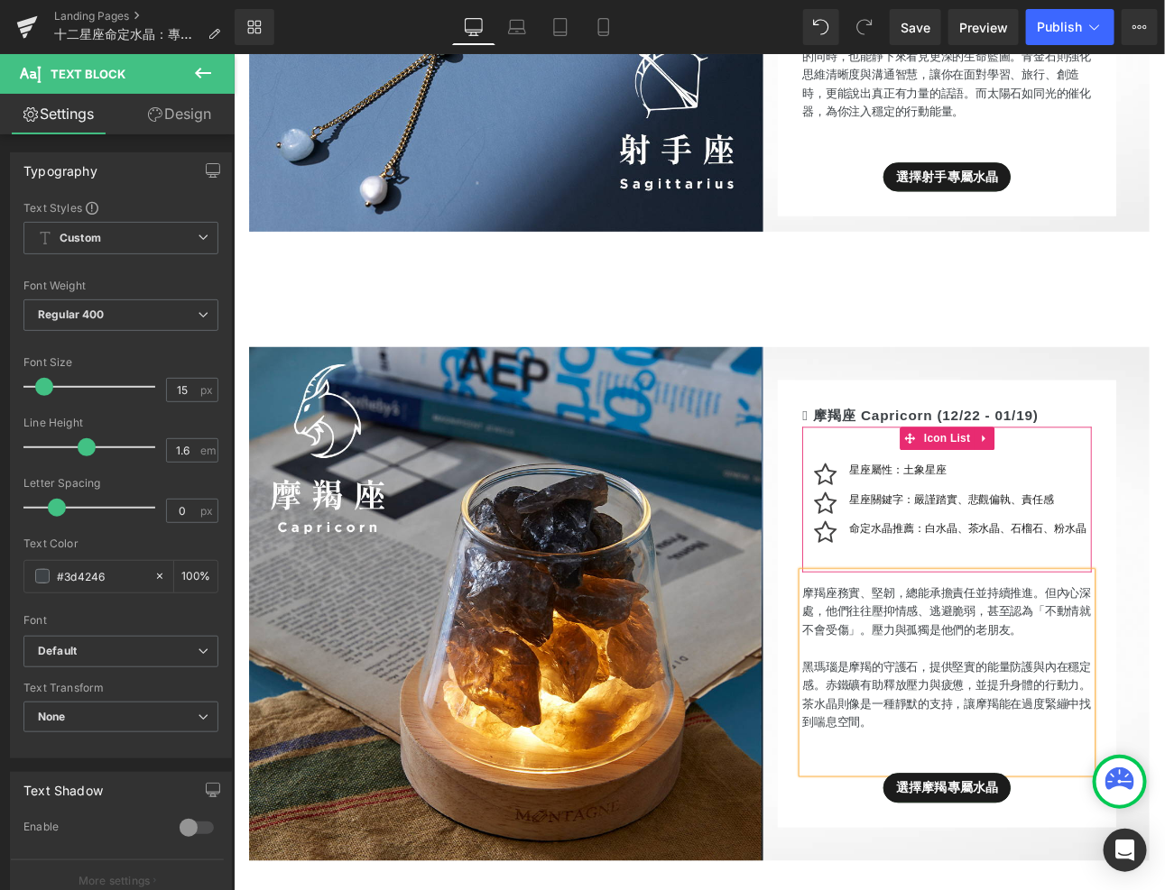
click at [1084, 600] on span "Text Block" at bounding box center [1082, 611] width 60 height 22
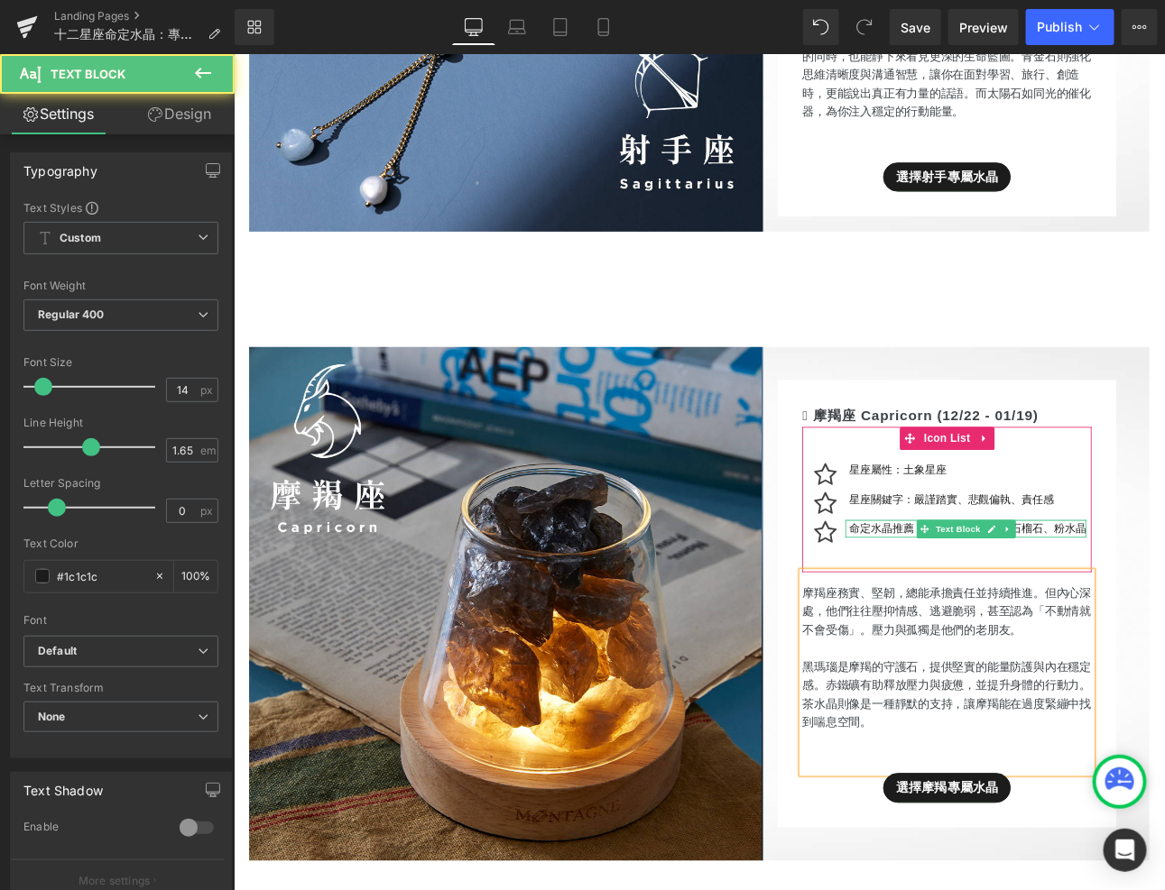
click at [1164, 600] on div "命定水晶推薦：白水晶、茶水晶、石榴石、粉水晶 Text Block" at bounding box center [1091, 610] width 282 height 21
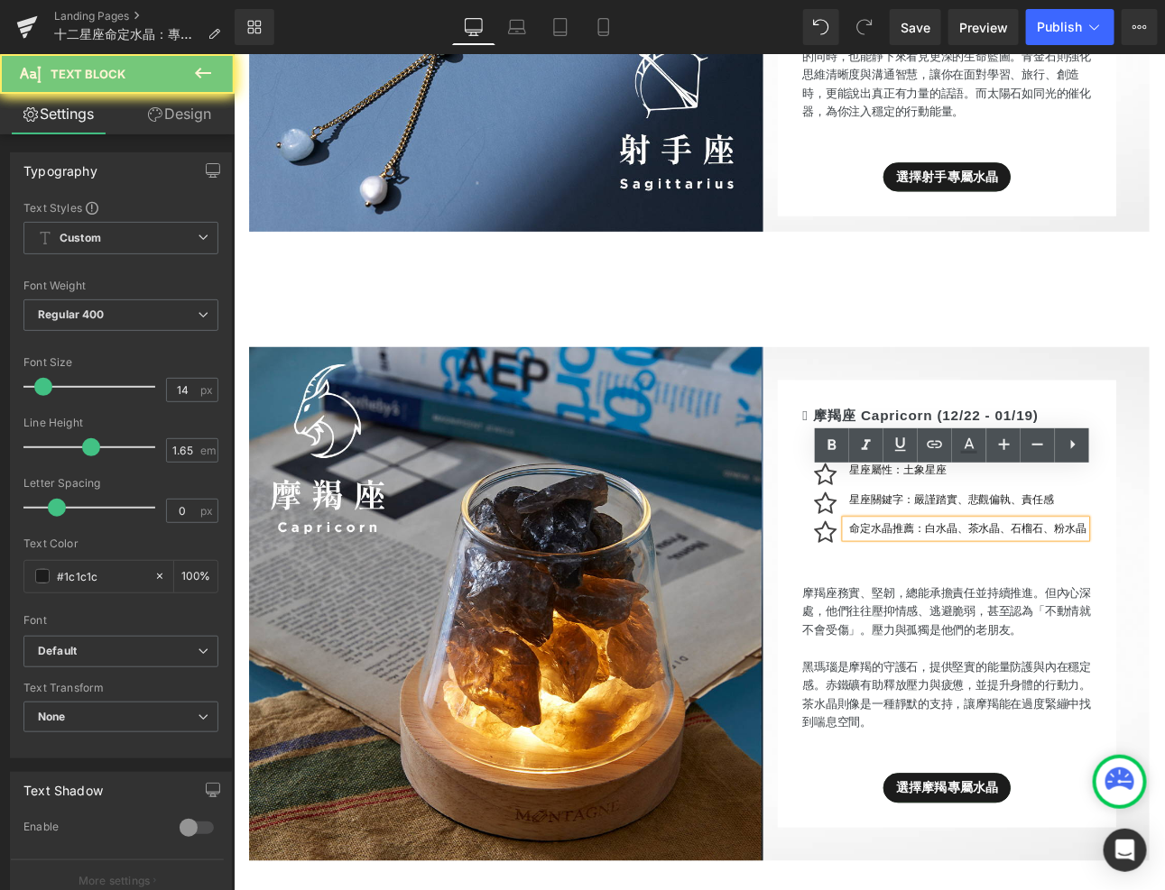
click at [1164, 600] on p "命定水晶推薦：白水晶、茶水晶、石榴石、粉水晶" at bounding box center [1094, 610] width 278 height 21
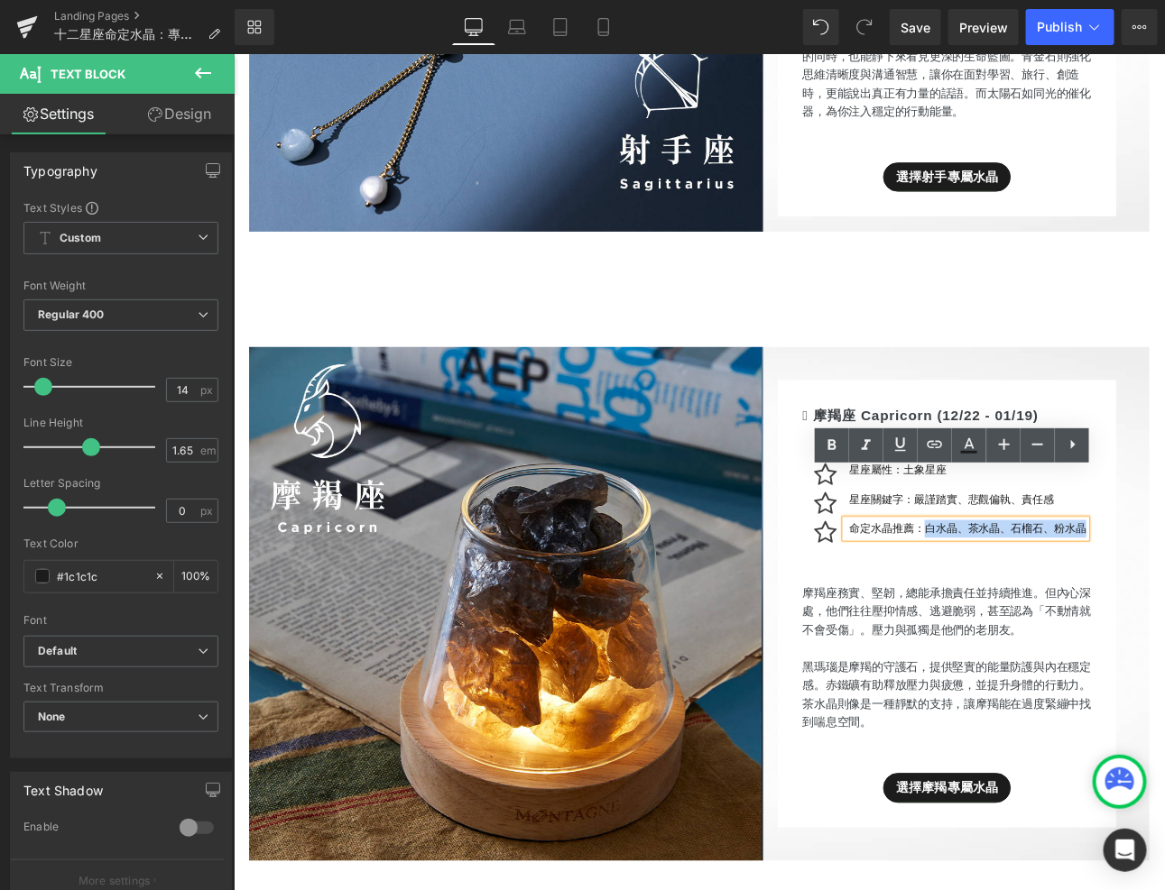
drag, startPoint x: 1044, startPoint y: 552, endPoint x: 1282, endPoint y: 562, distance: 238.4
click at [1164, 564] on div "Image  摩羯座 Capricorn (12/22 - 01/19) Heading Icon 星座屬性：土象星座 Text Block Icon 星座…" at bounding box center [779, 698] width 1056 height 603
paste div
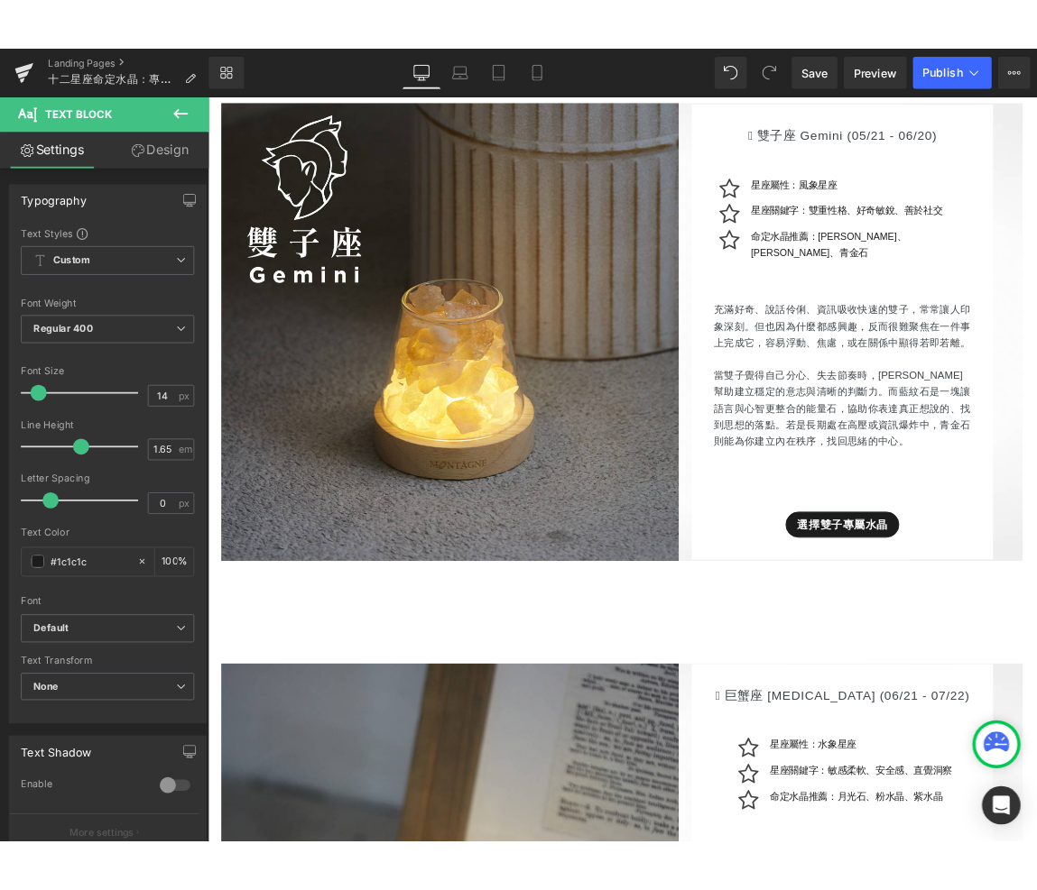
scroll to position [4066, 0]
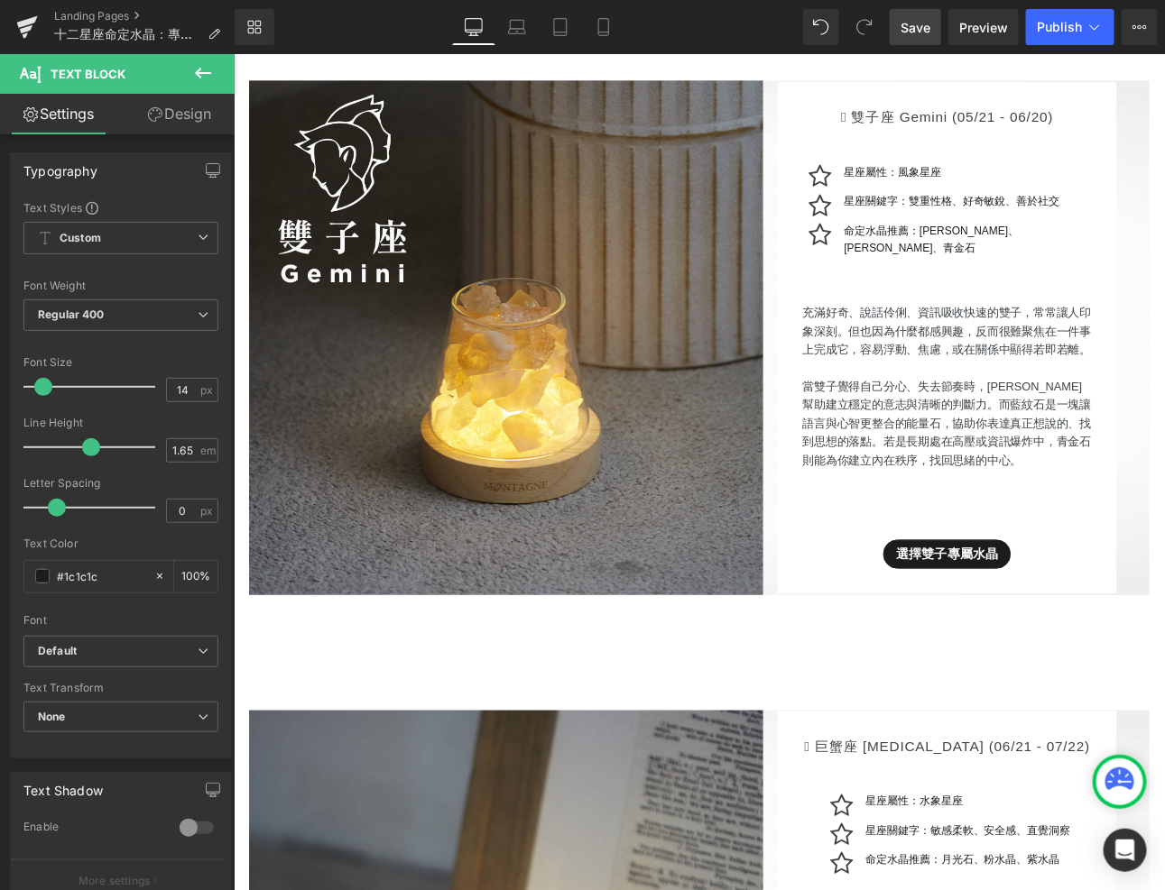
click at [930, 26] on span "Save" at bounding box center [915, 27] width 30 height 19
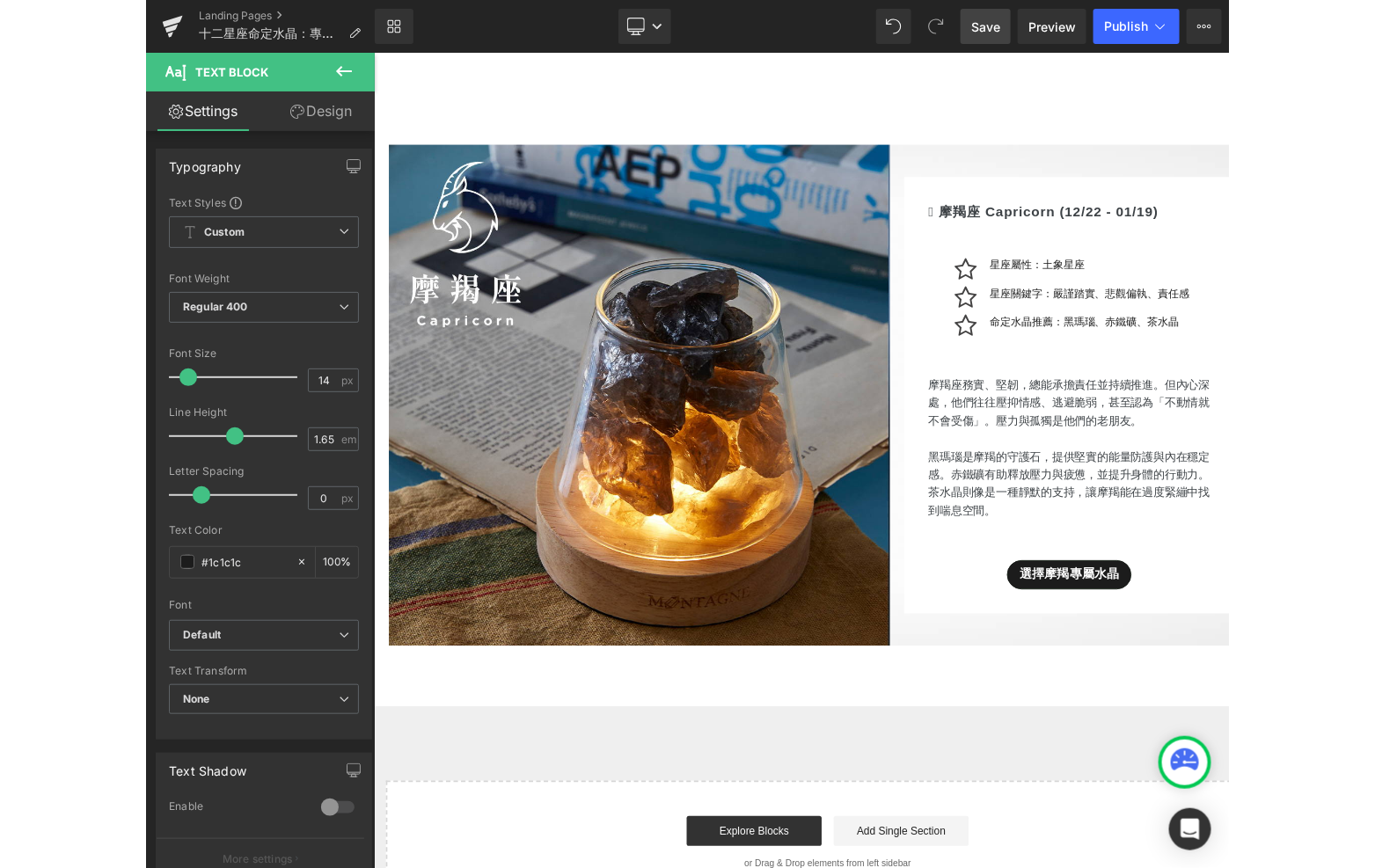
scroll to position [8862, 0]
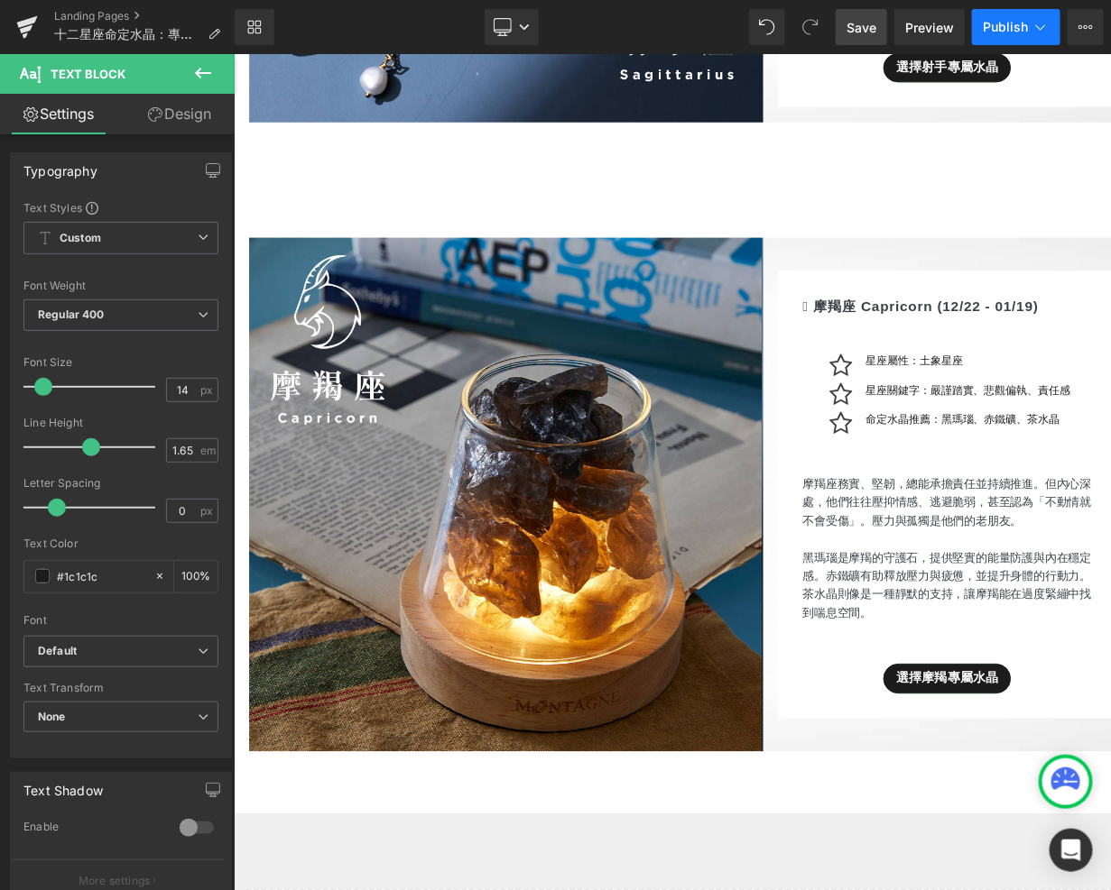
click at [1001, 32] on span "Publish" at bounding box center [1005, 27] width 45 height 14
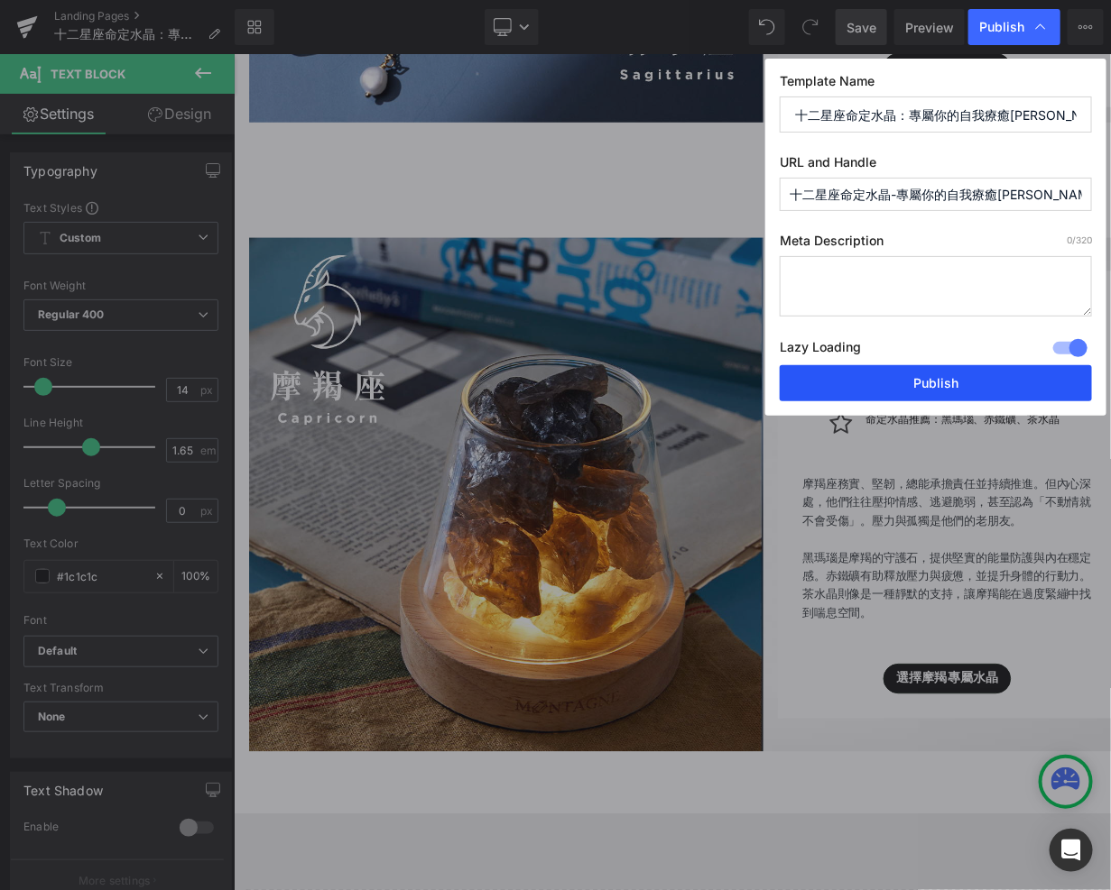
click at [910, 399] on button "Publish" at bounding box center [936, 383] width 312 height 36
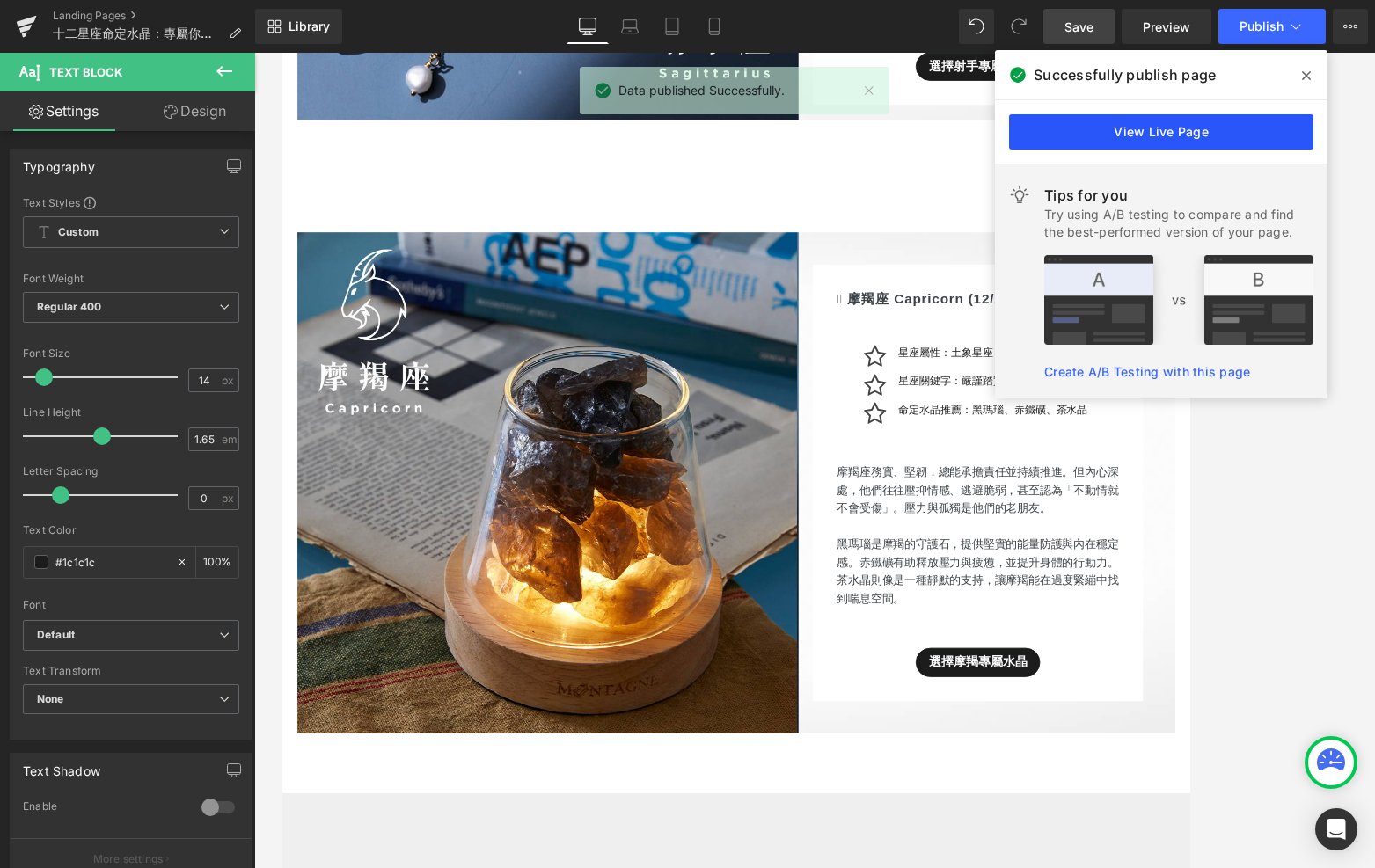
click at [1135, 129] on link "View Live Page" at bounding box center [1161, 132] width 304 height 35
